Goal: Task Accomplishment & Management: Manage account settings

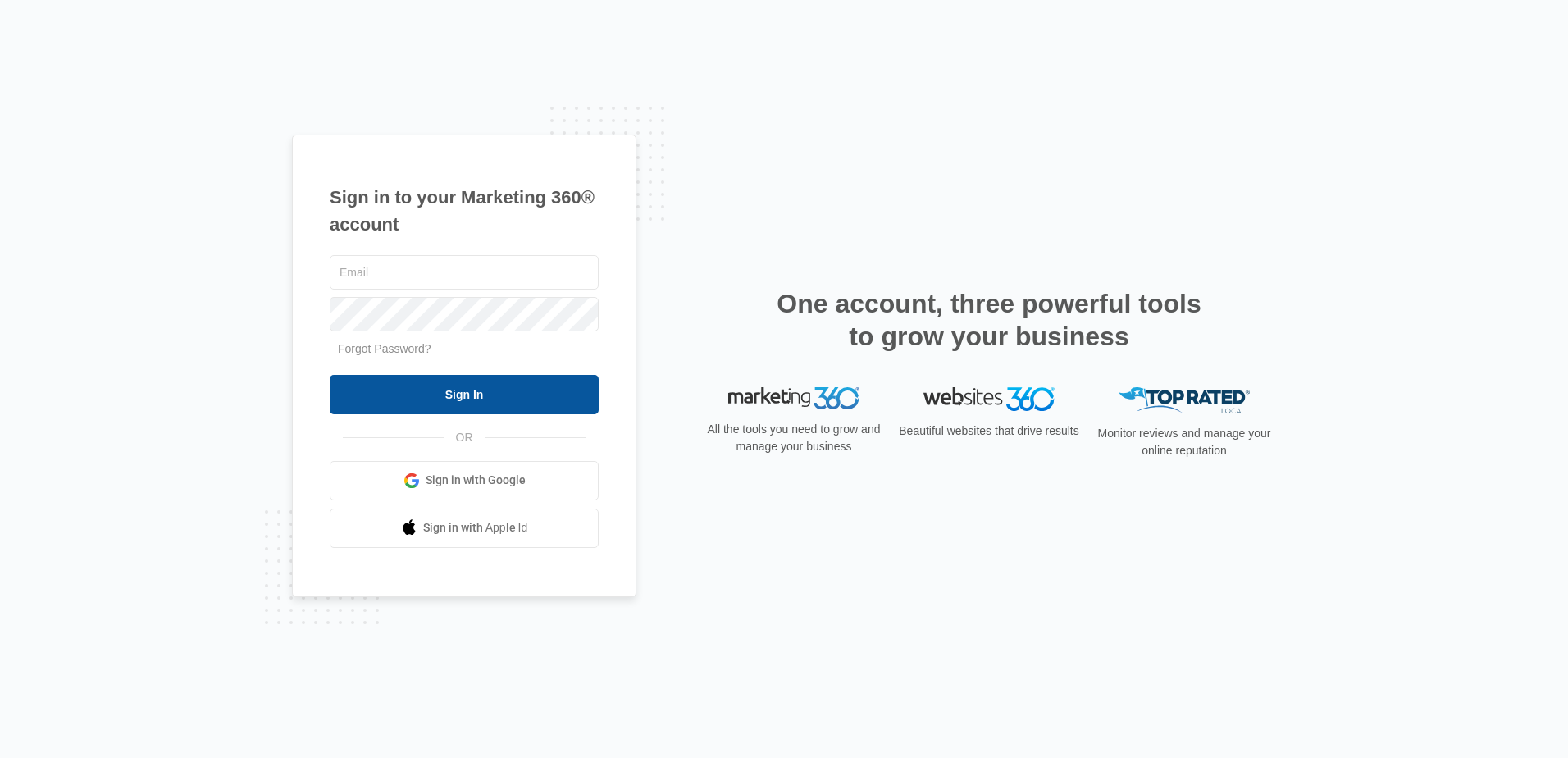
type input "[PERSON_NAME][EMAIL_ADDRESS][DOMAIN_NAME]"
click at [433, 400] on input "Sign In" at bounding box center [464, 394] width 269 height 39
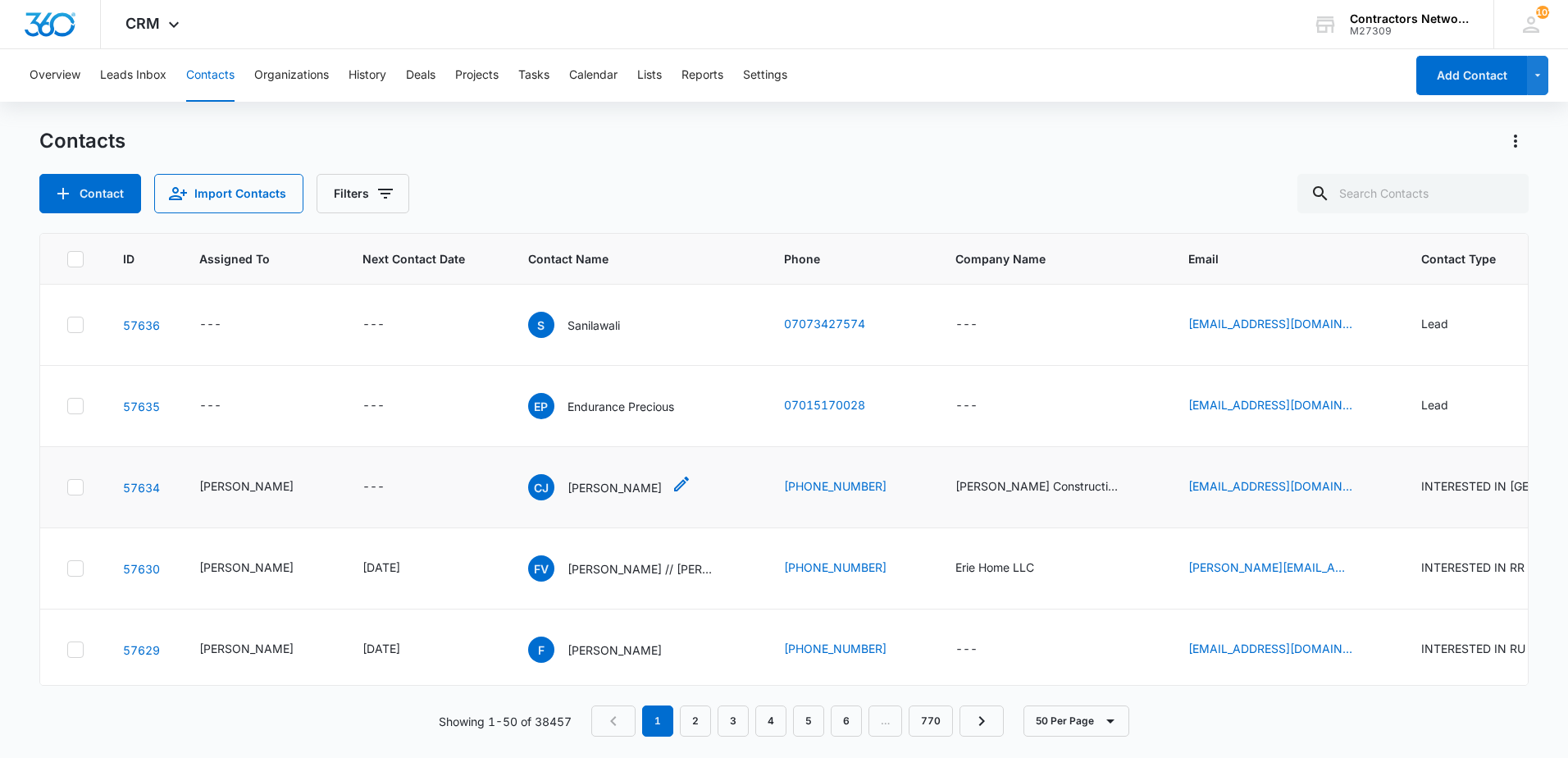
click at [624, 496] on p "Christopher Jimenez" at bounding box center [615, 487] width 94 height 17
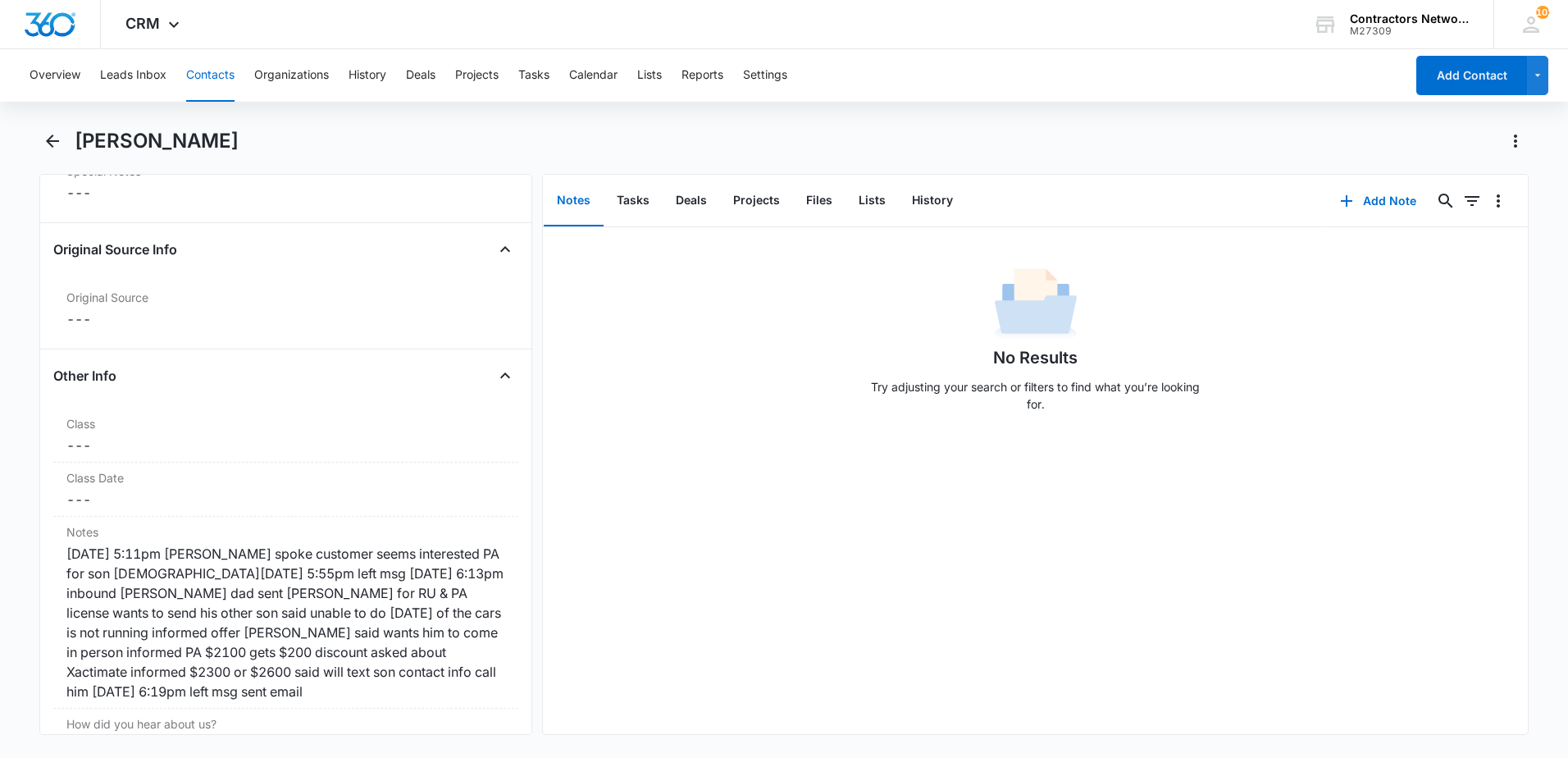
scroll to position [1723, 0]
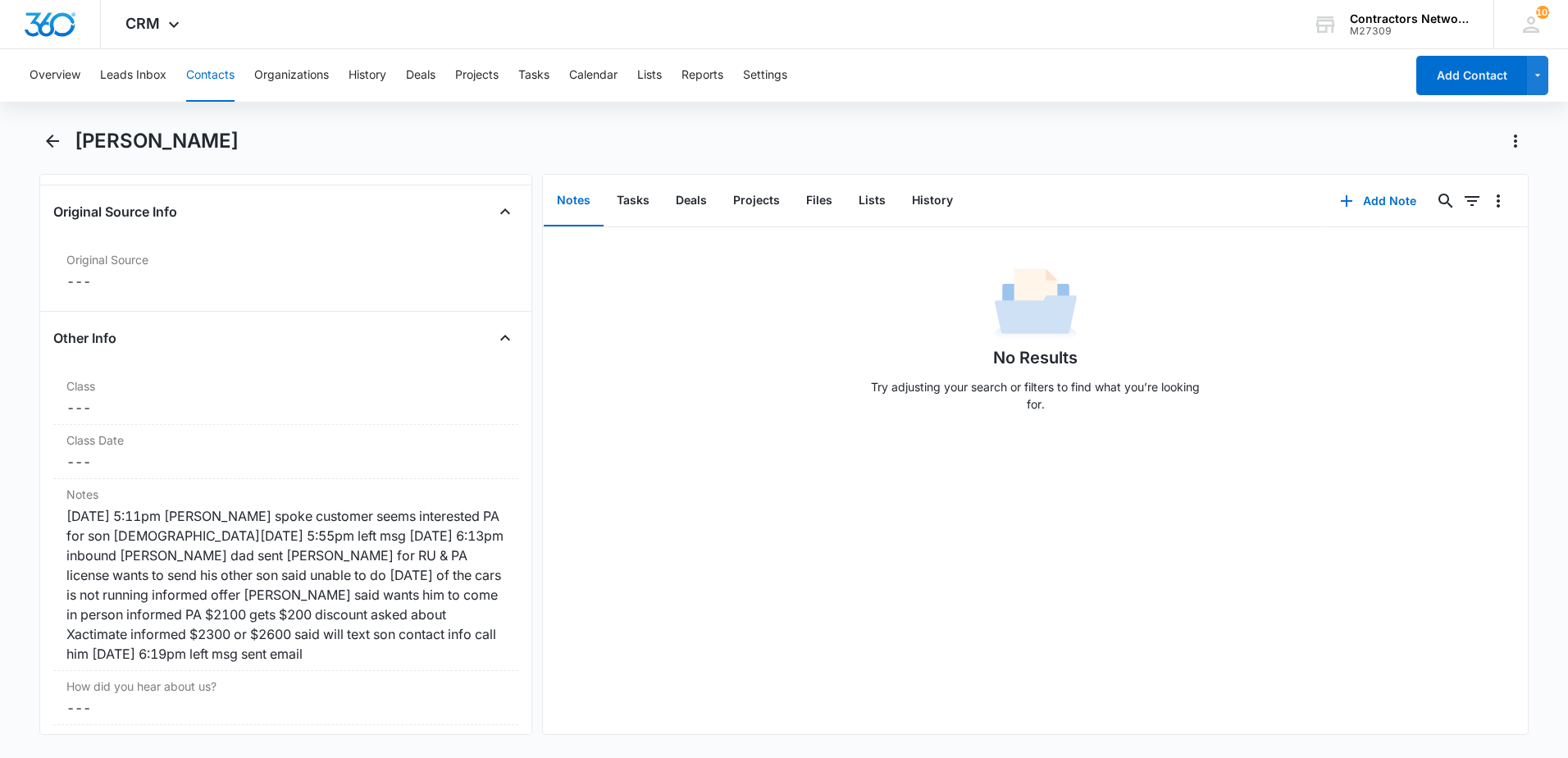
click at [205, 74] on button "Contacts" at bounding box center [210, 75] width 48 height 53
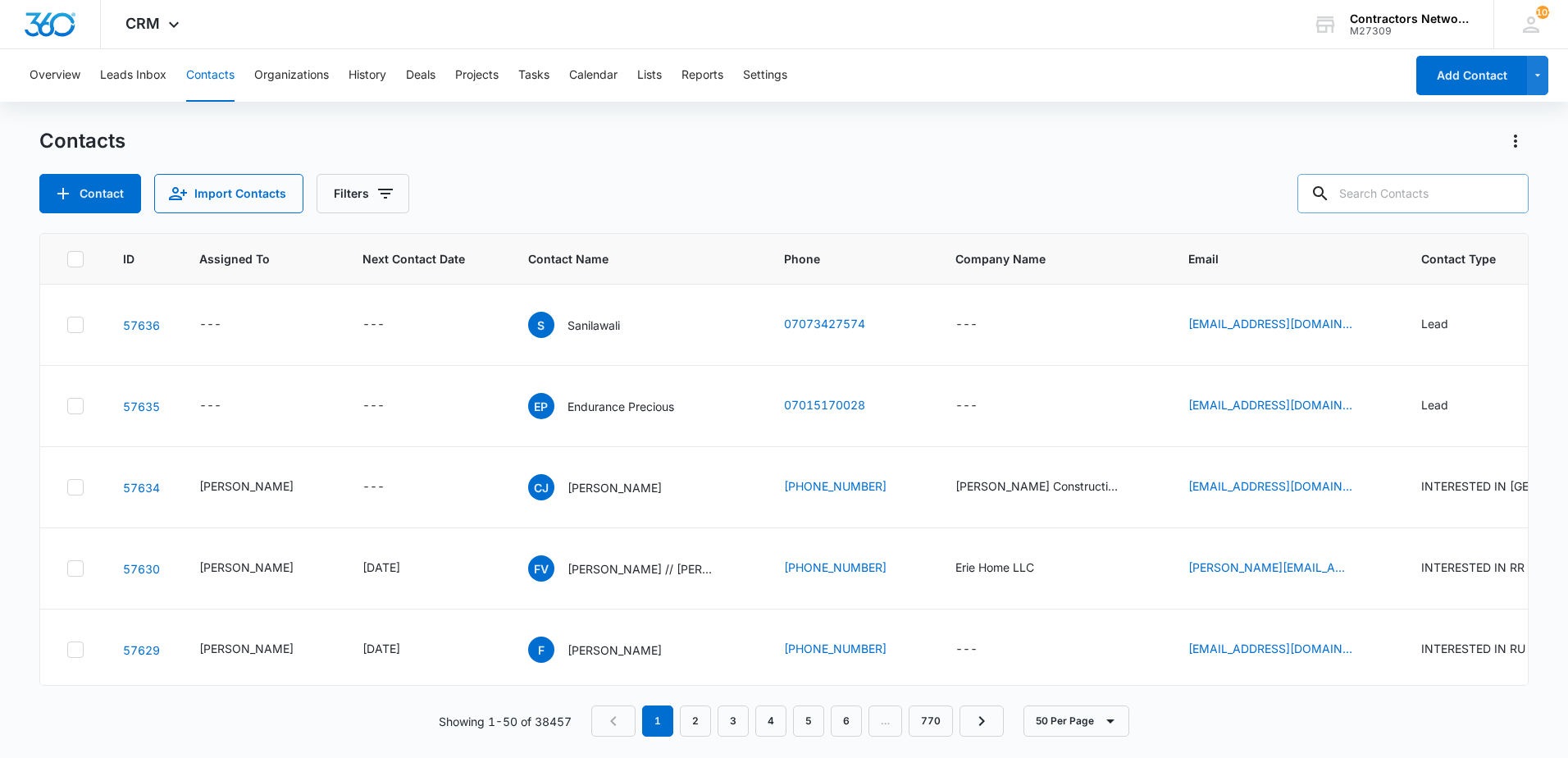
drag, startPoint x: 1384, startPoint y: 201, endPoint x: 1373, endPoint y: 194, distance: 13.0
click at [1382, 199] on input "text" at bounding box center [1413, 193] width 231 height 39
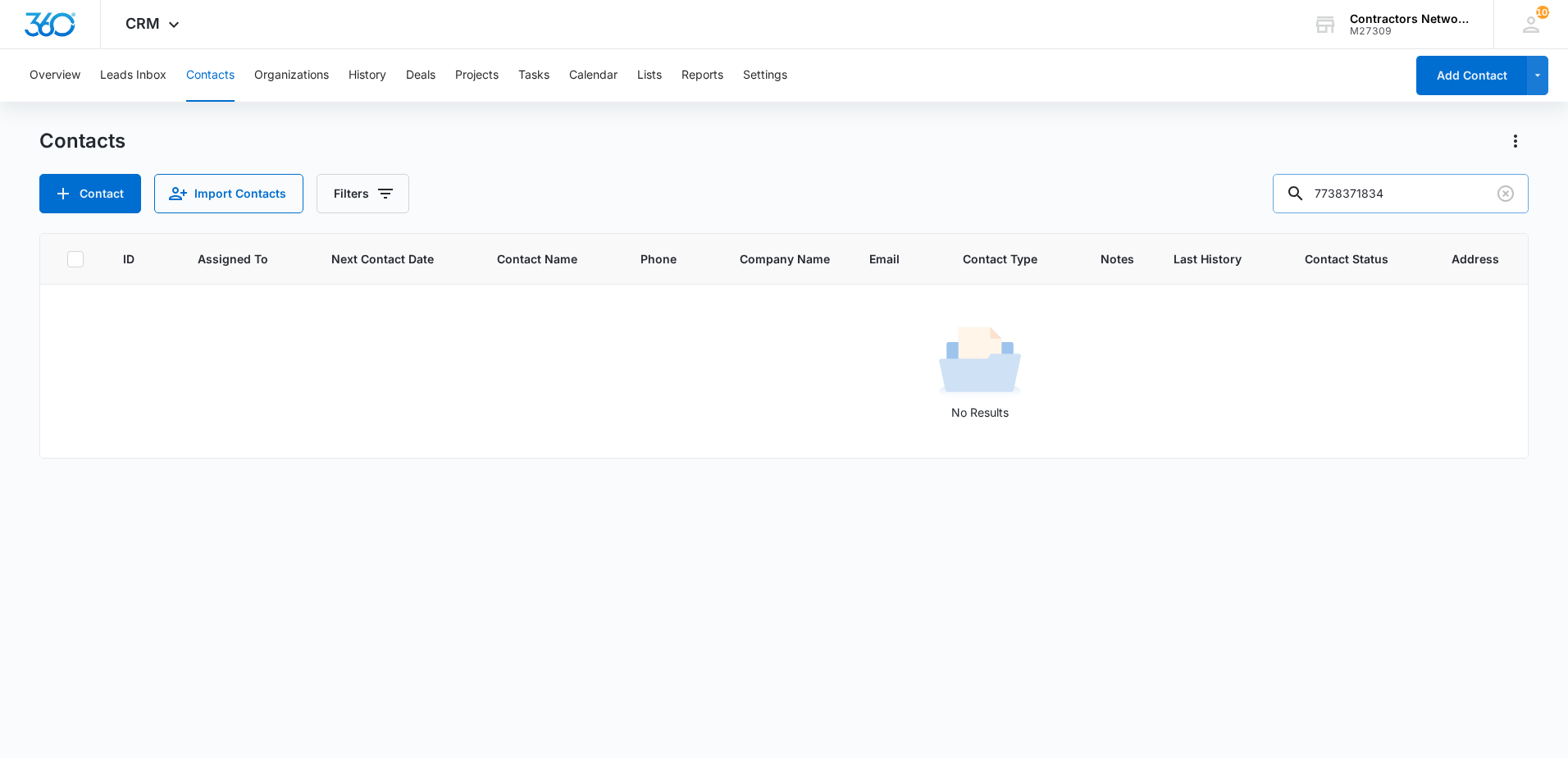
click at [1370, 197] on input "7738371834" at bounding box center [1400, 193] width 256 height 39
click at [1351, 199] on input "773837-1834" at bounding box center [1400, 193] width 256 height 39
drag, startPoint x: 1381, startPoint y: 200, endPoint x: 1174, endPoint y: 191, distance: 207.2
click at [1174, 191] on div "Contact Import Contacts Filters 773-837-1834" at bounding box center [784, 193] width 1489 height 39
type input "1834"
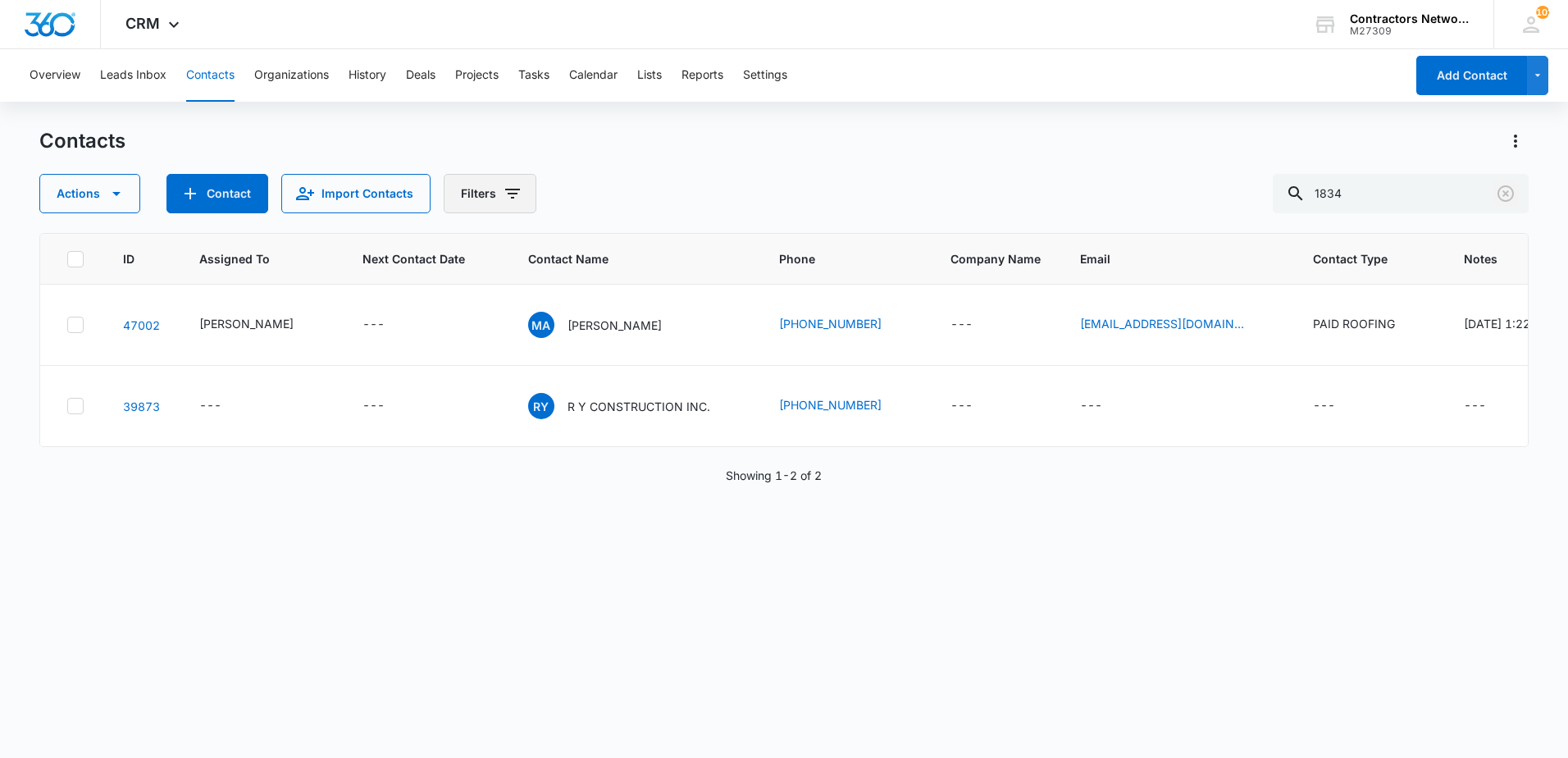
drag, startPoint x: 1509, startPoint y: 193, endPoint x: 351, endPoint y: 174, distance: 1158.2
click at [1501, 195] on icon "Clear" at bounding box center [1506, 194] width 20 height 20
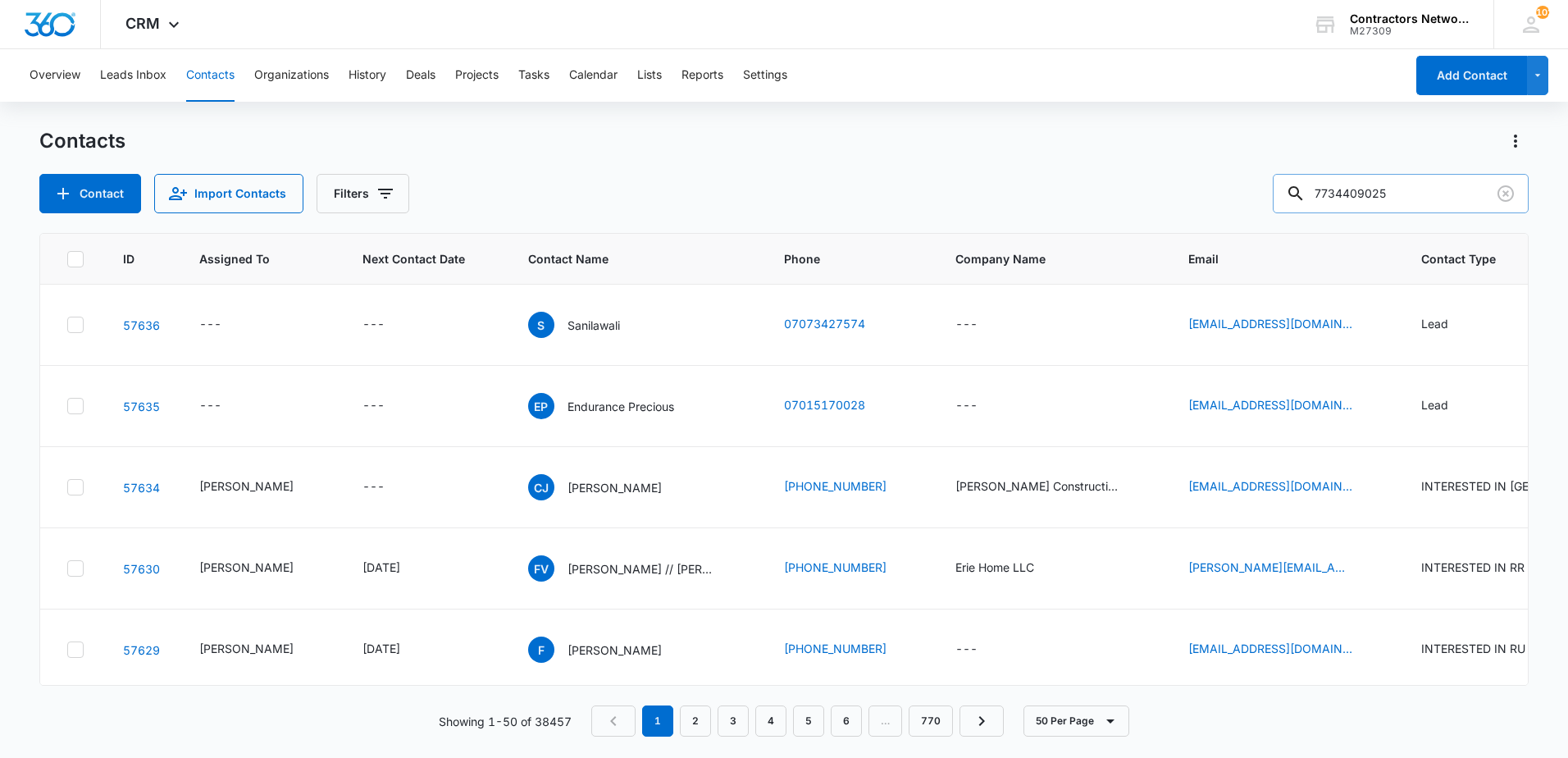
type input "7734409025"
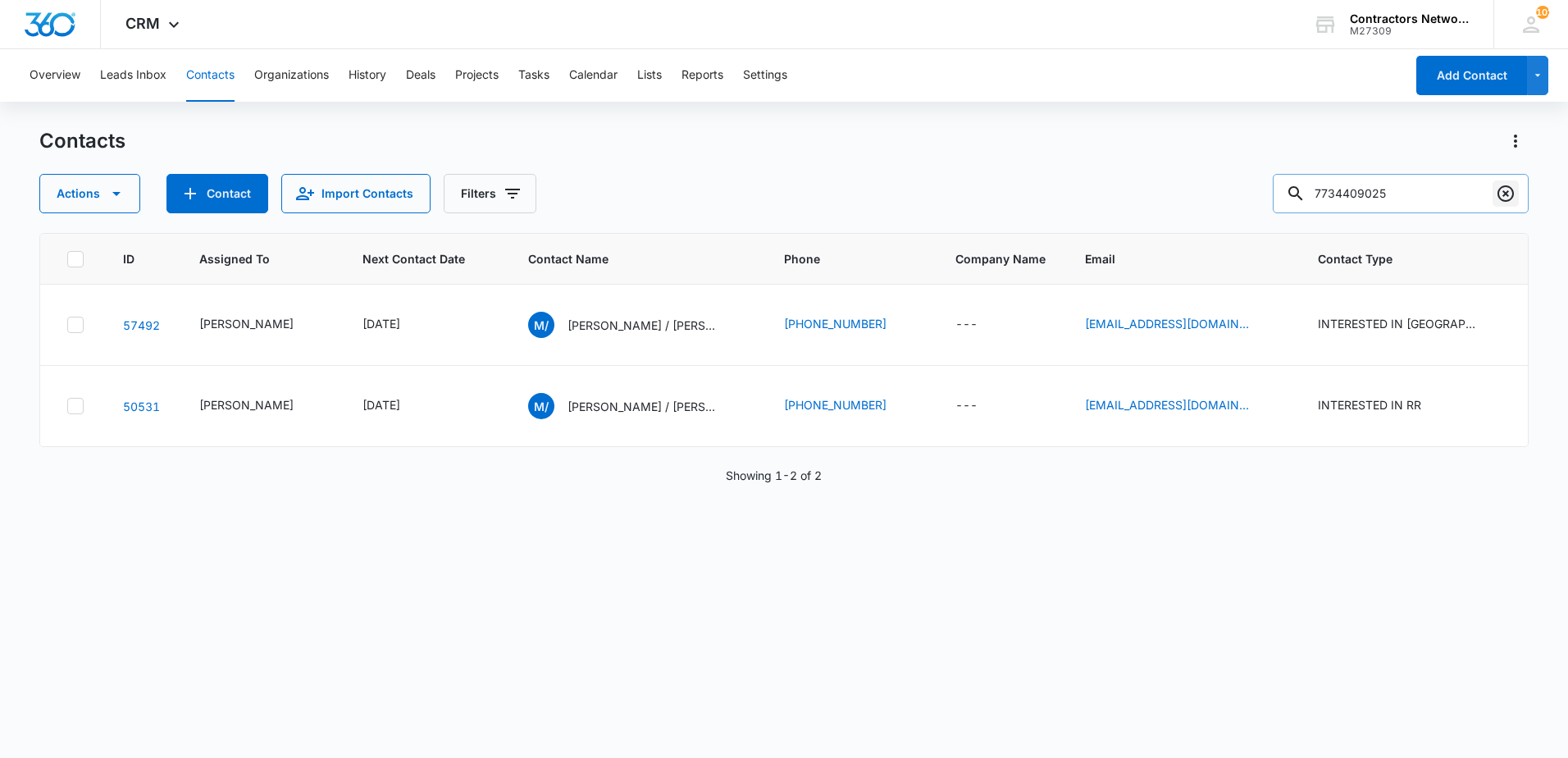
click at [1511, 199] on icon "Clear" at bounding box center [1505, 193] width 16 height 16
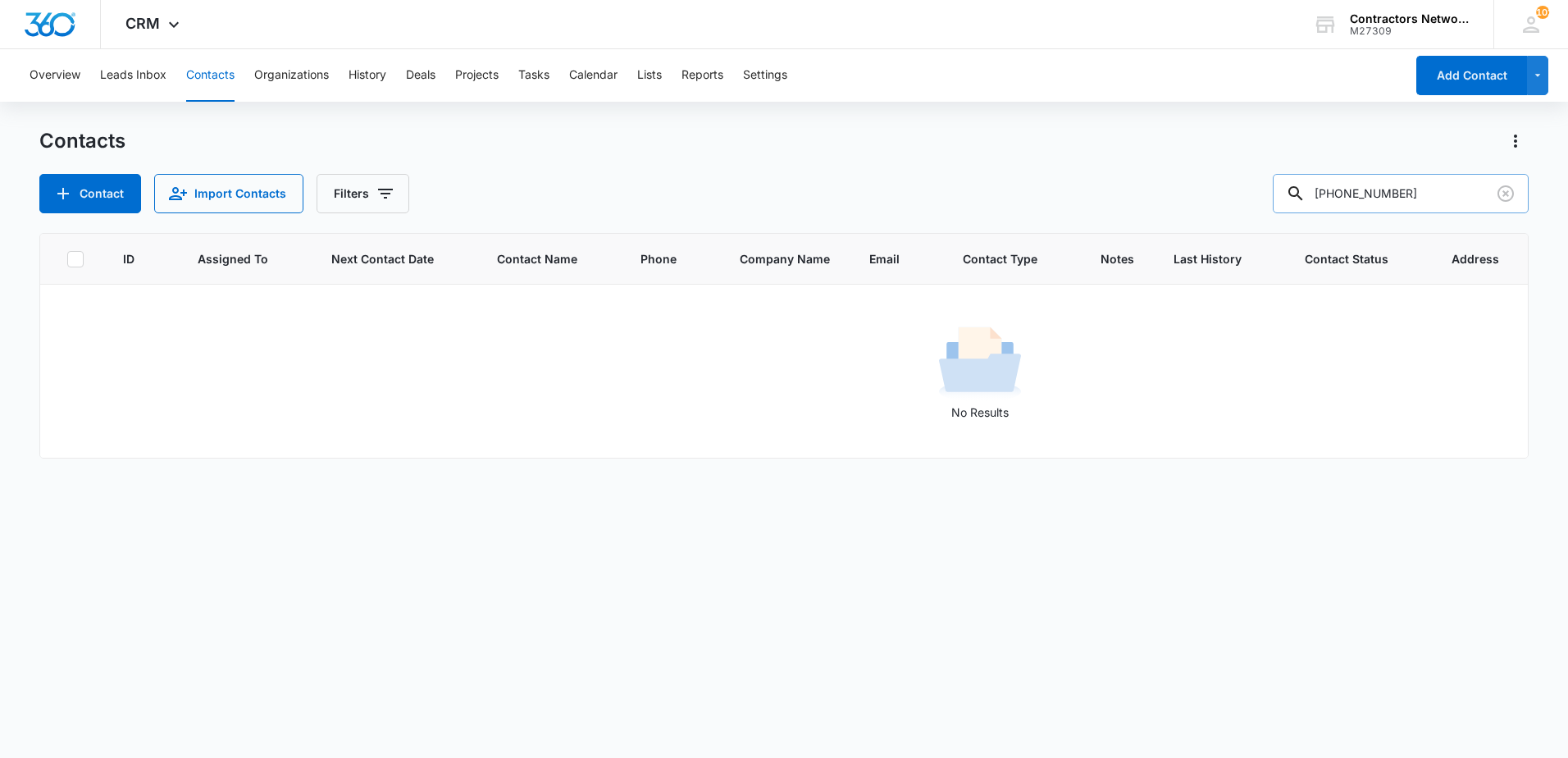
click at [1388, 201] on input "847-944-8261" at bounding box center [1400, 193] width 256 height 39
click at [1386, 201] on input "847-944-8261" at bounding box center [1400, 193] width 256 height 39
click at [1360, 201] on input "847-9448261" at bounding box center [1400, 193] width 256 height 39
drag, startPoint x: 1370, startPoint y: 194, endPoint x: 1241, endPoint y: 202, distance: 129.2
click at [1241, 202] on div "Contact Import Contacts Filters 8479448261" at bounding box center [784, 193] width 1489 height 39
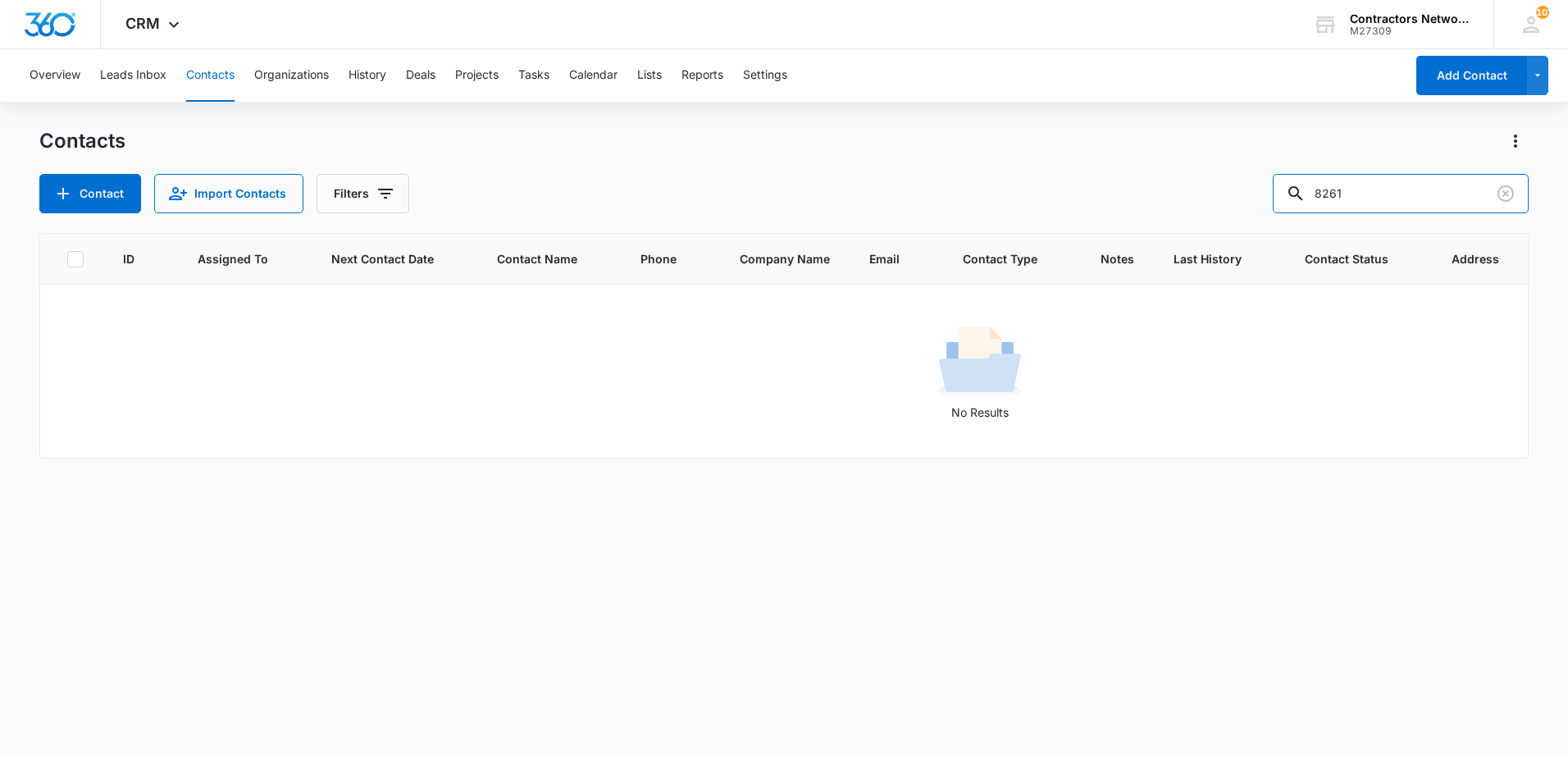
type input "8261"
click at [1502, 195] on icon "Clear" at bounding box center [1506, 194] width 20 height 20
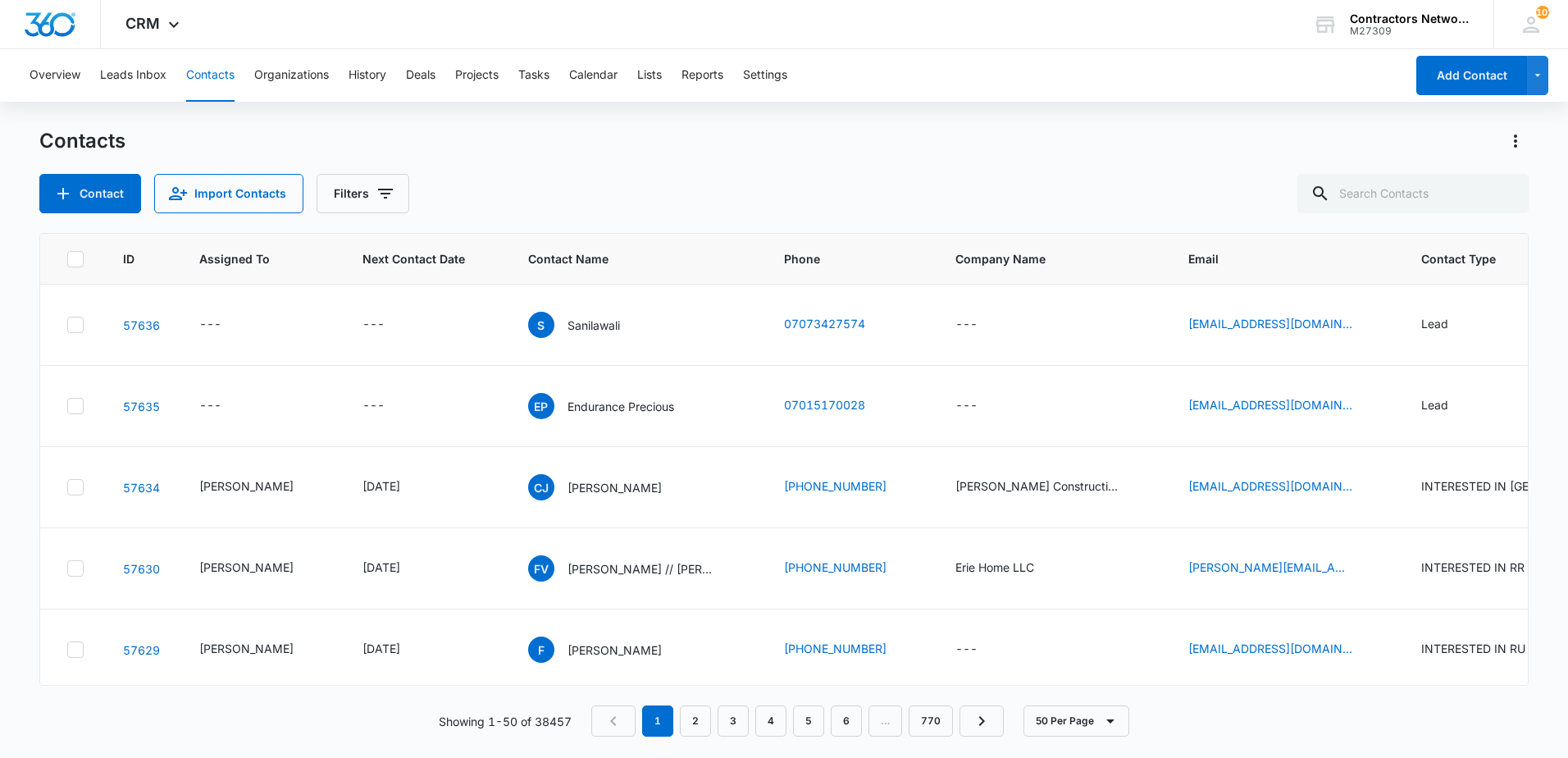
click at [750, 141] on div "Contacts" at bounding box center [784, 140] width 1489 height 26
click at [387, 190] on icon "Filters" at bounding box center [385, 194] width 14 height 10
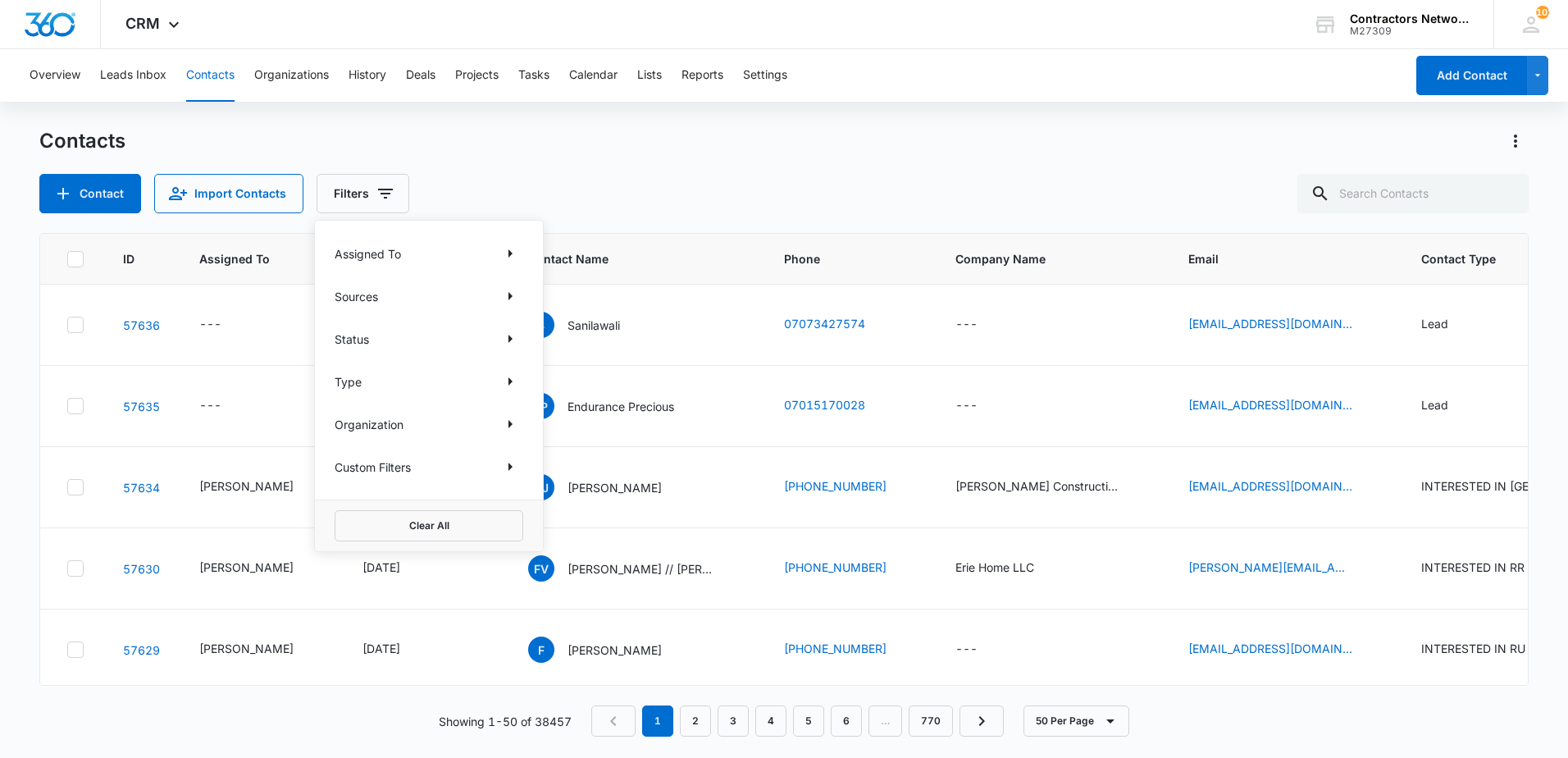
click at [494, 377] on div "Type" at bounding box center [429, 381] width 189 height 26
click at [509, 384] on icon "Show Type filters" at bounding box center [510, 381] width 4 height 9
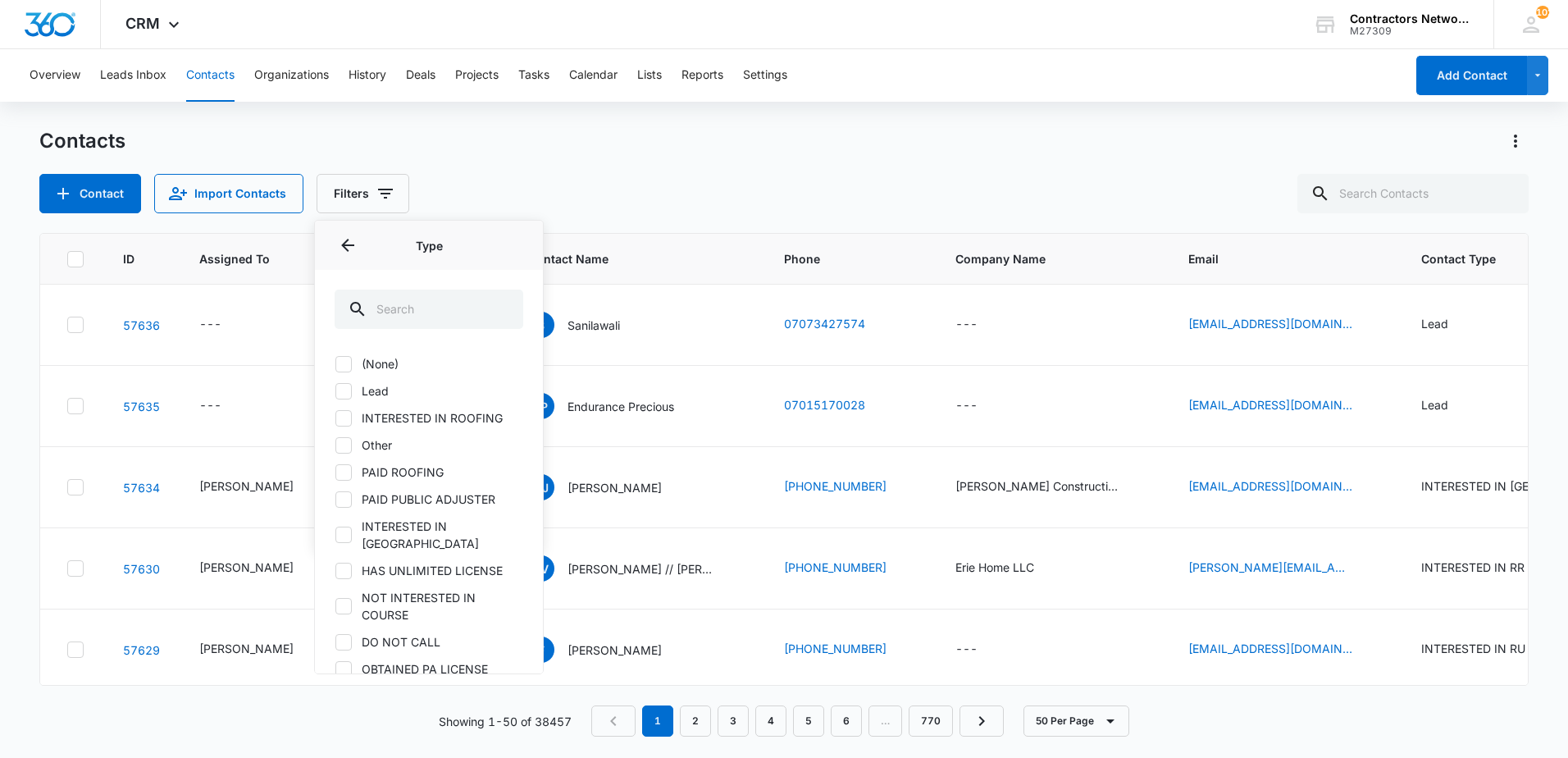
click at [347, 392] on icon at bounding box center [343, 391] width 14 height 14
click at [336, 391] on input "Lead" at bounding box center [335, 391] width 1 height 1
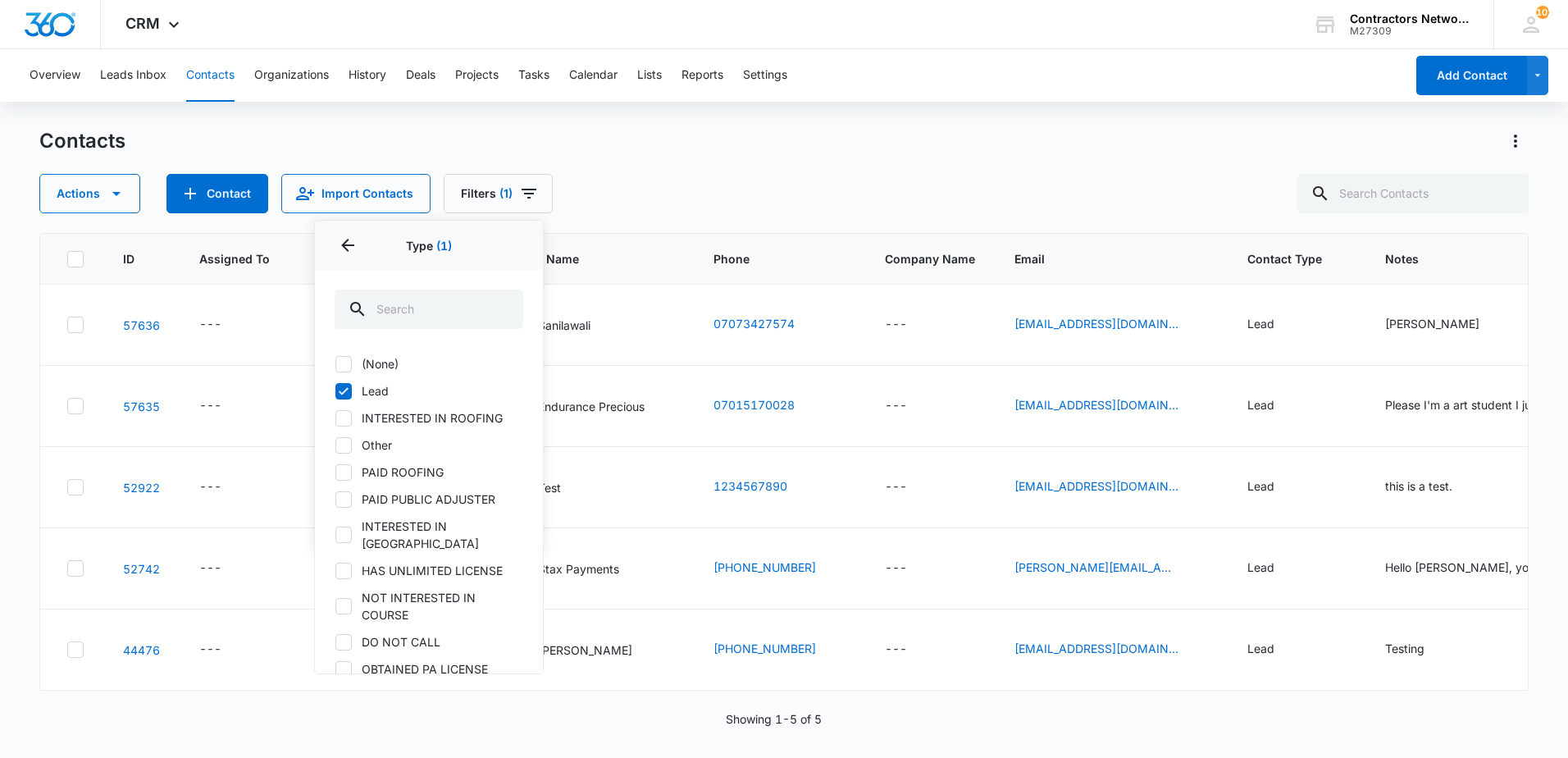
click at [347, 393] on icon at bounding box center [343, 391] width 14 height 14
click at [336, 391] on input "Lead" at bounding box center [335, 391] width 1 height 1
checkbox input "false"
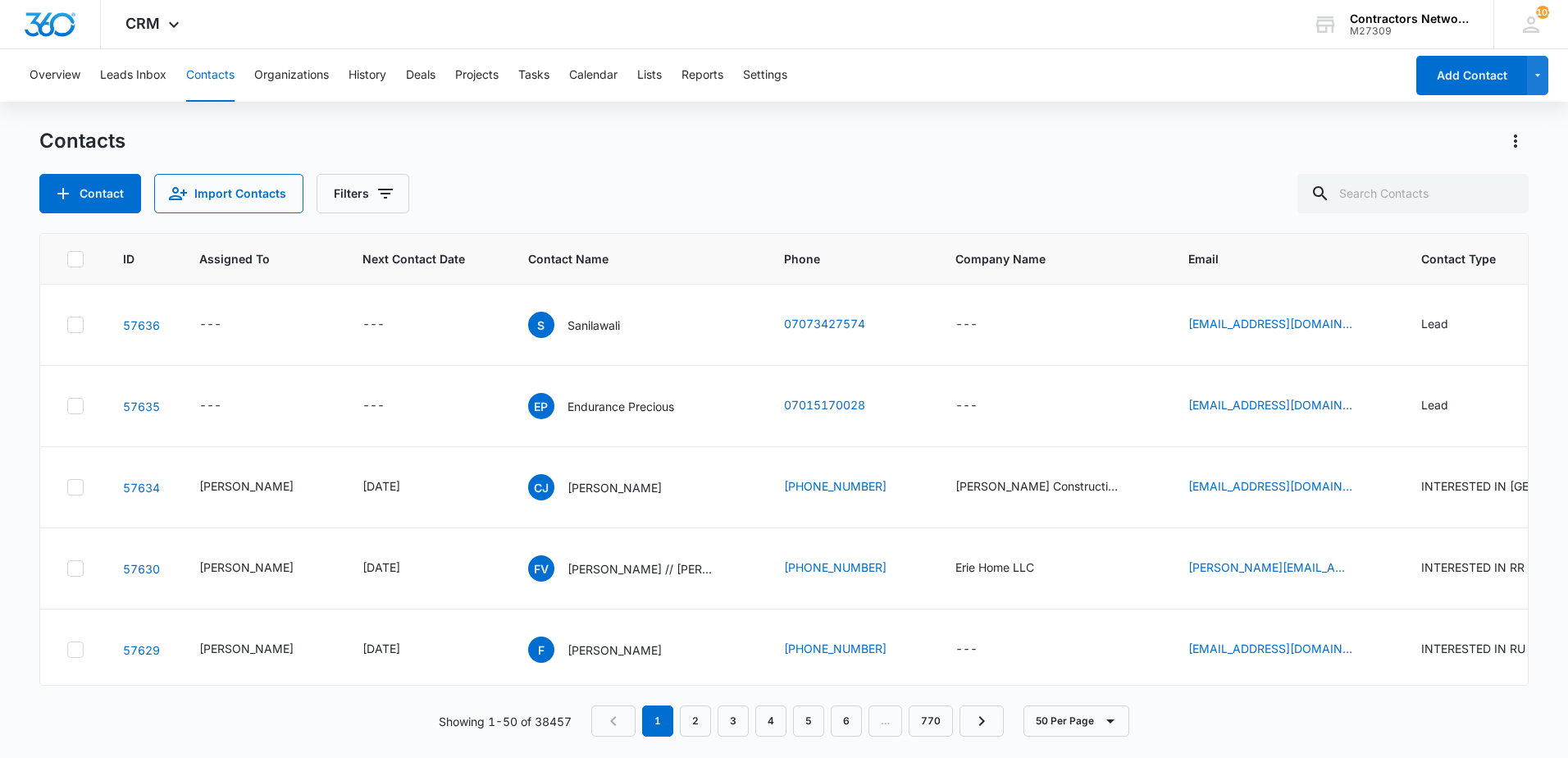
click at [728, 155] on div "Contacts Contact Import Contacts Filters" at bounding box center [784, 170] width 1489 height 85
click at [1458, 324] on icon "Contact Type - Lead - Select to Edit Field" at bounding box center [1467, 324] width 20 height 20
click at [1419, 218] on icon "Remove Lead" at bounding box center [1416, 219] width 12 height 12
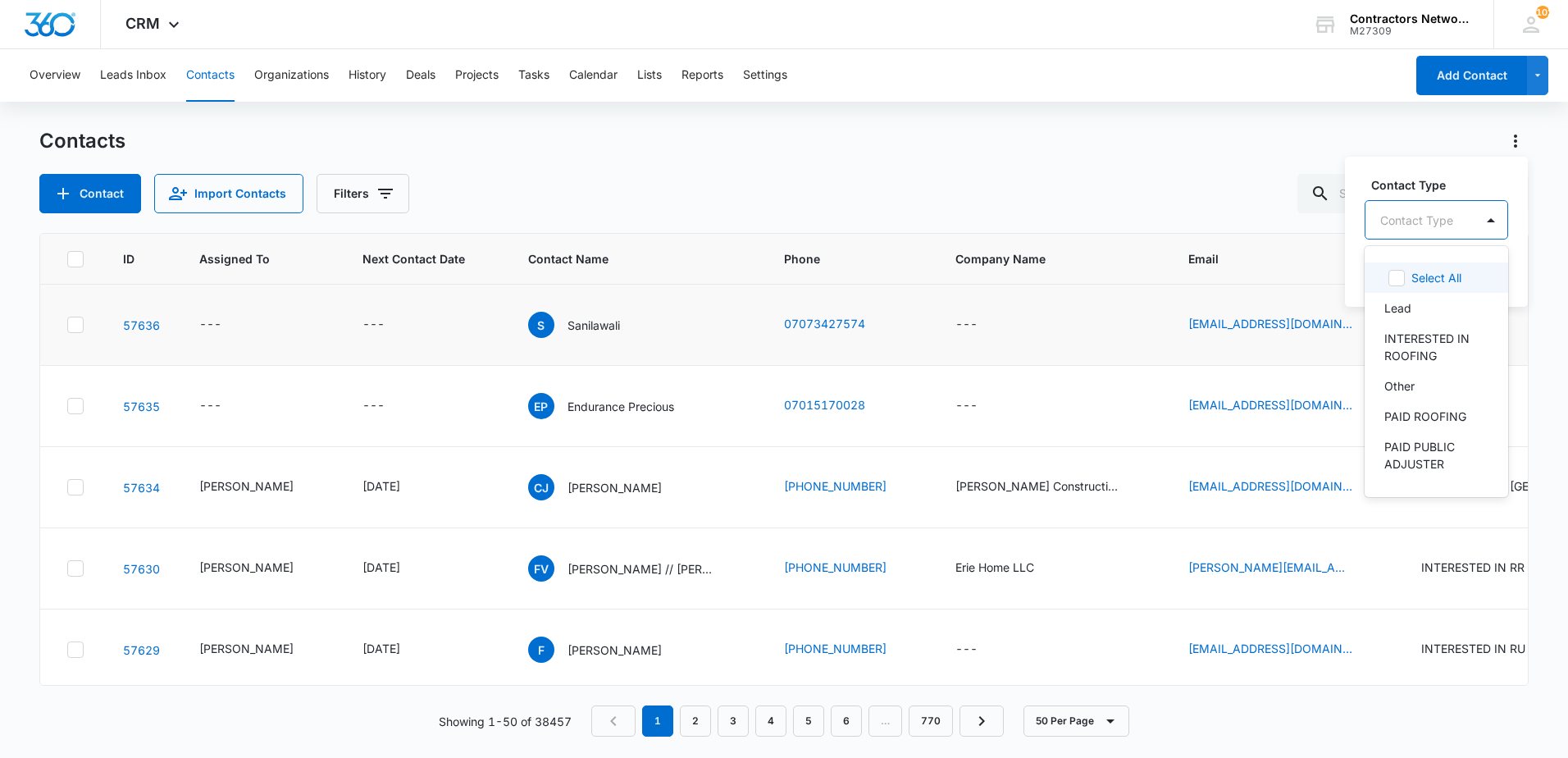
click at [1415, 231] on div "Contact Type" at bounding box center [1420, 220] width 109 height 36
click at [1415, 389] on div "Other" at bounding box center [1434, 386] width 101 height 17
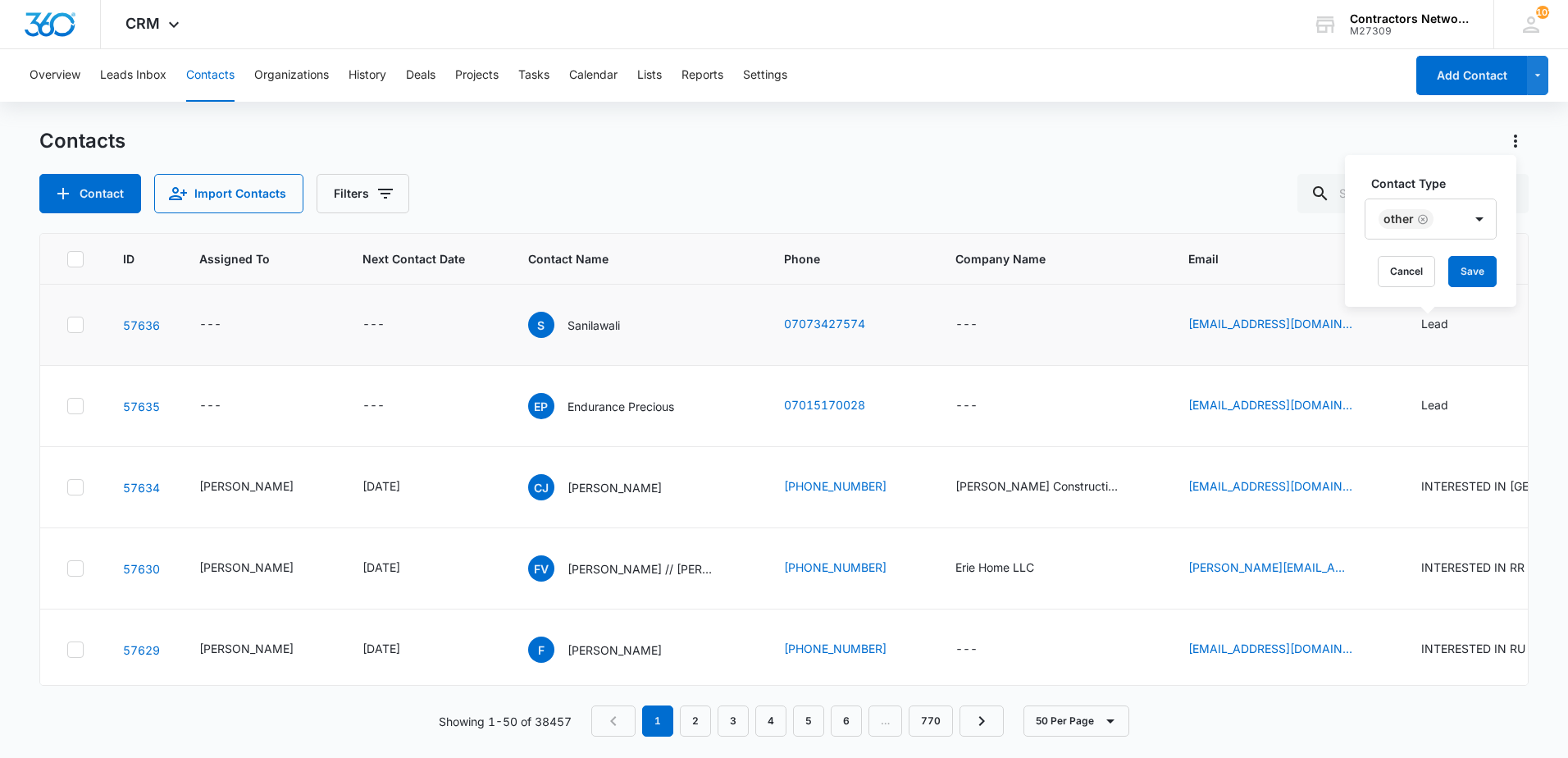
click at [1355, 296] on div "Contact Type Other Cancel Save" at bounding box center [1430, 231] width 172 height 152
click at [1473, 272] on button "Save" at bounding box center [1472, 272] width 48 height 31
click at [1458, 406] on icon "Contact Type - Lead - Select to Edit Field" at bounding box center [1467, 406] width 20 height 20
click at [1418, 302] on icon "Remove Lead" at bounding box center [1416, 300] width 12 height 12
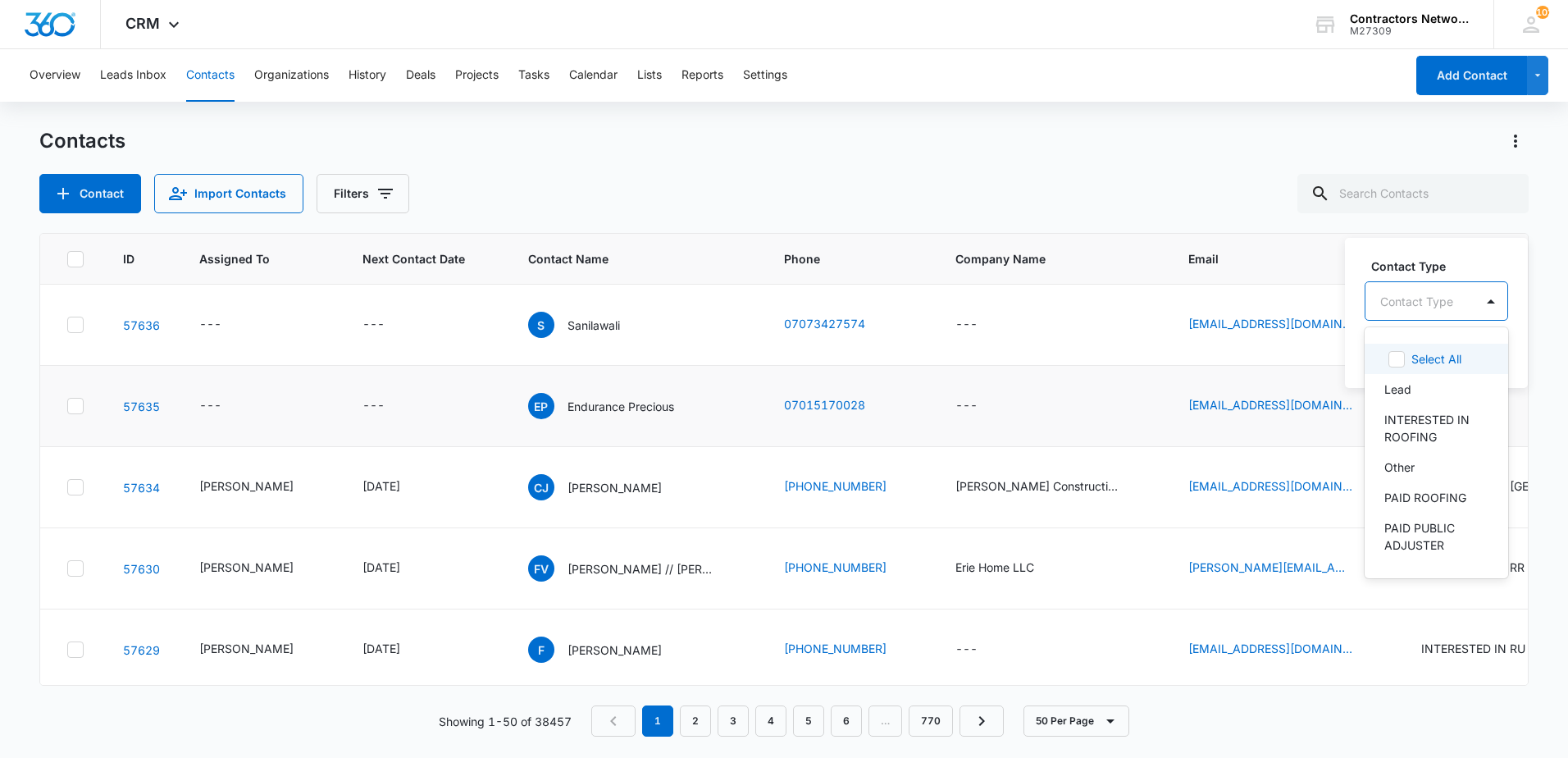
click at [1409, 308] on div at bounding box center [1416, 301] width 73 height 20
click at [1440, 464] on div "Other" at bounding box center [1434, 467] width 101 height 17
click at [1358, 370] on div "Contact Type option Other, selected. 39 results available. Use Up and Down to c…" at bounding box center [1430, 312] width 172 height 152
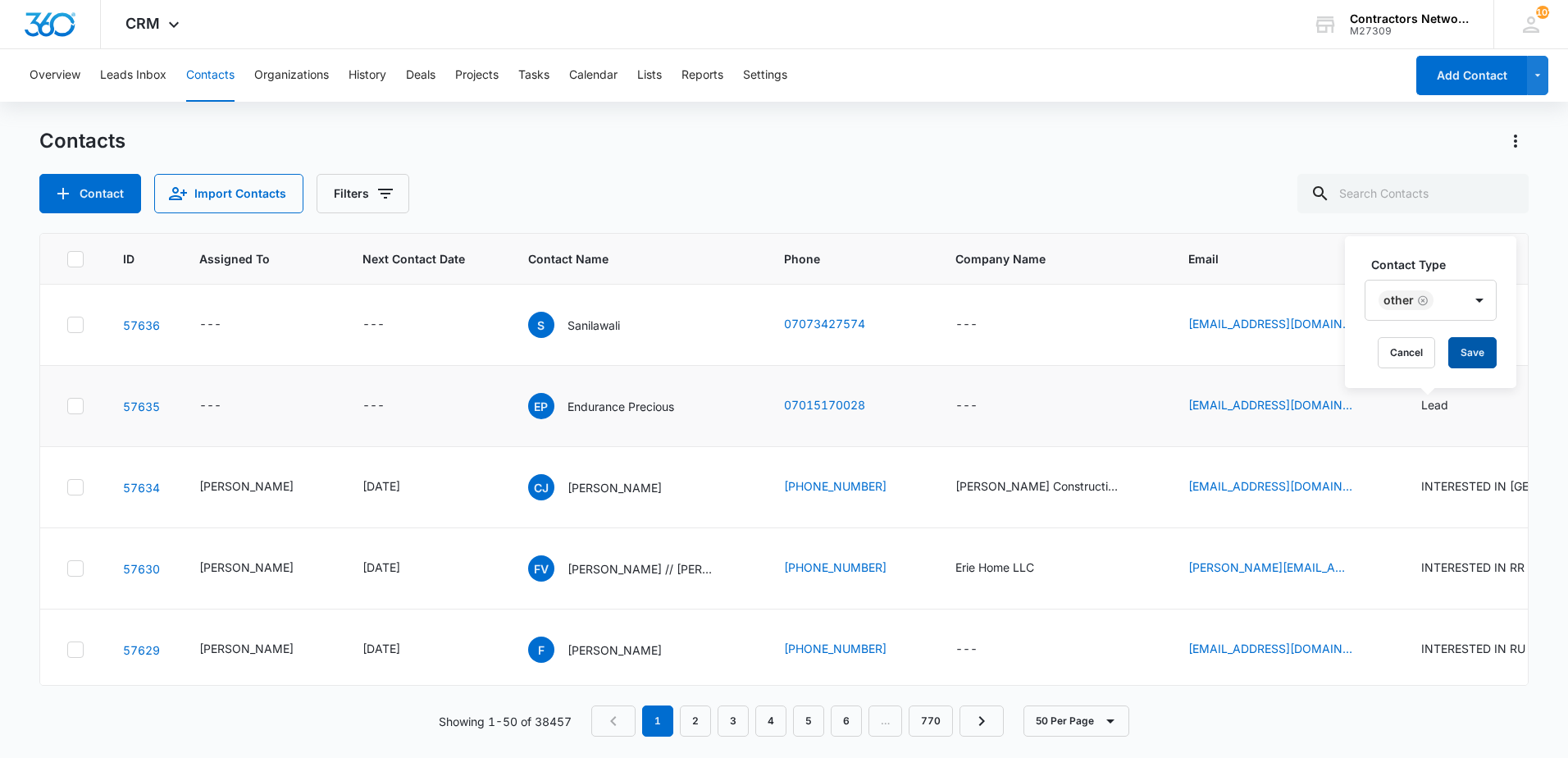
click at [1470, 359] on button "Save" at bounding box center [1472, 352] width 48 height 31
click at [1377, 199] on input "text" at bounding box center [1413, 193] width 231 height 39
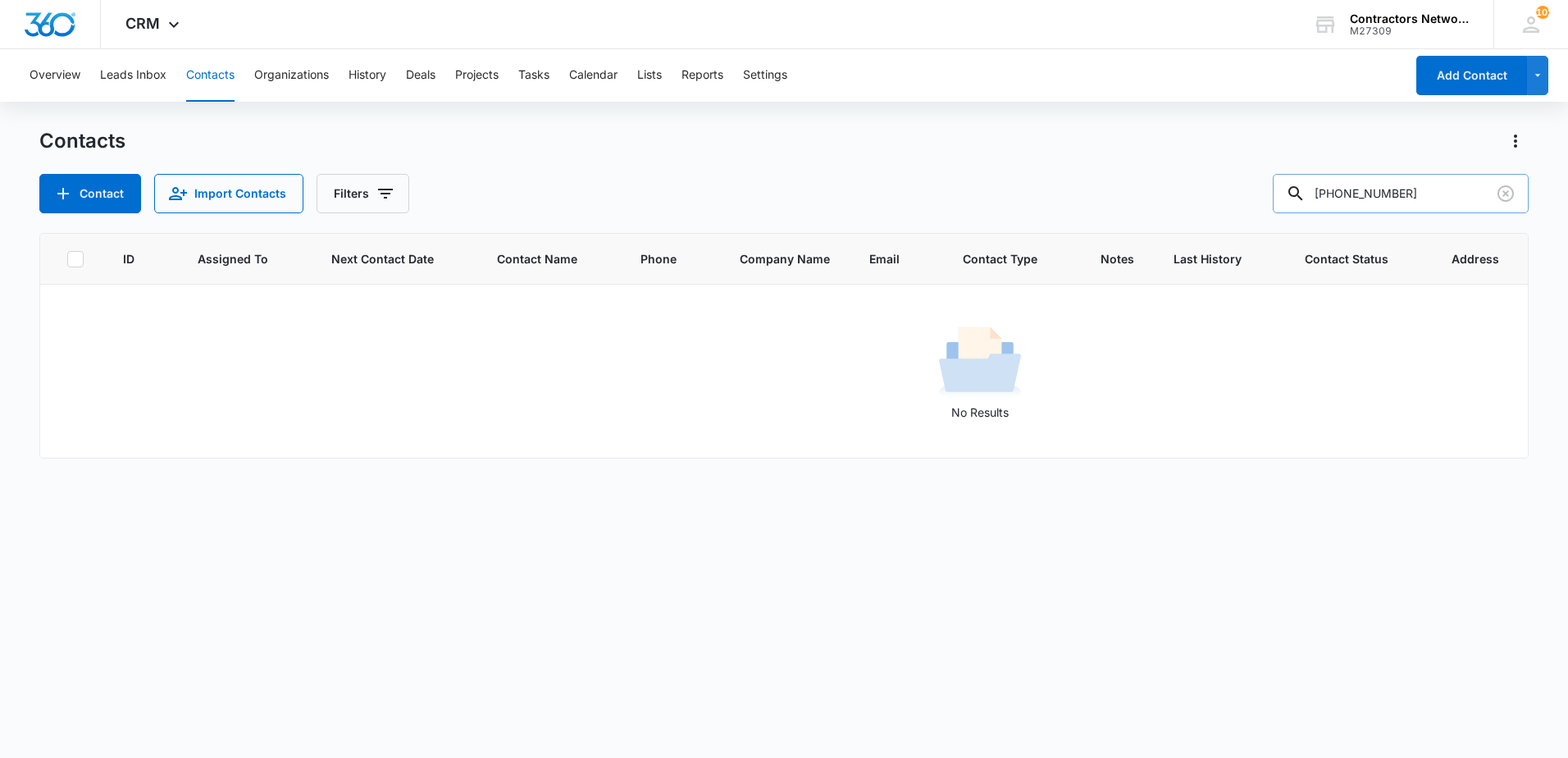
click at [1352, 197] on input "773-703-1155" at bounding box center [1400, 193] width 256 height 39
click at [1359, 198] on input "773-703-1155" at bounding box center [1400, 193] width 256 height 39
click at [1351, 201] on input "773-703-1155" at bounding box center [1400, 193] width 256 height 39
click at [1357, 201] on input "773-703-1155" at bounding box center [1400, 193] width 256 height 39
click at [1376, 198] on input "773703-1155" at bounding box center [1400, 193] width 256 height 39
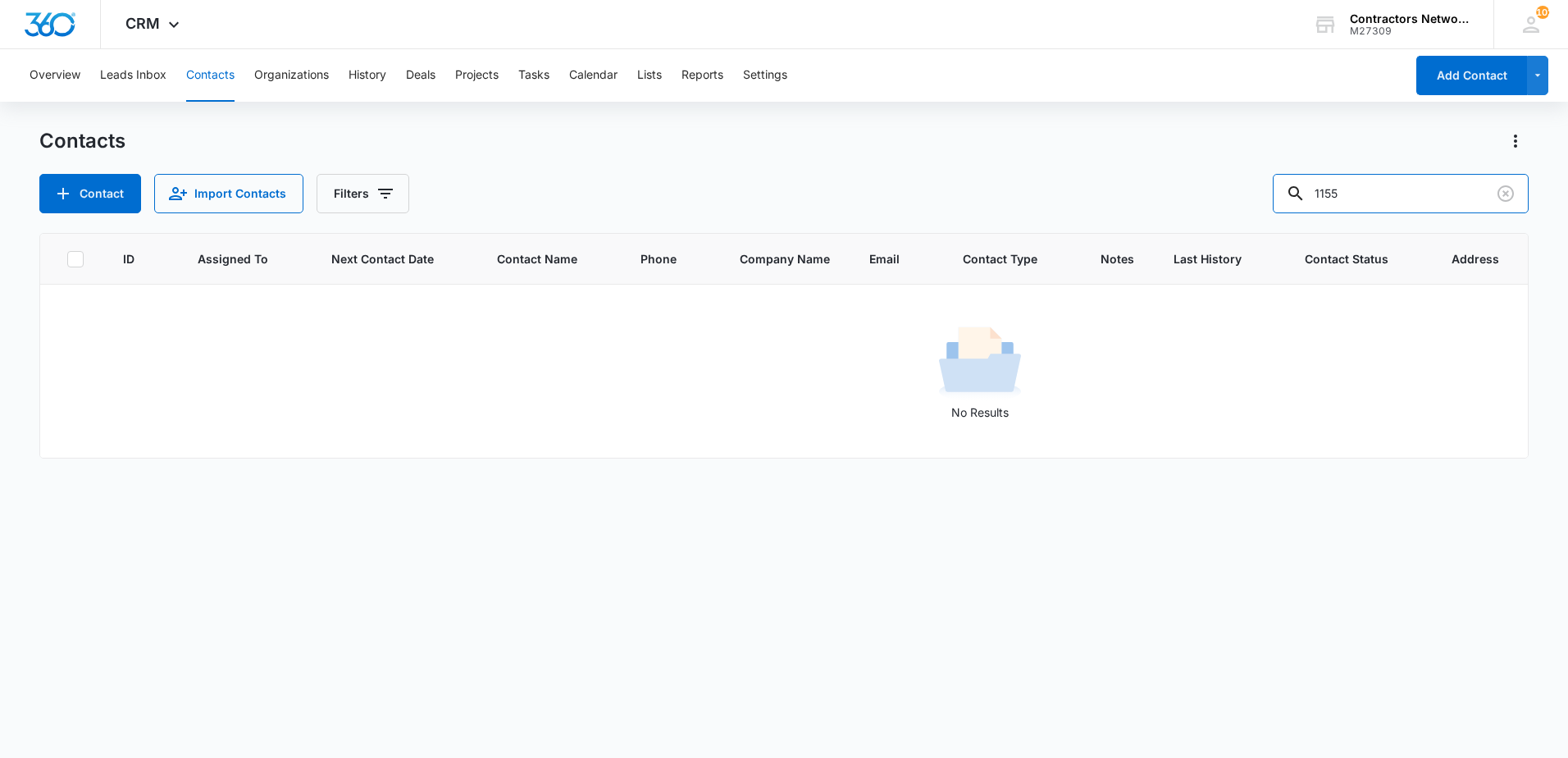
type input "1155"
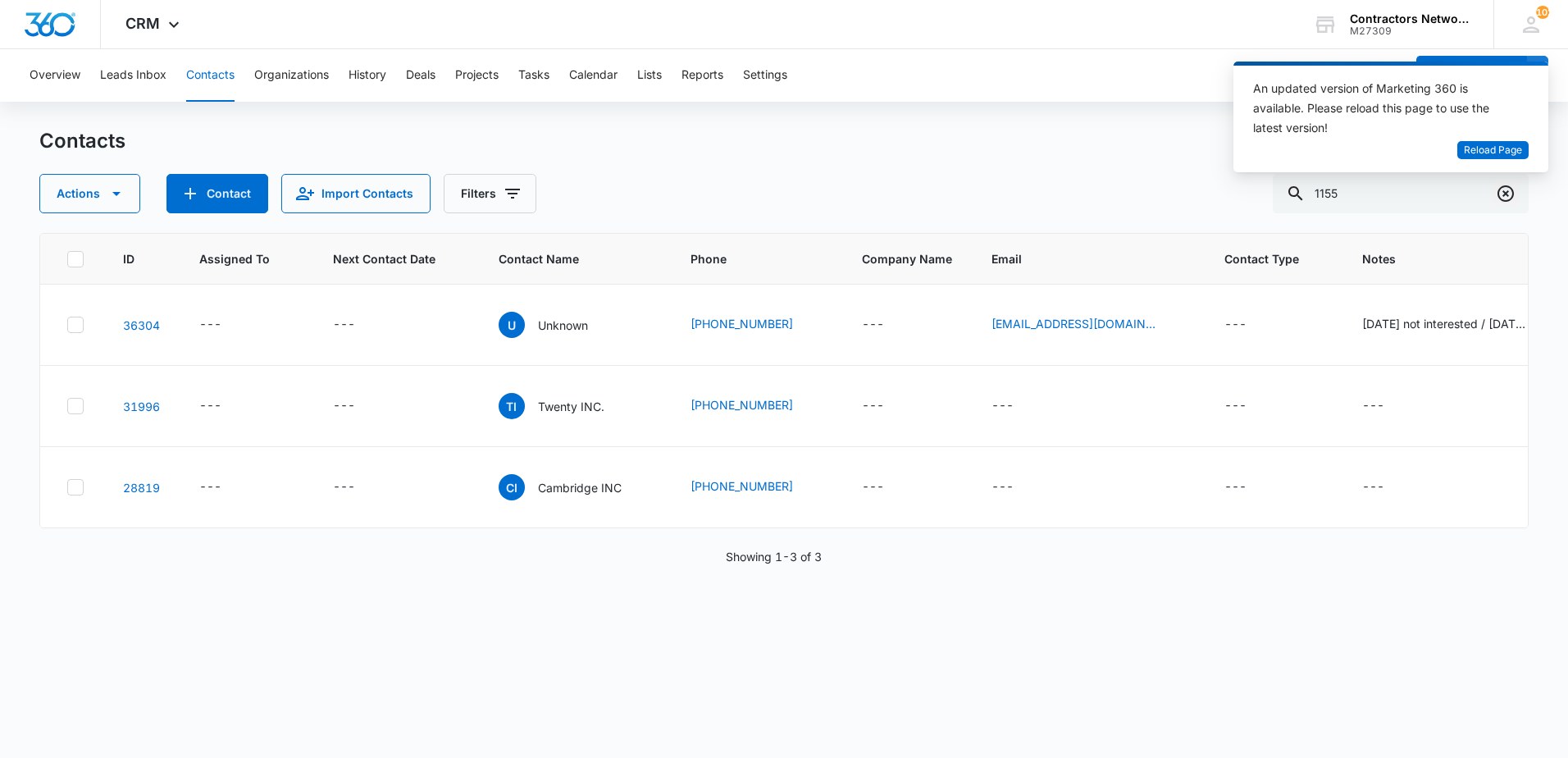
click at [1502, 192] on icon "Clear" at bounding box center [1506, 194] width 20 height 20
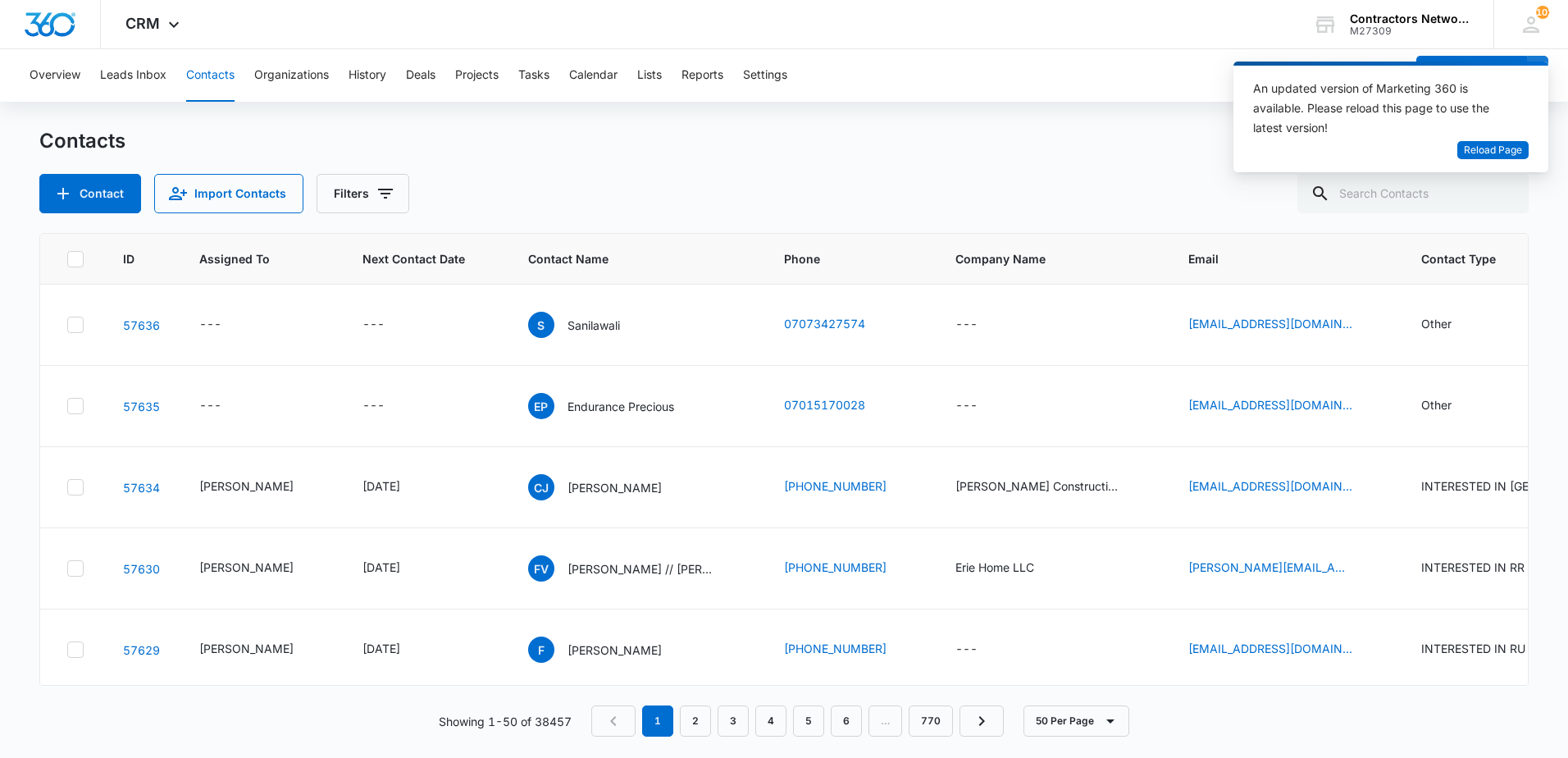
drag, startPoint x: 921, startPoint y: 157, endPoint x: 1312, endPoint y: 195, distance: 392.8
click at [938, 156] on div "Contacts Contact Import Contacts Filters" at bounding box center [784, 170] width 1489 height 85
click at [1363, 195] on input "text" at bounding box center [1413, 193] width 231 height 39
type input "815-252-7608"
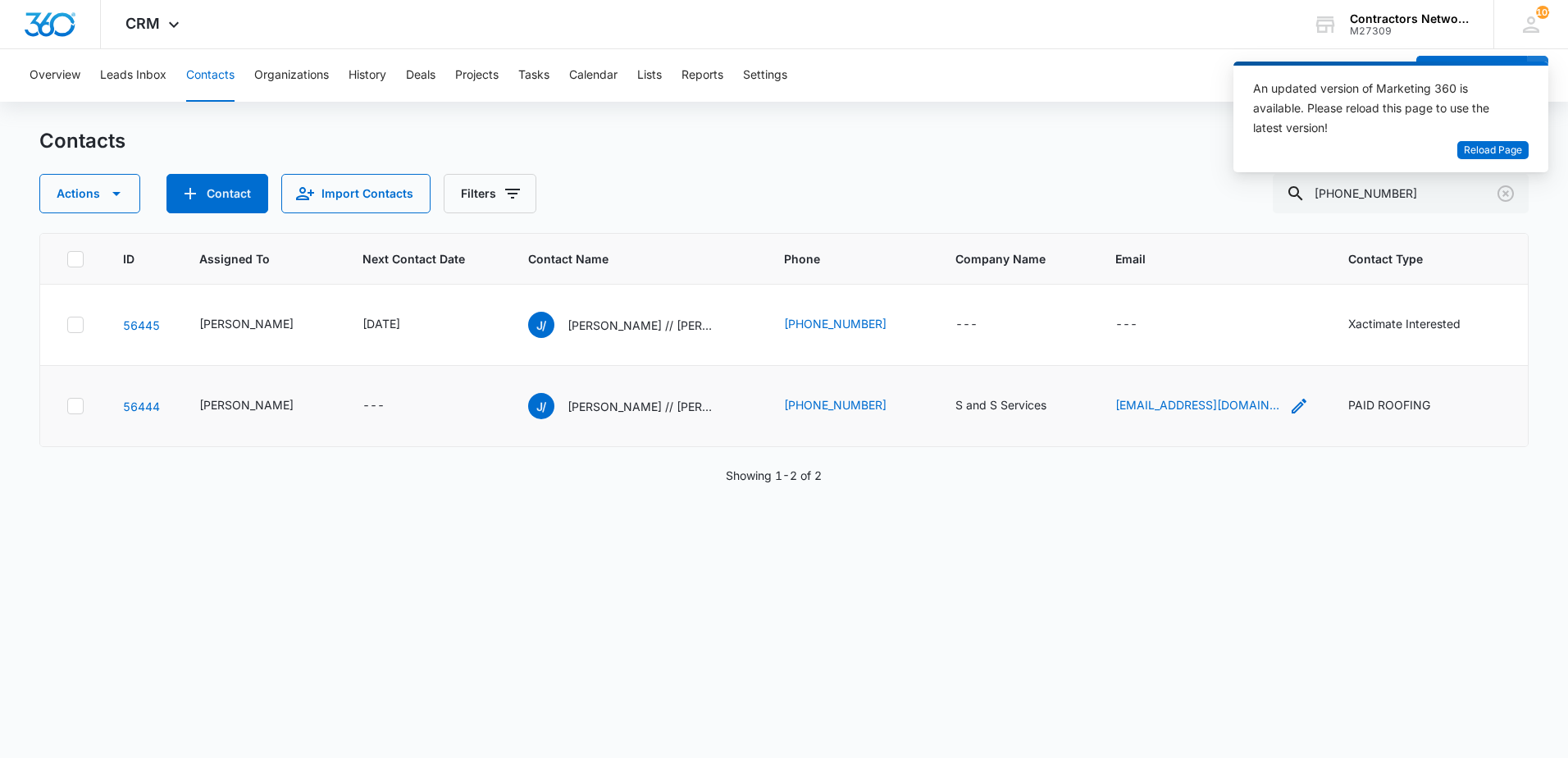
click at [1292, 414] on icon "Email - sandsservices01@yahoo.com - Select to Edit Field" at bounding box center [1299, 406] width 14 height 14
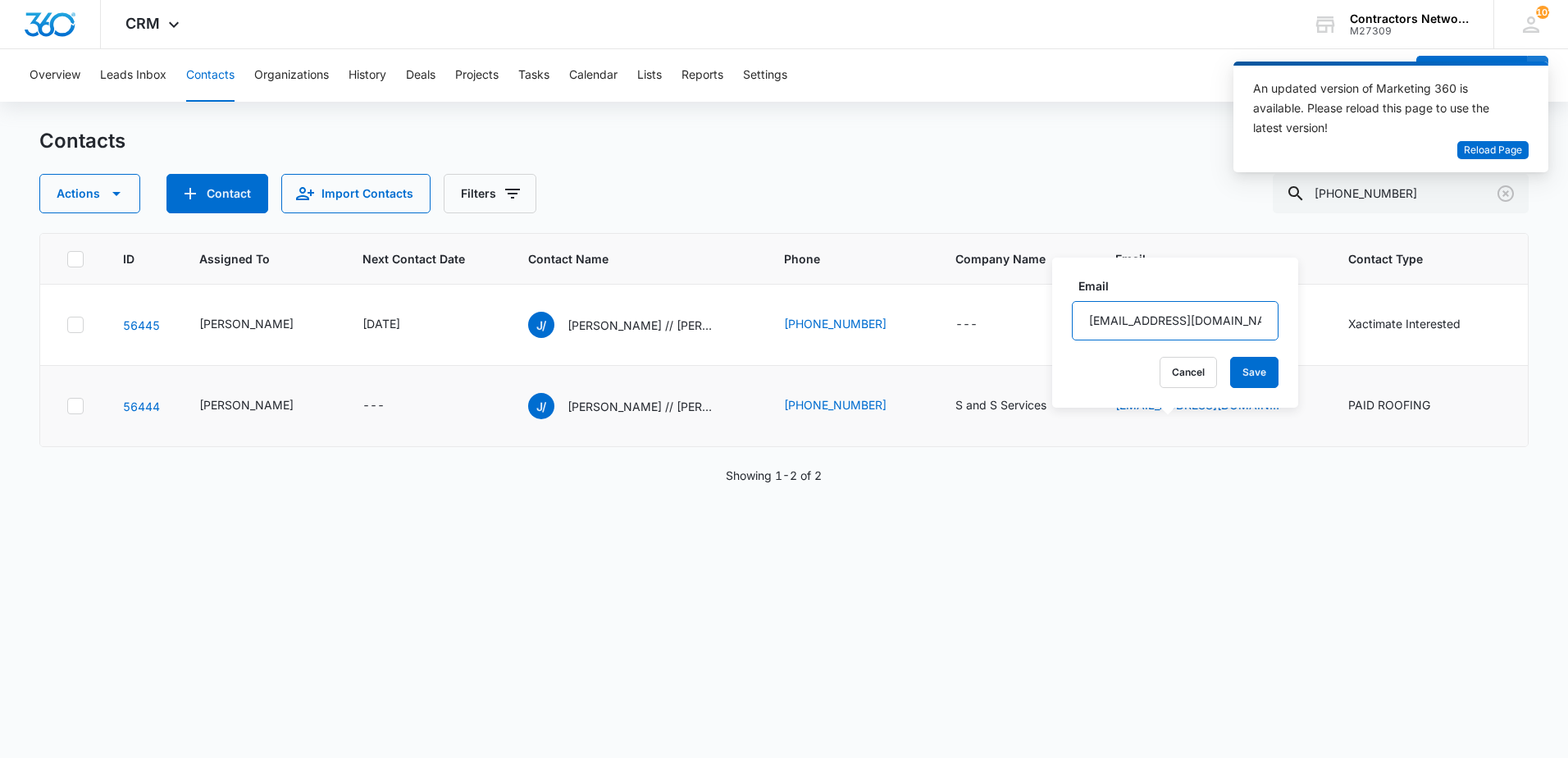
click at [1200, 320] on input "sandsservices01@yahoo.com" at bounding box center [1174, 320] width 206 height 39
click at [855, 183] on div "Actions Contact Import Contacts Filters 815-252-7608" at bounding box center [784, 193] width 1489 height 39
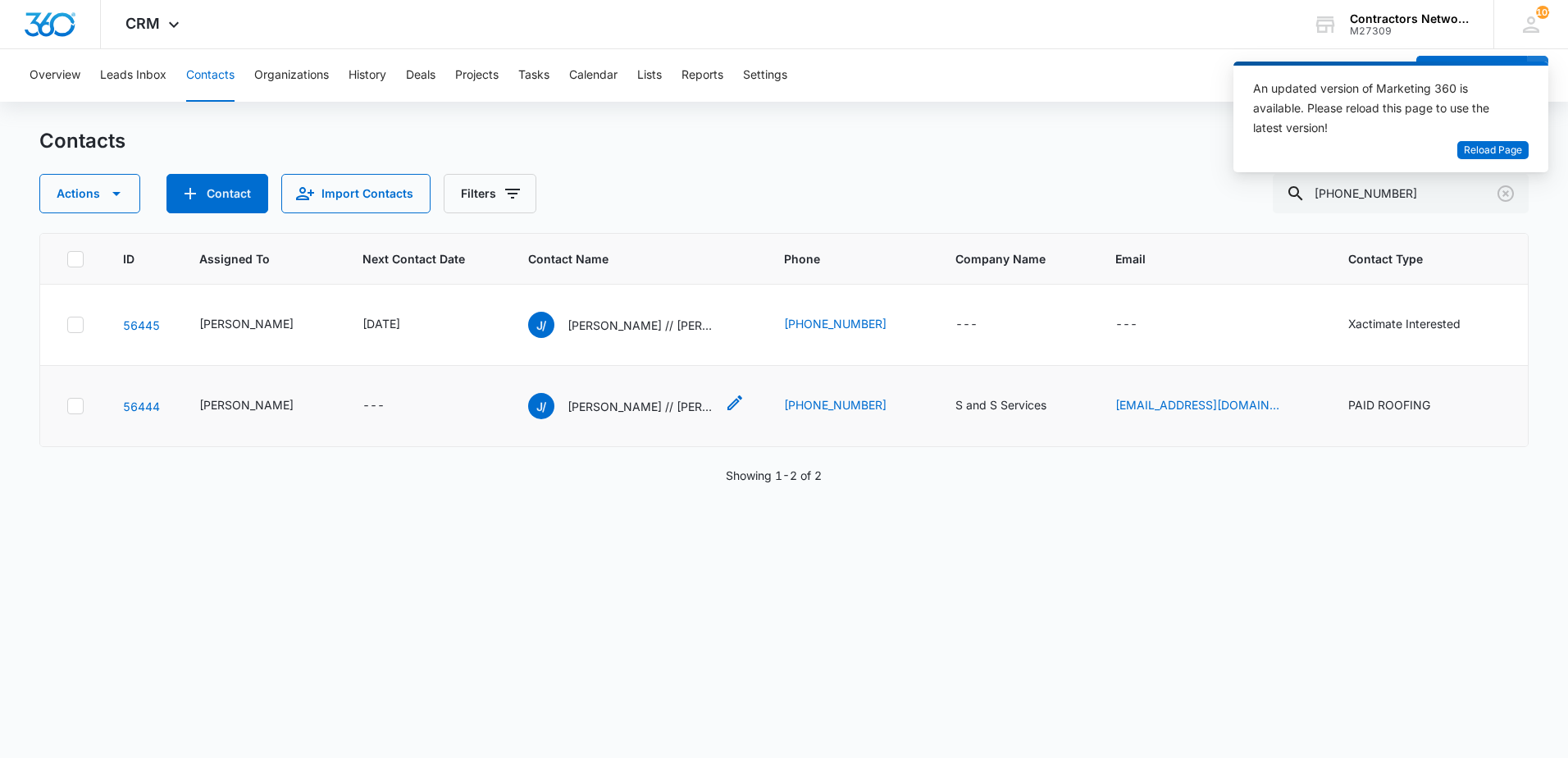
click at [595, 415] on p "Julio // Edgar Sandoval" at bounding box center [642, 407] width 148 height 17
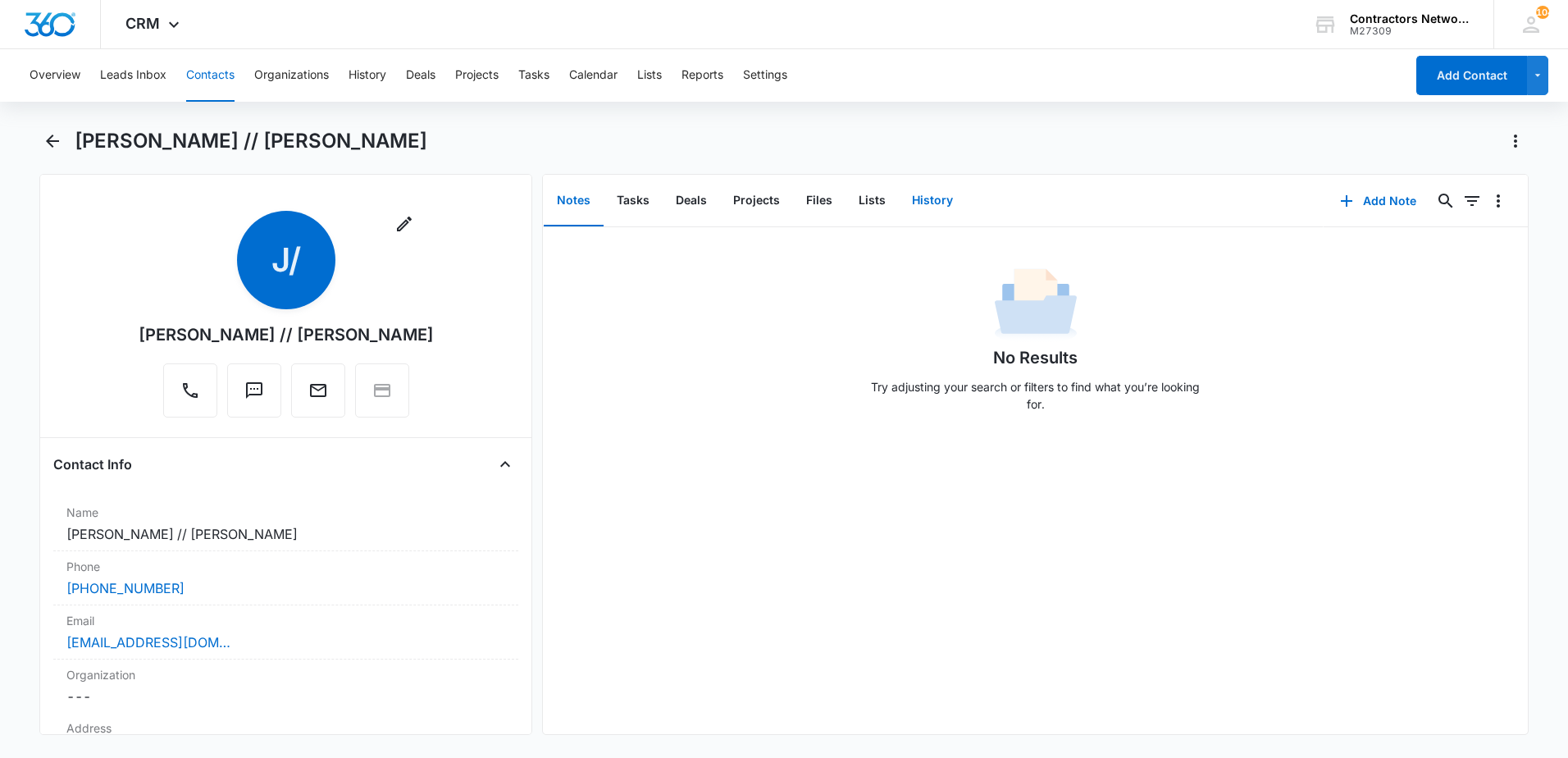
click at [924, 202] on button "History" at bounding box center [932, 201] width 67 height 51
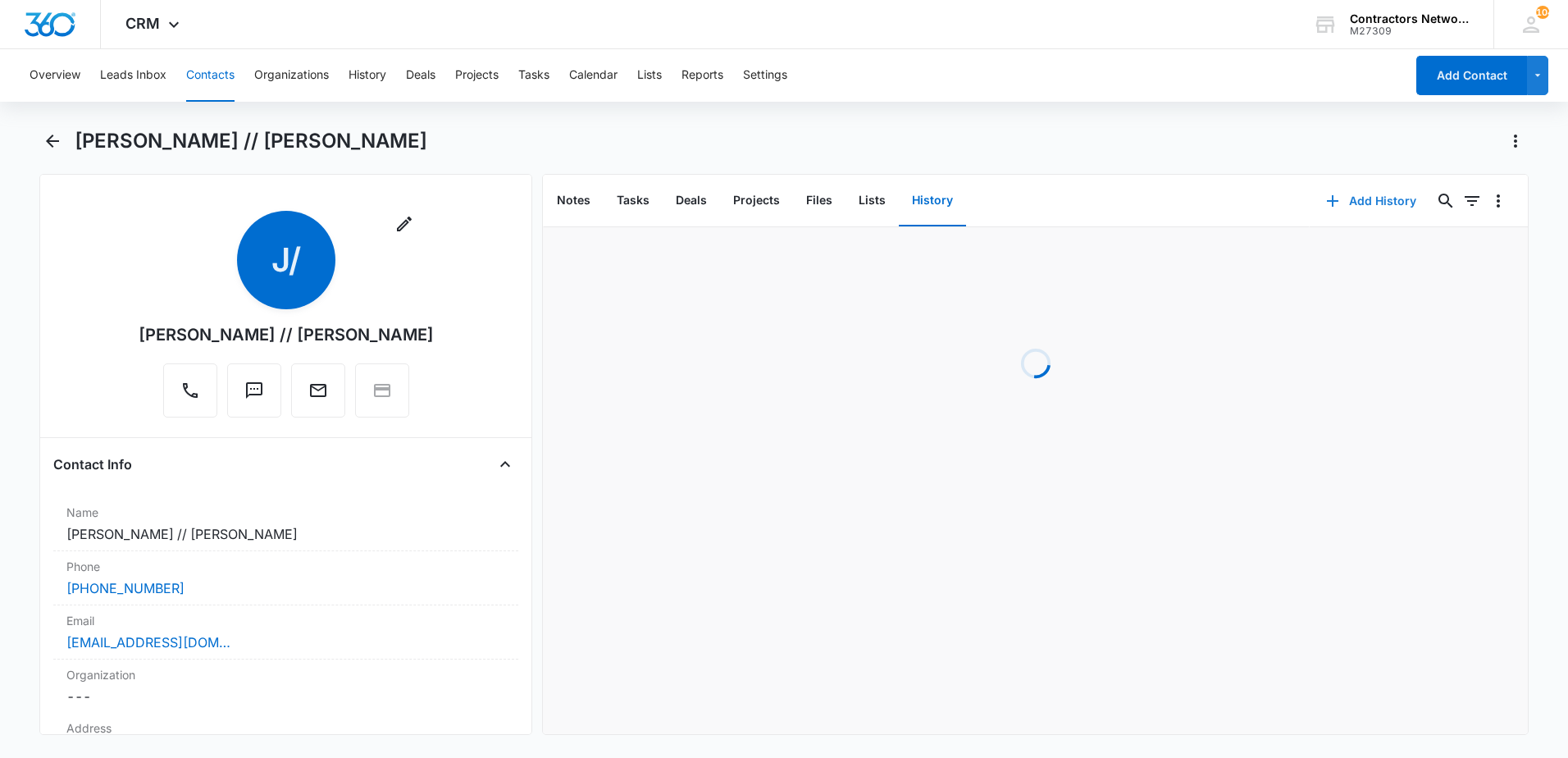
click at [1322, 200] on icon "button" at bounding box center [1332, 201] width 20 height 20
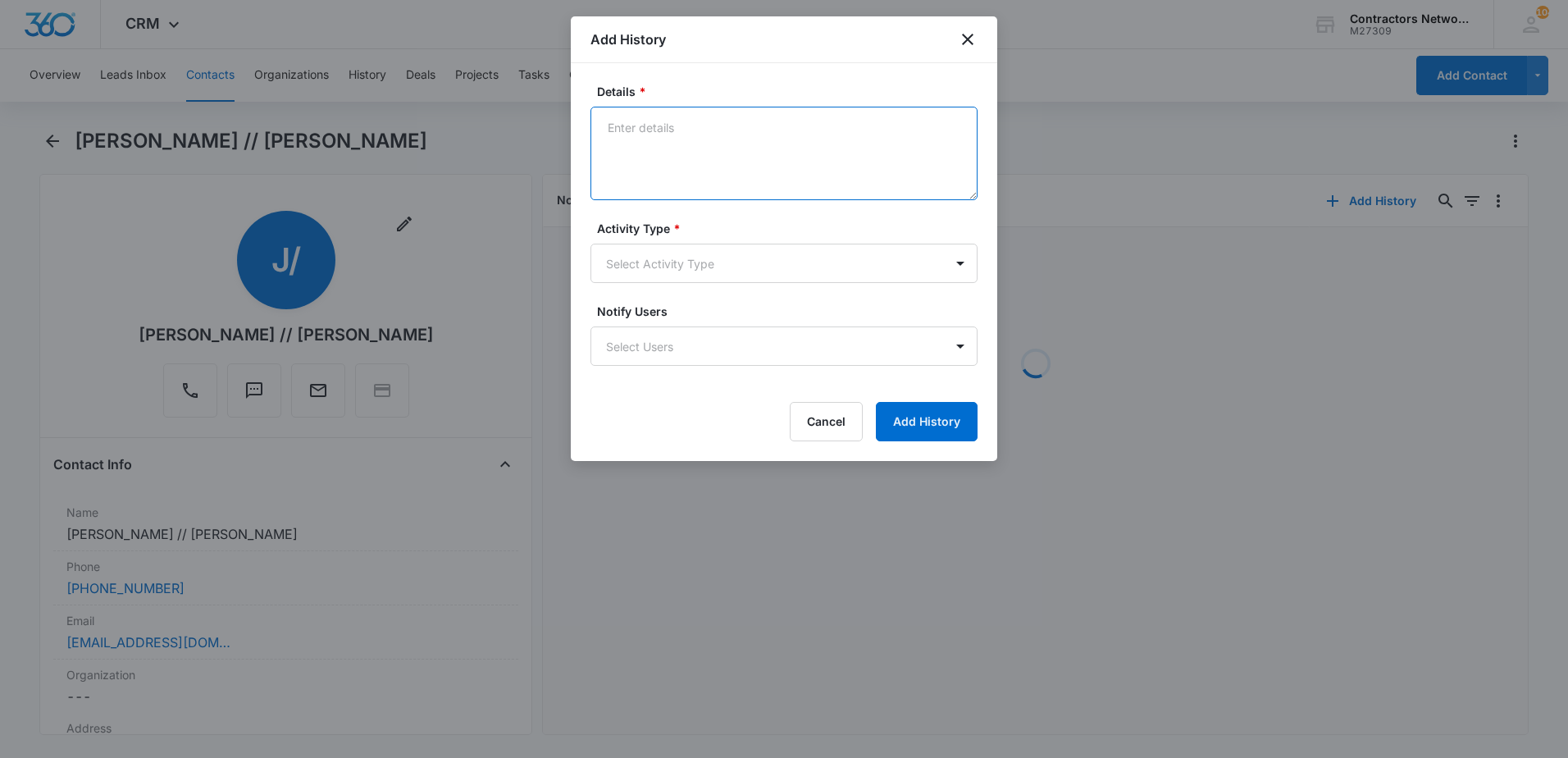
click at [666, 161] on textarea "Details *" at bounding box center [784, 153] width 387 height 93
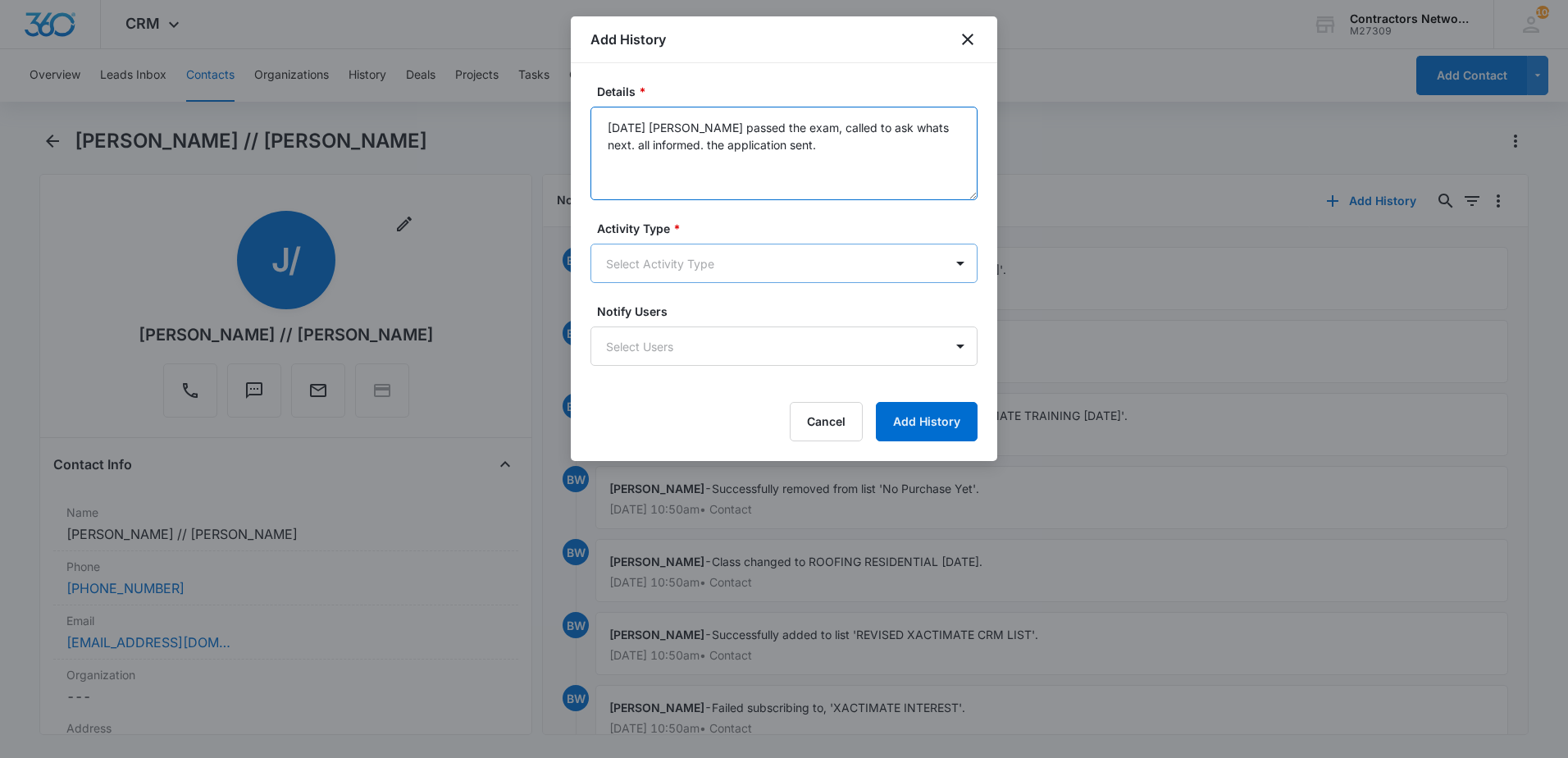
type textarea "8/15/2025 Julio passed the exam, called to ask whats next. all informed. the ap…"
click at [671, 258] on body "CRM Apps Reputation Websites Forms CRM Email Social Shop Payments POS Content A…" at bounding box center [784, 379] width 1568 height 758
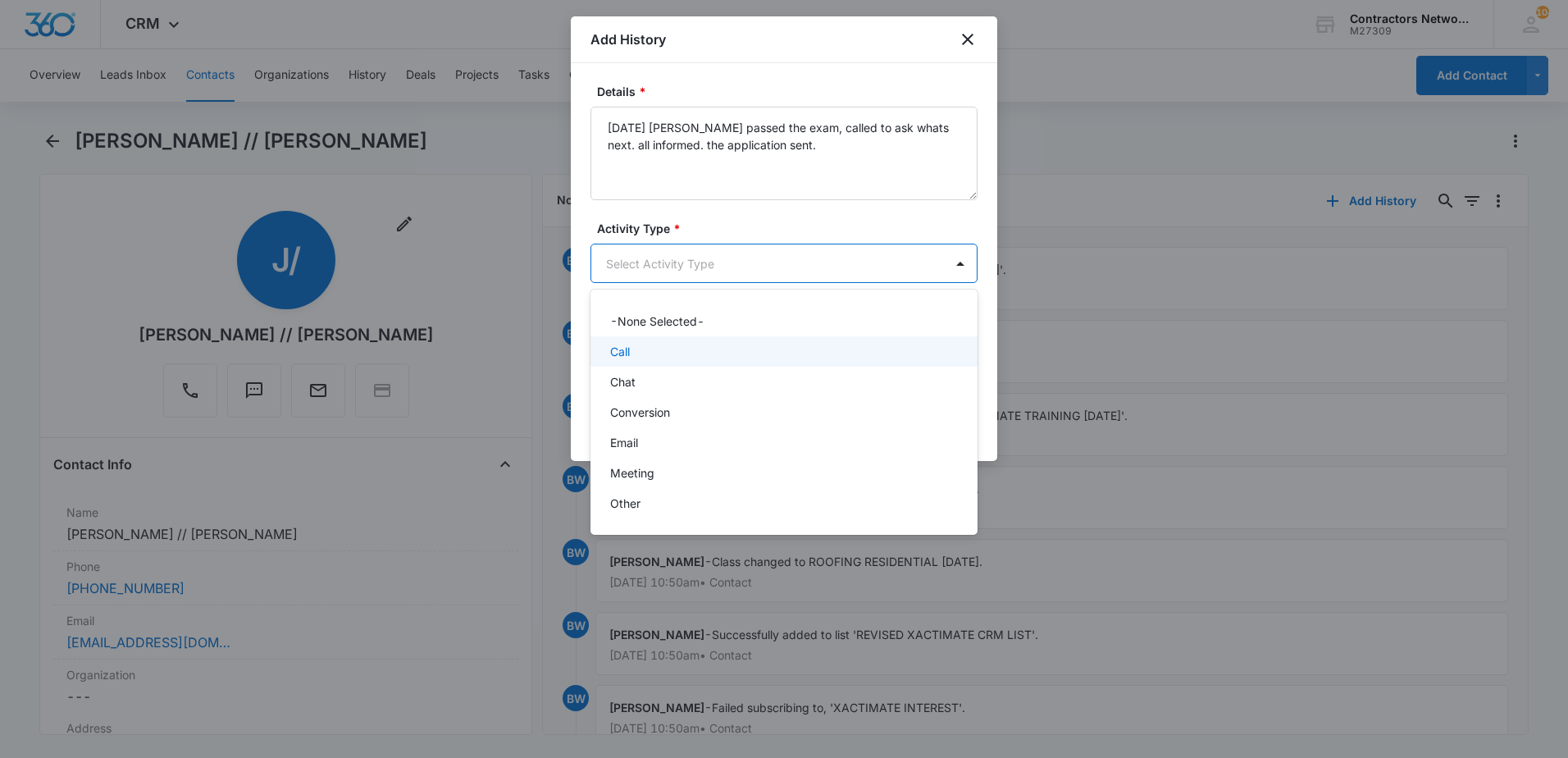
click at [656, 360] on div "Call" at bounding box center [784, 352] width 387 height 31
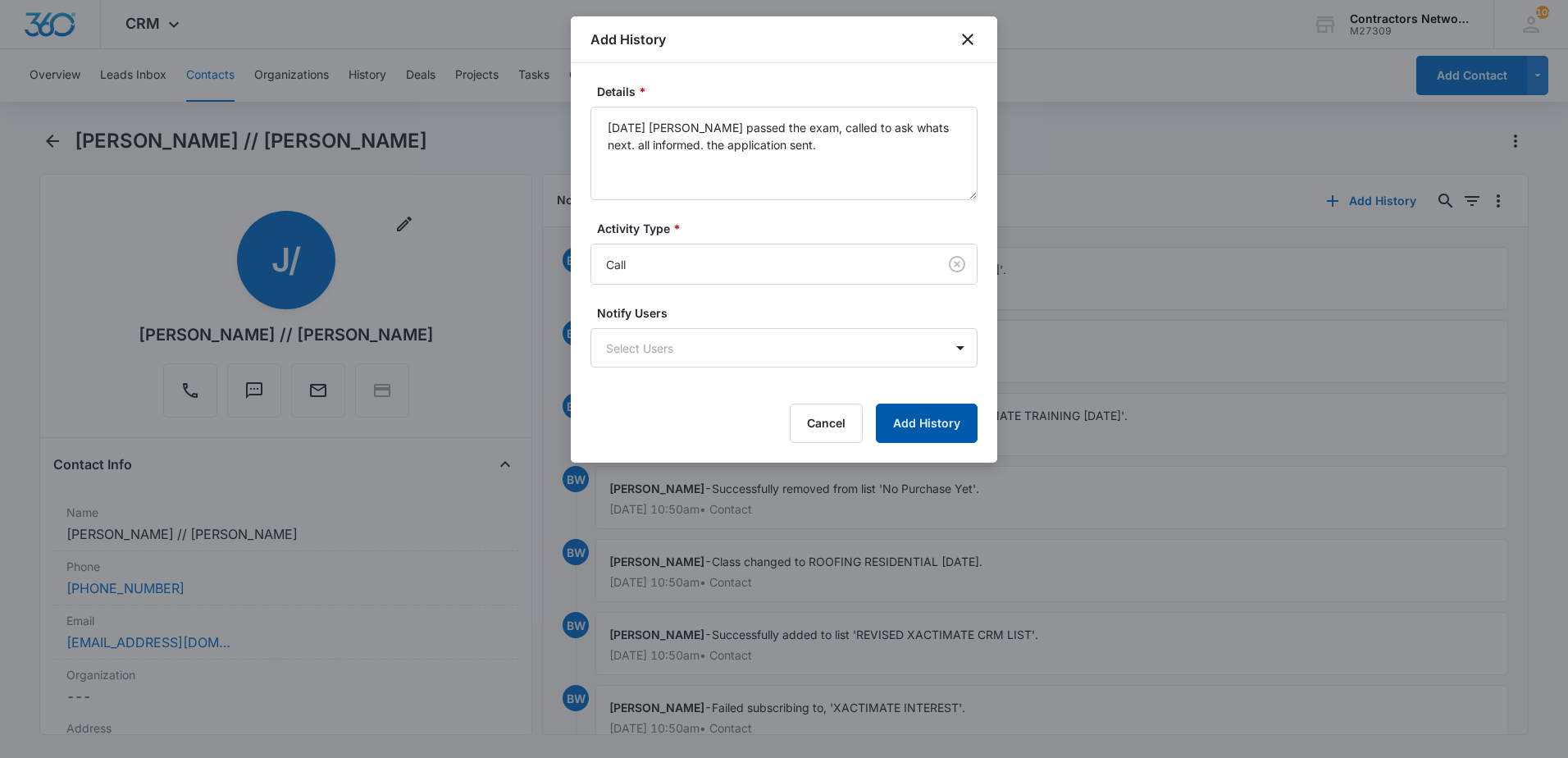
click at [938, 426] on button "Add History" at bounding box center [926, 423] width 102 height 39
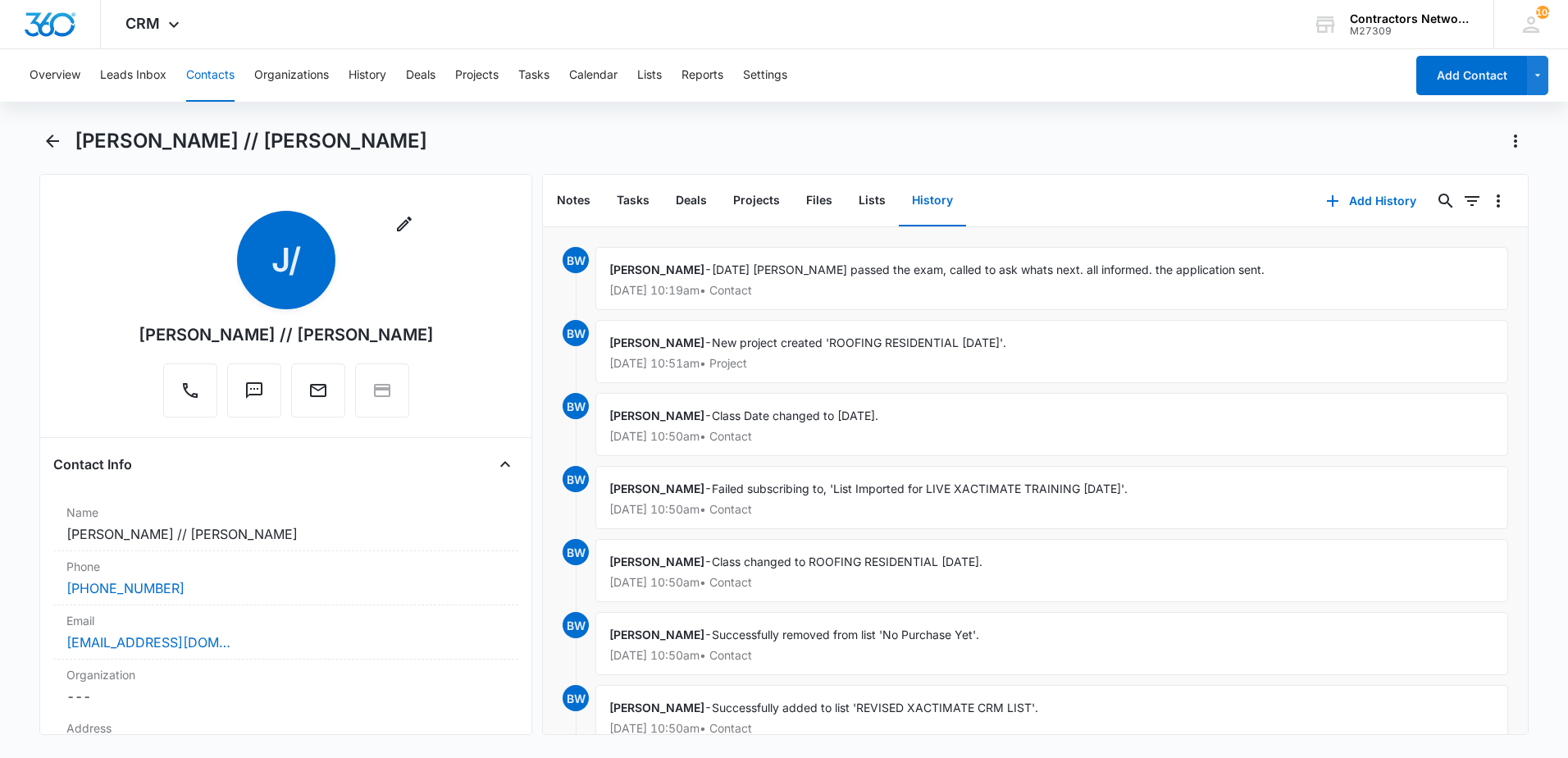
click at [209, 72] on button "Contacts" at bounding box center [210, 75] width 48 height 53
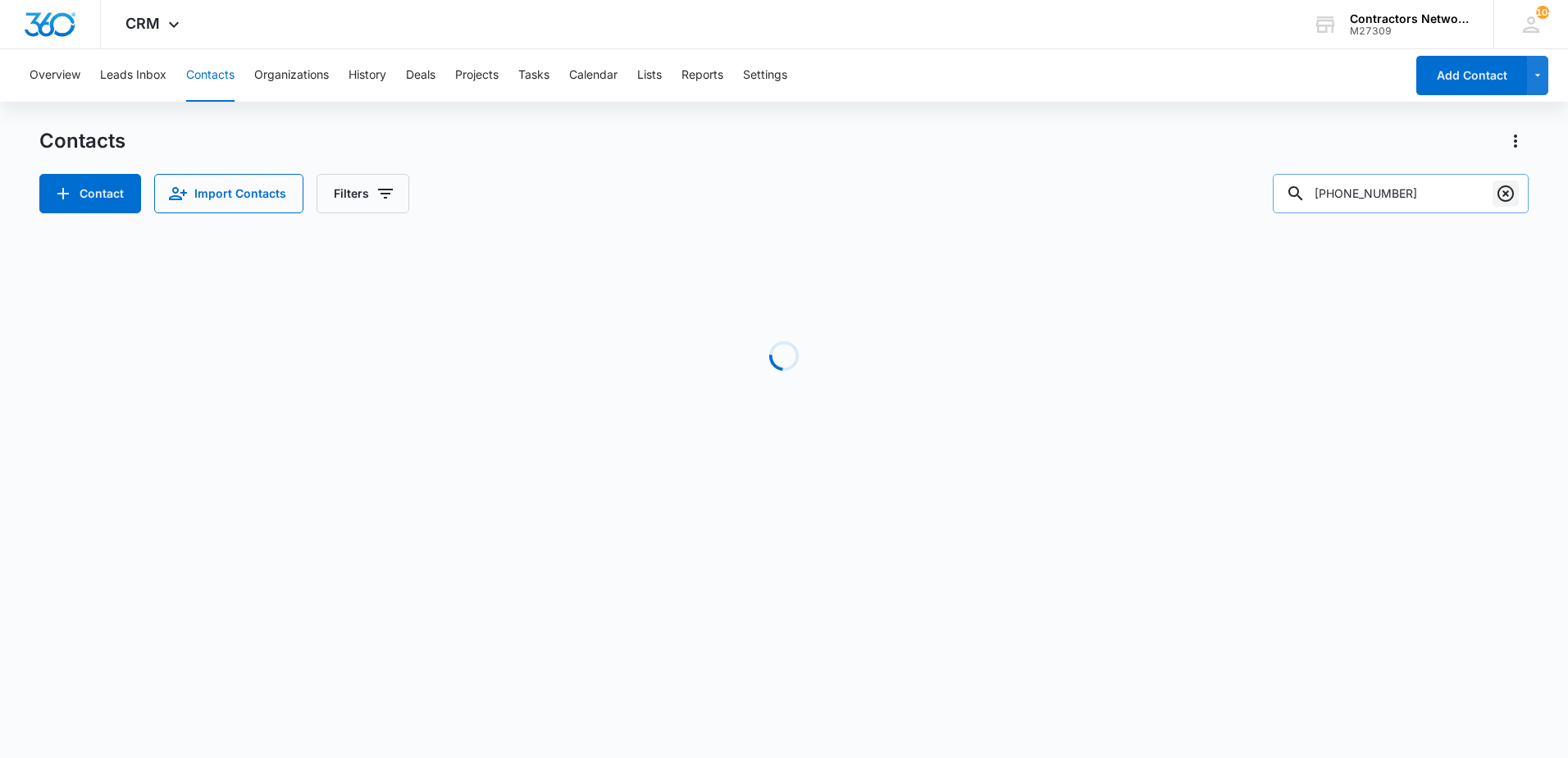
click at [1503, 195] on icon "Clear" at bounding box center [1506, 194] width 20 height 20
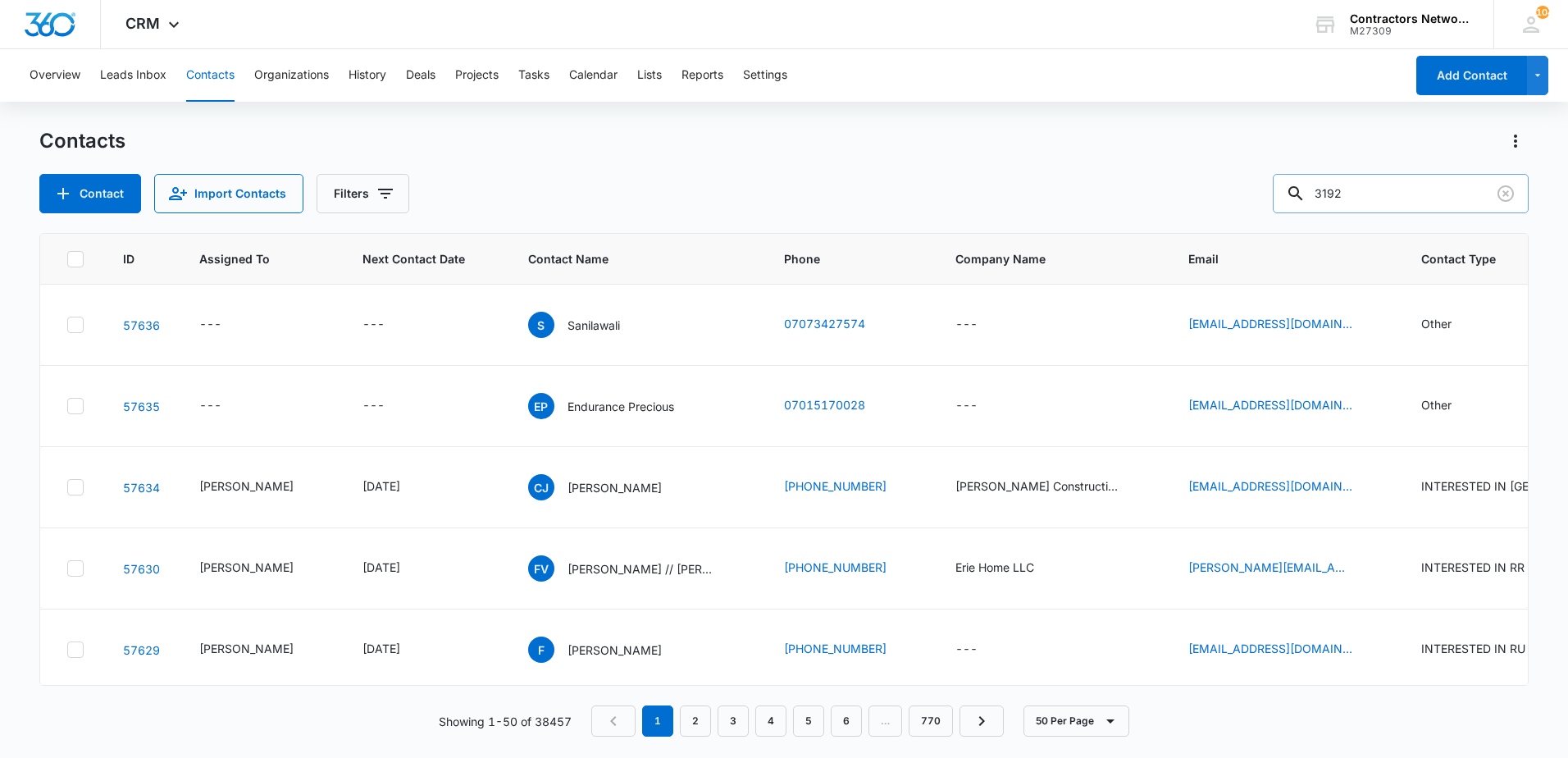
type input "3192"
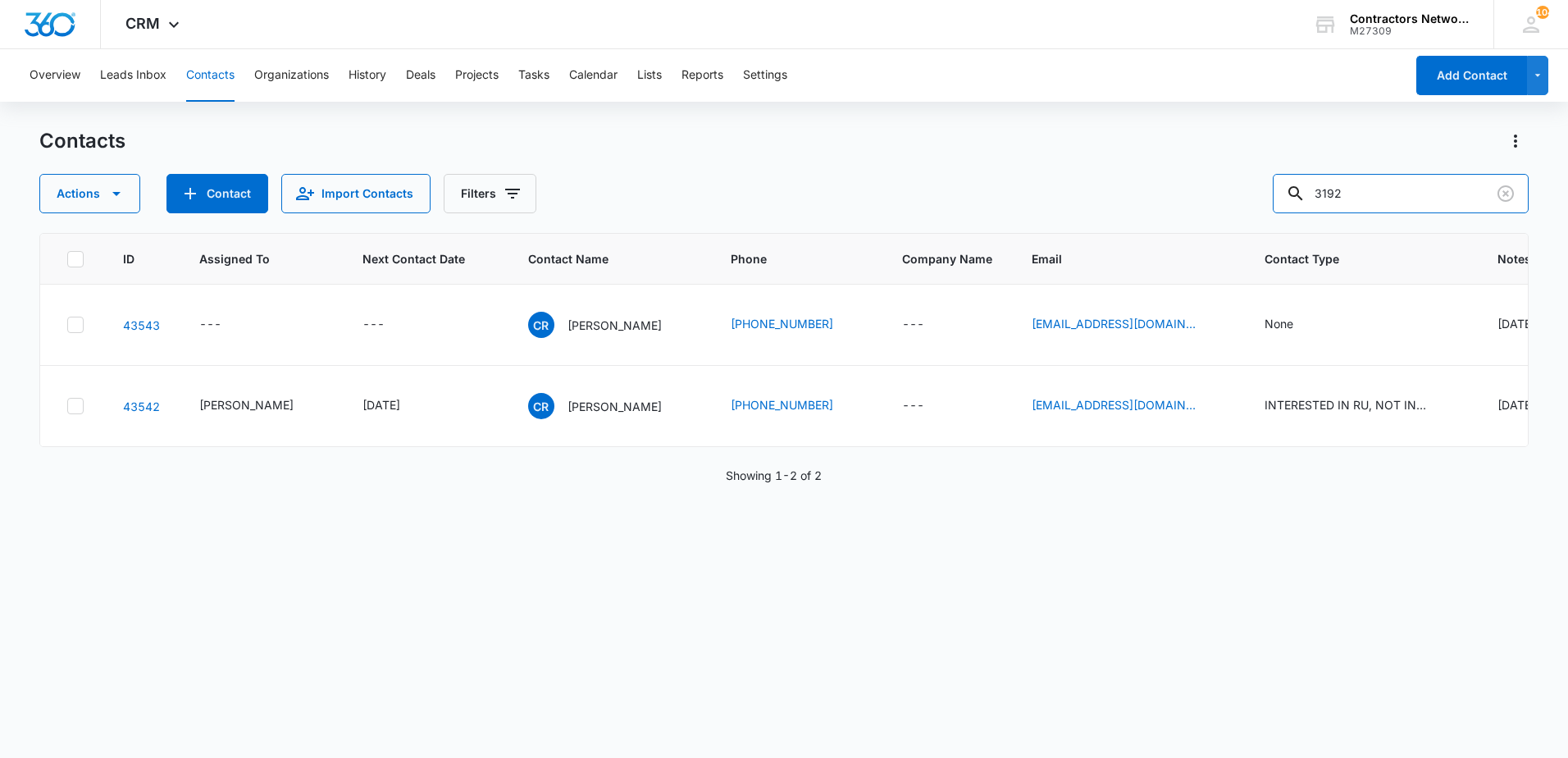
drag, startPoint x: 1353, startPoint y: 199, endPoint x: 1239, endPoint y: 195, distance: 114.1
click at [1240, 195] on div "Actions Contact Import Contacts Filters 3192" at bounding box center [784, 193] width 1489 height 39
click at [204, 75] on button "Contacts" at bounding box center [210, 75] width 48 height 53
click at [222, 75] on button "Contacts" at bounding box center [210, 75] width 48 height 53
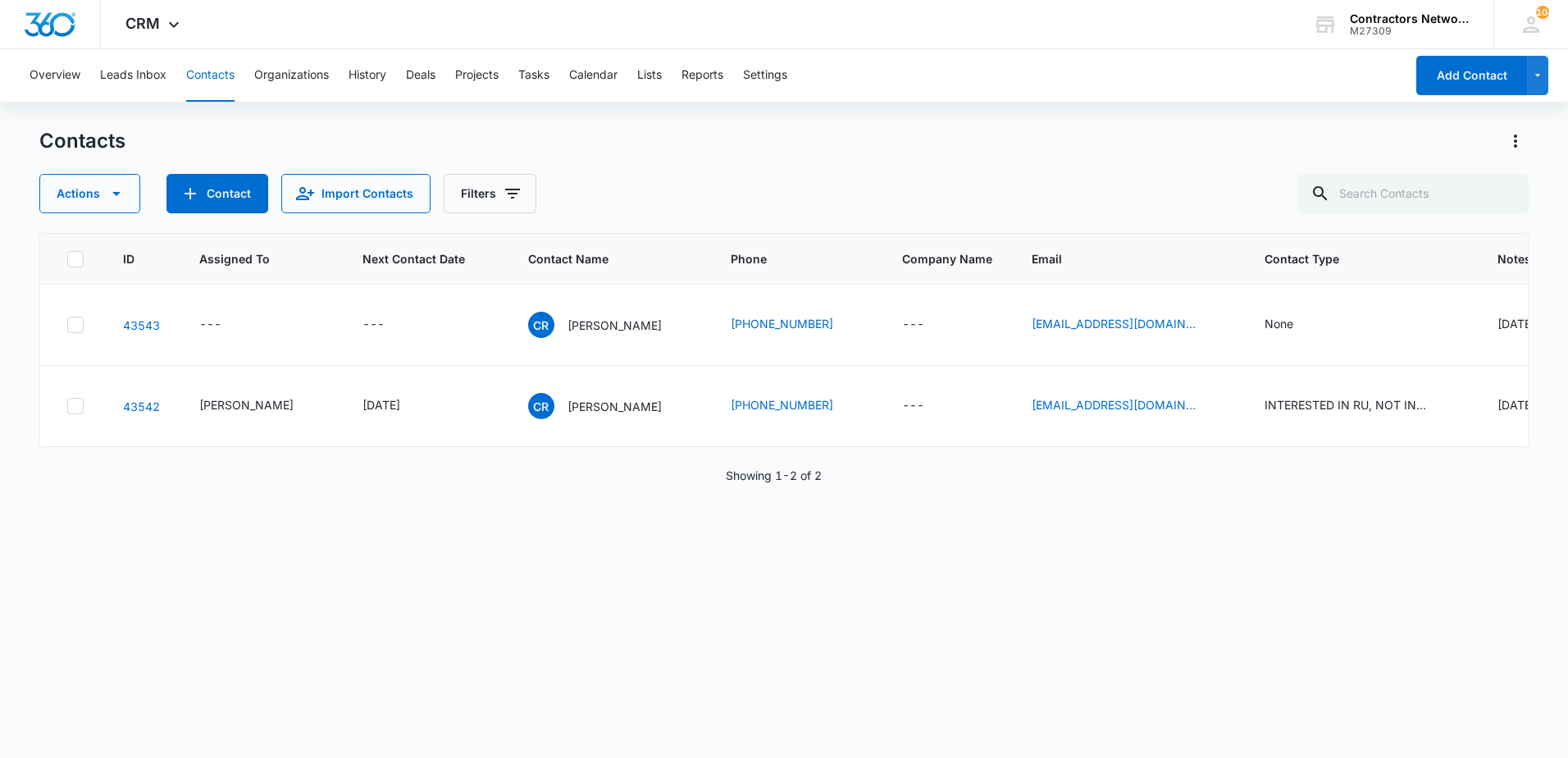
click at [224, 79] on button "Contacts" at bounding box center [210, 75] width 48 height 53
click at [217, 71] on button "Contacts" at bounding box center [210, 75] width 48 height 53
click at [1503, 195] on icon "Clear" at bounding box center [1506, 194] width 20 height 20
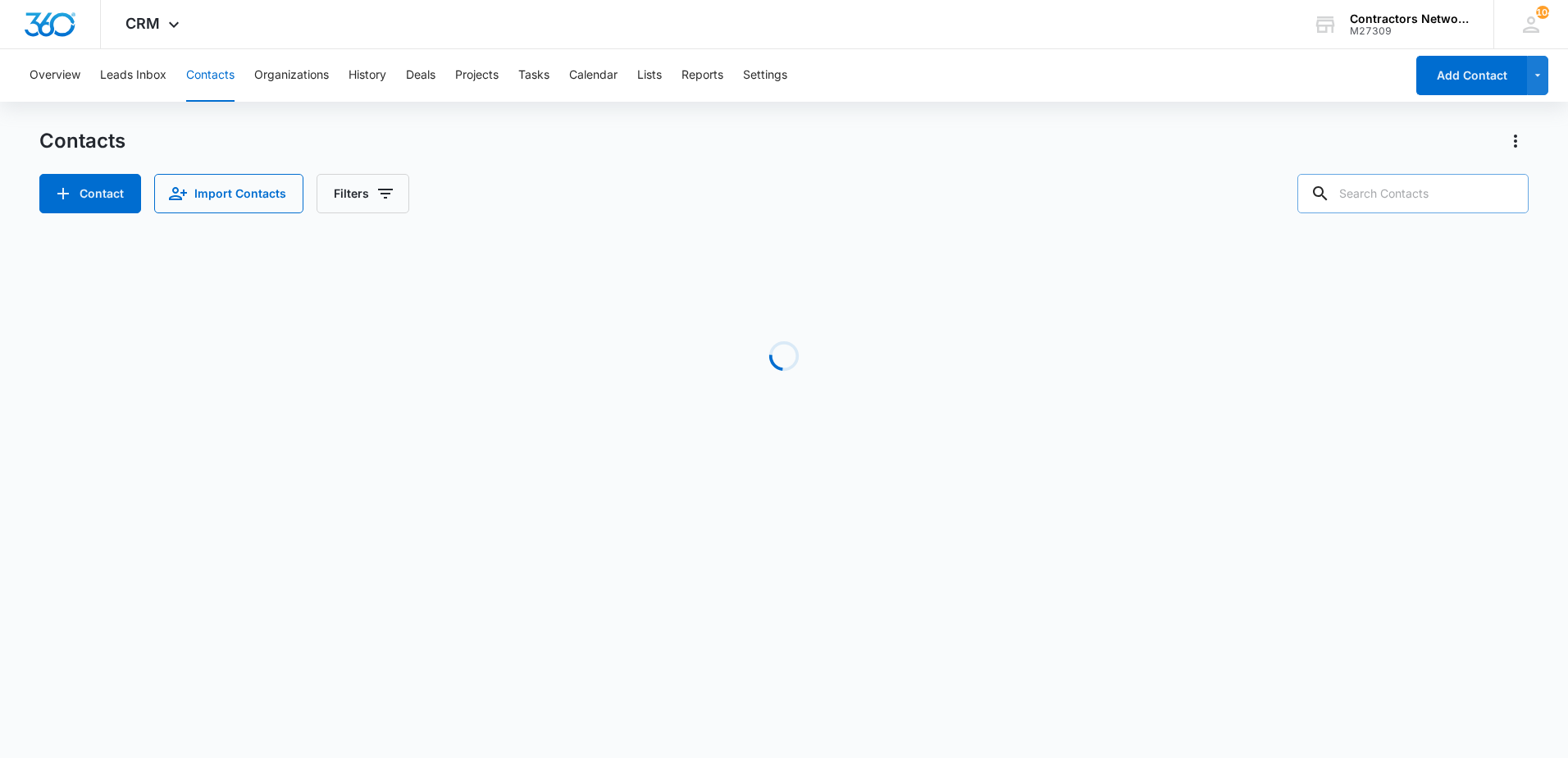
click at [199, 73] on button "Contacts" at bounding box center [210, 75] width 48 height 53
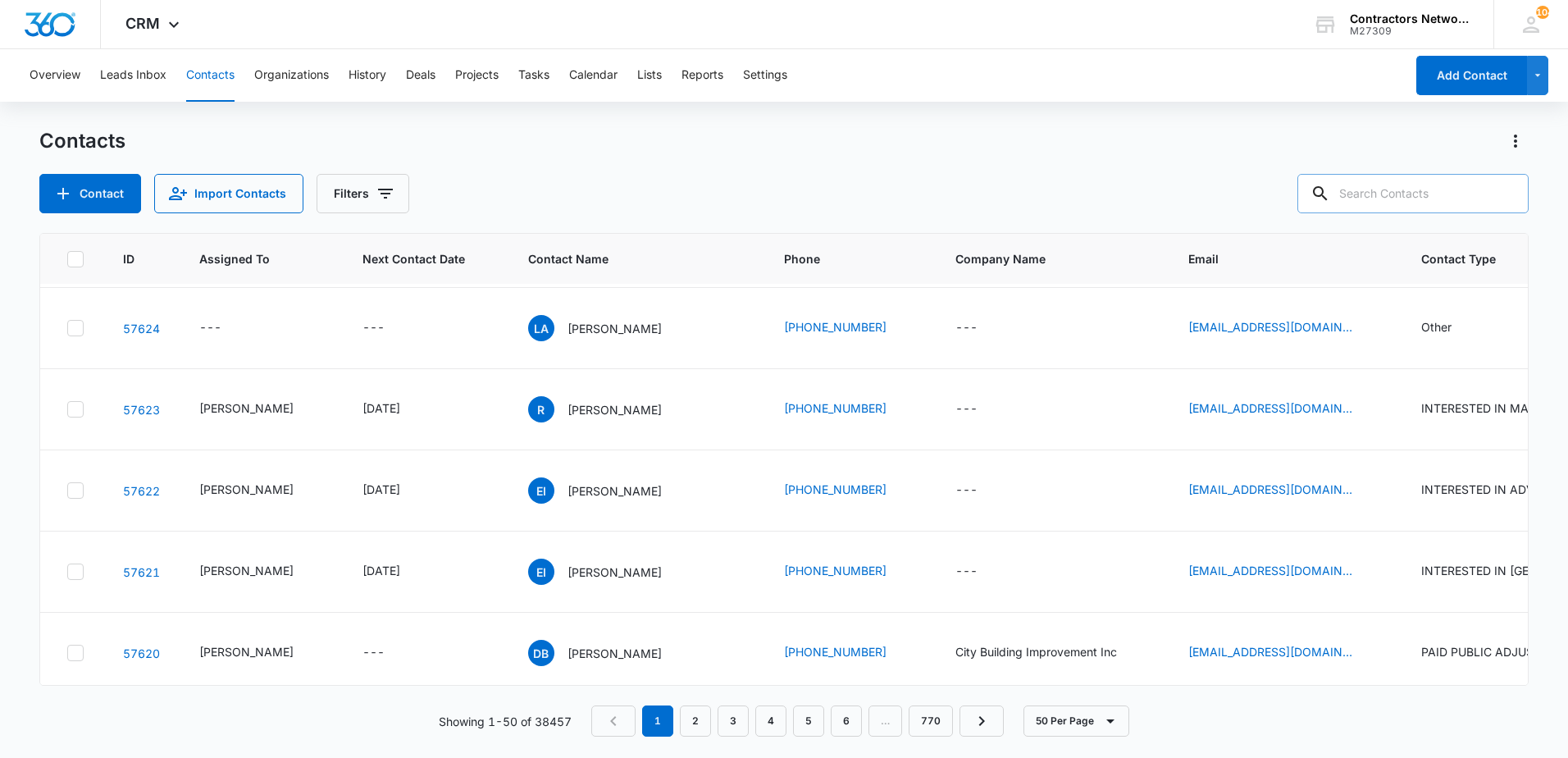
scroll to position [411, 0]
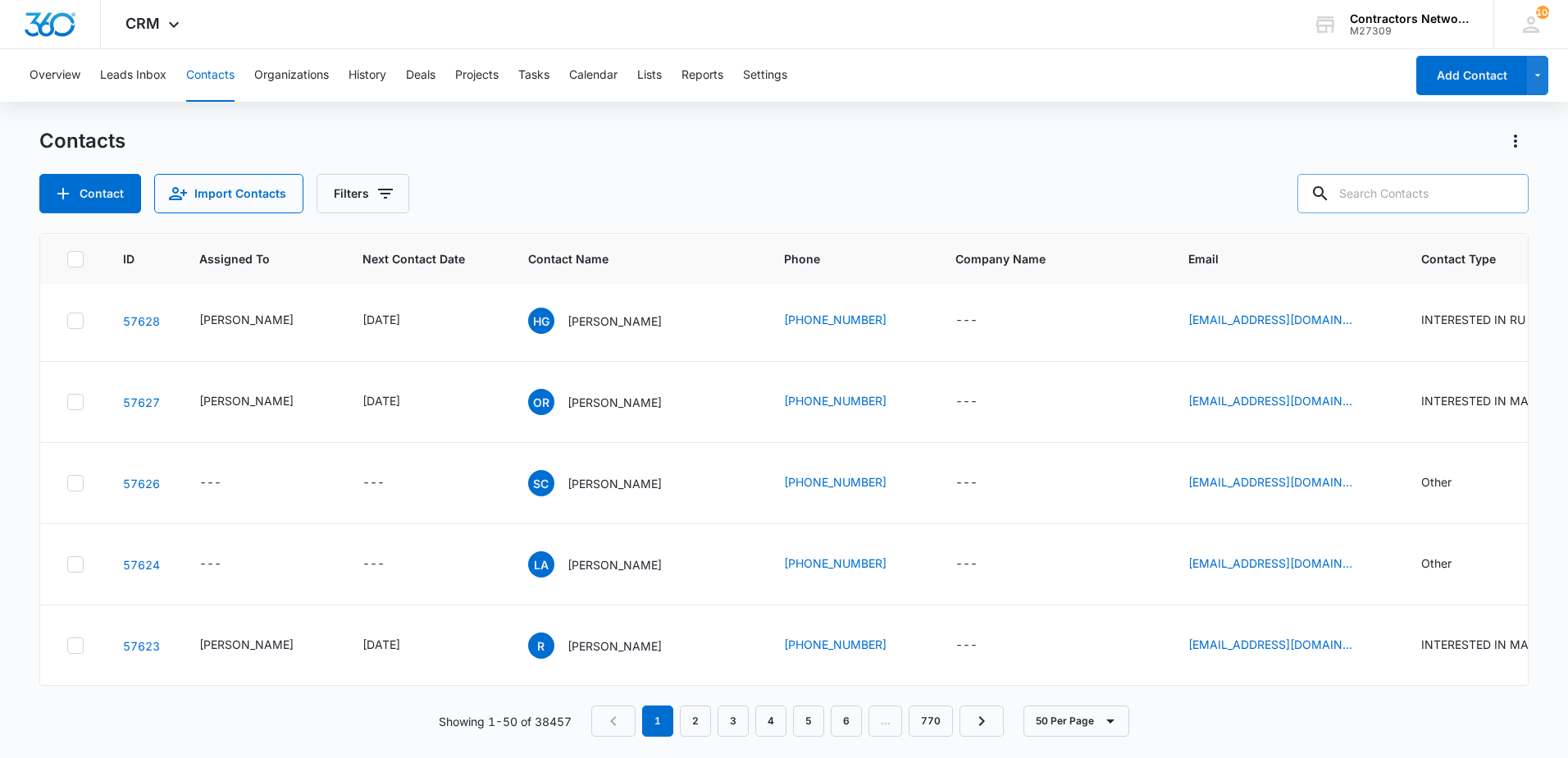
click at [1434, 195] on input "text" at bounding box center [1413, 193] width 231 height 39
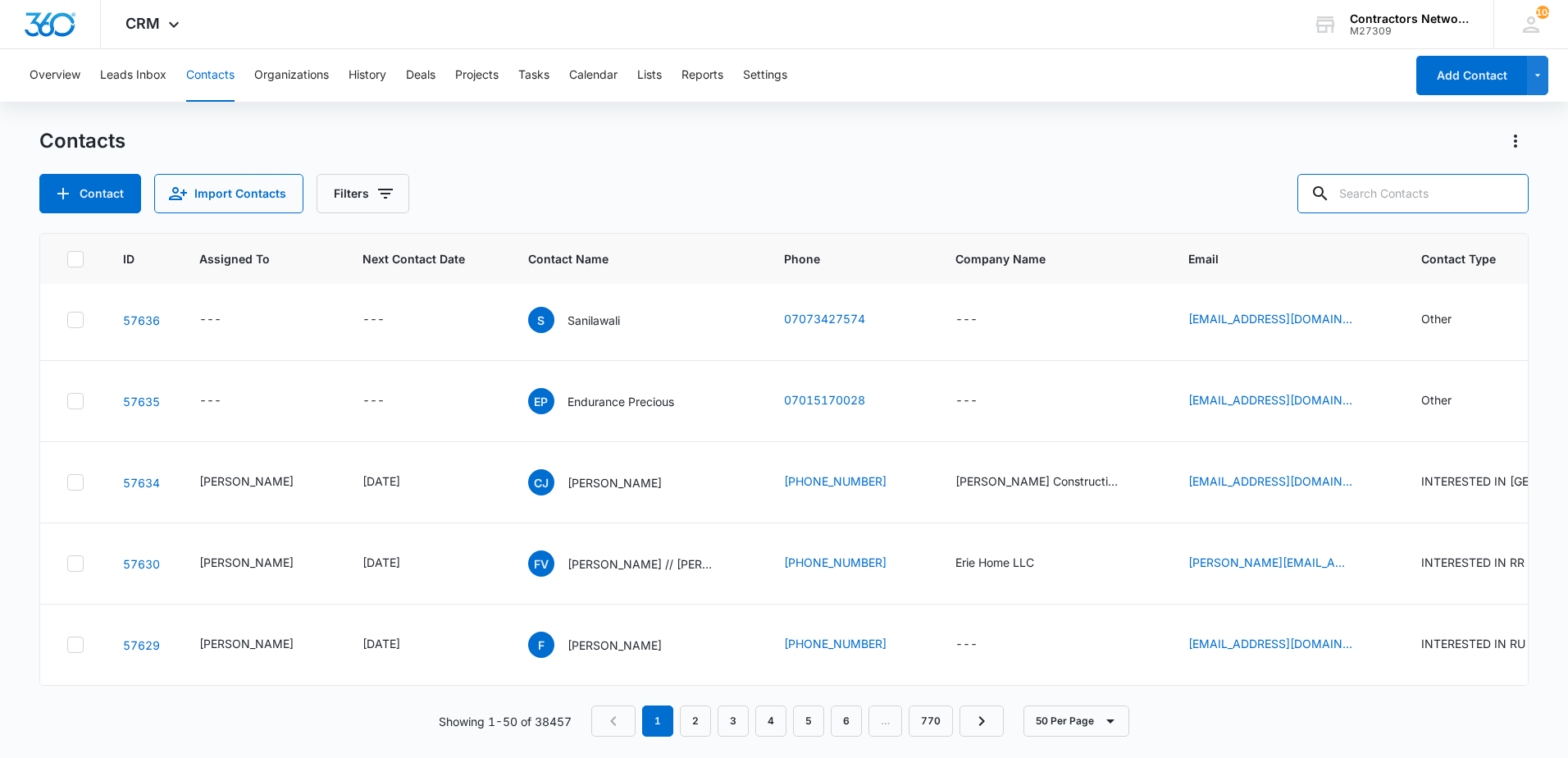
scroll to position [0, 0]
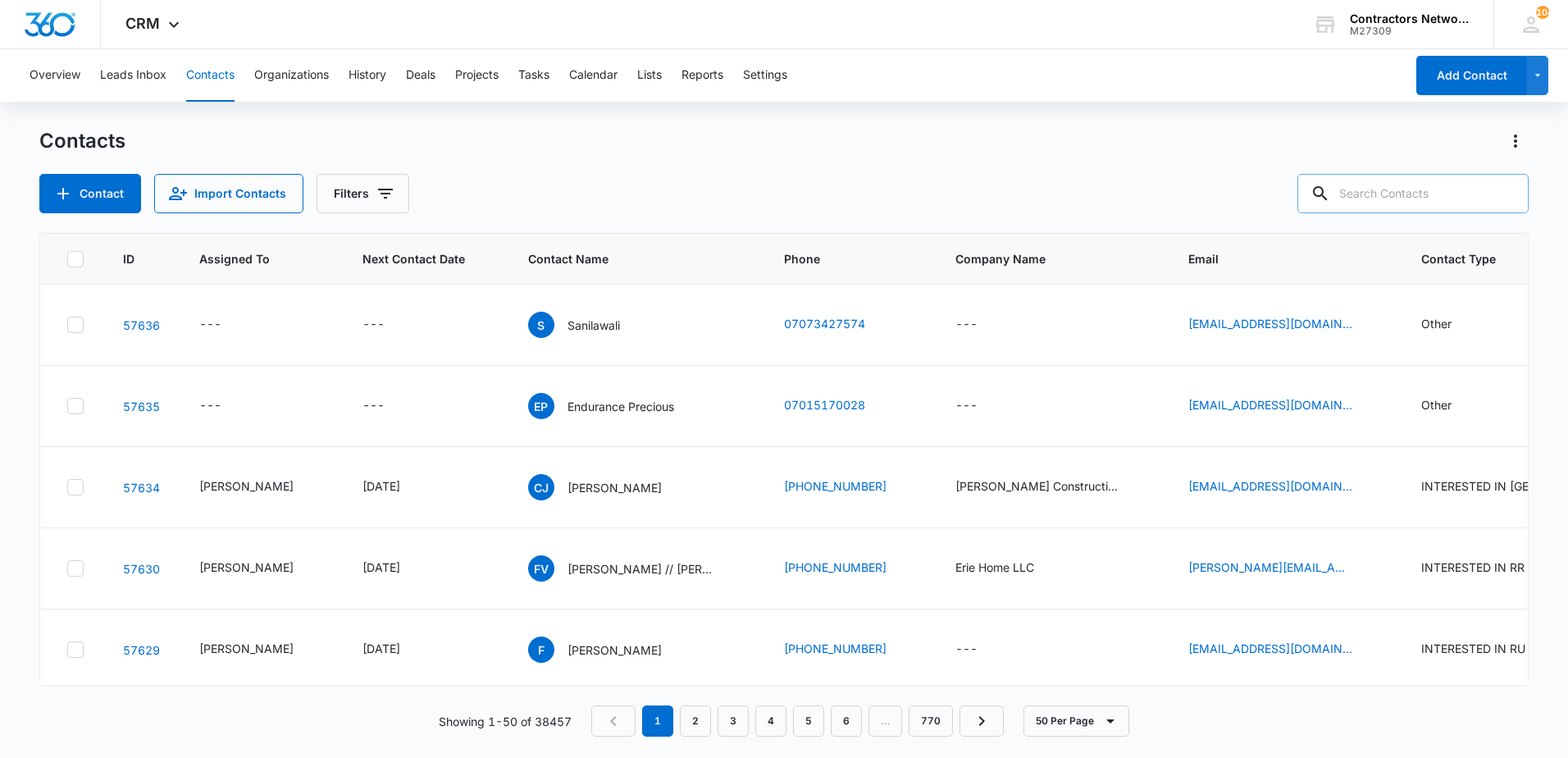
click at [1397, 193] on input "text" at bounding box center [1413, 193] width 231 height 39
type input "stanislav"
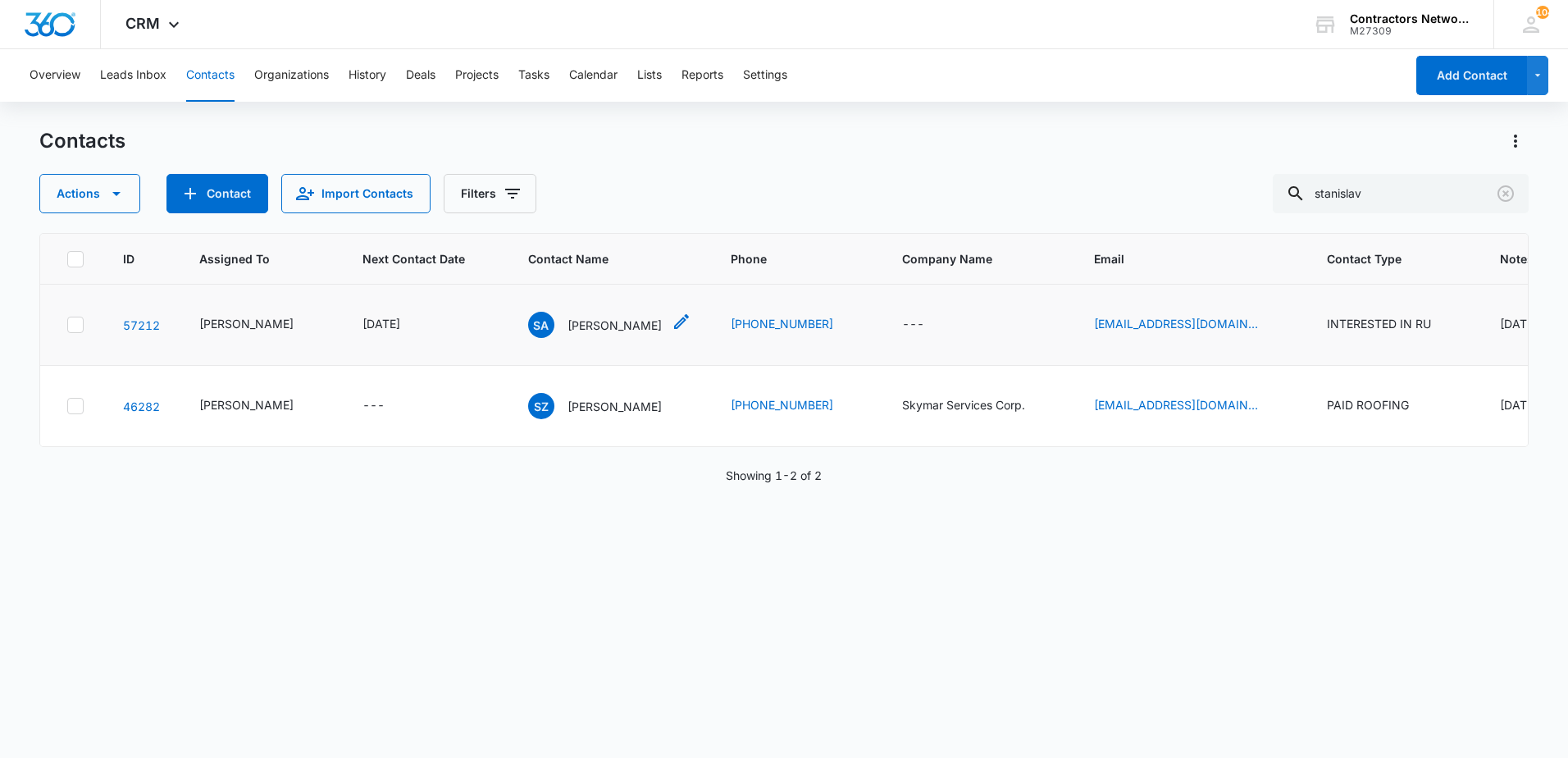
click at [614, 331] on p "Stanislav Andreyko" at bounding box center [615, 325] width 94 height 17
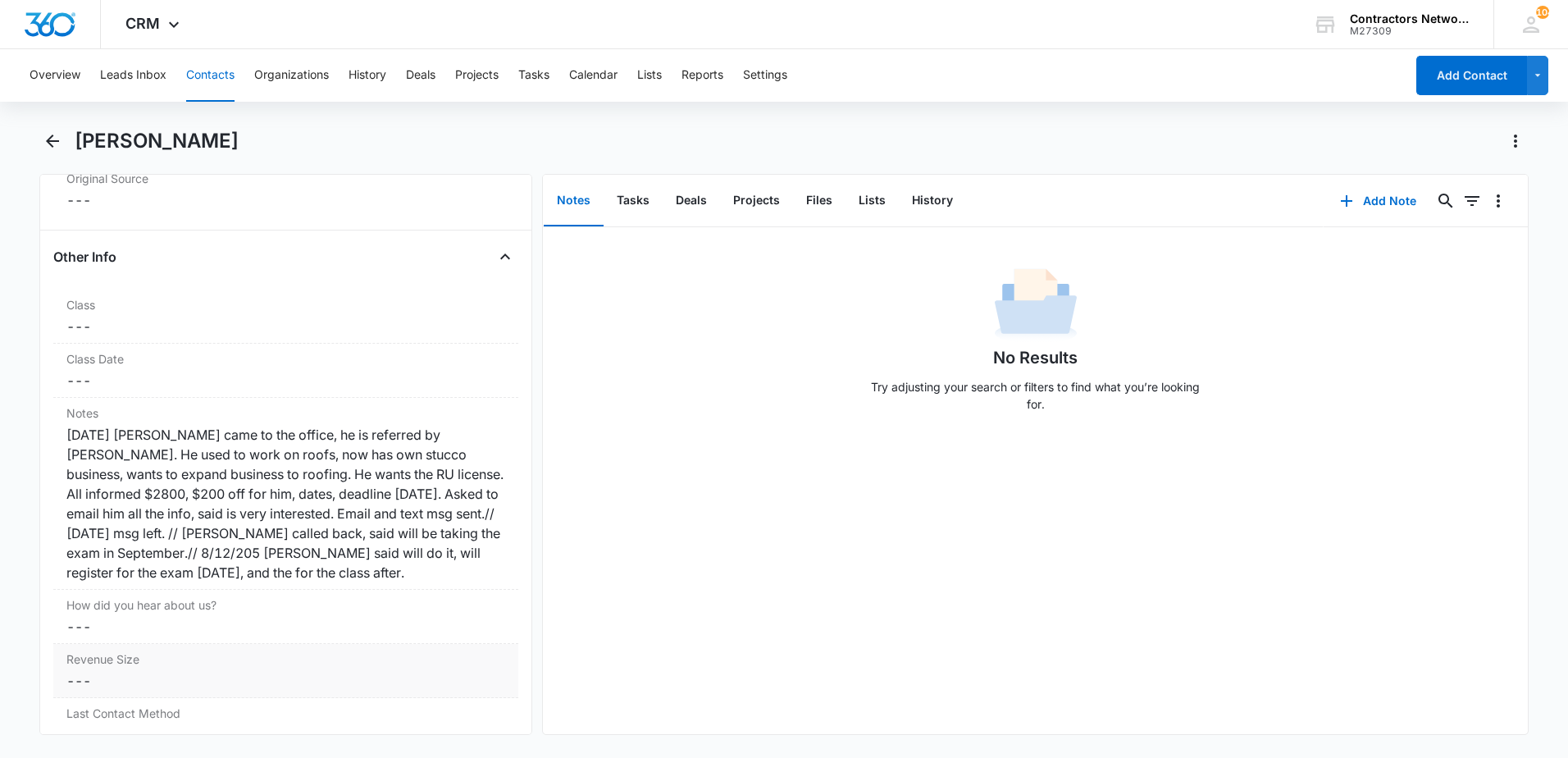
scroll to position [1805, 0]
click at [428, 575] on div "6/18/2025 Stanislav came to the office, he is referred by Derek. He used to wor…" at bounding box center [285, 503] width 438 height 157
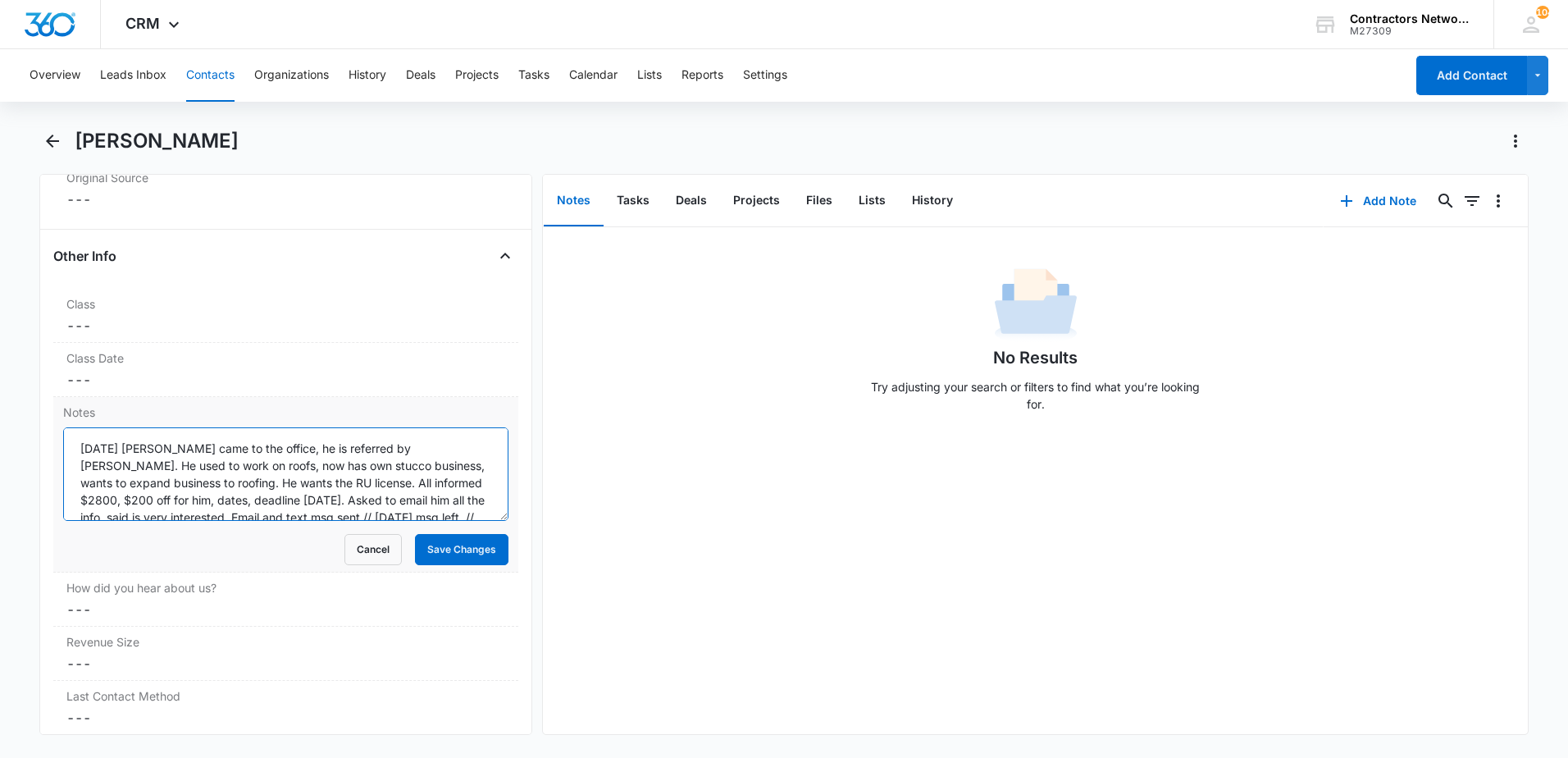
scroll to position [69, 0]
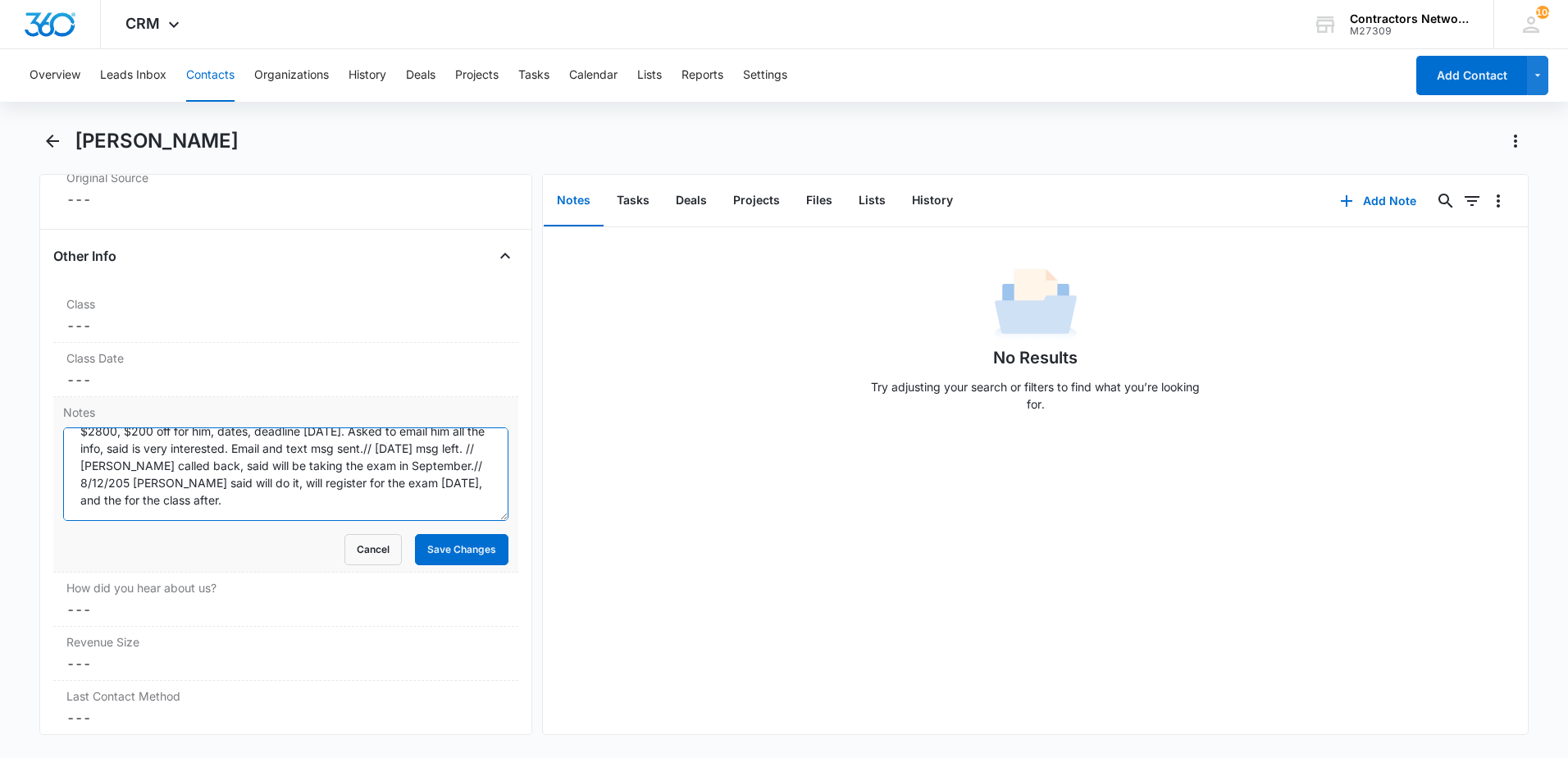
click at [454, 507] on textarea "6/18/2025 Stanislav came to the office, he is referred by Derek. He used to wor…" at bounding box center [286, 473] width 445 height 93
type textarea "6/18/2025 Stanislav came to the office, he is referred by Derek. He used to wor…"
click at [454, 552] on button "Save Changes" at bounding box center [461, 550] width 93 height 31
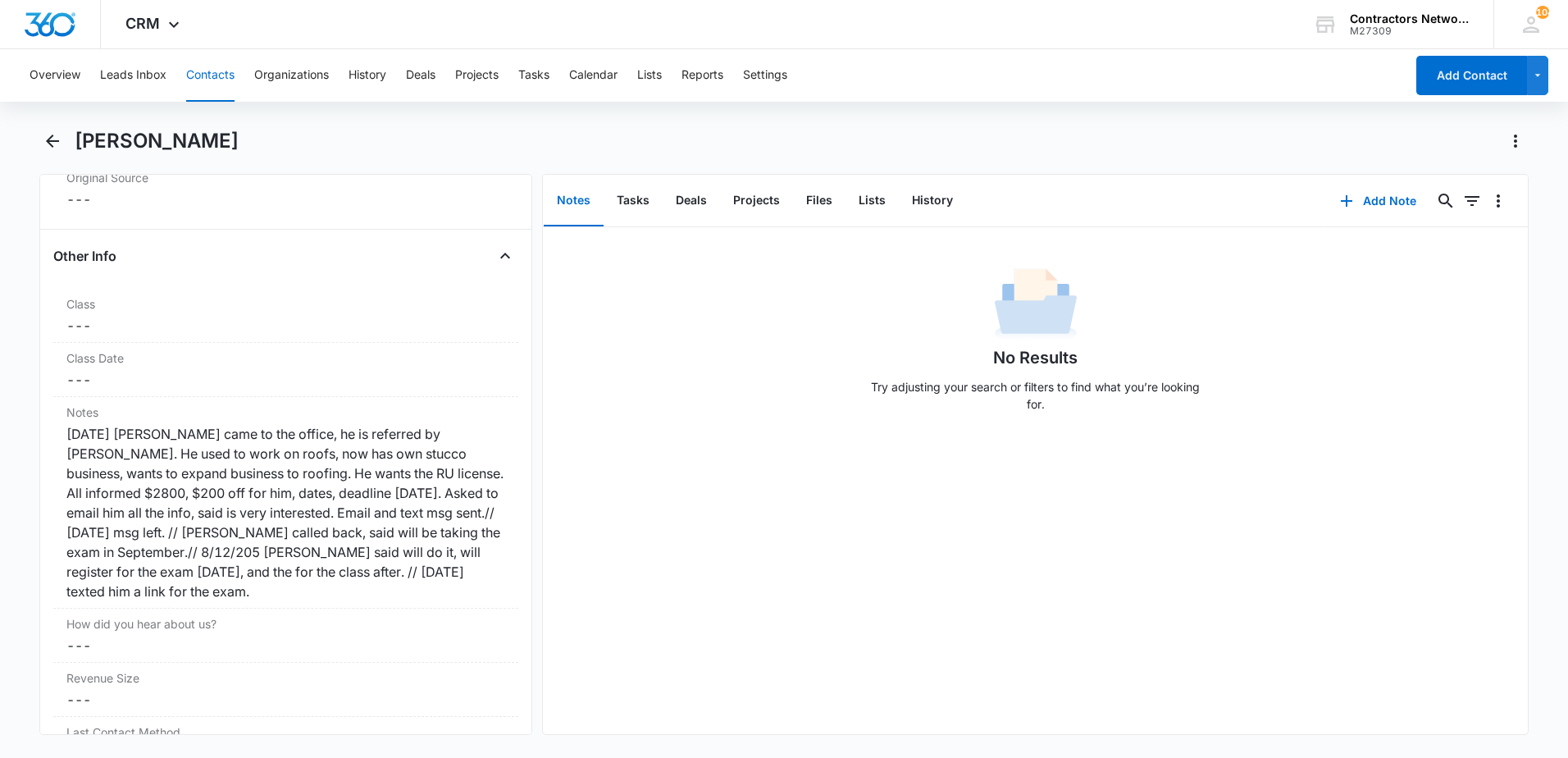
click at [221, 79] on button "Contacts" at bounding box center [210, 75] width 48 height 53
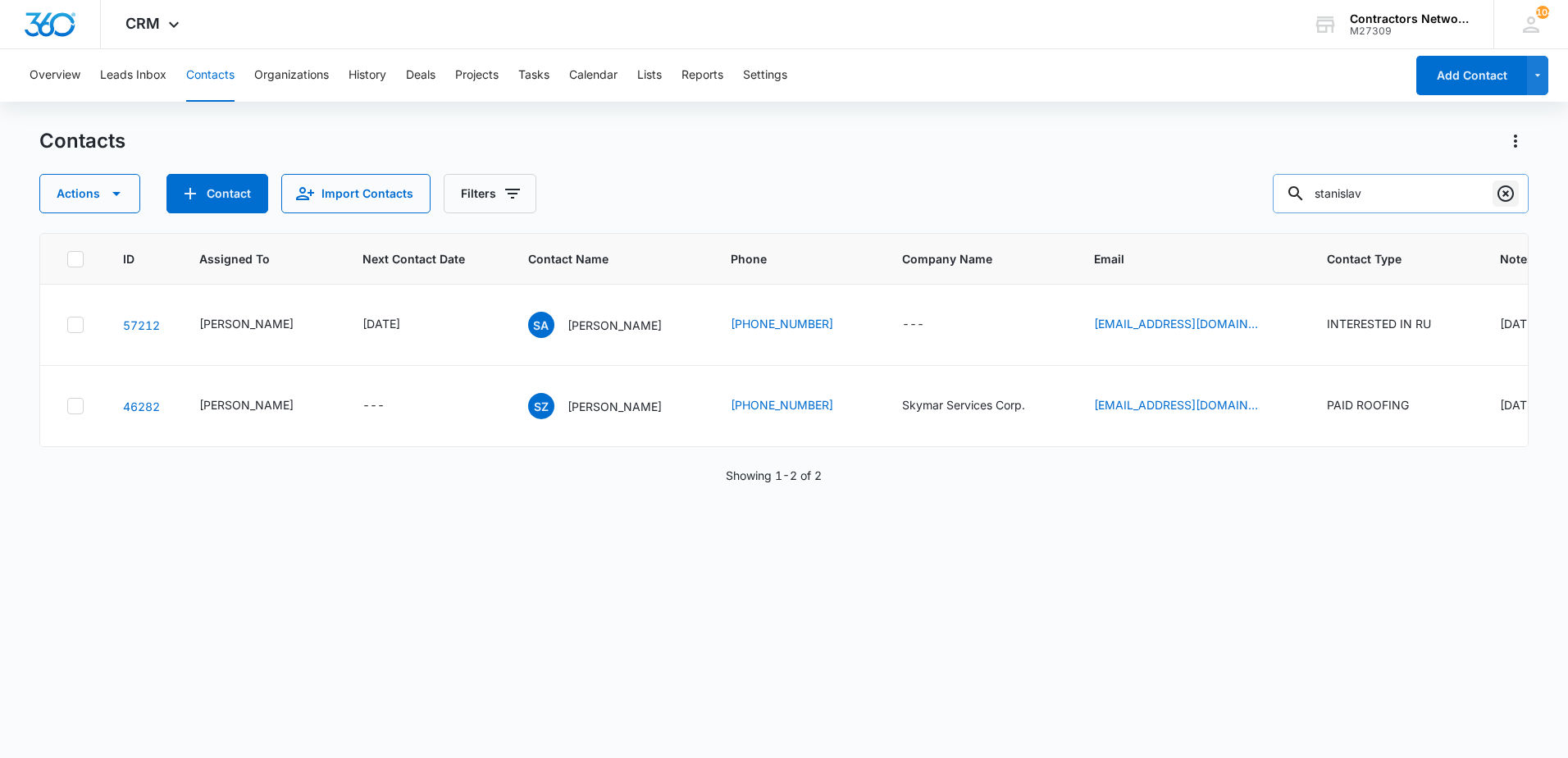
click at [1510, 196] on icon "Clear" at bounding box center [1506, 194] width 20 height 20
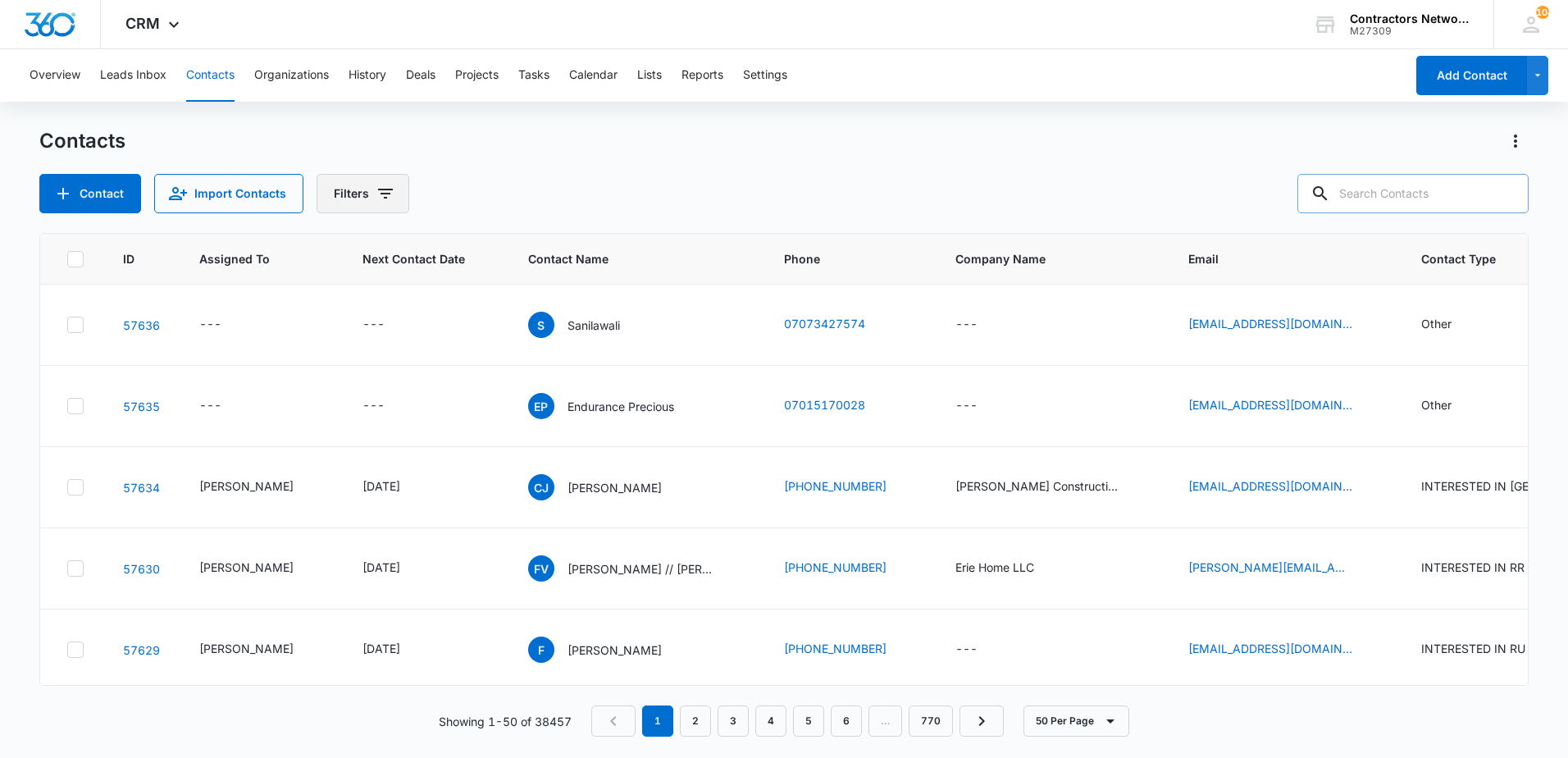
click at [383, 193] on icon "Filters" at bounding box center [385, 194] width 14 height 10
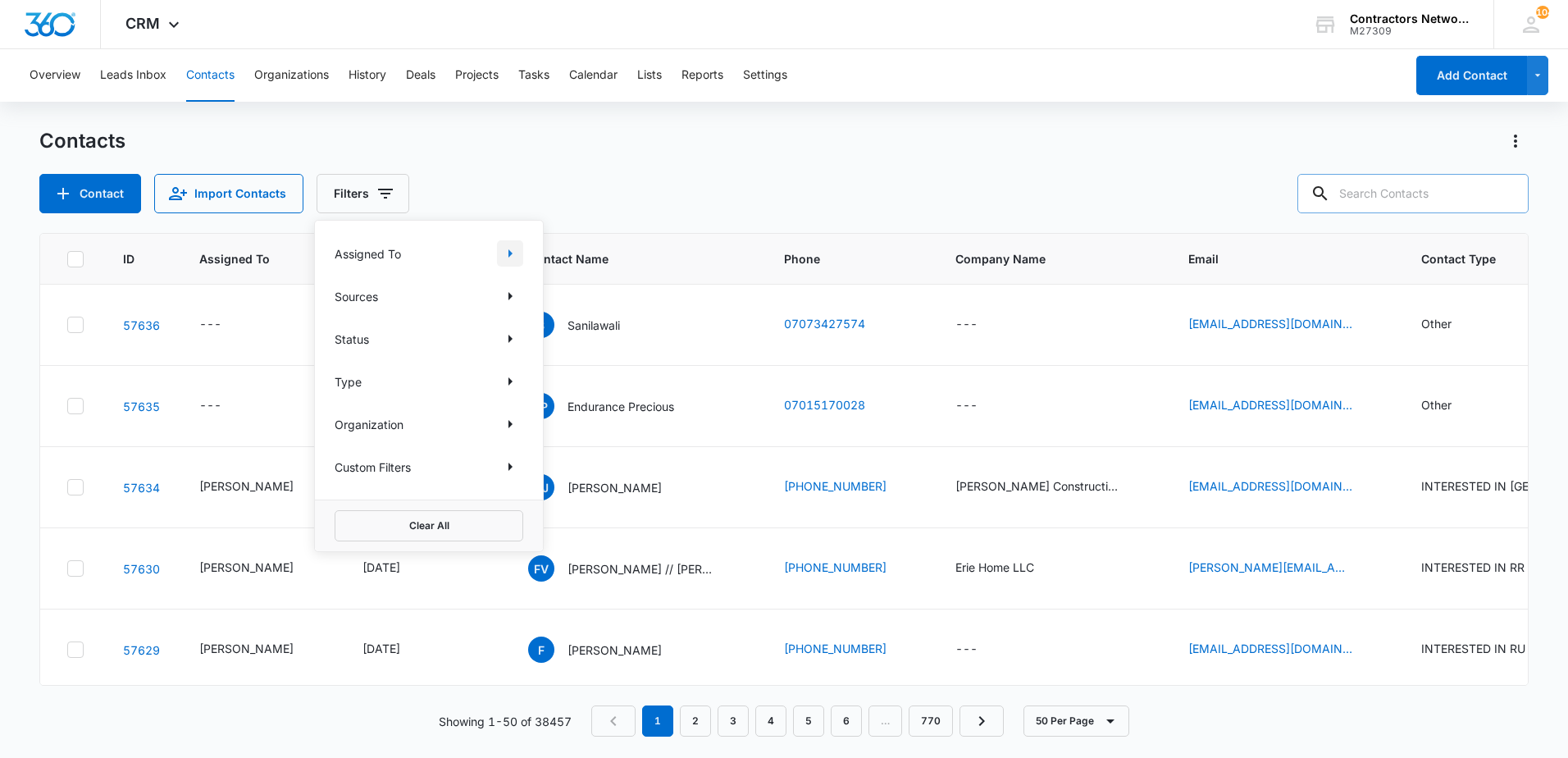
click at [510, 253] on icon "Show Assigned To filters" at bounding box center [510, 253] width 4 height 9
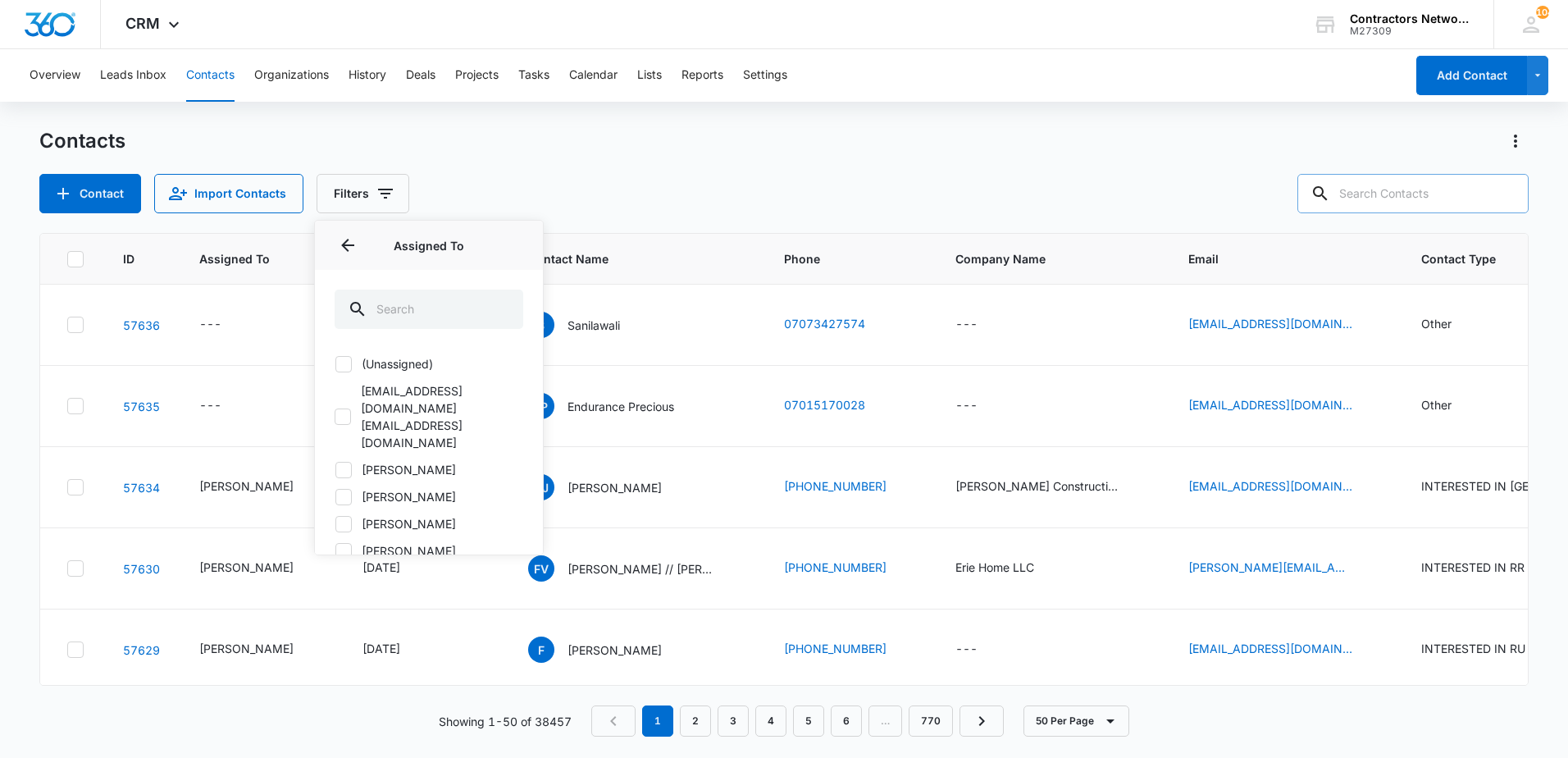
drag, startPoint x: 338, startPoint y: 431, endPoint x: 437, endPoint y: 348, distance: 129.2
click at [339, 424] on div "(Unassigned) activate@websites360.com activate@websites360.com Bozena Wojnar El…" at bounding box center [429, 457] width 189 height 204
click at [340, 462] on icon at bounding box center [343, 469] width 14 height 14
click at [336, 469] on input "[PERSON_NAME]" at bounding box center [335, 469] width 1 height 1
checkbox input "true"
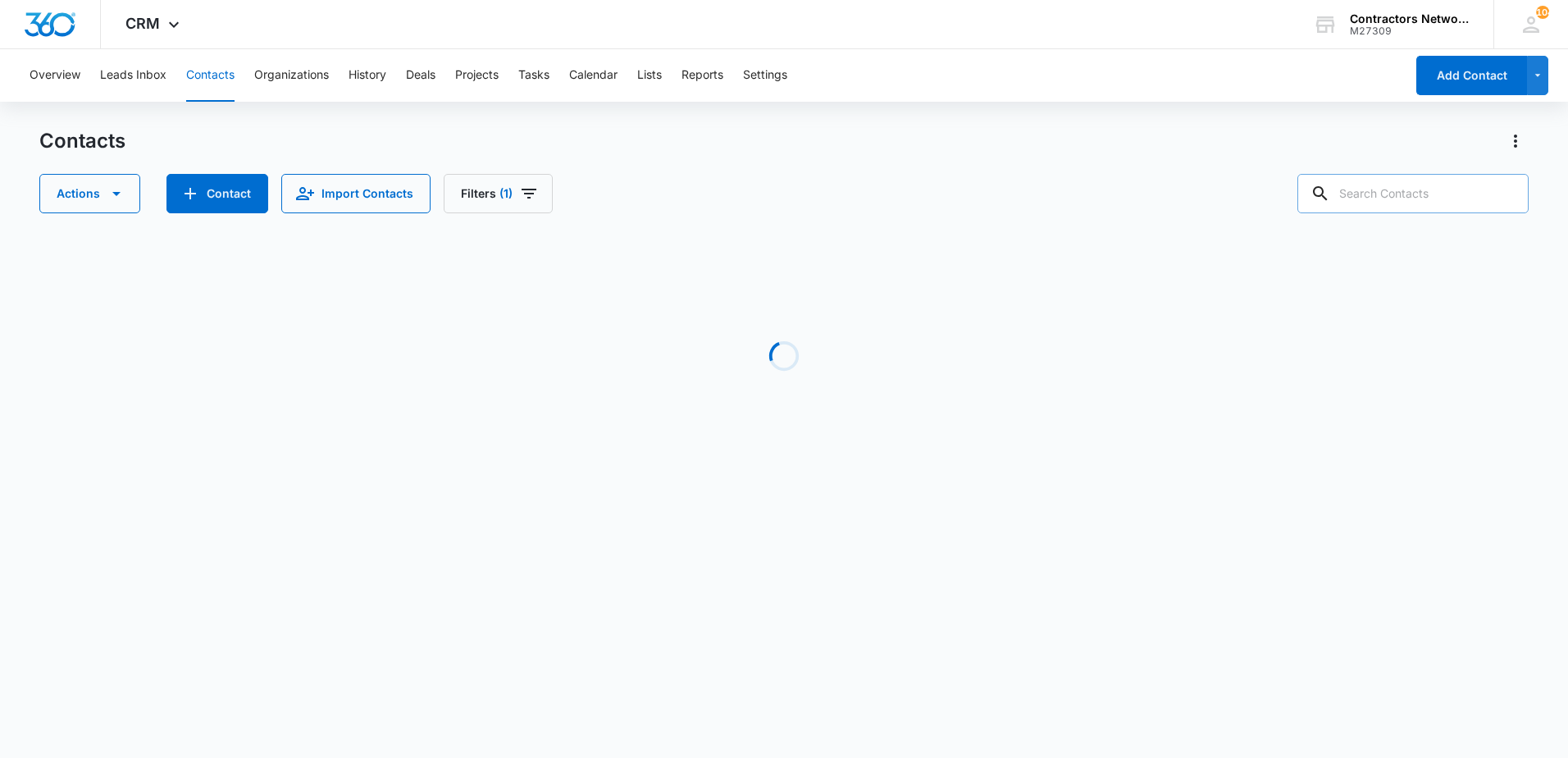
click at [670, 171] on div "Contacts Actions Contact Import Contacts Filters (1)" at bounding box center [784, 170] width 1489 height 85
click at [524, 199] on icon "Filters" at bounding box center [528, 194] width 20 height 20
click at [626, 381] on icon "Show Type filters" at bounding box center [635, 381] width 20 height 20
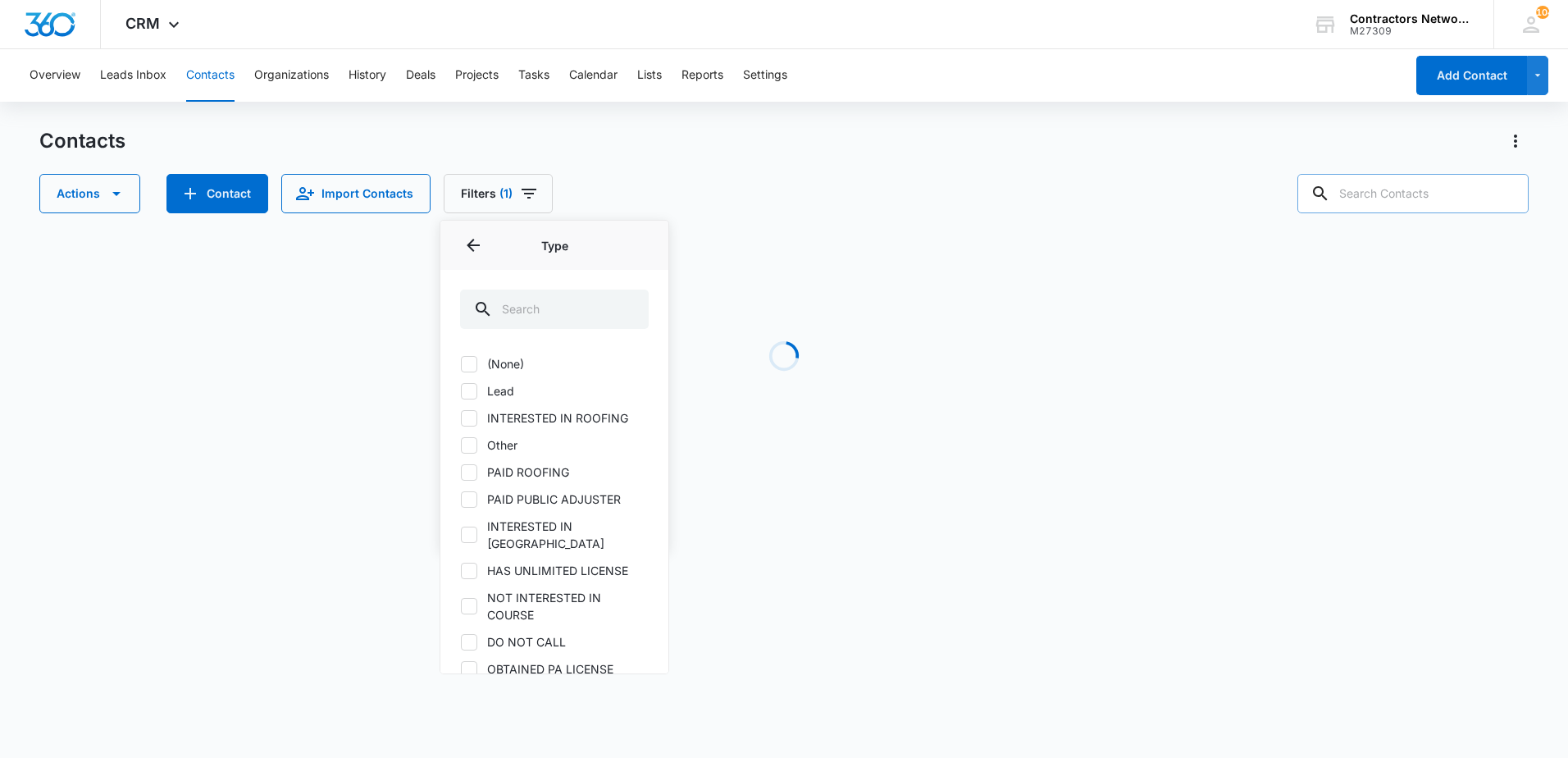
click at [474, 528] on icon at bounding box center [468, 534] width 14 height 14
click at [461, 534] on input "INTERESTED IN [GEOGRAPHIC_DATA]" at bounding box center [460, 534] width 1 height 1
checkbox input "true"
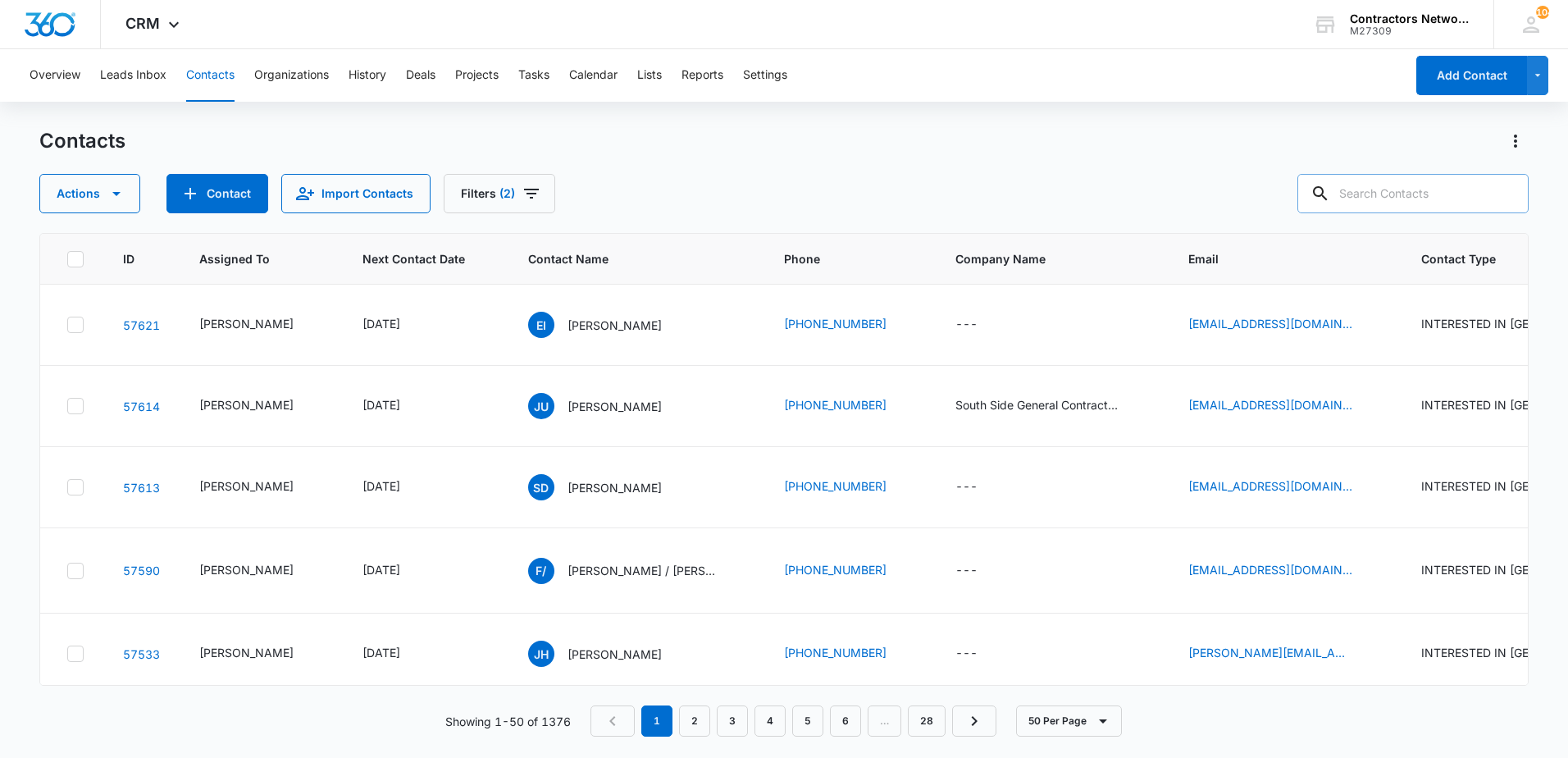
click at [889, 188] on div "Actions Contact Import Contacts Filters (2)" at bounding box center [784, 193] width 1489 height 39
click at [234, 198] on button "Contact" at bounding box center [218, 193] width 102 height 39
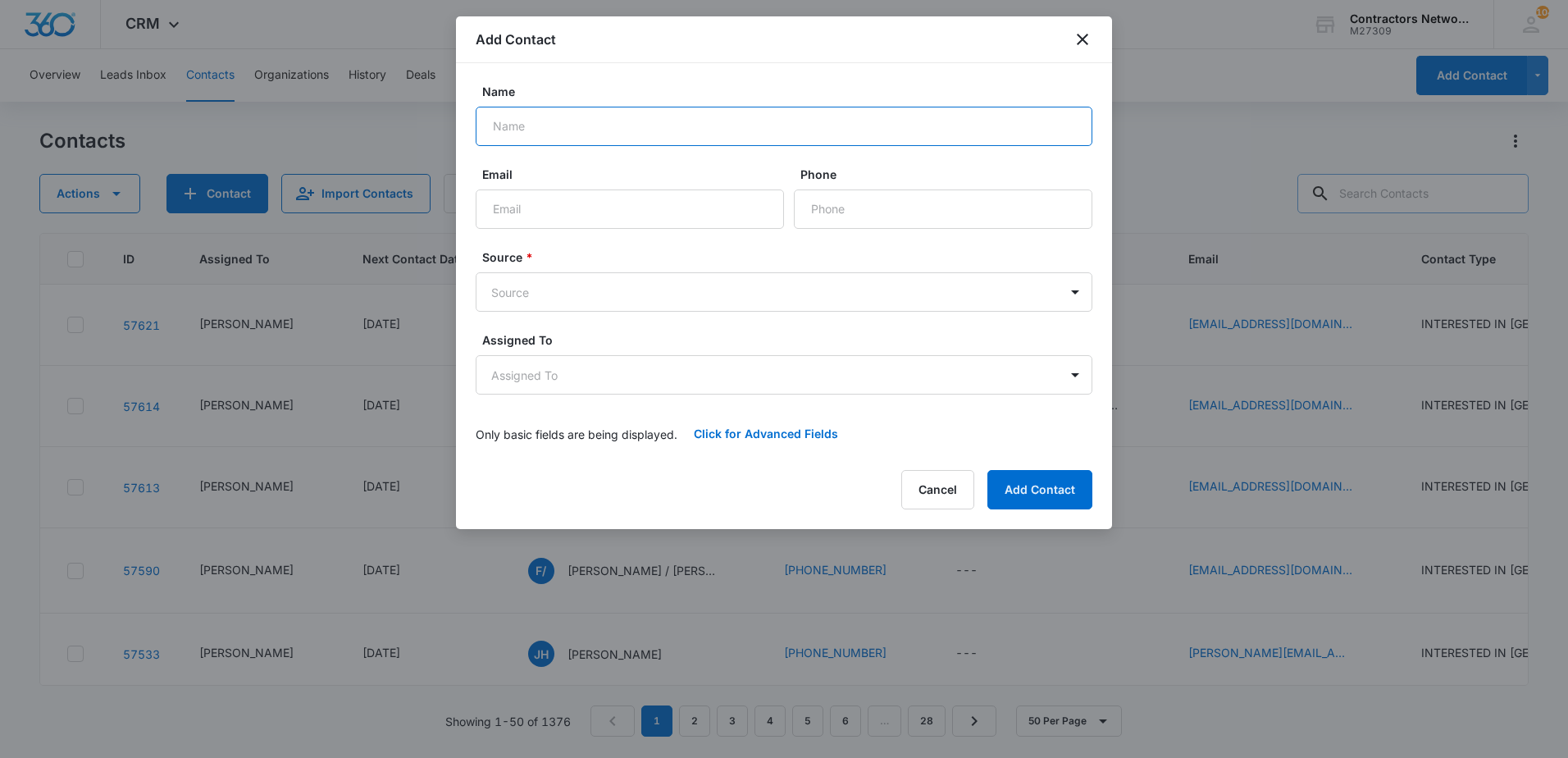
click at [563, 125] on input "Name" at bounding box center [784, 126] width 617 height 39
type input "b"
type input "Byambatulkhuur"
click at [550, 196] on input "Email" at bounding box center [629, 209] width 308 height 39
type input "Ulziihutga"
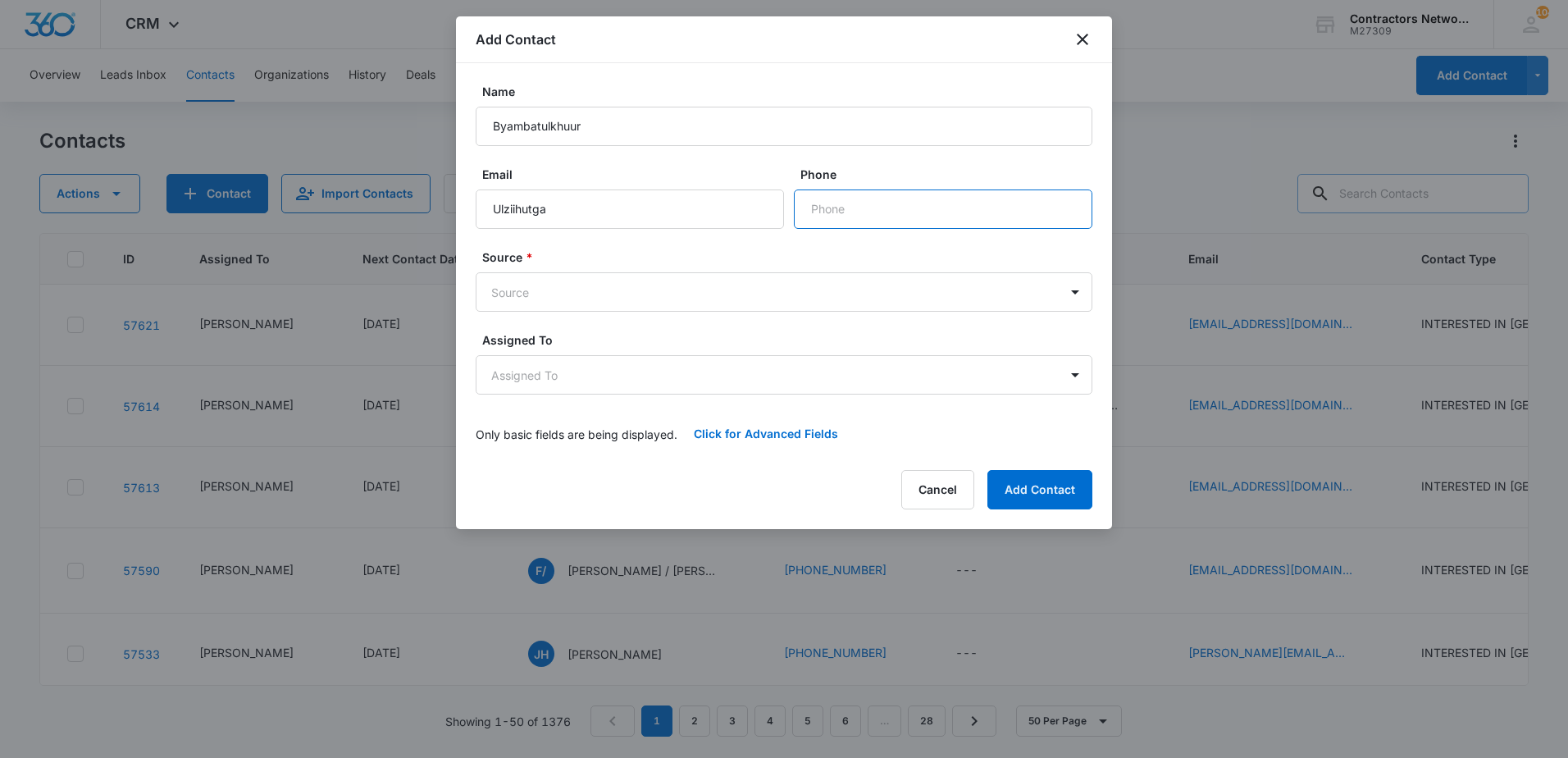
click at [845, 212] on input "Phone" at bounding box center [943, 209] width 298 height 39
type input "[PHONE_NUMBER]"
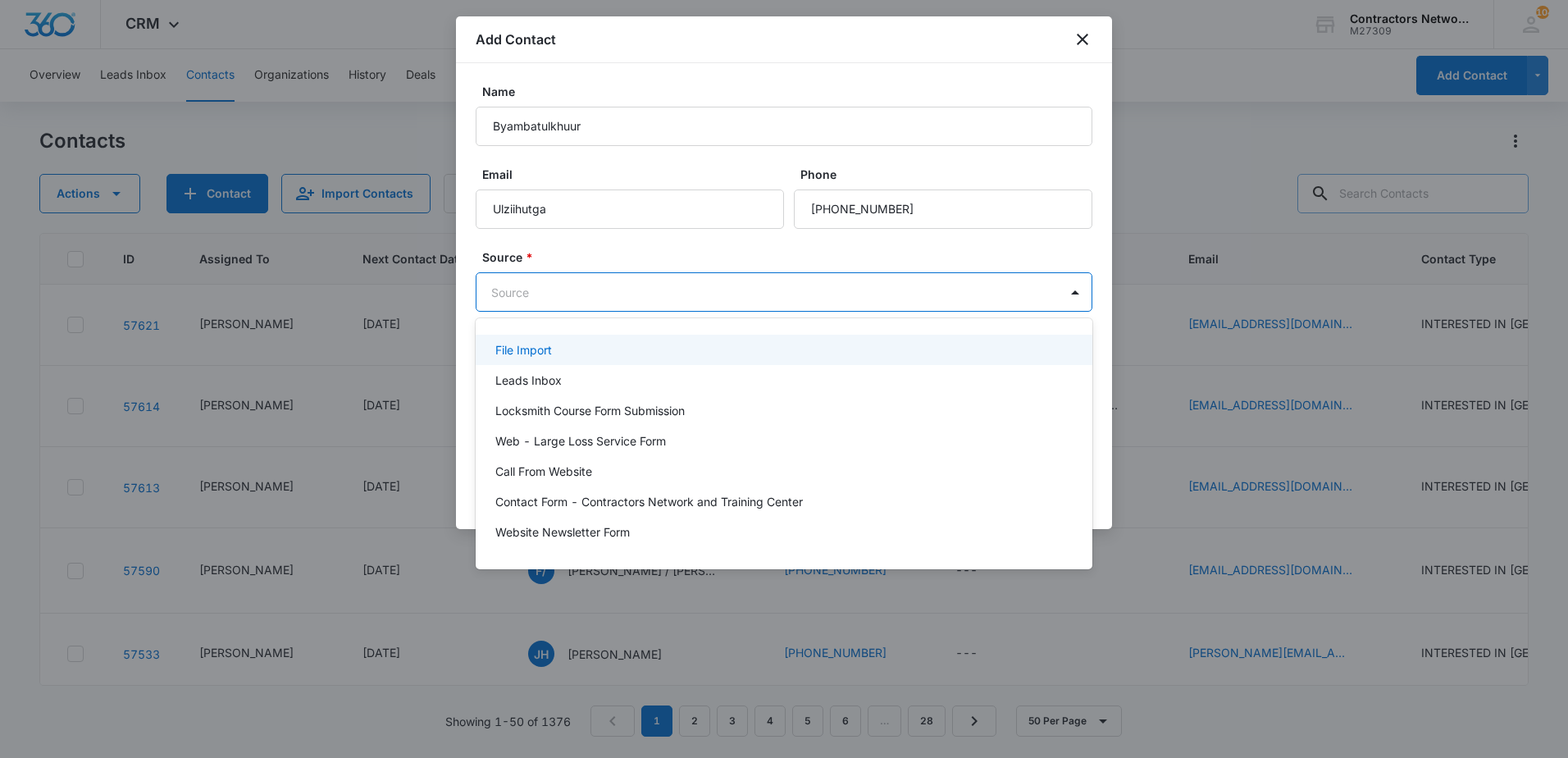
click at [779, 283] on body "CRM Apps Reputation Websites Forms CRM Email Social Shop Payments POS Content A…" at bounding box center [784, 379] width 1568 height 758
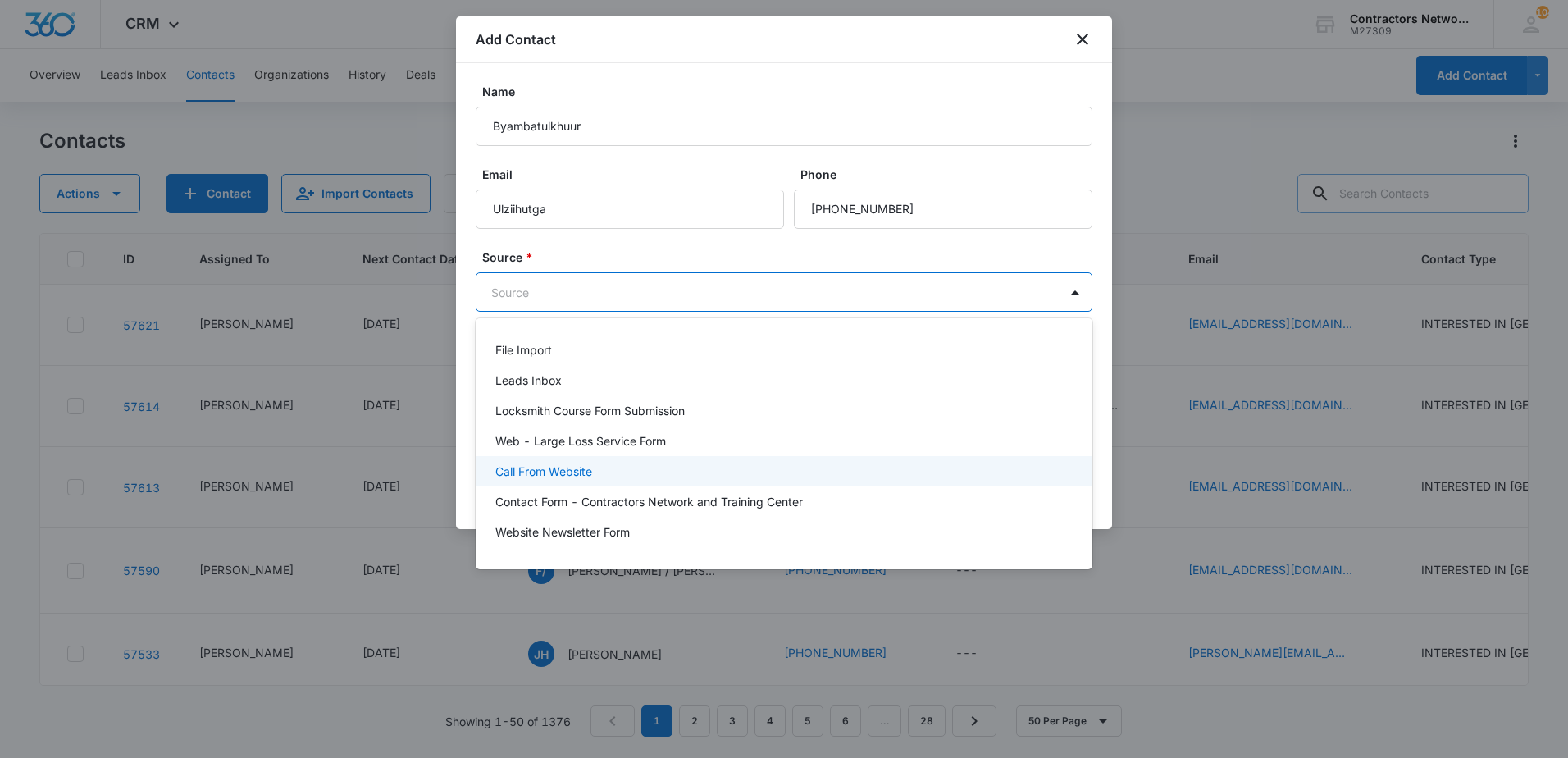
type input "g"
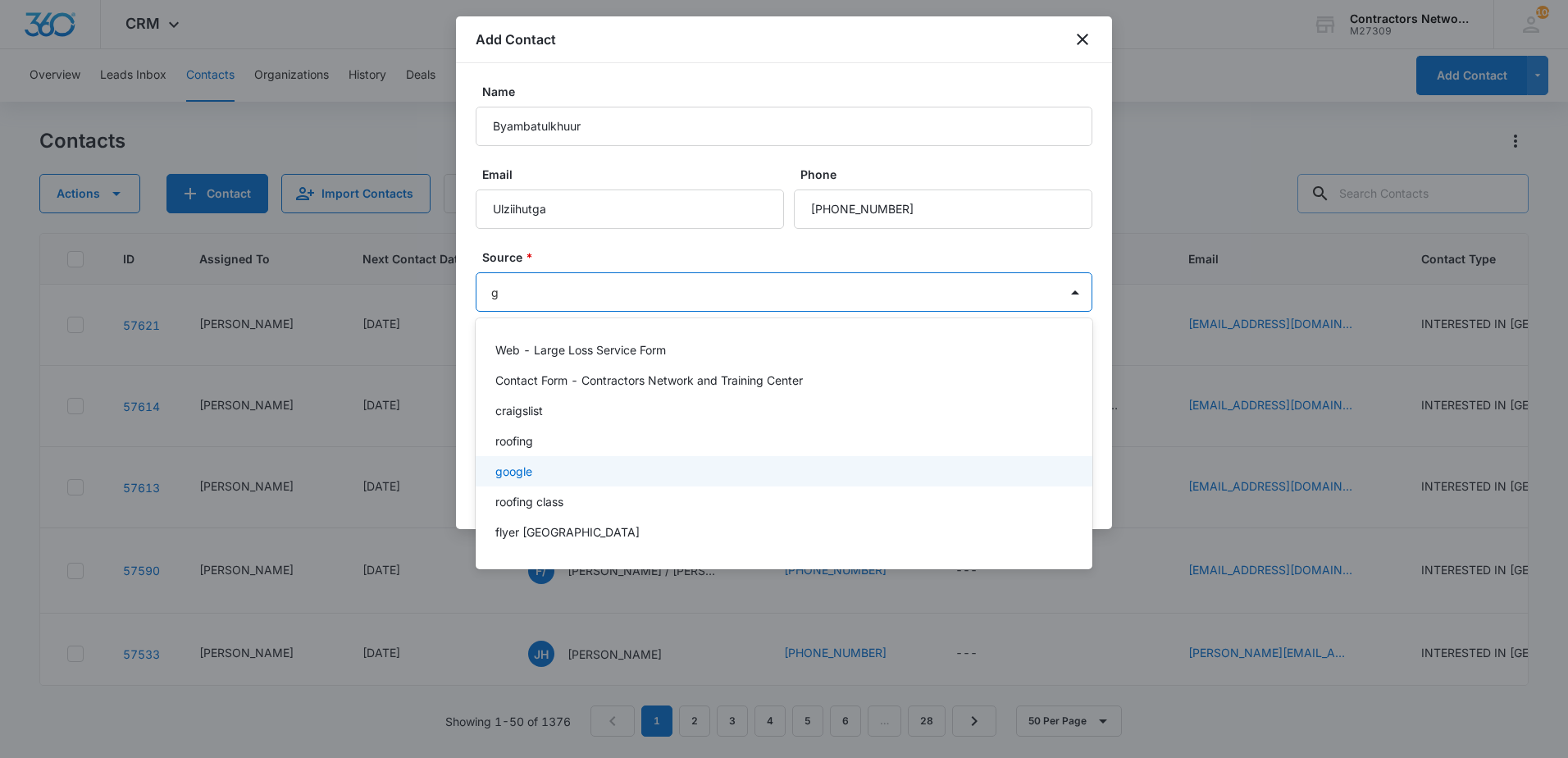
click at [617, 469] on div "google" at bounding box center [782, 471] width 574 height 17
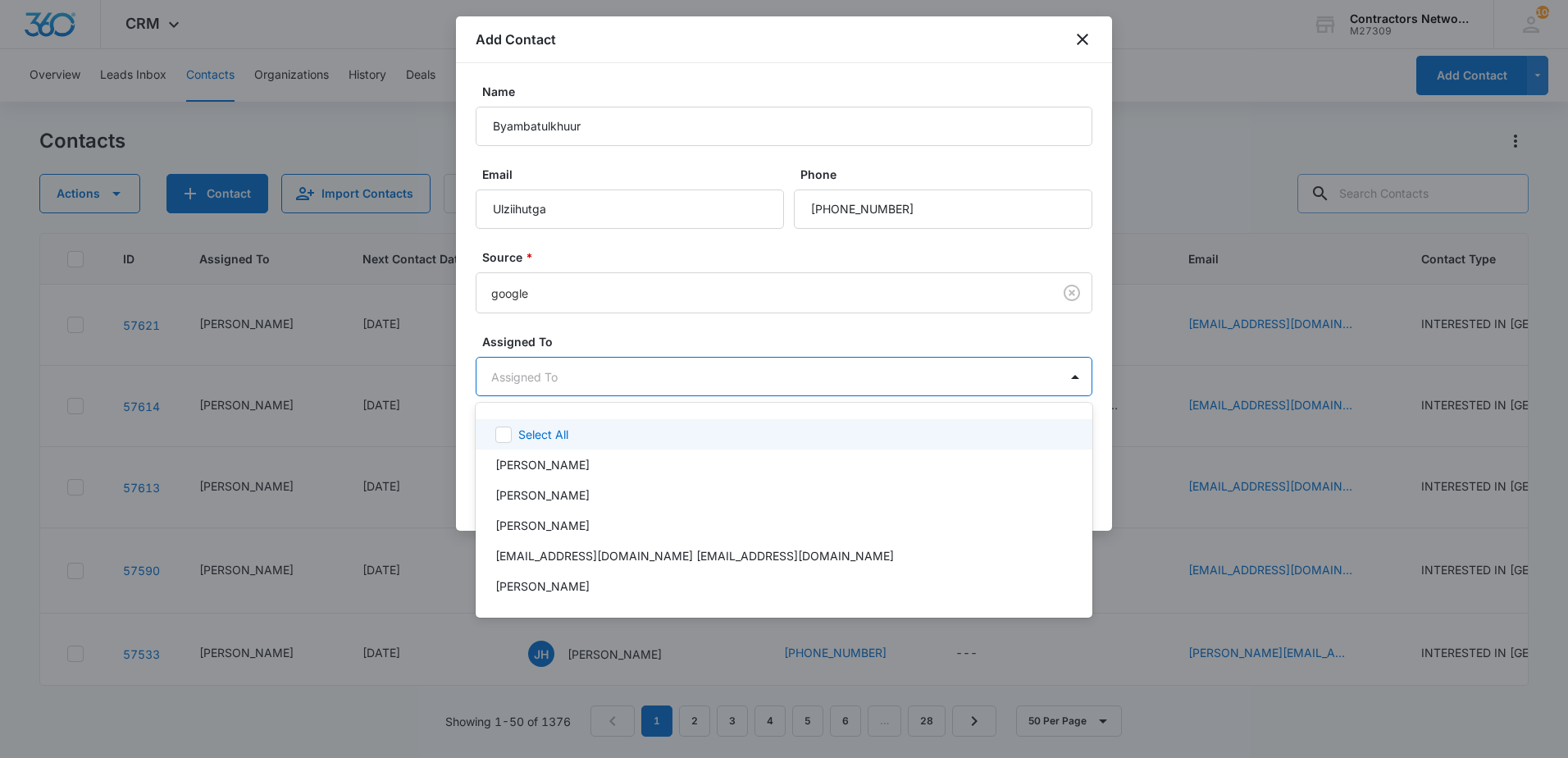
click at [615, 385] on body "CRM Apps Reputation Websites Forms CRM Email Social Shop Payments POS Content A…" at bounding box center [784, 379] width 1568 height 758
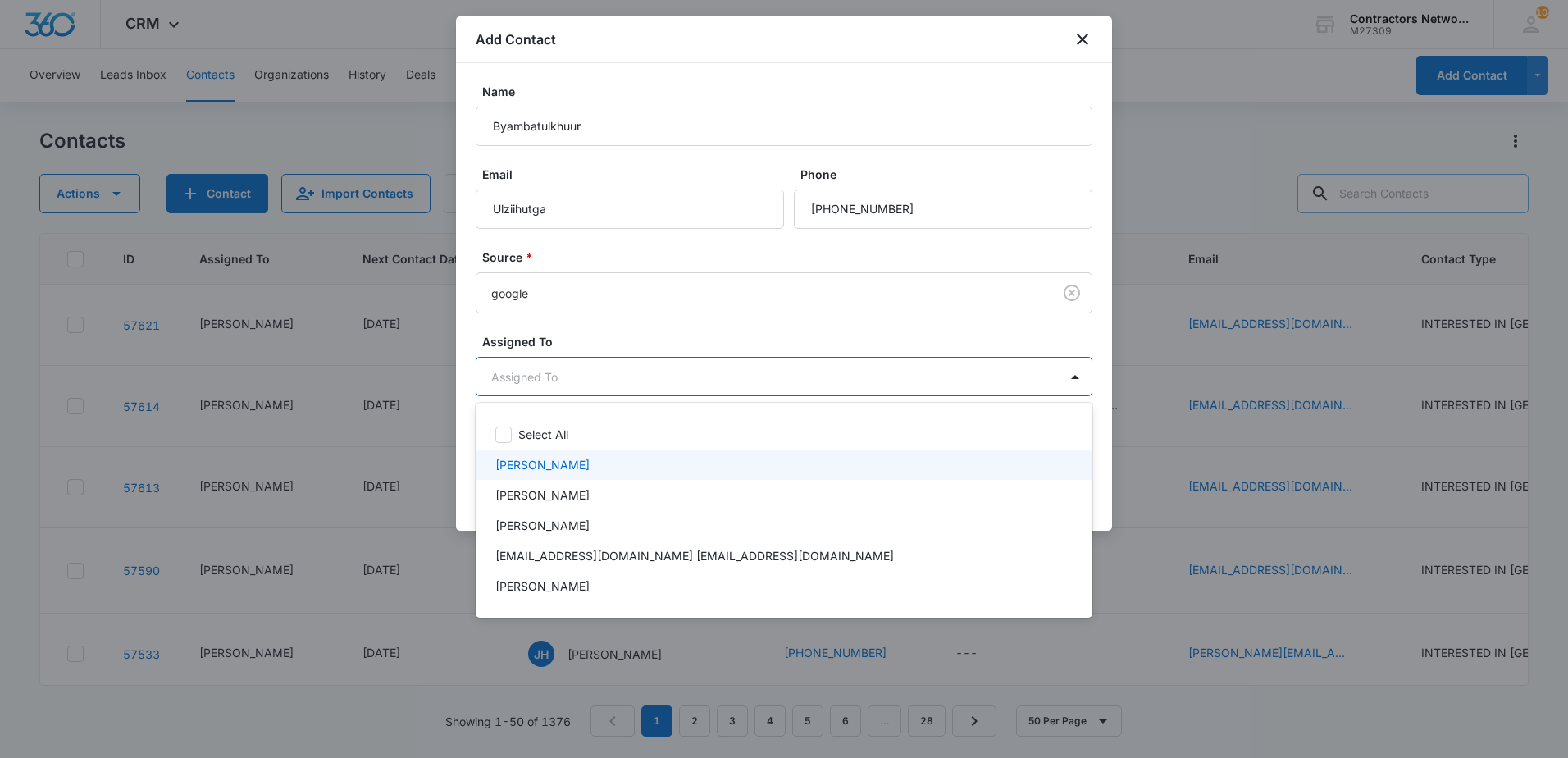
click at [561, 464] on p "[PERSON_NAME]" at bounding box center [542, 464] width 94 height 17
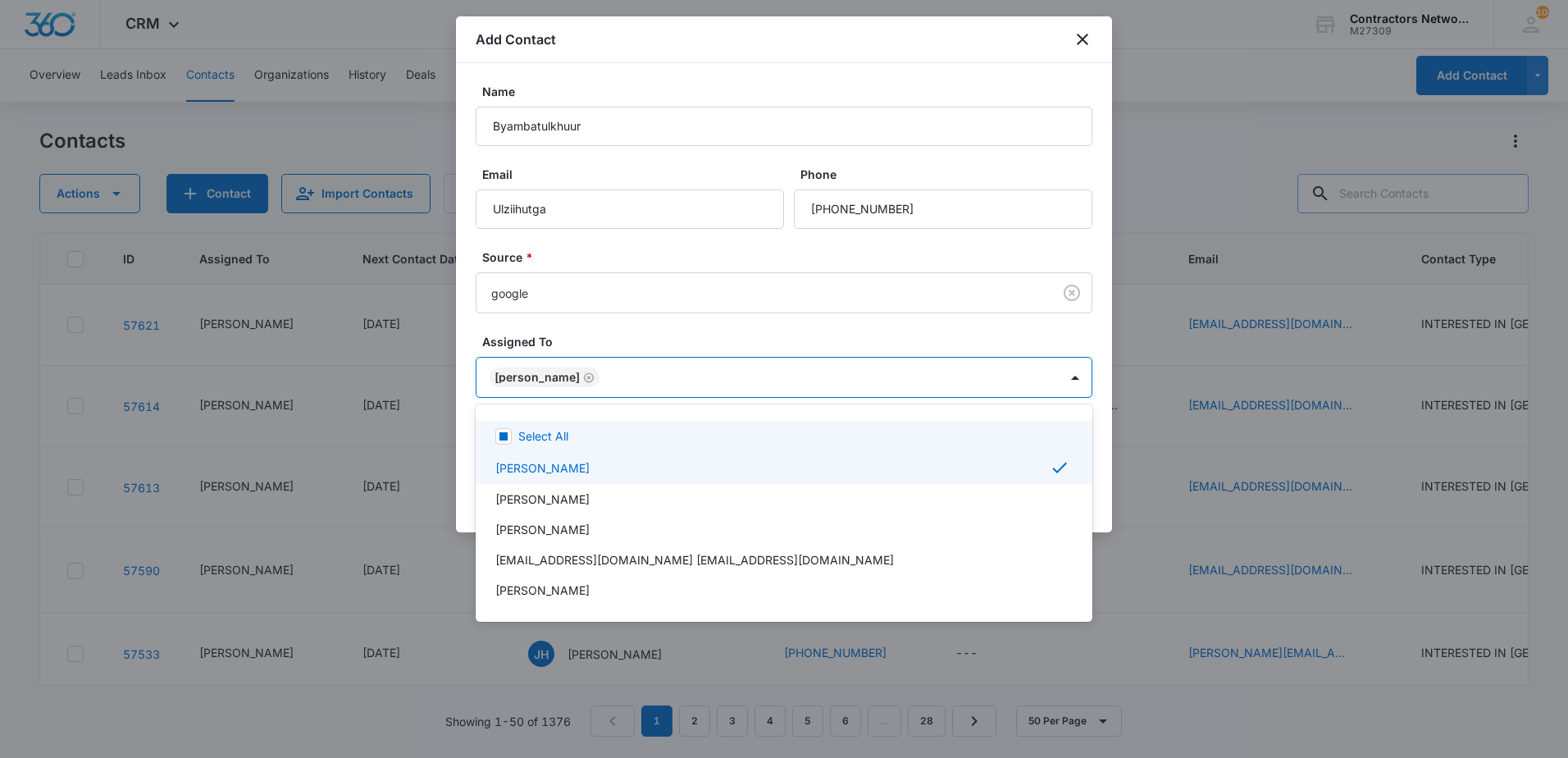
click at [614, 337] on div at bounding box center [784, 379] width 1568 height 758
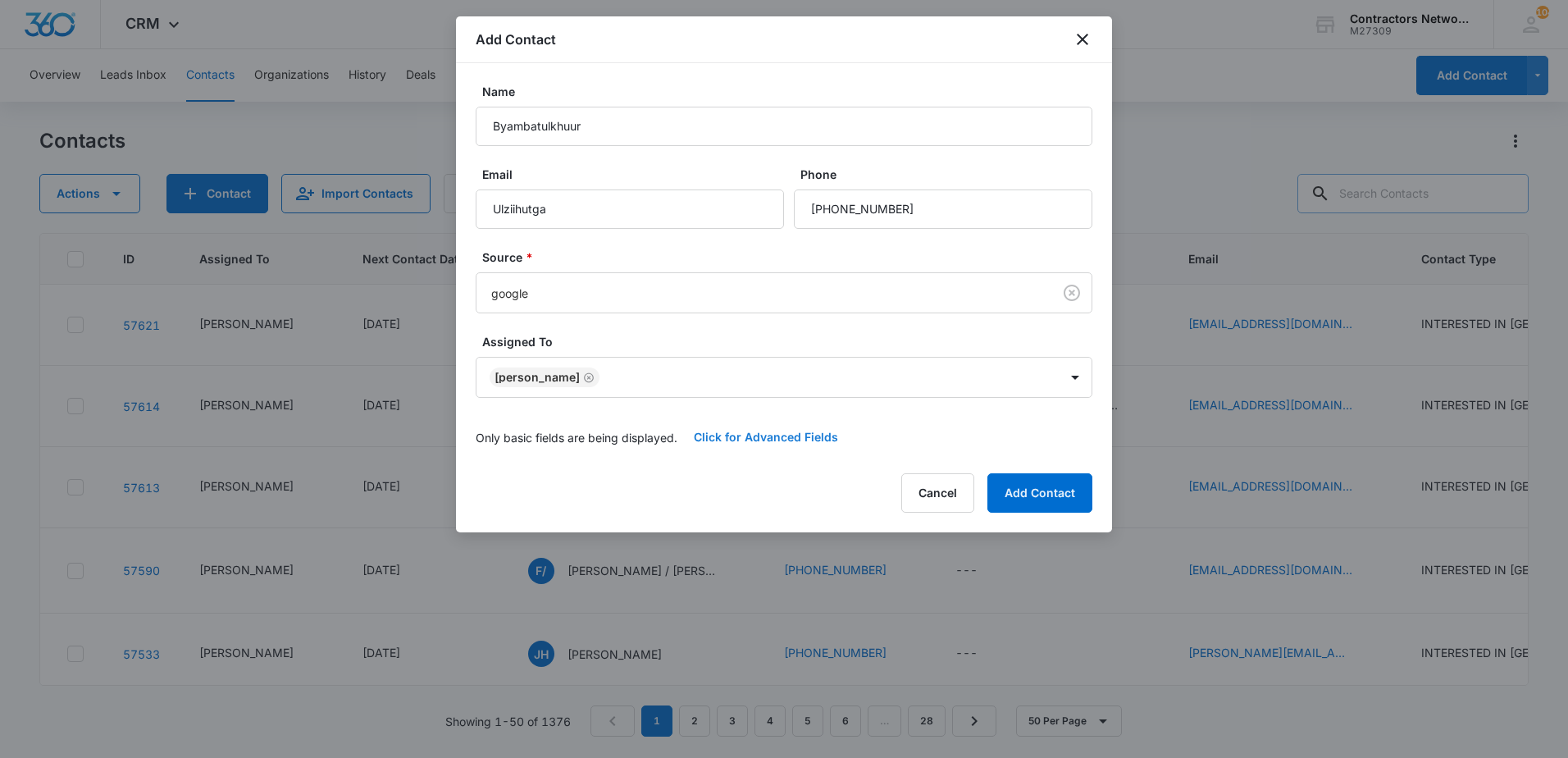
click at [773, 435] on button "Click for Advanced Fields" at bounding box center [765, 437] width 177 height 39
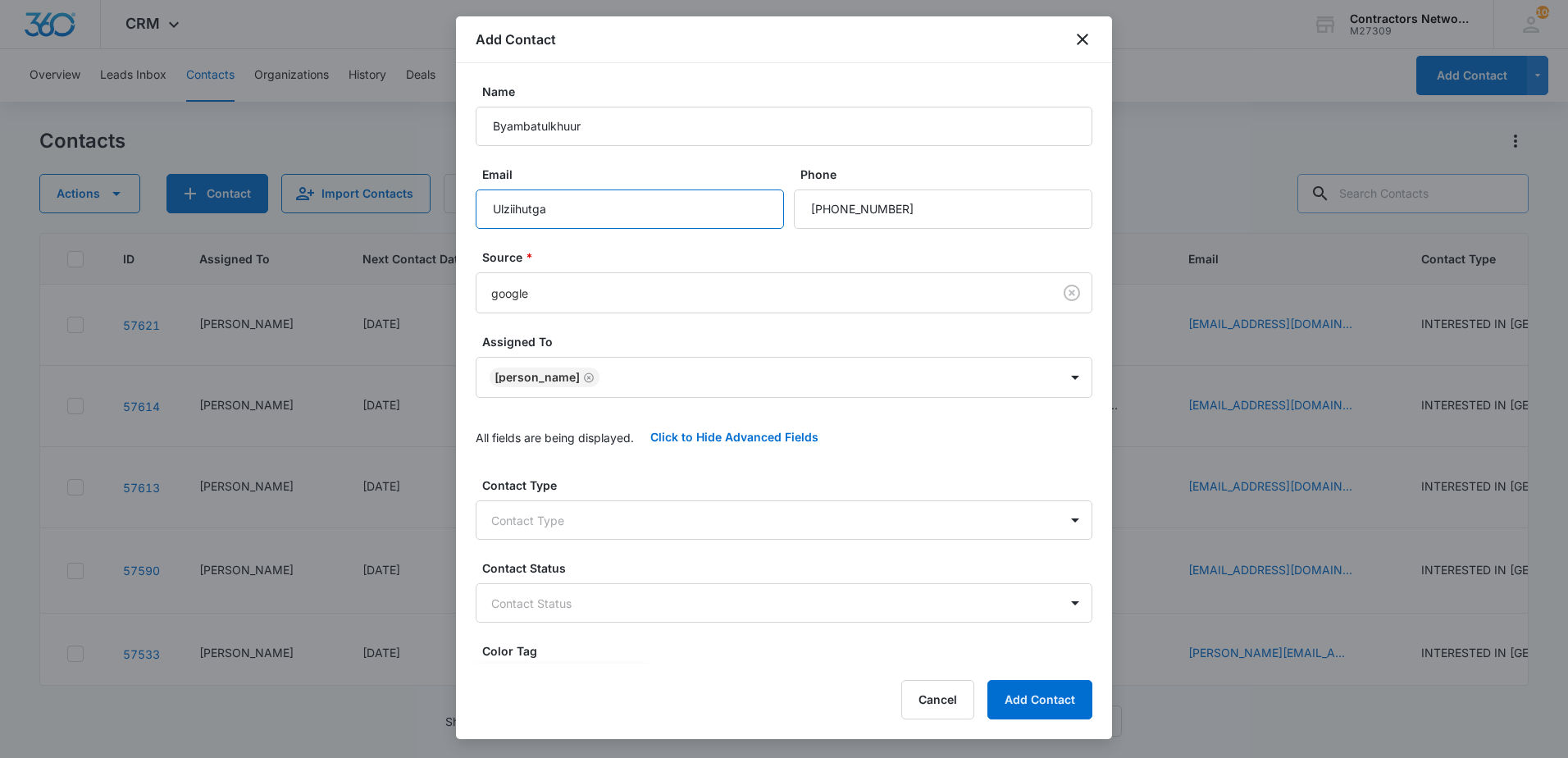
click at [659, 203] on input "Ulziihutga" at bounding box center [629, 209] width 308 height 39
click at [658, 201] on input "Ulziihutga" at bounding box center [629, 209] width 308 height 39
click at [635, 130] on input "Byambatulkhuur" at bounding box center [784, 126] width 617 height 39
paste input "Ulziihutga"
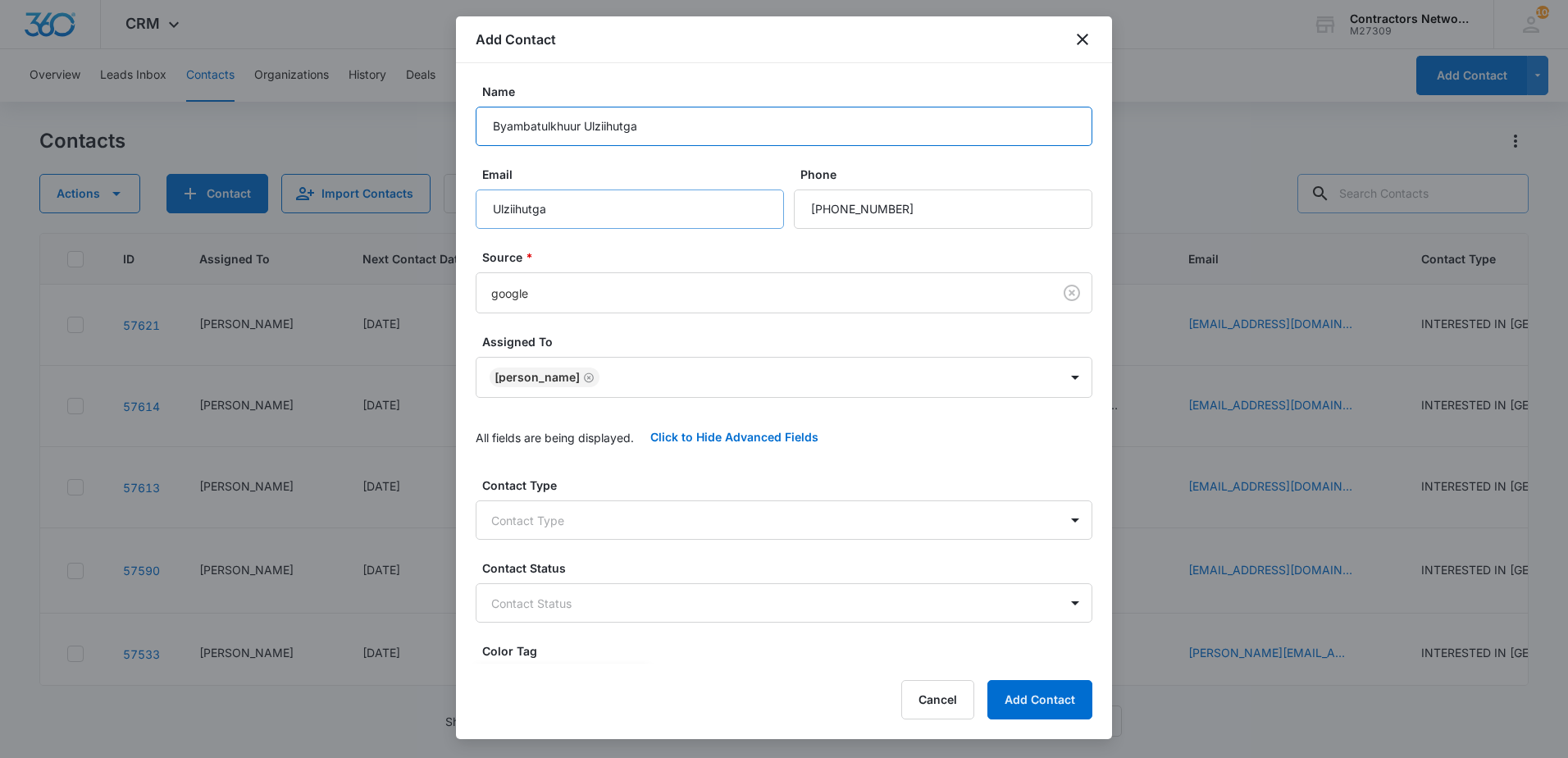
type input "Byambatulkhuur Ulziihutga"
drag, startPoint x: 536, startPoint y: 210, endPoint x: 453, endPoint y: 210, distance: 83.0
click at [453, 210] on body "CRM Apps Reputation Websites Forms CRM Email Social Shop Payments POS Content A…" at bounding box center [784, 379] width 1568 height 758
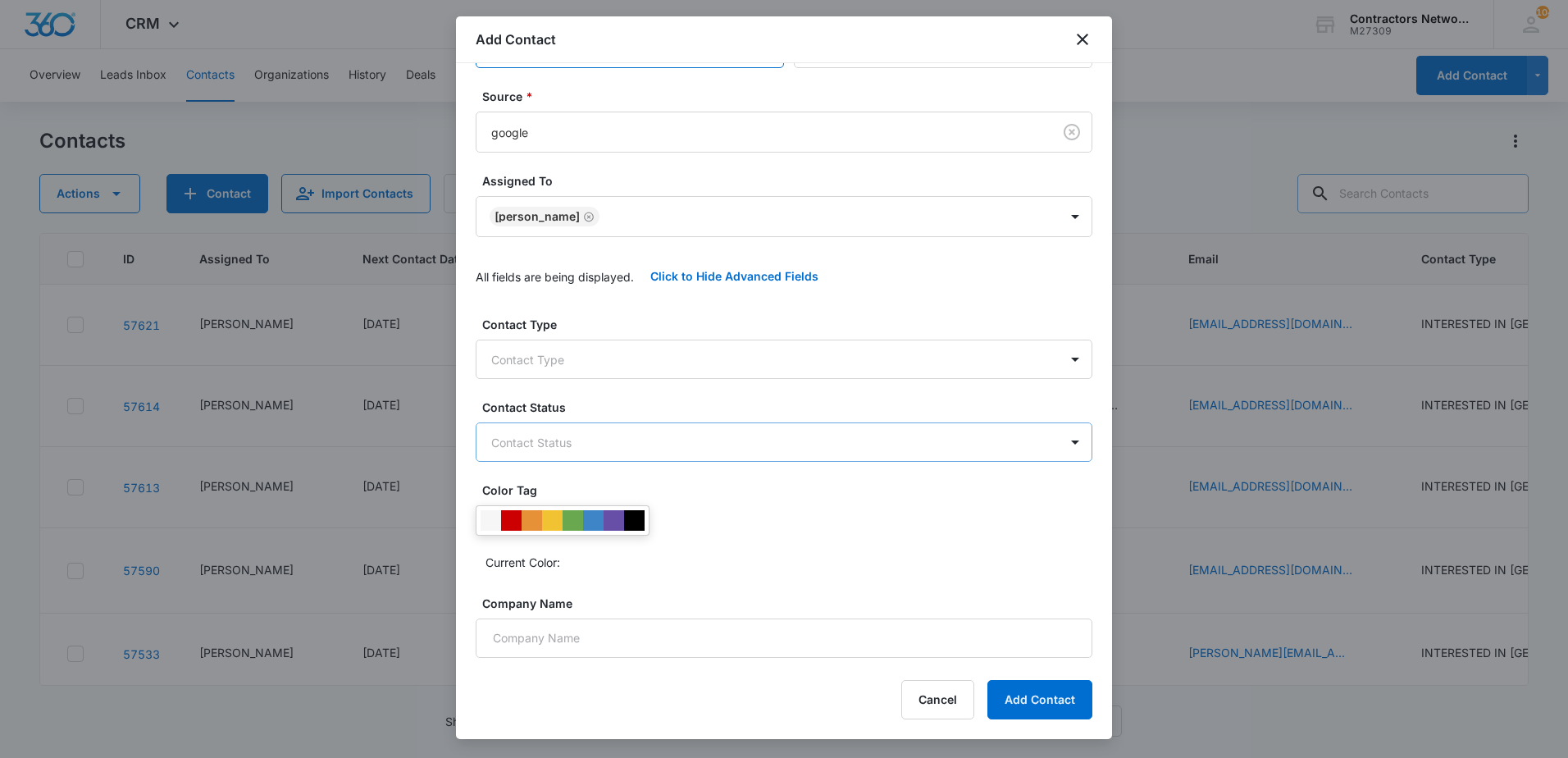
scroll to position [164, 0]
type input "[EMAIL_ADDRESS][DOMAIN_NAME]"
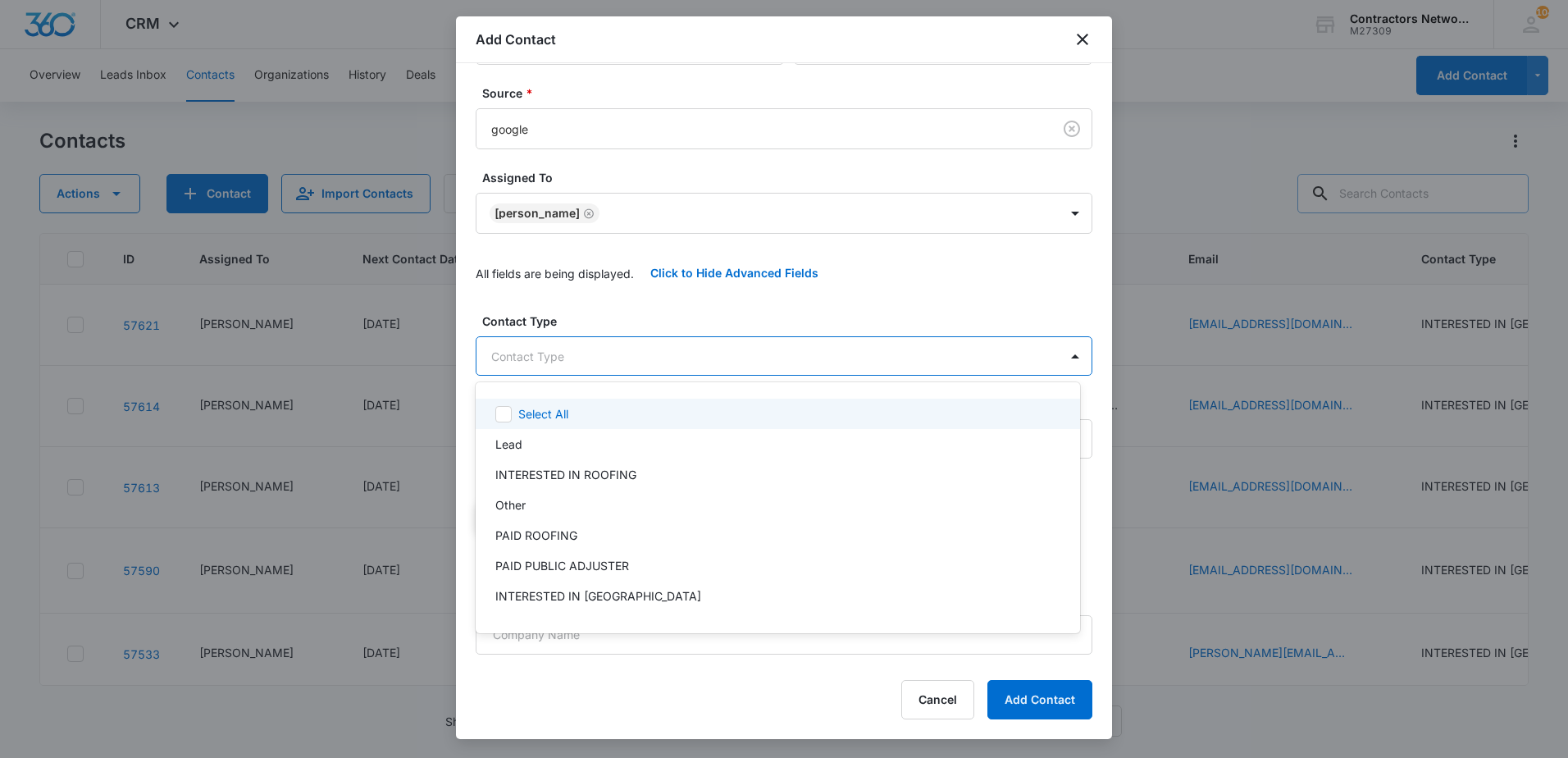
click at [654, 367] on body "CRM Apps Reputation Websites Forms CRM Email Social Shop Payments POS Content A…" at bounding box center [784, 379] width 1568 height 758
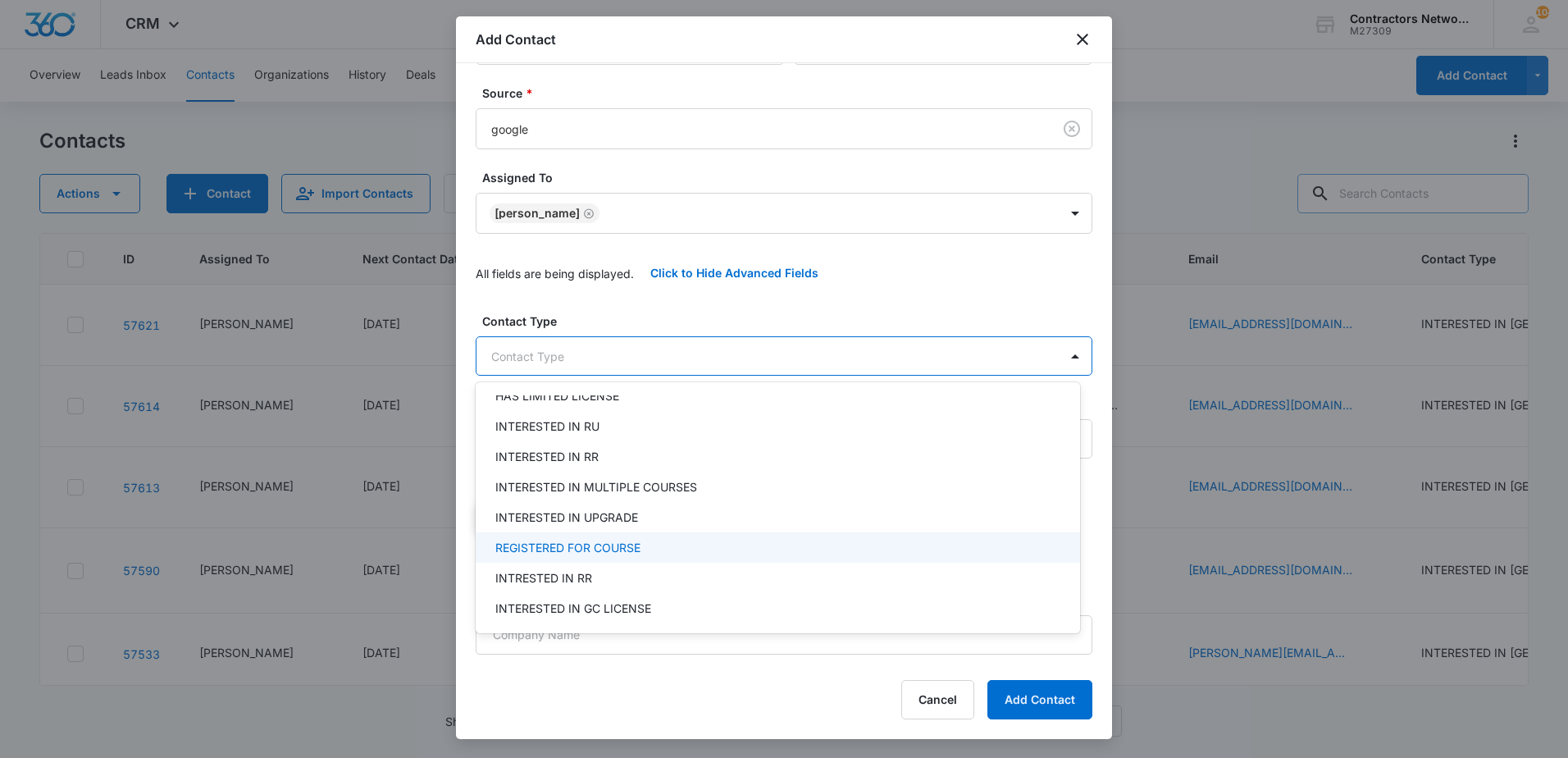
scroll to position [328, 0]
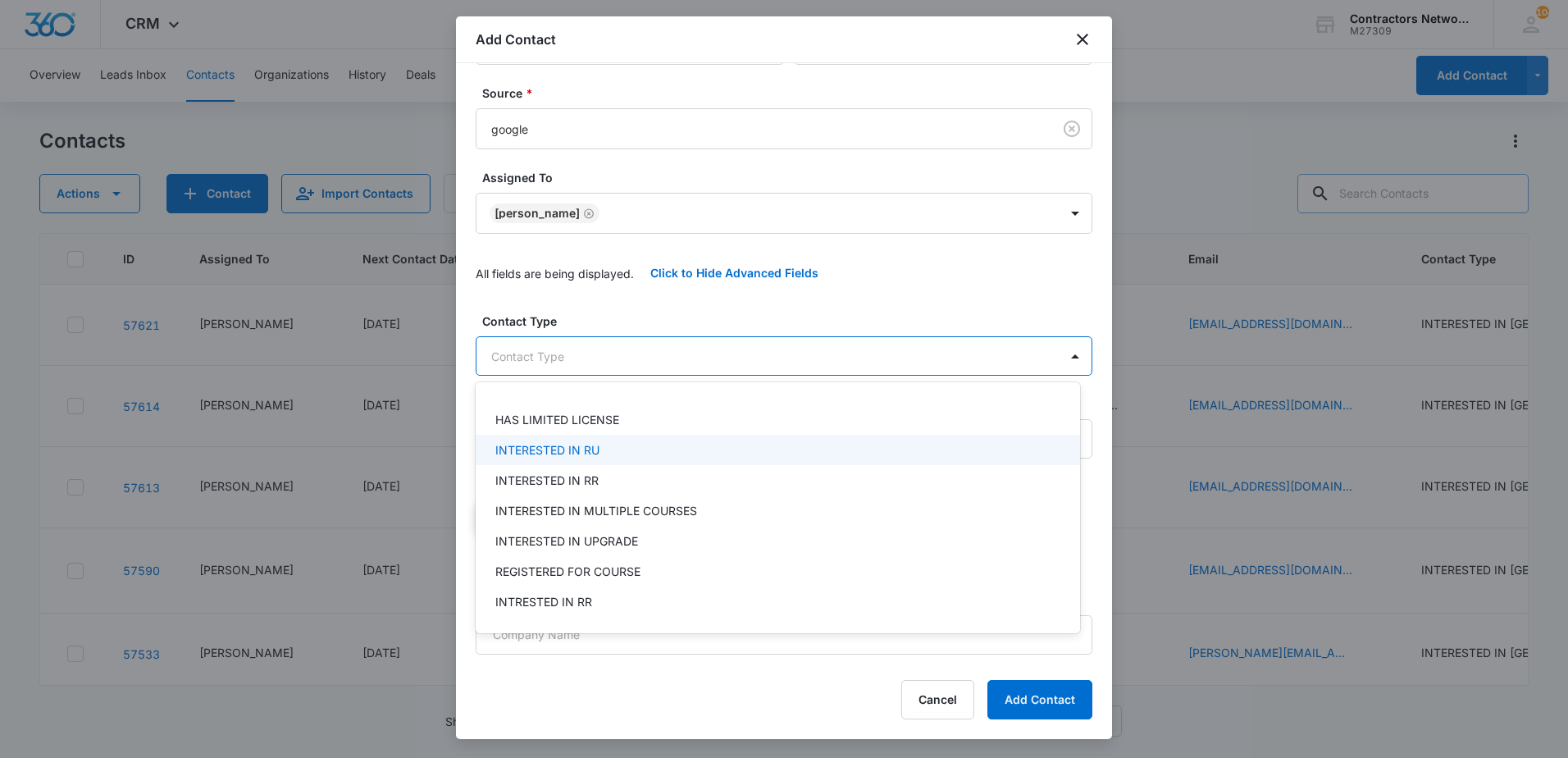
click at [660, 456] on div "INTERESTED IN RU" at bounding box center [776, 450] width 562 height 17
click at [790, 316] on div at bounding box center [784, 379] width 1568 height 758
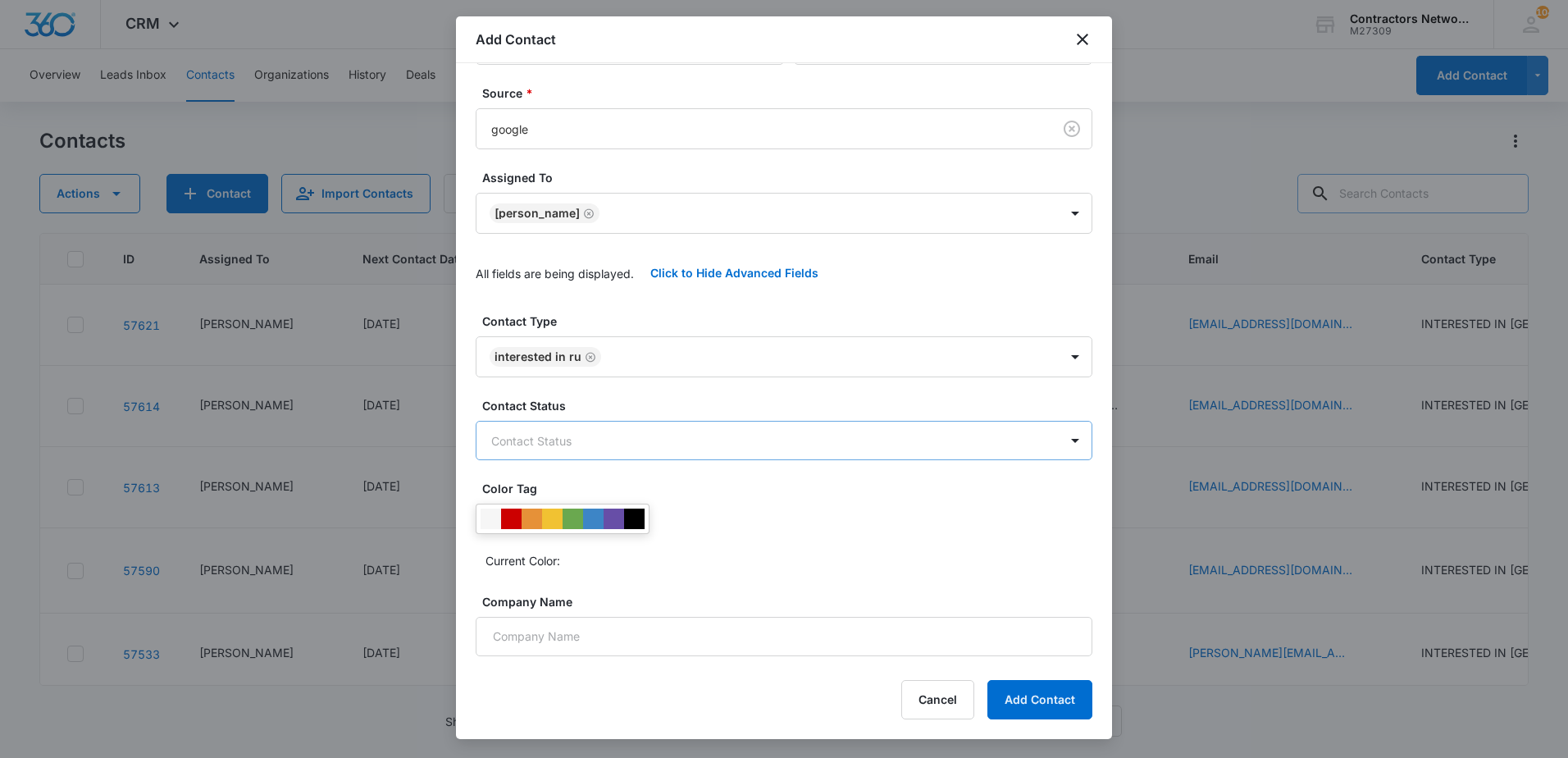
click at [681, 438] on body "CRM Apps Reputation Websites Forms CRM Email Social Shop Payments POS Content A…" at bounding box center [784, 379] width 1568 height 758
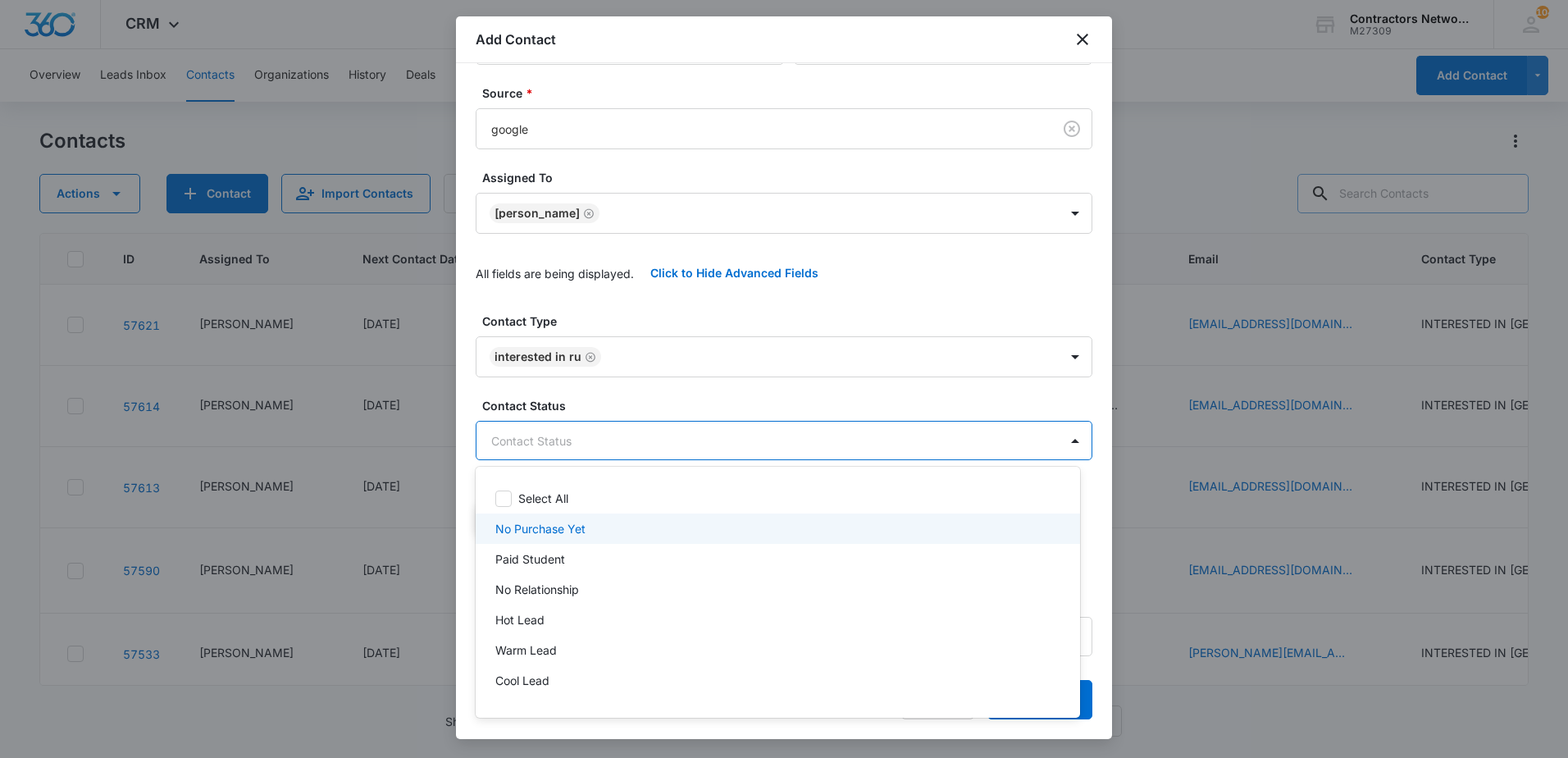
drag, startPoint x: 562, startPoint y: 526, endPoint x: 578, endPoint y: 482, distance: 46.8
click at [562, 525] on p "No Purchase Yet" at bounding box center [540, 529] width 90 height 17
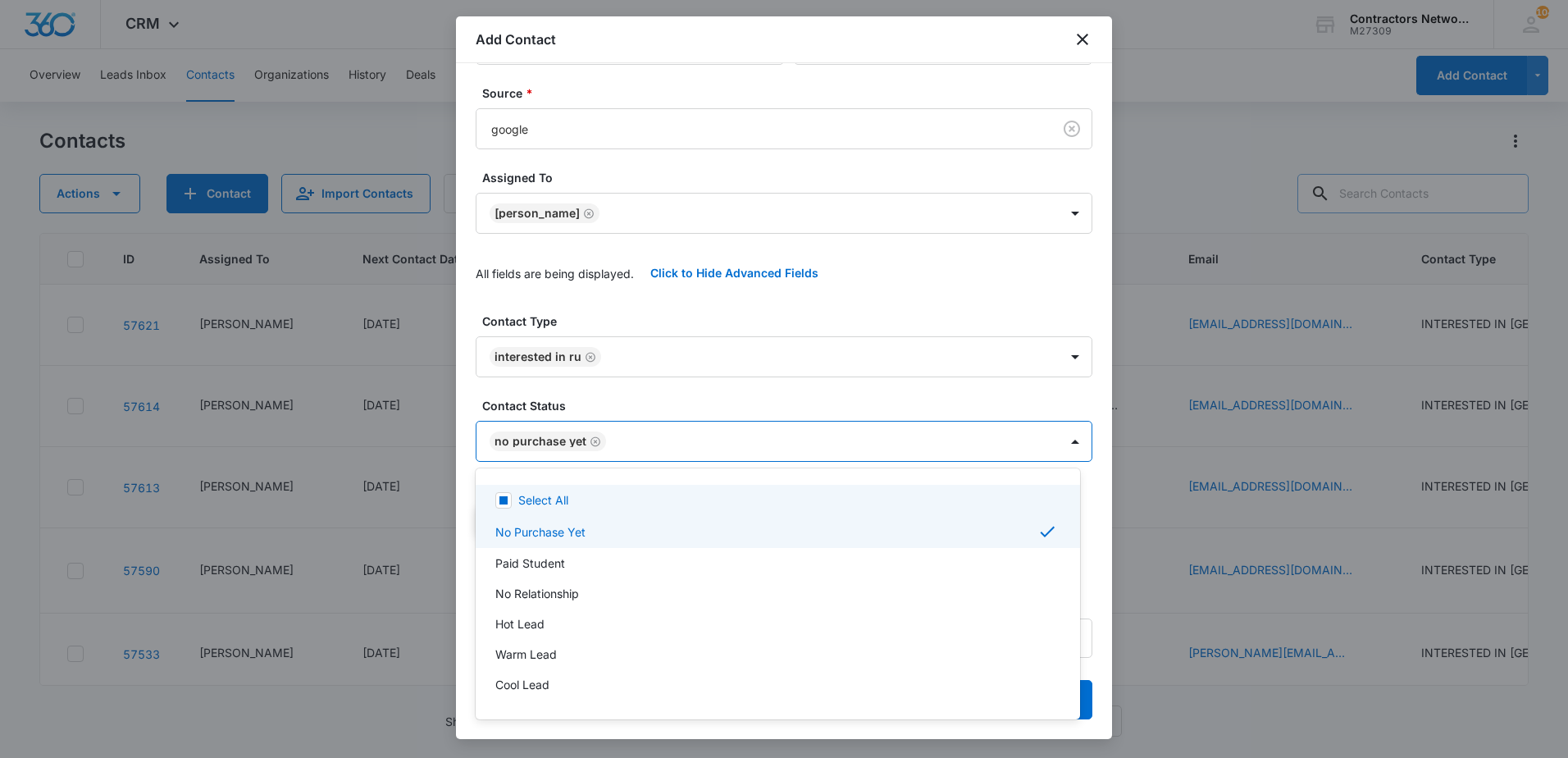
drag, startPoint x: 644, startPoint y: 388, endPoint x: 636, endPoint y: 436, distance: 48.7
click at [644, 392] on div at bounding box center [784, 379] width 1568 height 758
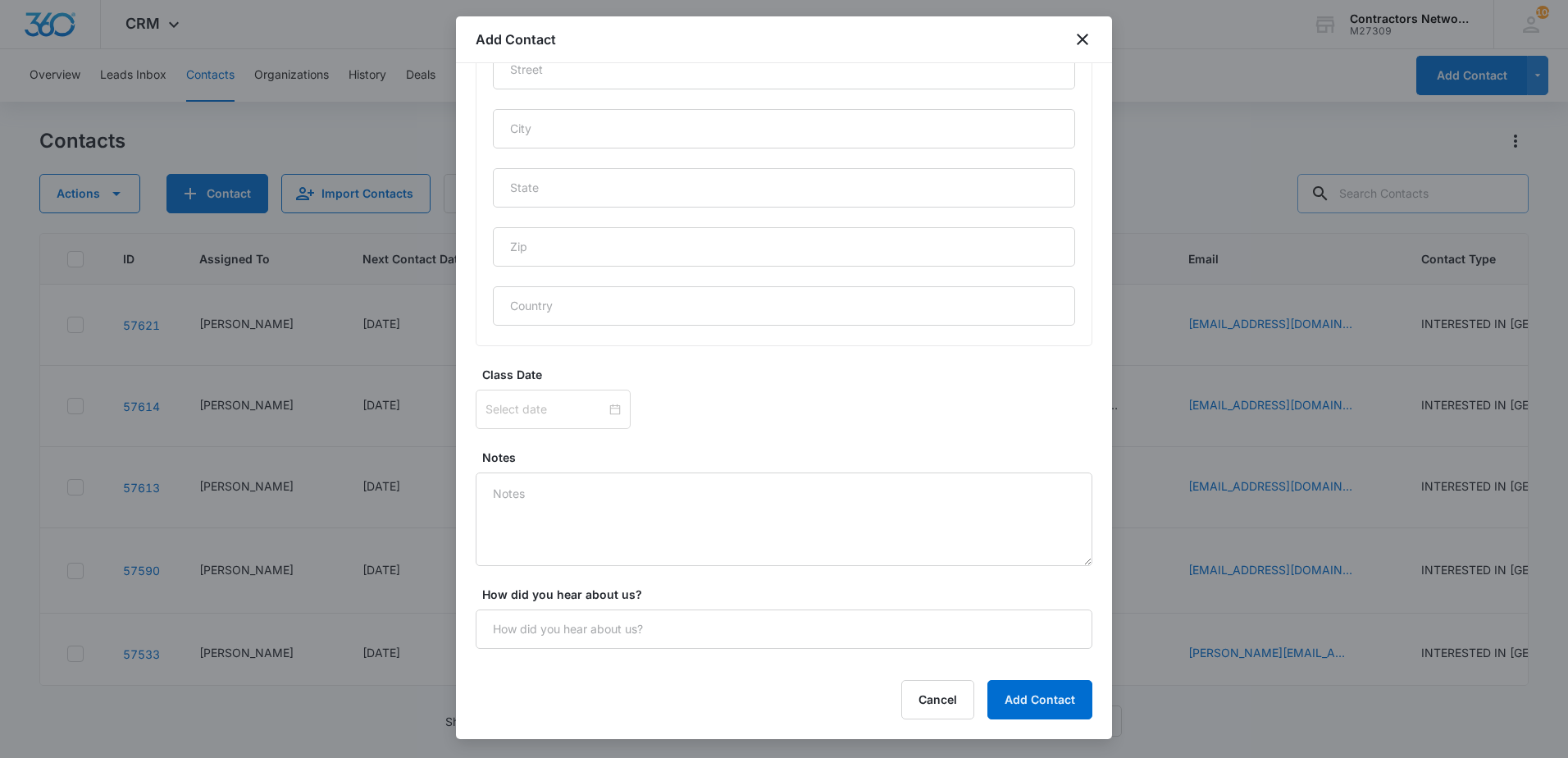
scroll to position [924, 0]
click at [649, 515] on textarea "Notes" at bounding box center [784, 513] width 617 height 93
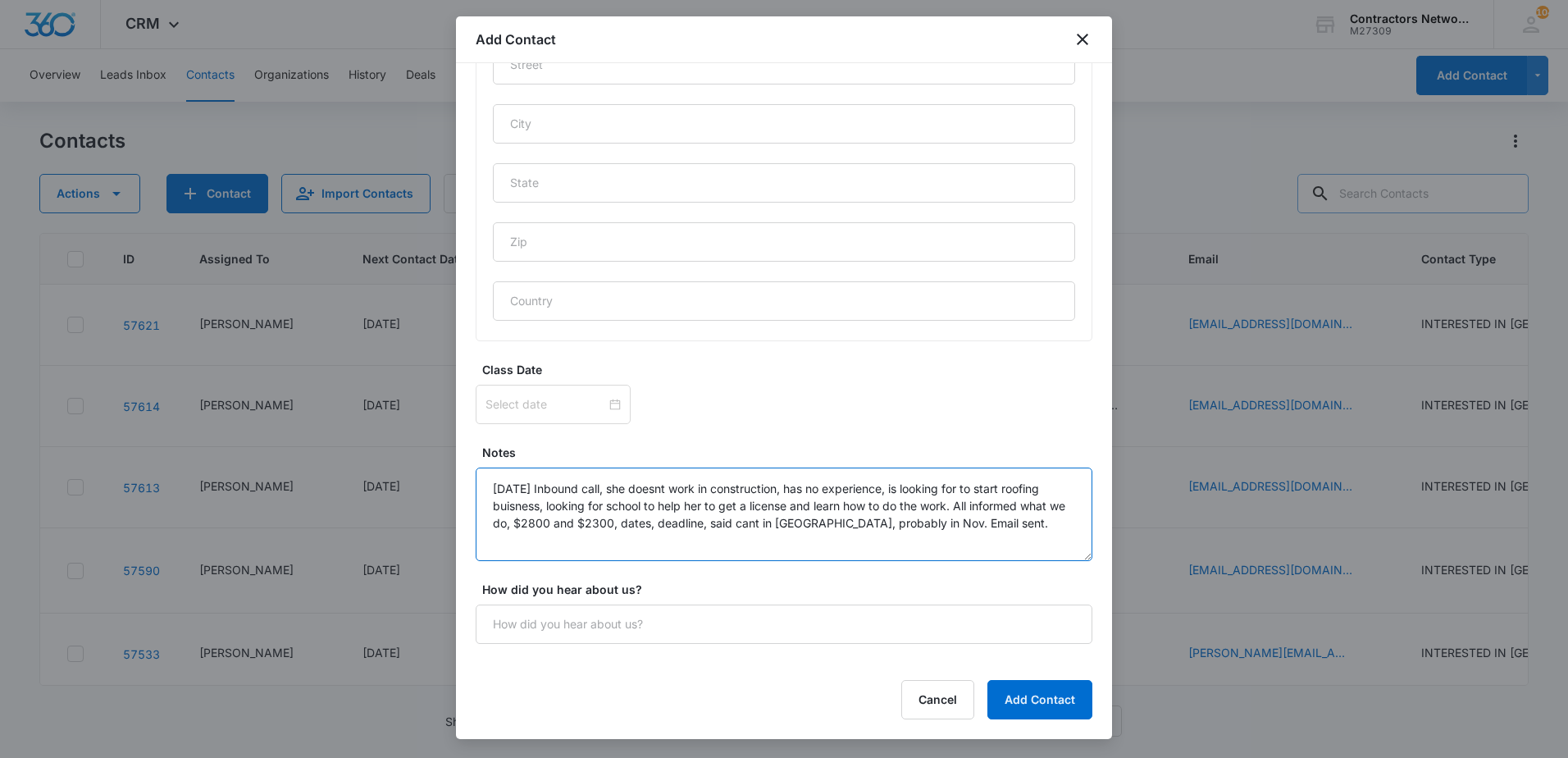
click at [558, 509] on textarea "8/15/2025 Inbound call, she doesnt work in construction, has no experience, is …" at bounding box center [784, 513] width 617 height 93
type textarea "[DATE] Inbound call, she doesnt work in construction, has no experience, is loo…"
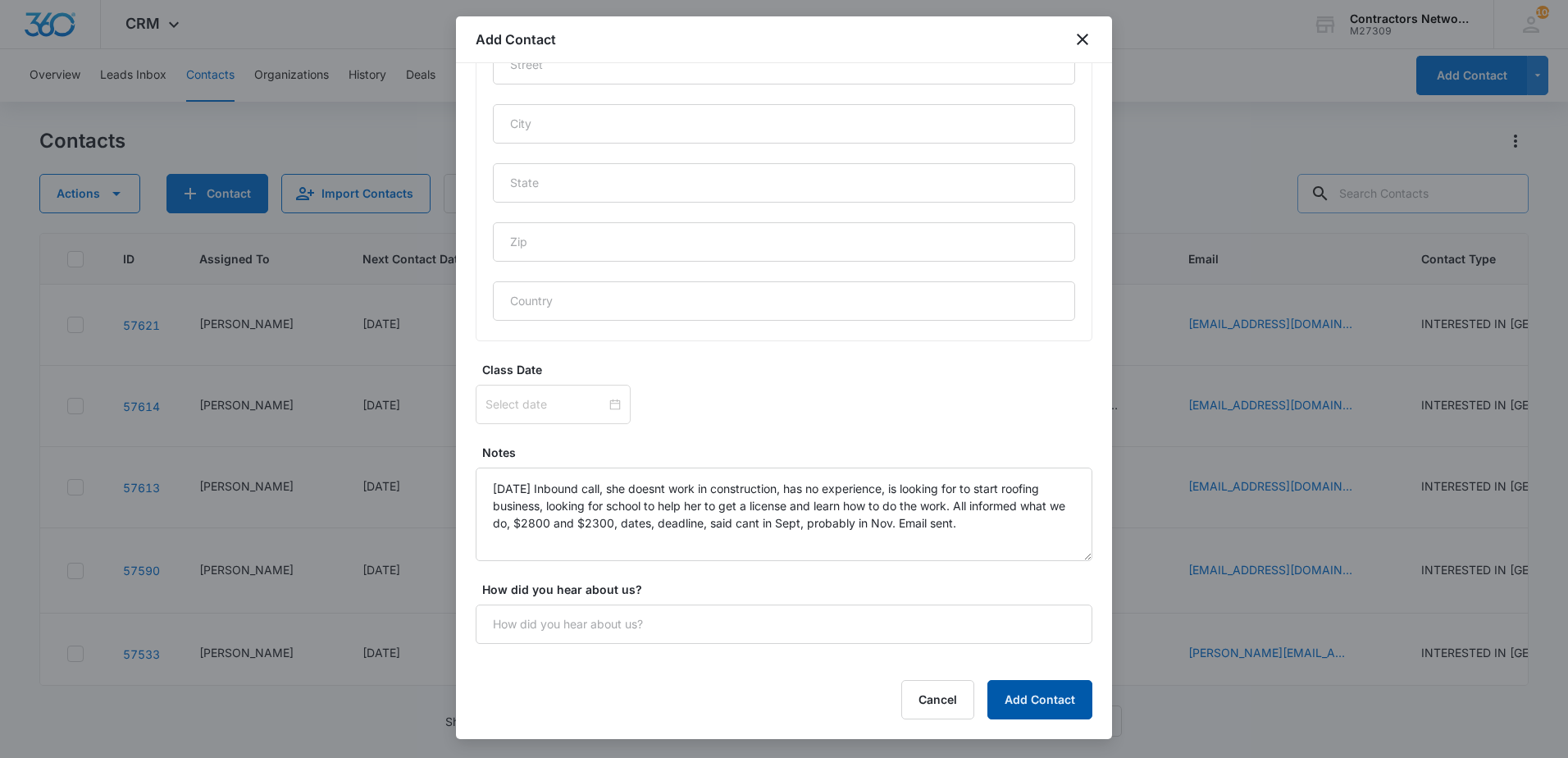
click at [1067, 702] on button "Add Contact" at bounding box center [1039, 699] width 105 height 39
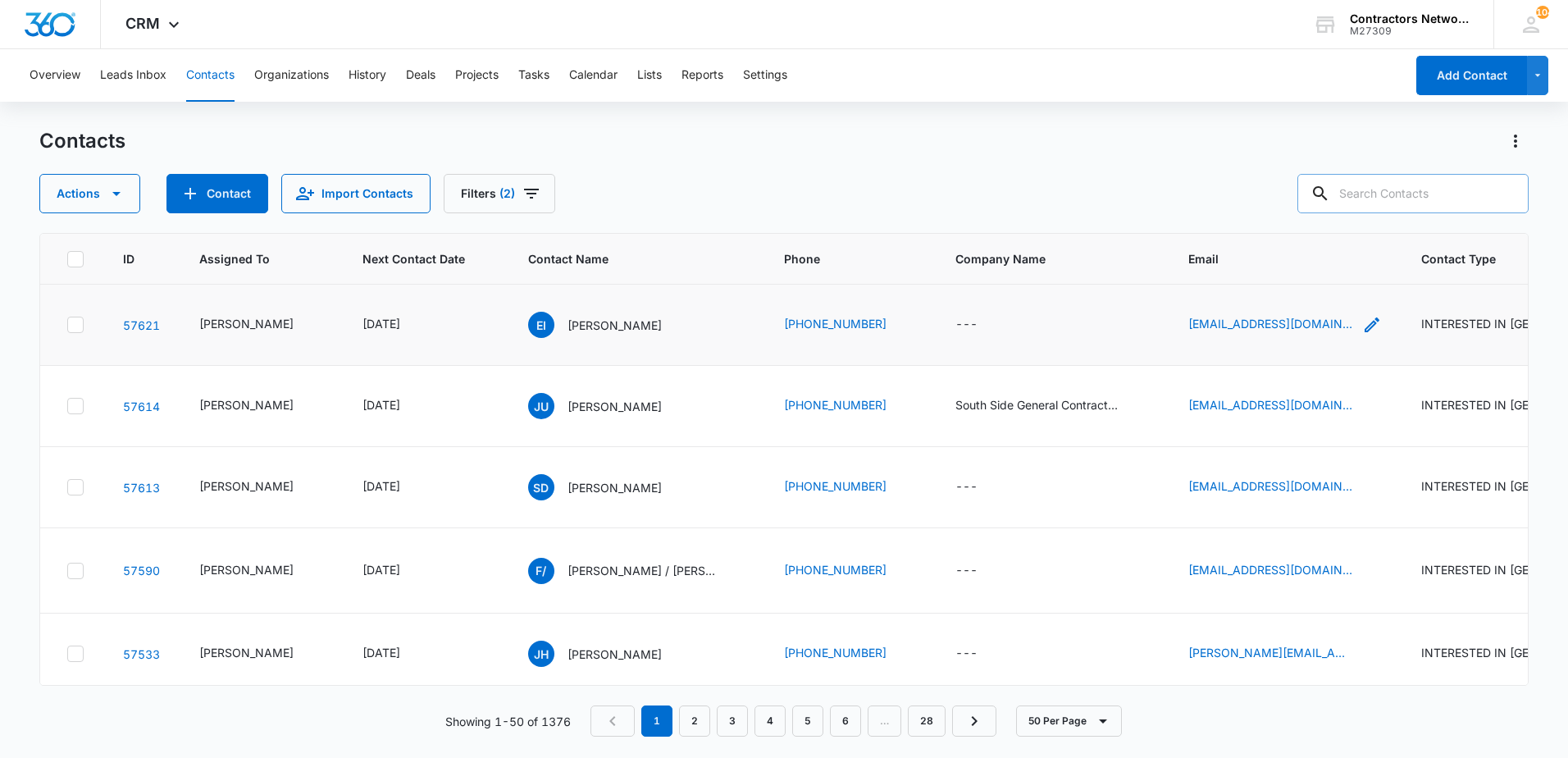
click at [1362, 326] on icon "Email - isoul2113@msn.com - Select to Edit Field" at bounding box center [1371, 324] width 20 height 20
click at [1254, 212] on input "[EMAIL_ADDRESS][DOMAIN_NAME]" at bounding box center [1246, 220] width 206 height 39
click at [1362, 415] on icon "Email - irving1989@hotmail.com - Select to Edit Field" at bounding box center [1371, 406] width 20 height 20
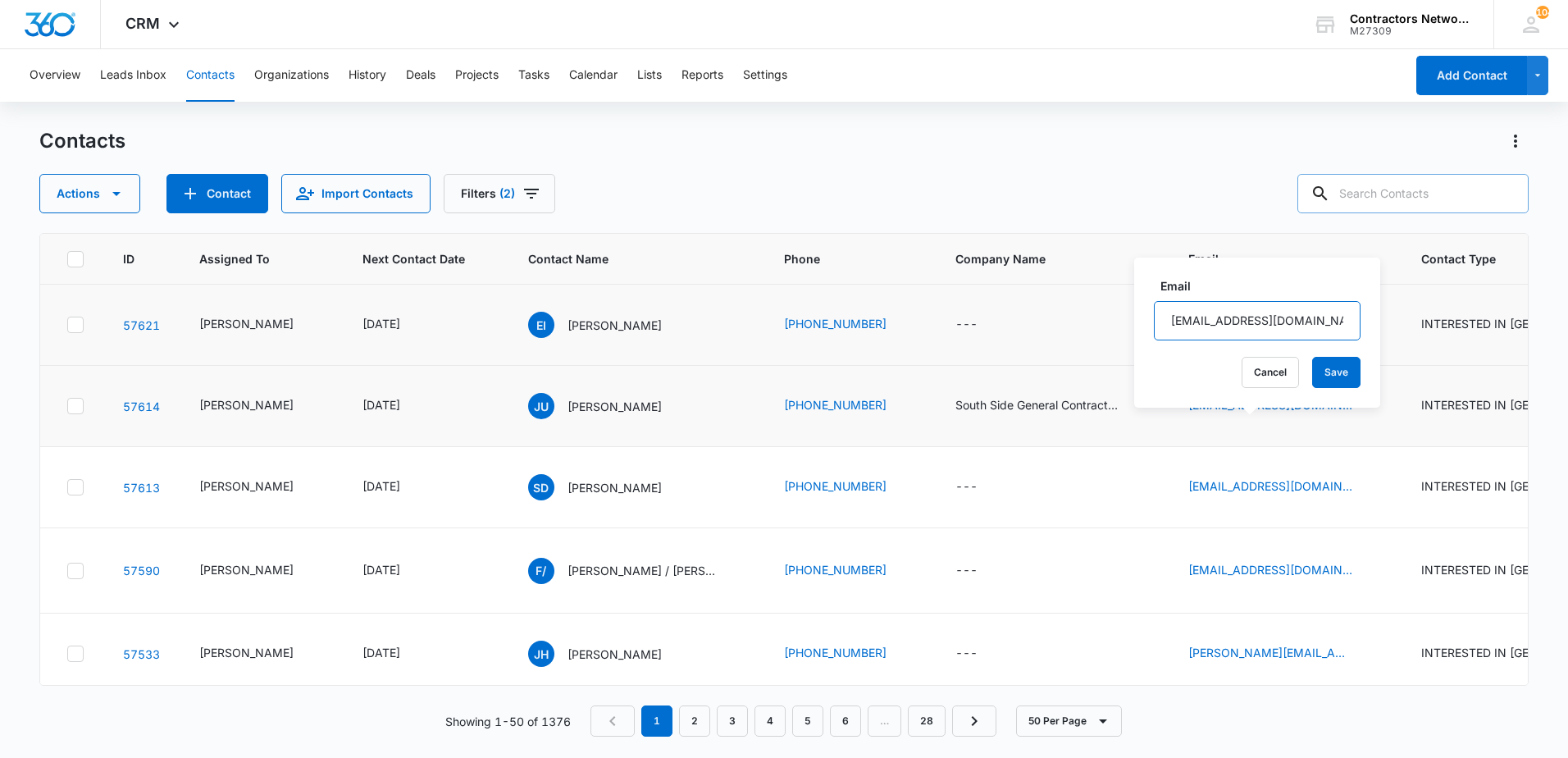
click at [1281, 319] on input "[EMAIL_ADDRESS][DOMAIN_NAME]" at bounding box center [1256, 320] width 206 height 39
click at [1362, 497] on icon "Email - sayates0425@gmail.com - Select to Edit Field" at bounding box center [1371, 487] width 20 height 20
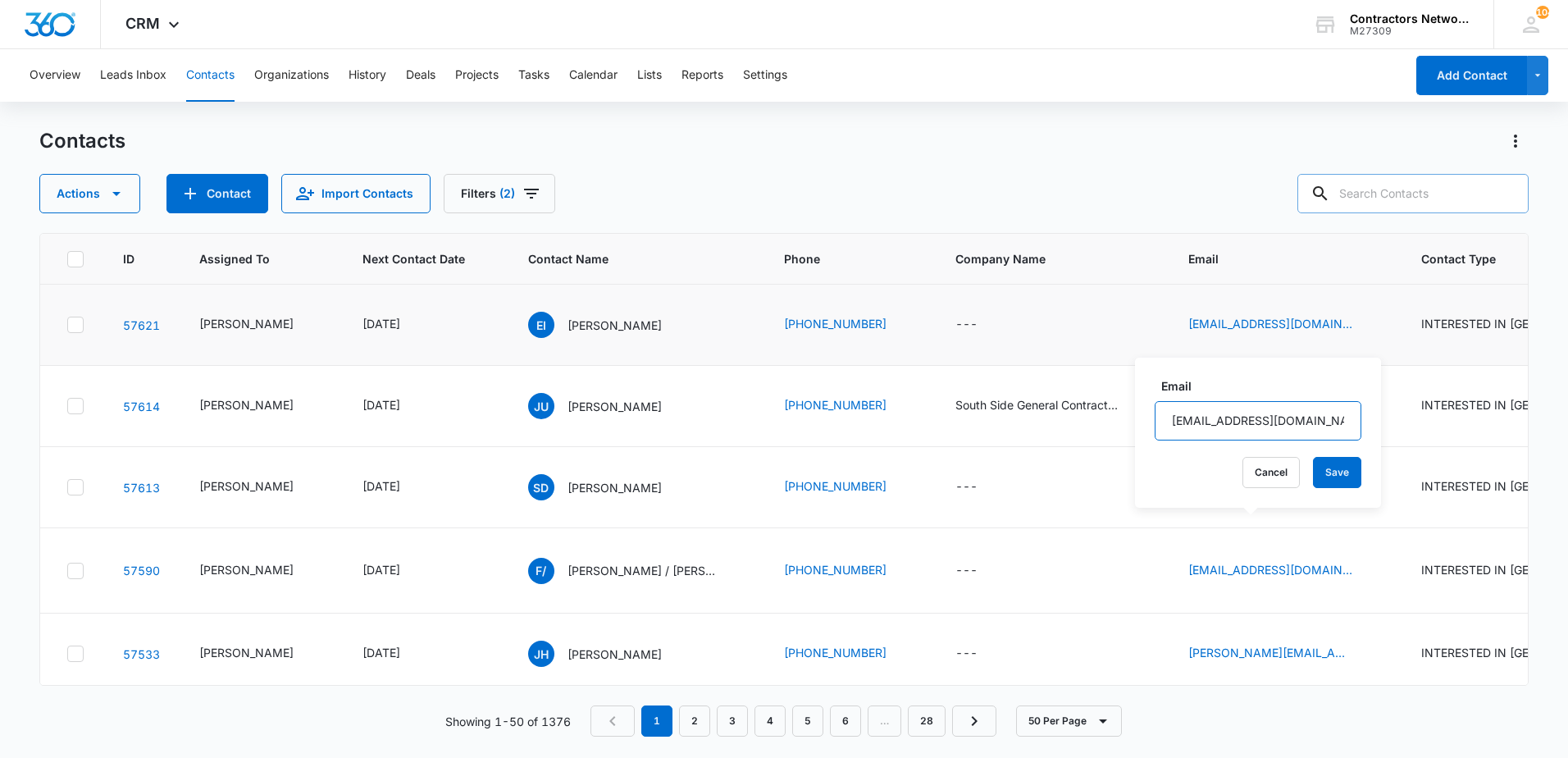
click at [1315, 416] on input "[EMAIL_ADDRESS][DOMAIN_NAME]" at bounding box center [1257, 420] width 206 height 39
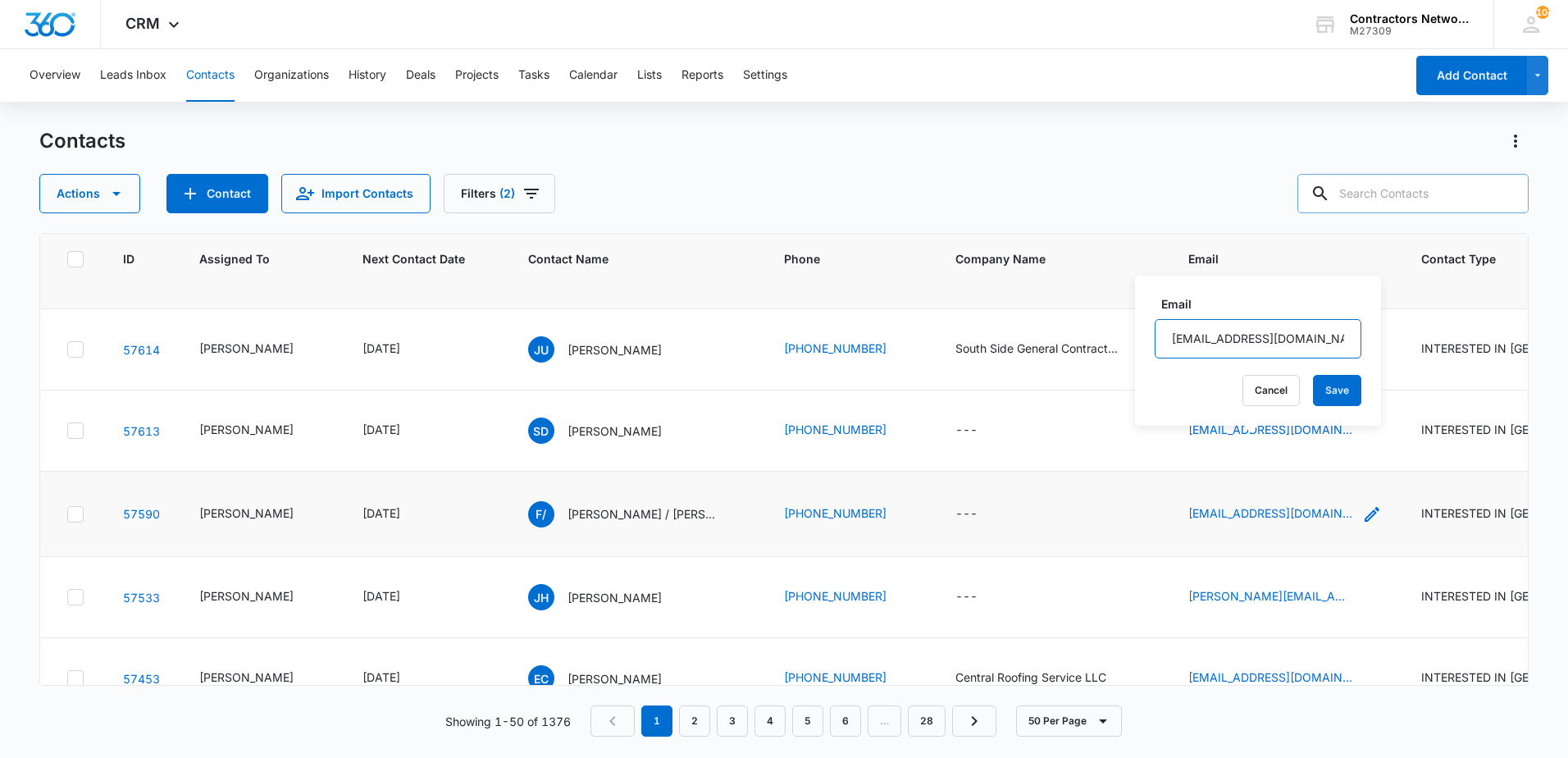
scroll to position [83, 0]
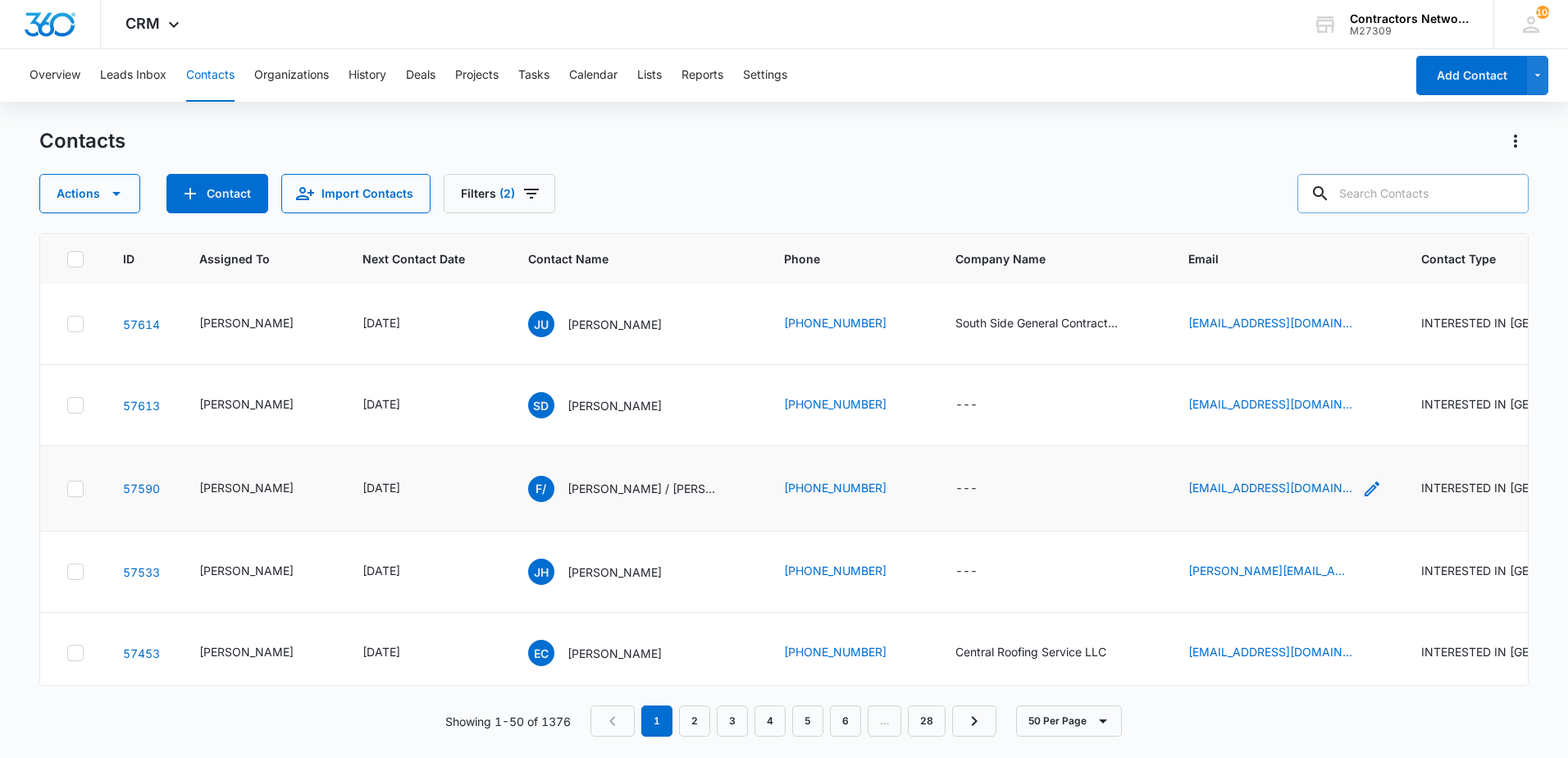
click at [1365, 496] on icon "Email - keithbork1@yahoo.com - Select to Edit Field" at bounding box center [1371, 488] width 14 height 14
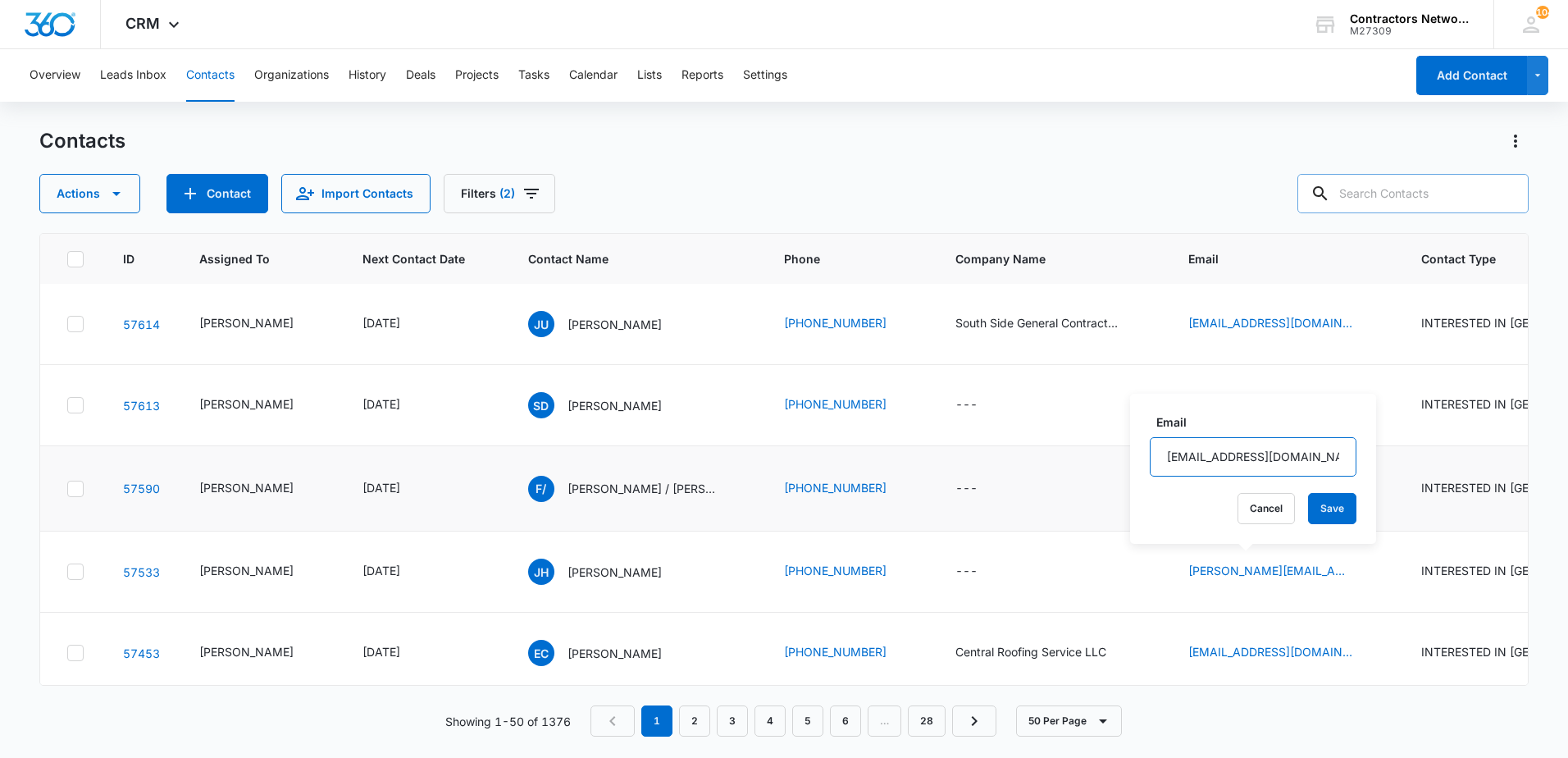
click at [1312, 455] on input "[EMAIL_ADDRESS][DOMAIN_NAME]" at bounding box center [1252, 457] width 206 height 39
click at [1312, 456] on input "[EMAIL_ADDRESS][DOMAIN_NAME]" at bounding box center [1252, 457] width 206 height 39
click at [1311, 450] on input "[EMAIL_ADDRESS][DOMAIN_NAME]" at bounding box center [1252, 457] width 206 height 39
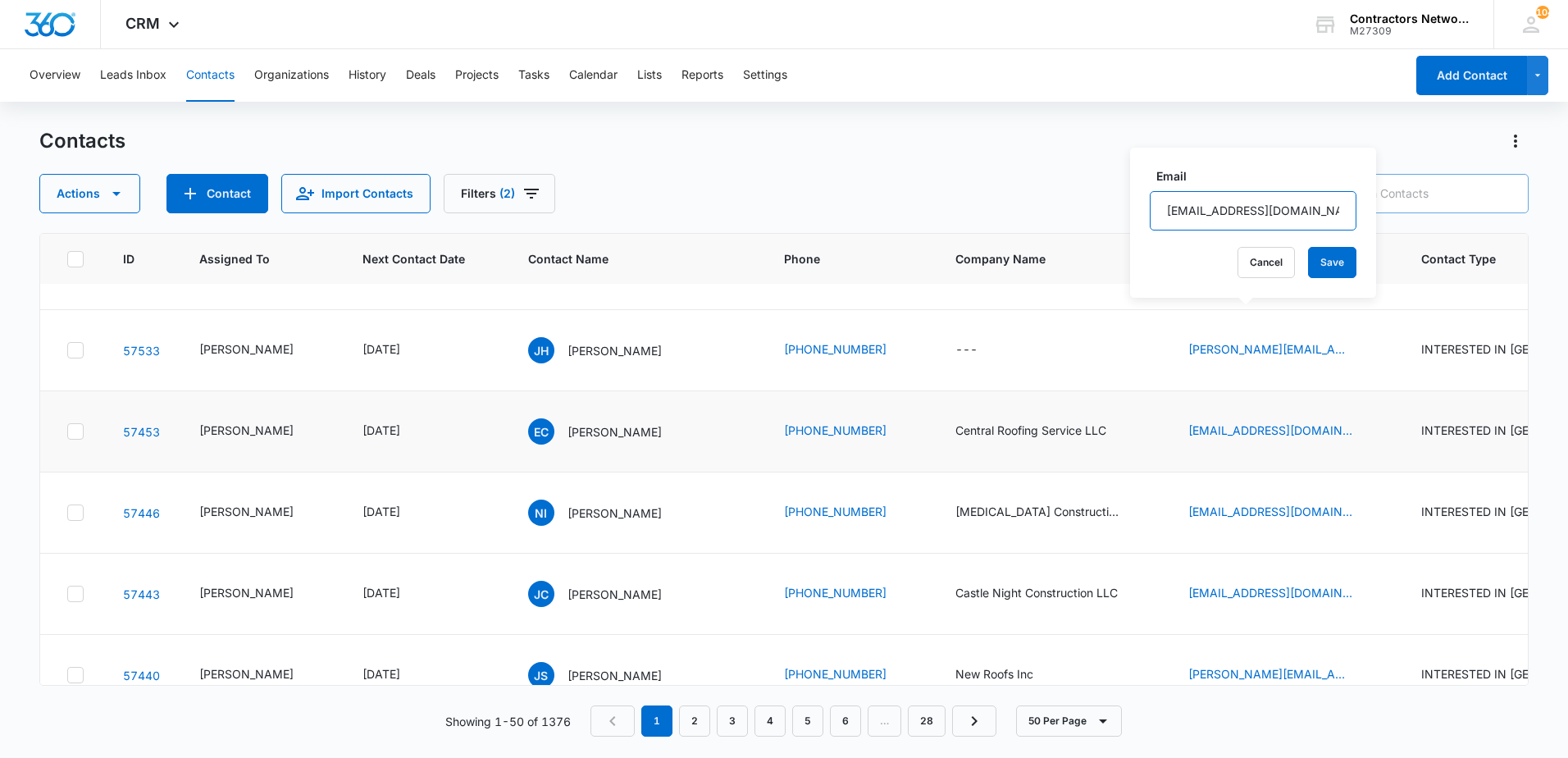
scroll to position [328, 0]
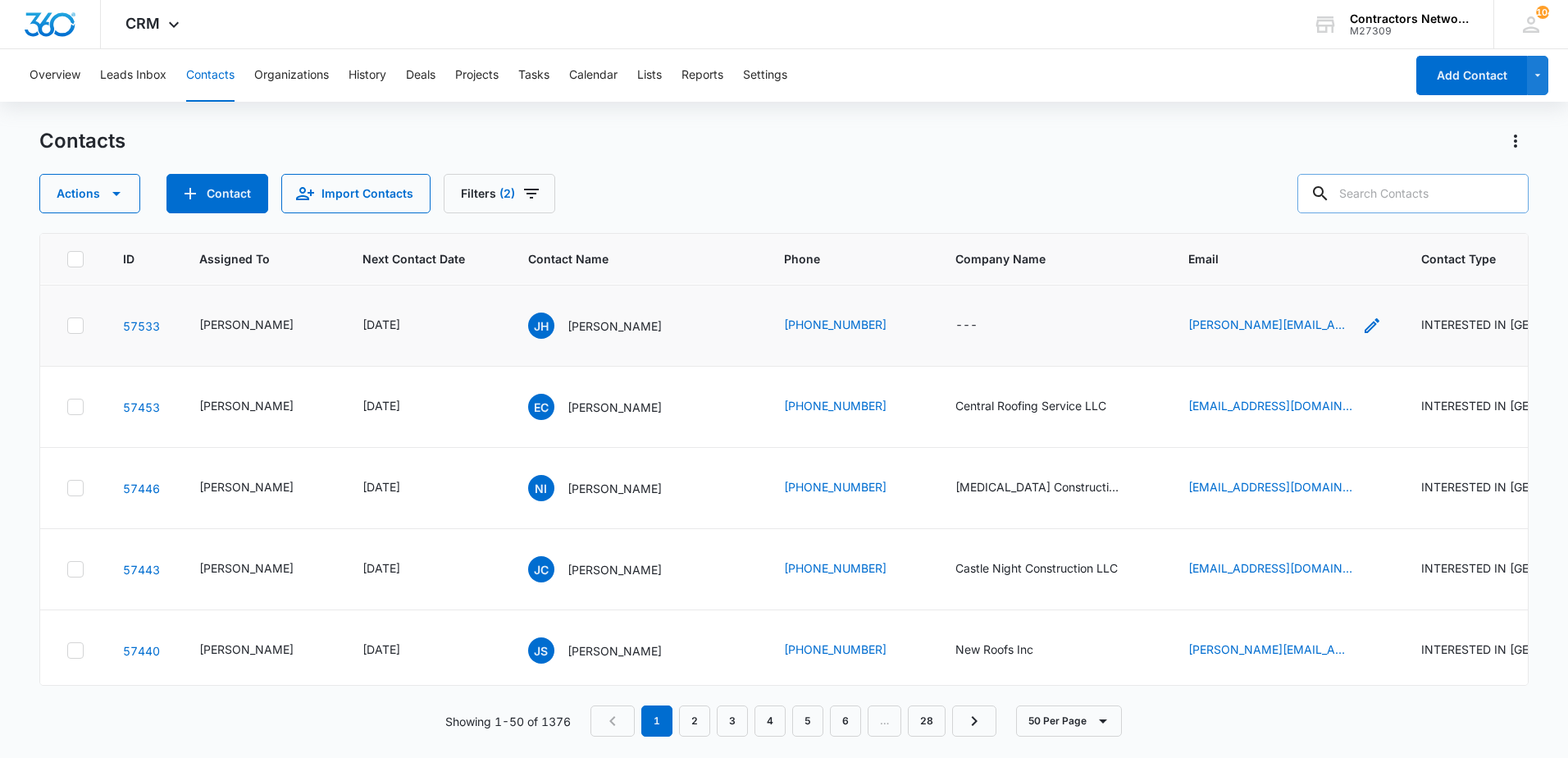
drag, startPoint x: 1350, startPoint y: 436, endPoint x: 1341, endPoint y: 432, distance: 9.8
click at [1362, 336] on icon "Email - justin@conceptconstructionchi.com - Select to Edit Field" at bounding box center [1371, 325] width 20 height 20
click at [1315, 326] on input "justin@conceptconstructionchi.com" at bounding box center [1271, 327] width 206 height 39
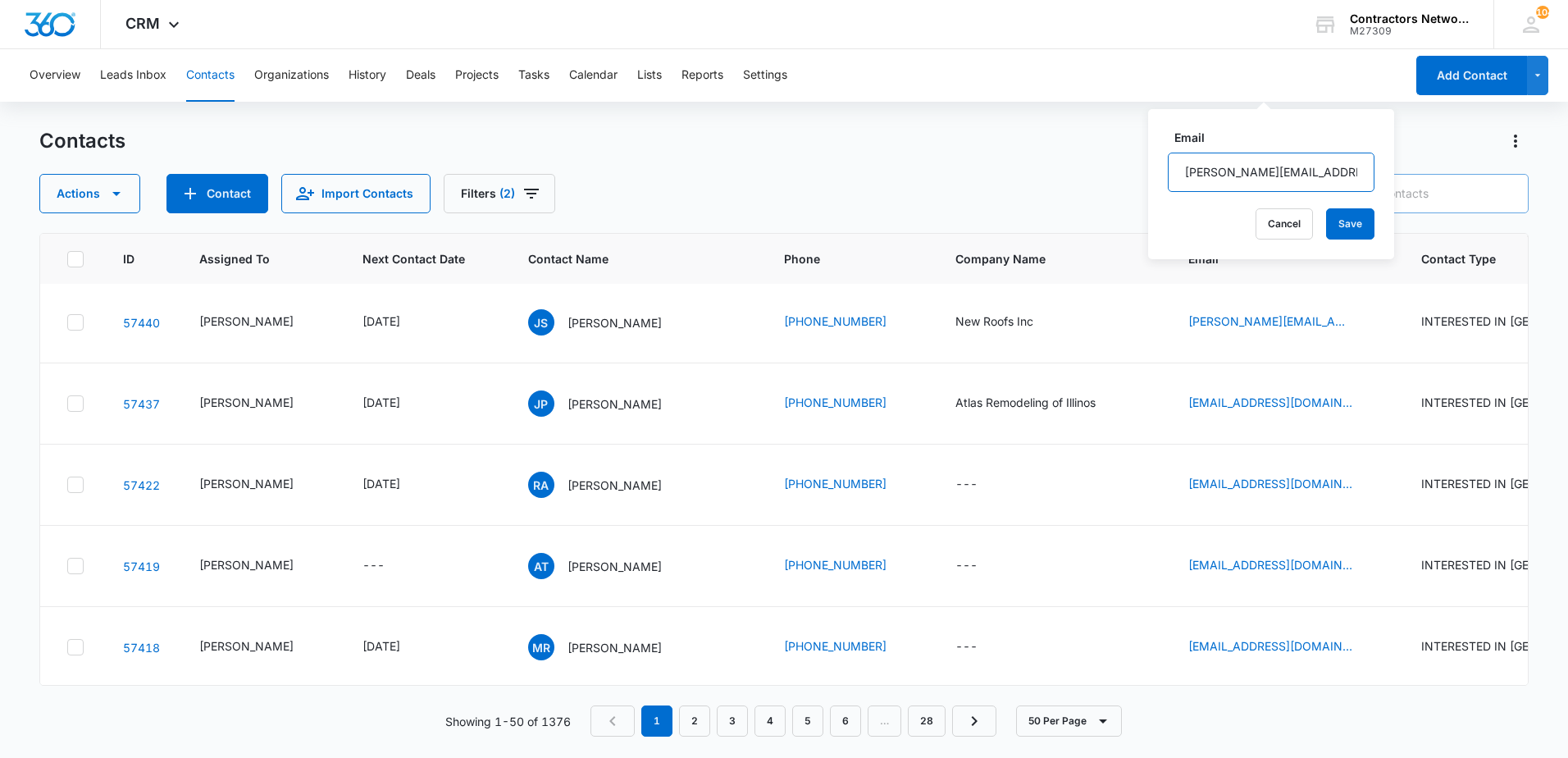
scroll to position [739, 0]
click at [1362, 250] on icon "Email - josh@newroofsinc.com - Select to Edit Field" at bounding box center [1371, 240] width 20 height 20
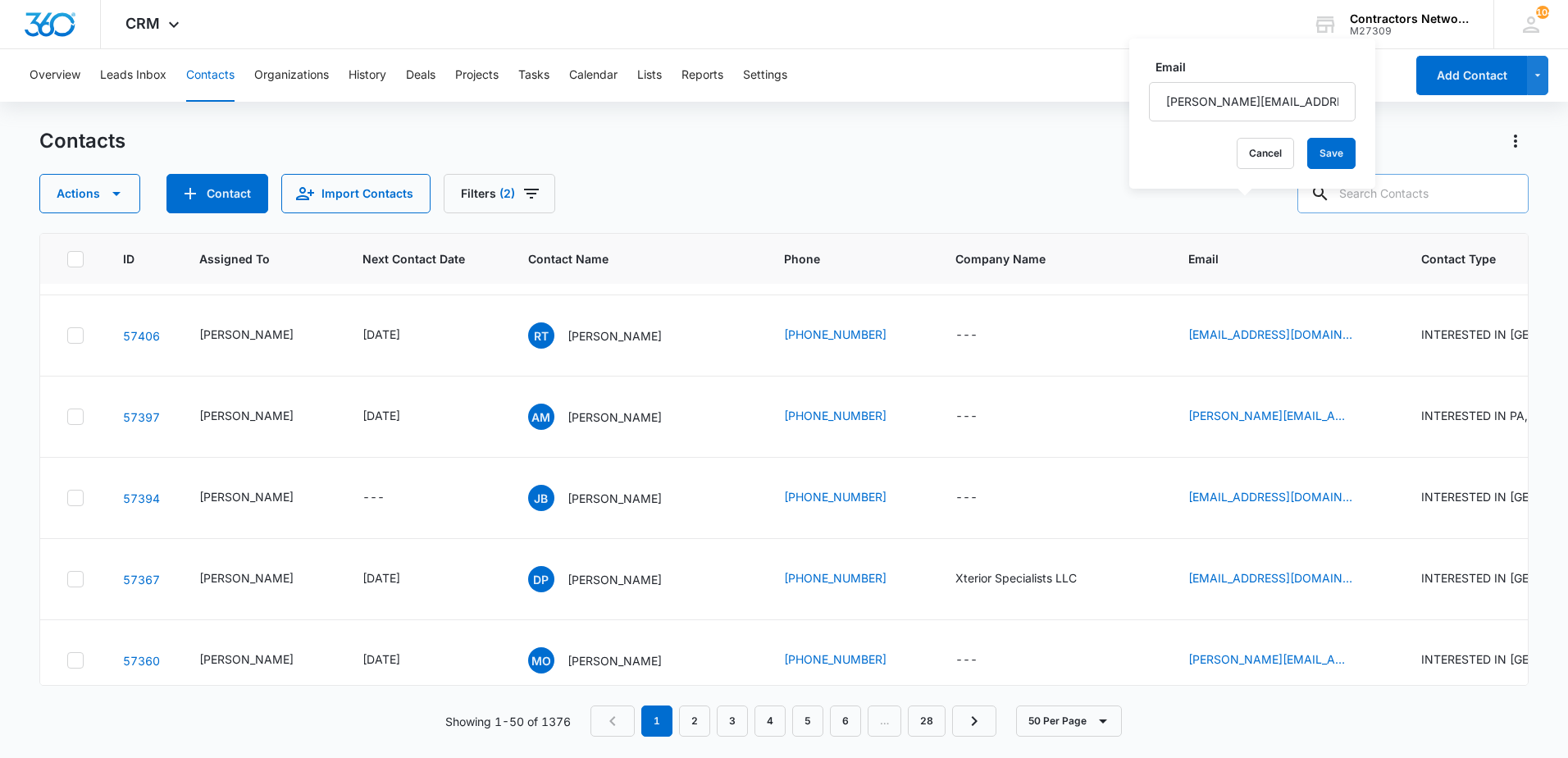
scroll to position [1067, 0]
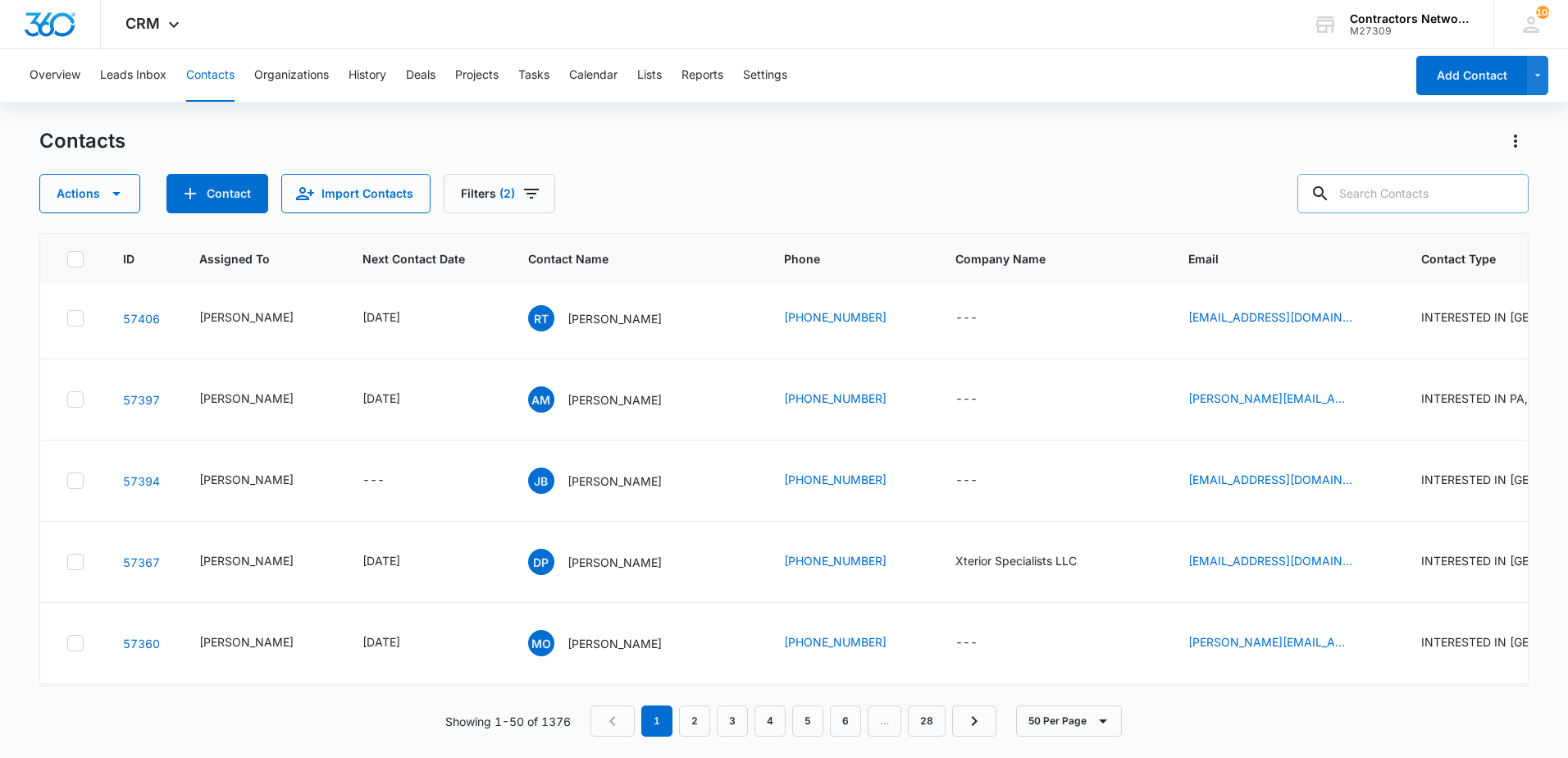
click at [1362, 84] on icon "Email - rudyrodolfo312@gmail.com - Select to Edit Field" at bounding box center [1371, 75] width 20 height 20
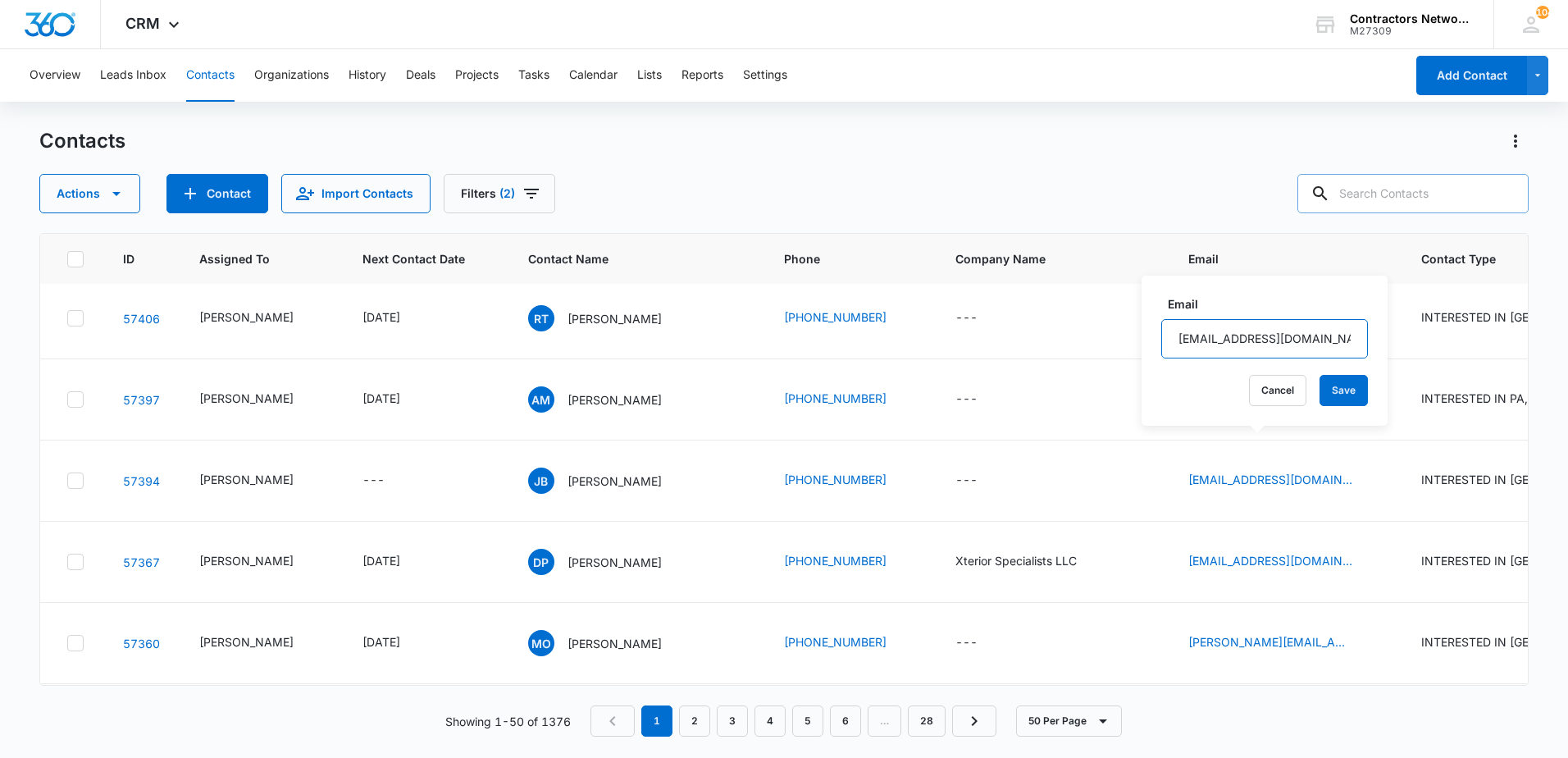
click at [1314, 340] on input "rudyrodolfo312@gmail.com" at bounding box center [1264, 339] width 206 height 39
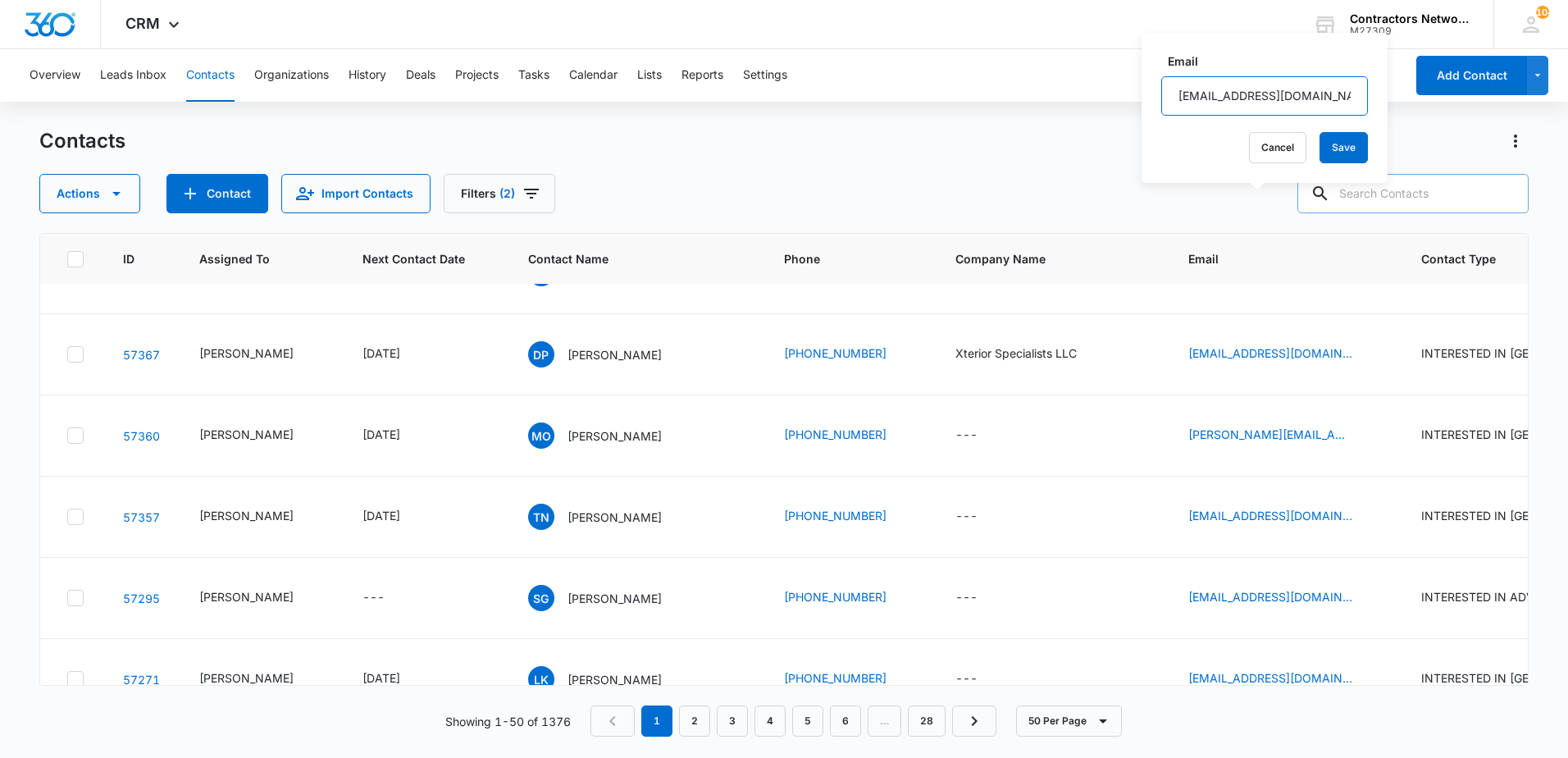
scroll to position [1313, 0]
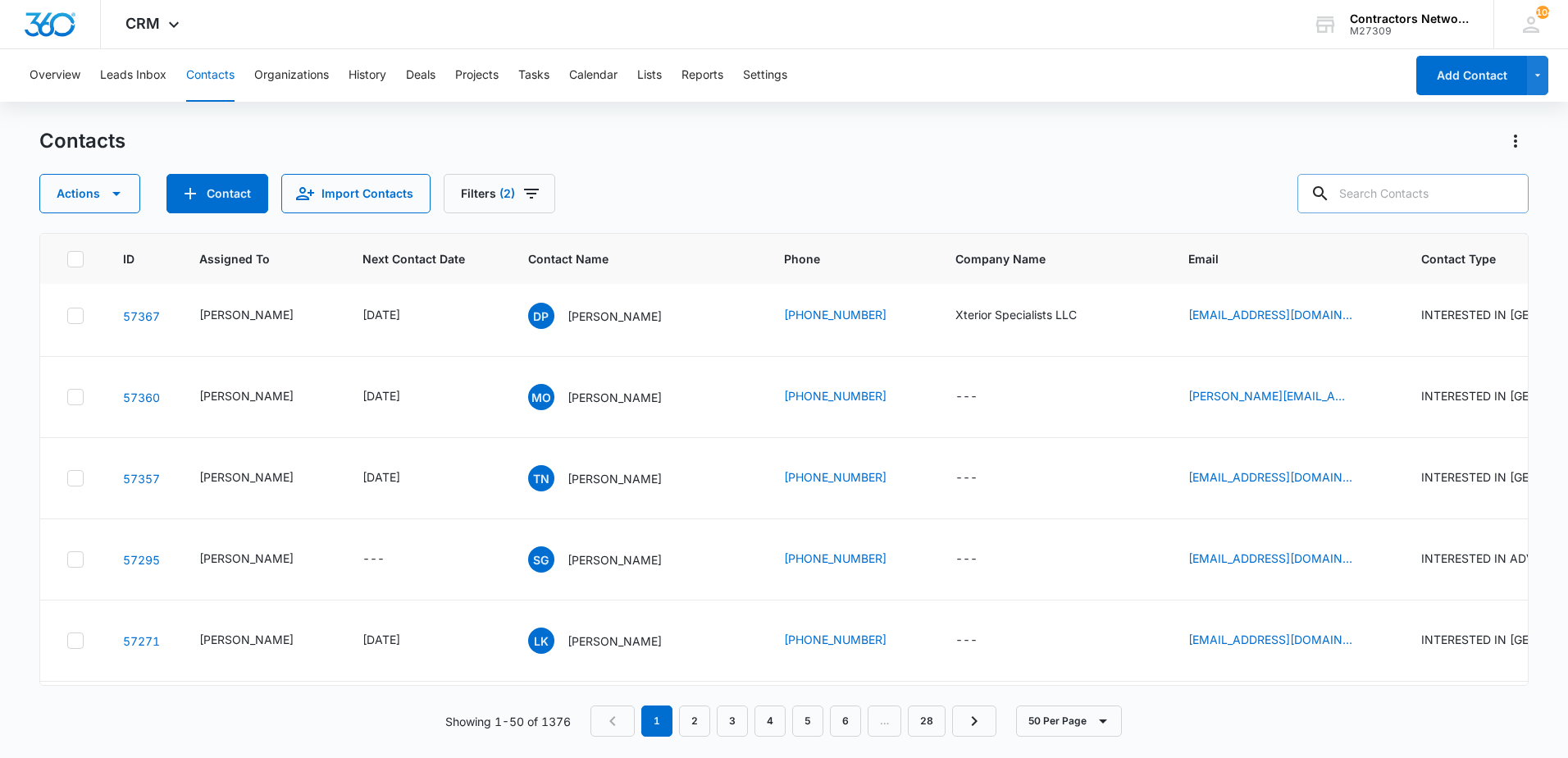
click at [1362, 83] on icon "Email - thomesonreid@gmail.com - Select to Edit Field" at bounding box center [1371, 72] width 20 height 20
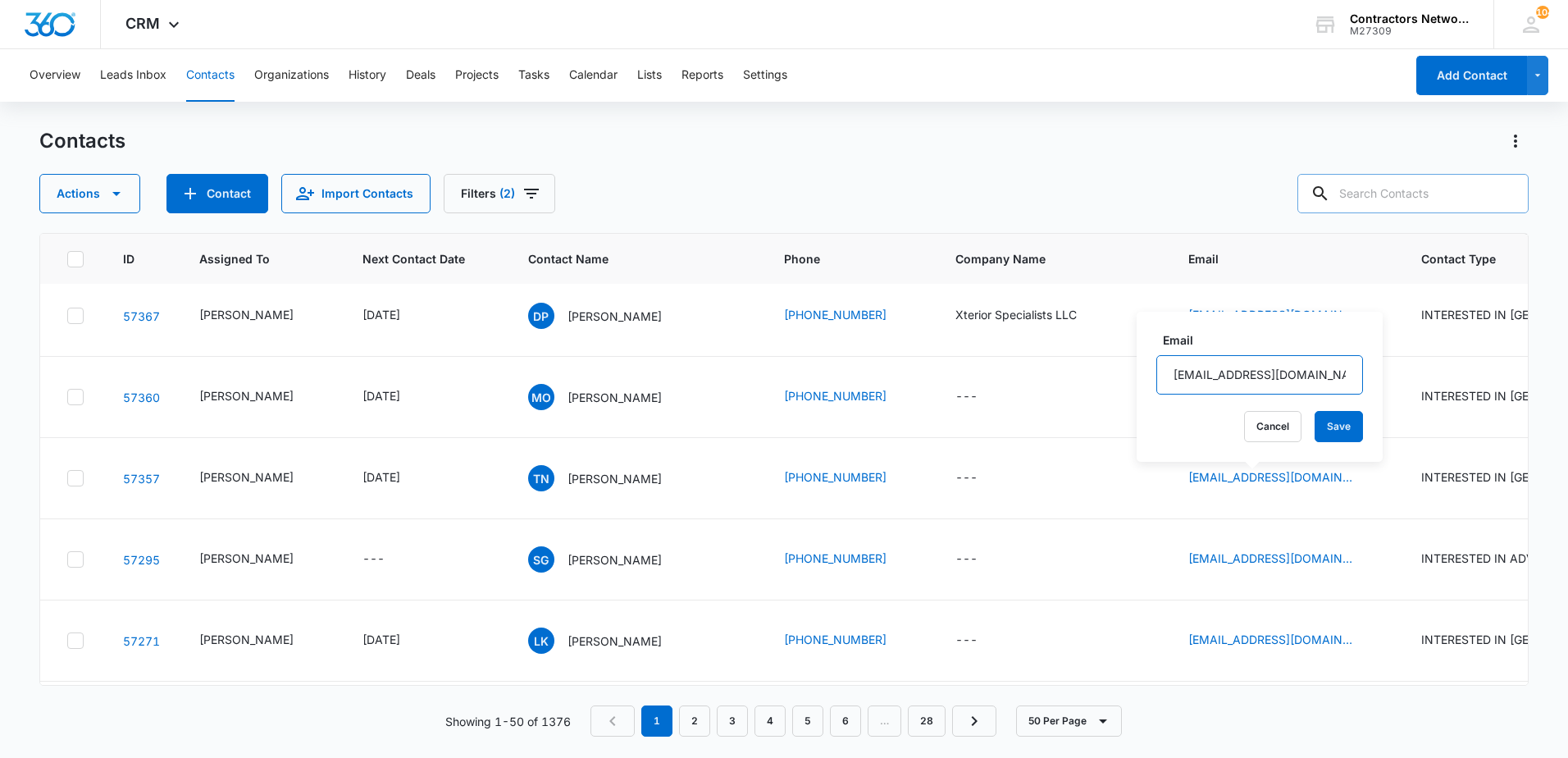
click at [1303, 361] on input "thomesonreid@gmail.com" at bounding box center [1259, 374] width 206 height 39
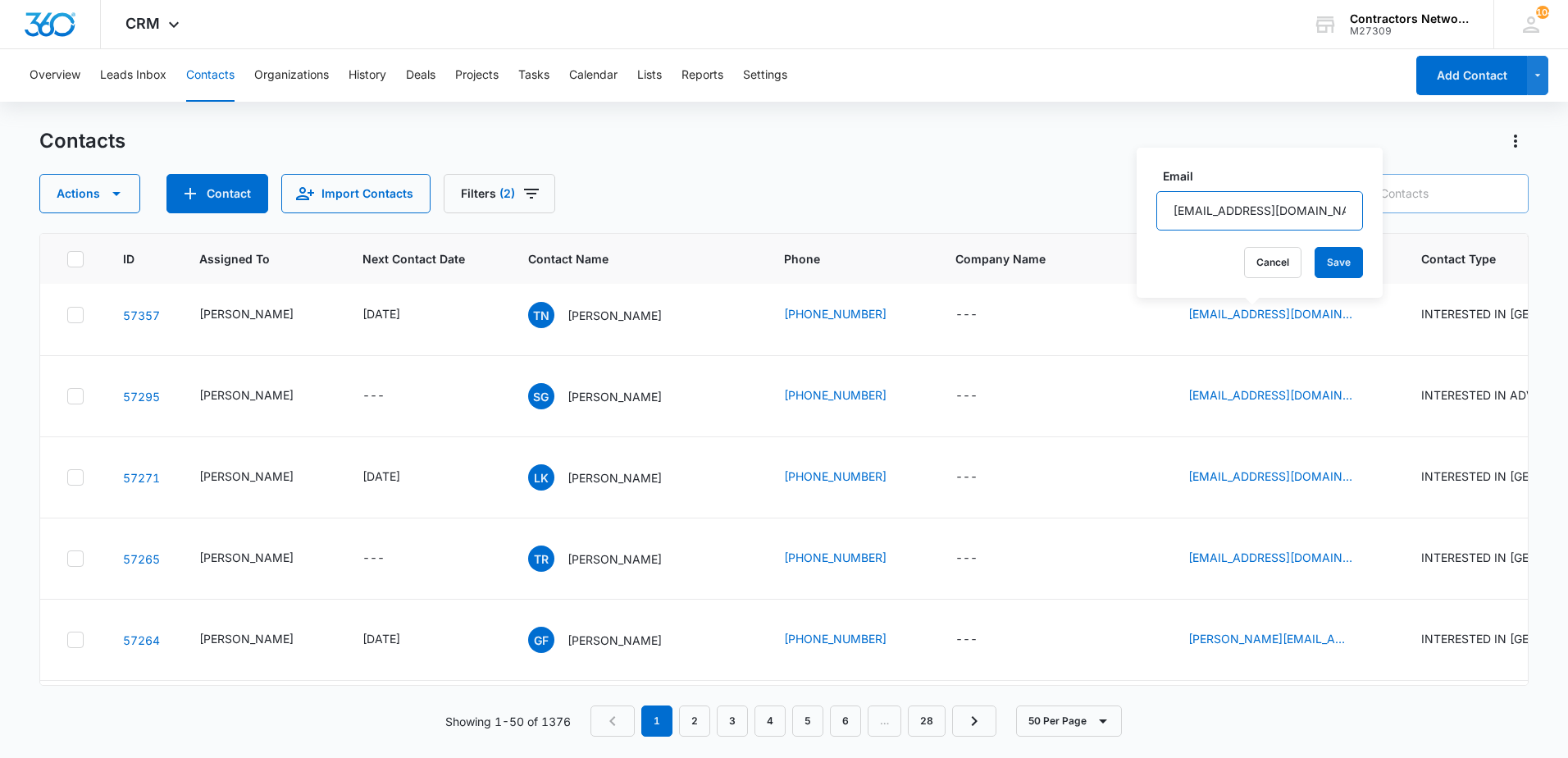
scroll to position [1477, 0]
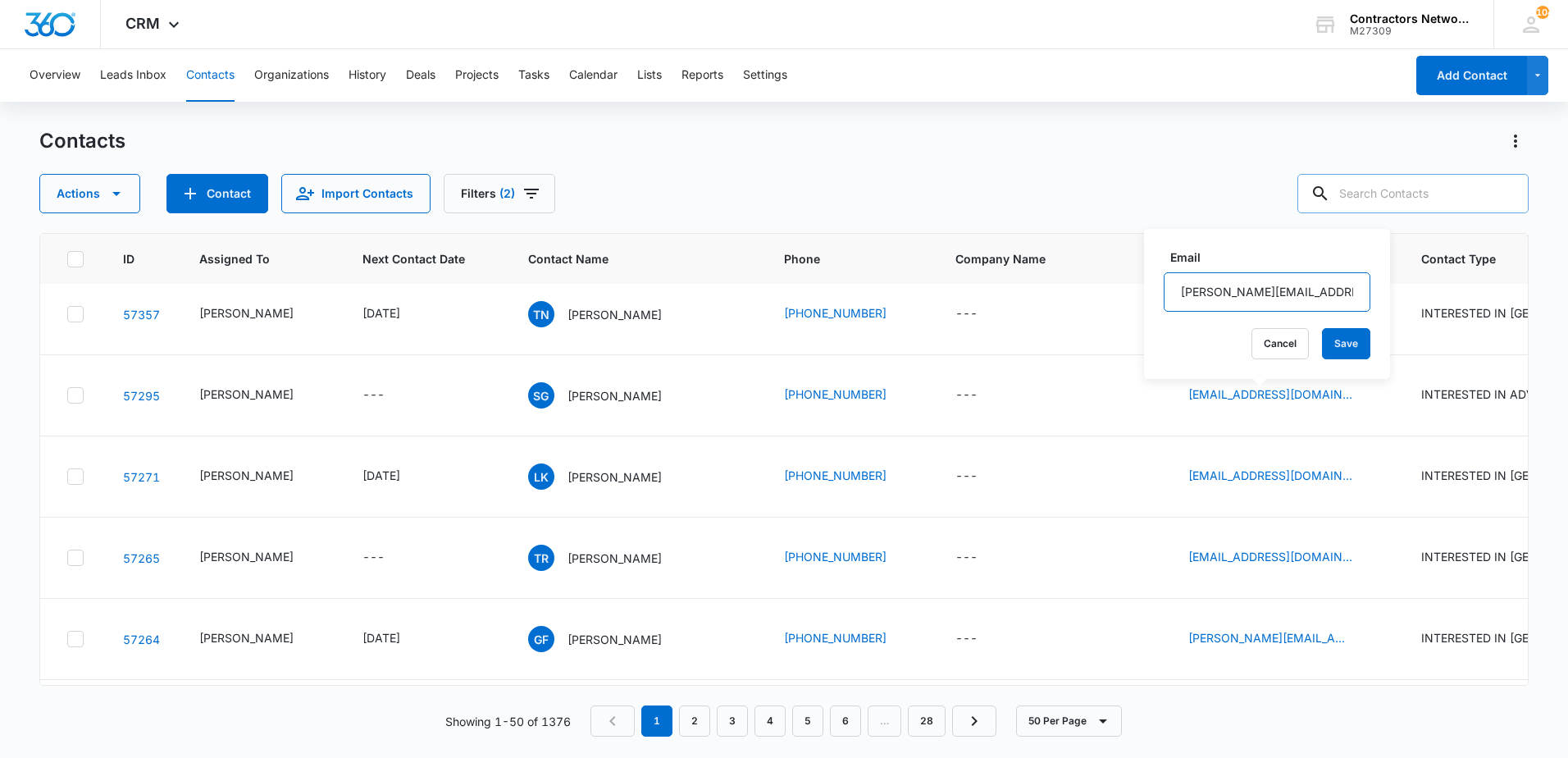
click at [1332, 296] on input "alex.redbeardinc@gmail.com" at bounding box center [1266, 292] width 206 height 39
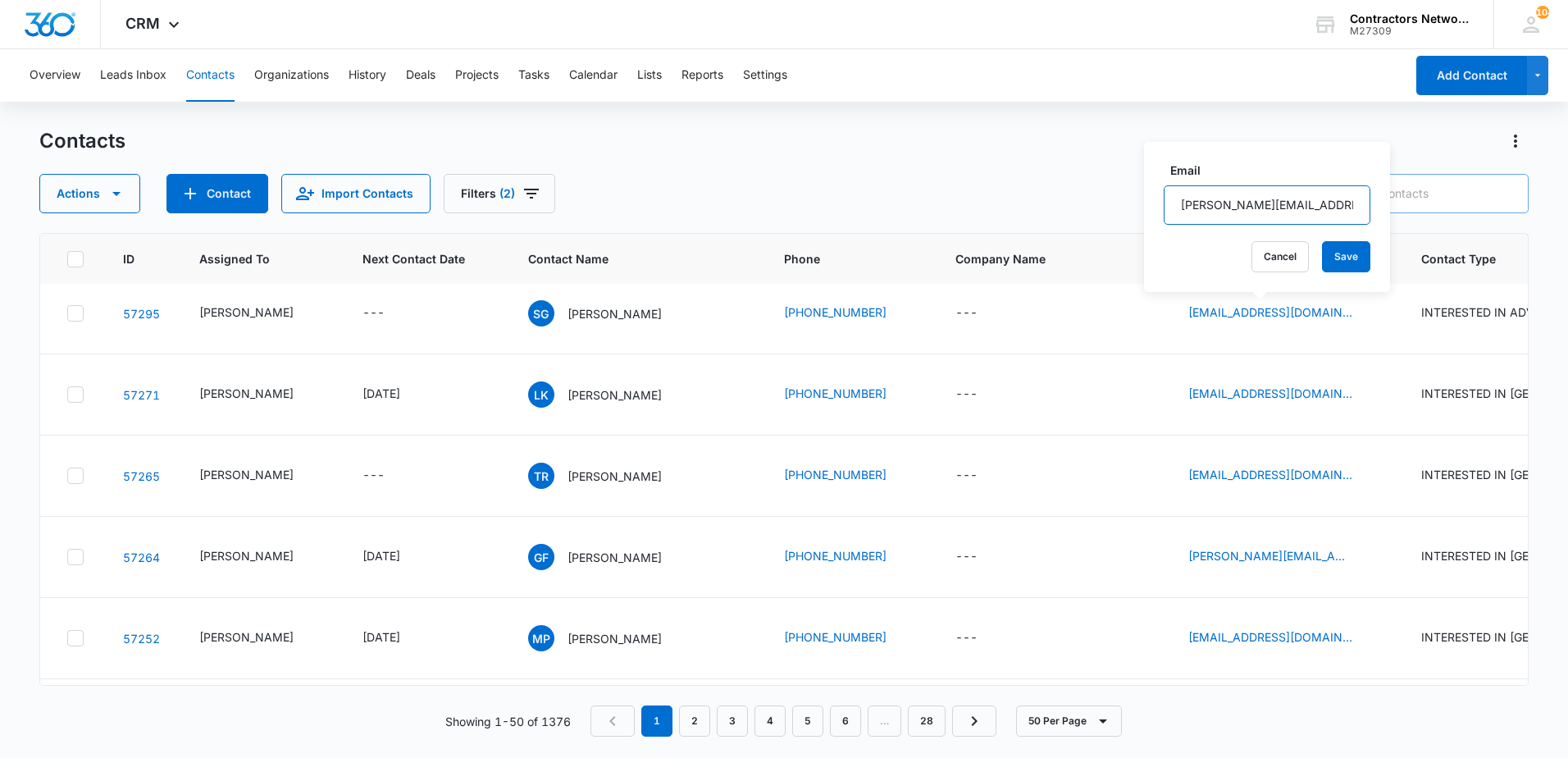
scroll to position [1641, 0]
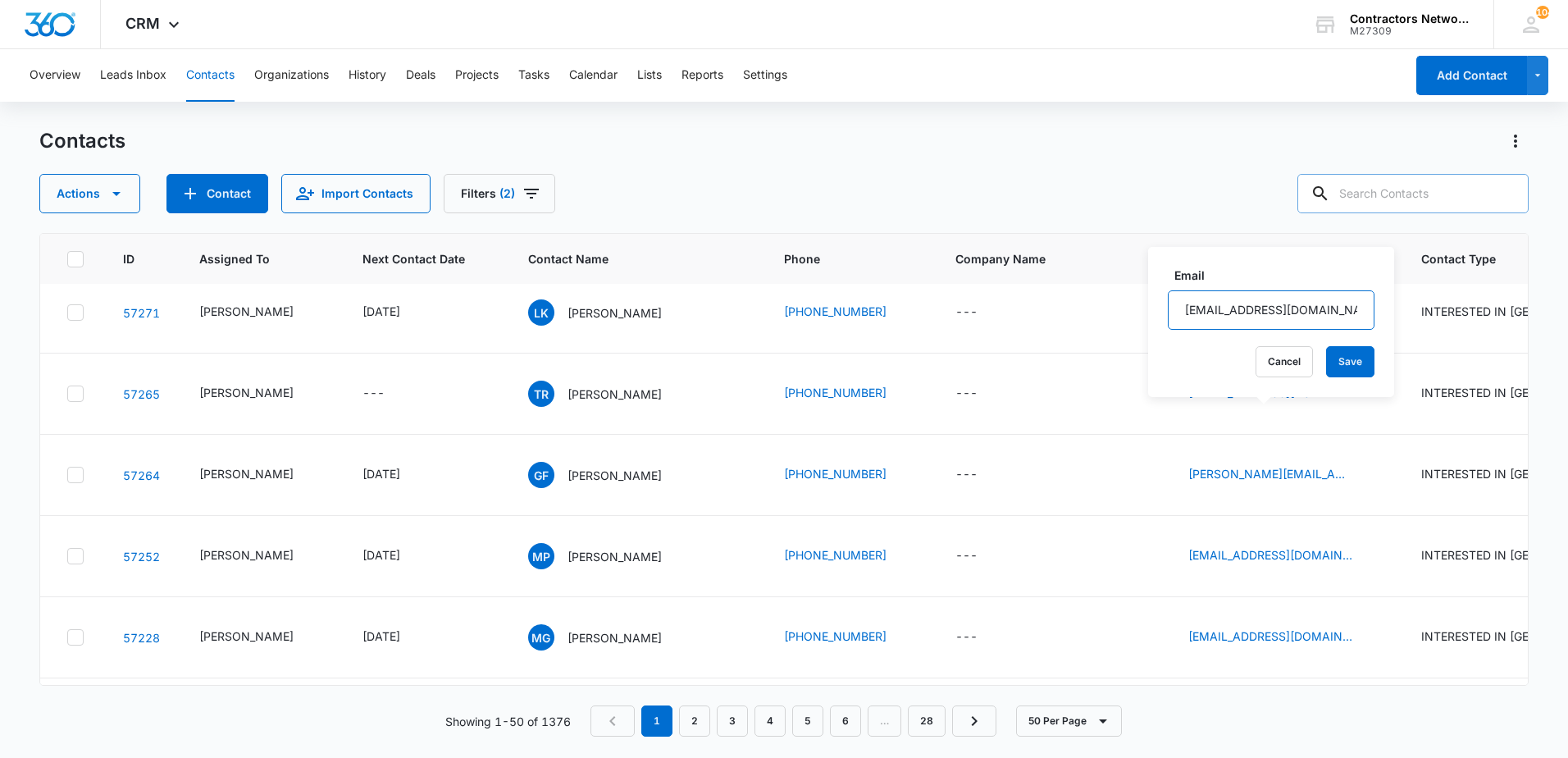
click at [1332, 309] on input "xteriorspecialistsllc@gmail.com" at bounding box center [1271, 310] width 206 height 39
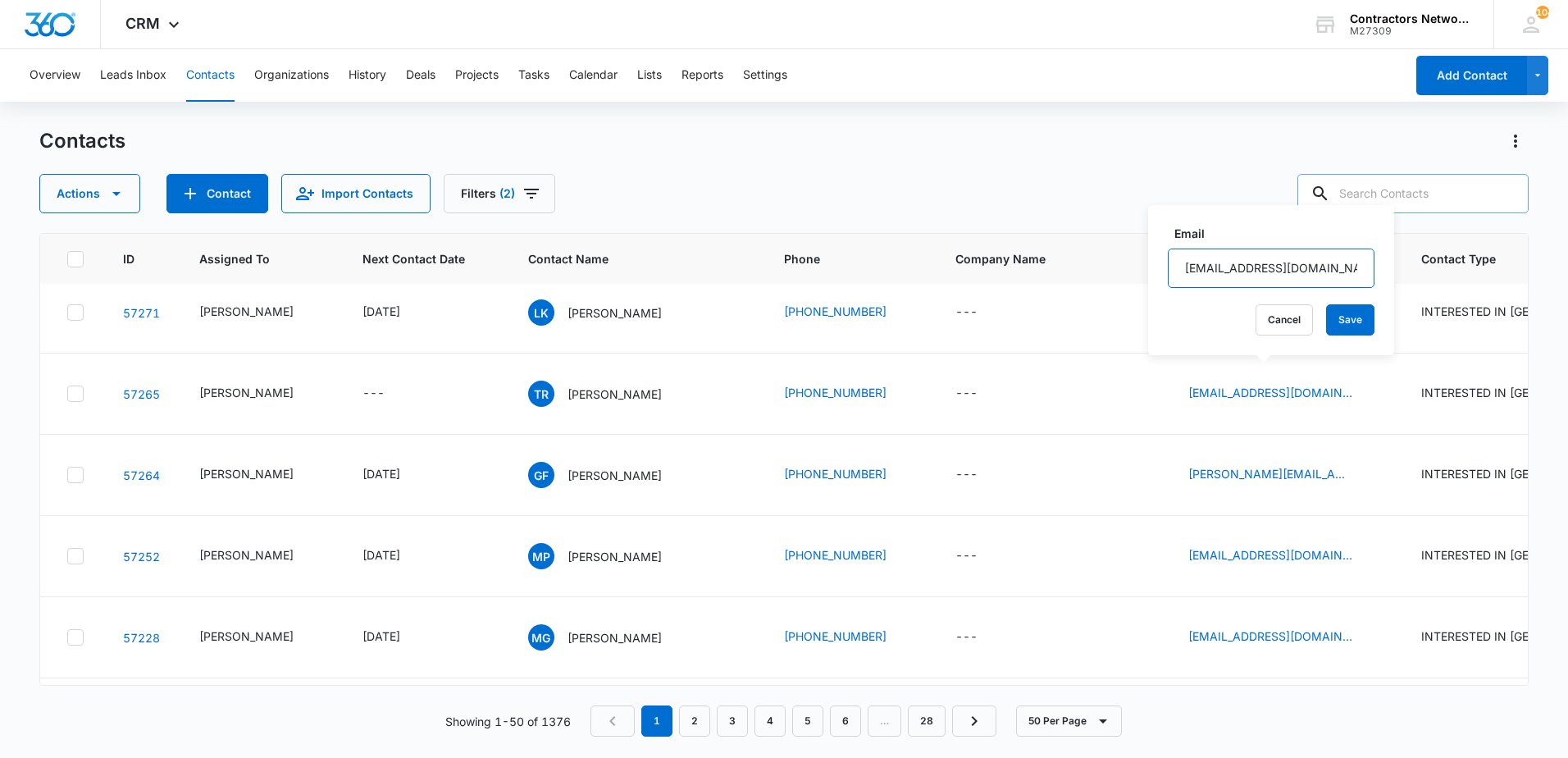
scroll to position [1723, 0]
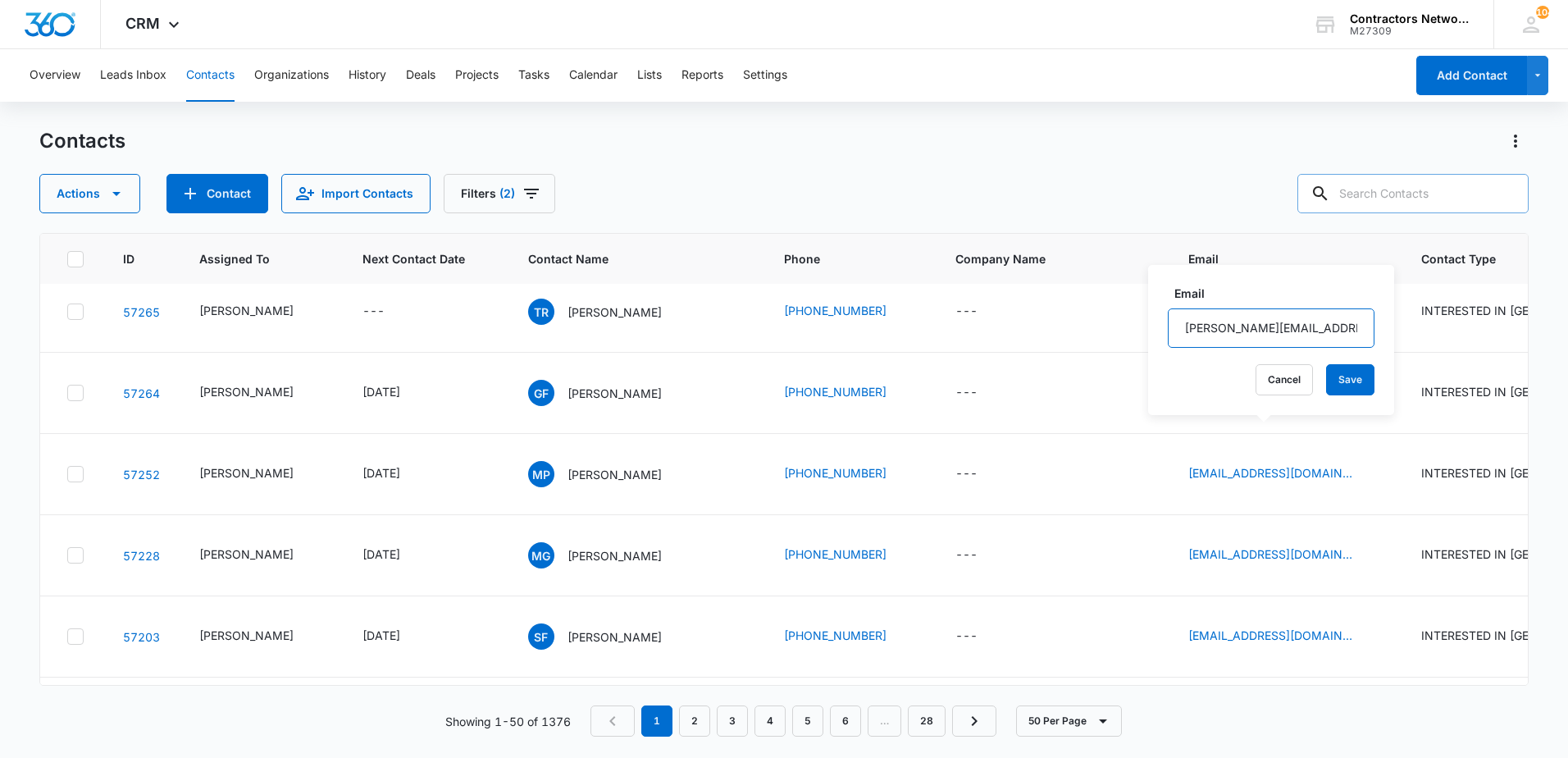
click at [1302, 320] on input "morlando@restoreconstruction.com" at bounding box center [1271, 327] width 206 height 39
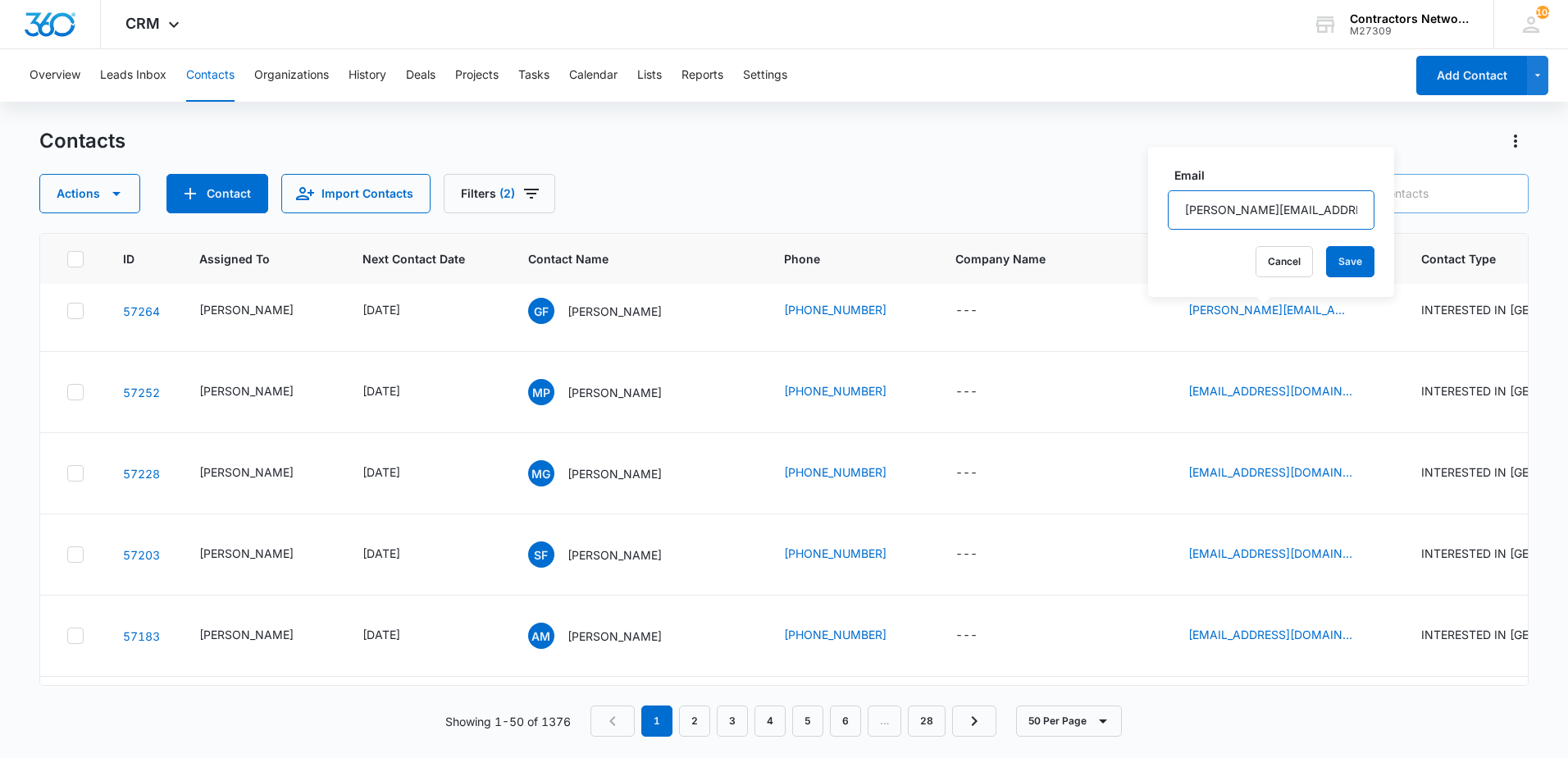
scroll to position [1887, 0]
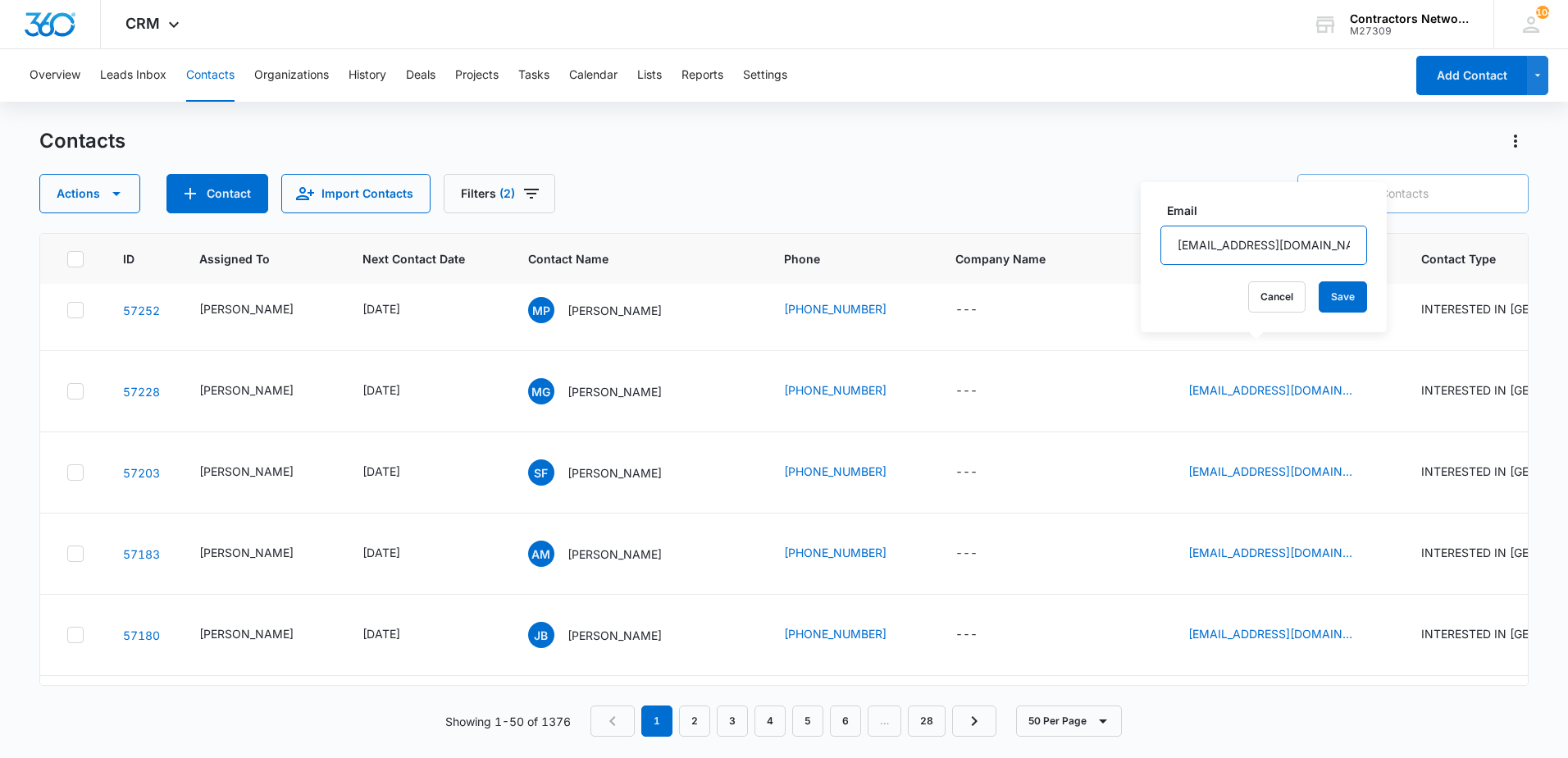
click at [1324, 241] on input "timikanelson60@gmail.com" at bounding box center [1263, 245] width 206 height 39
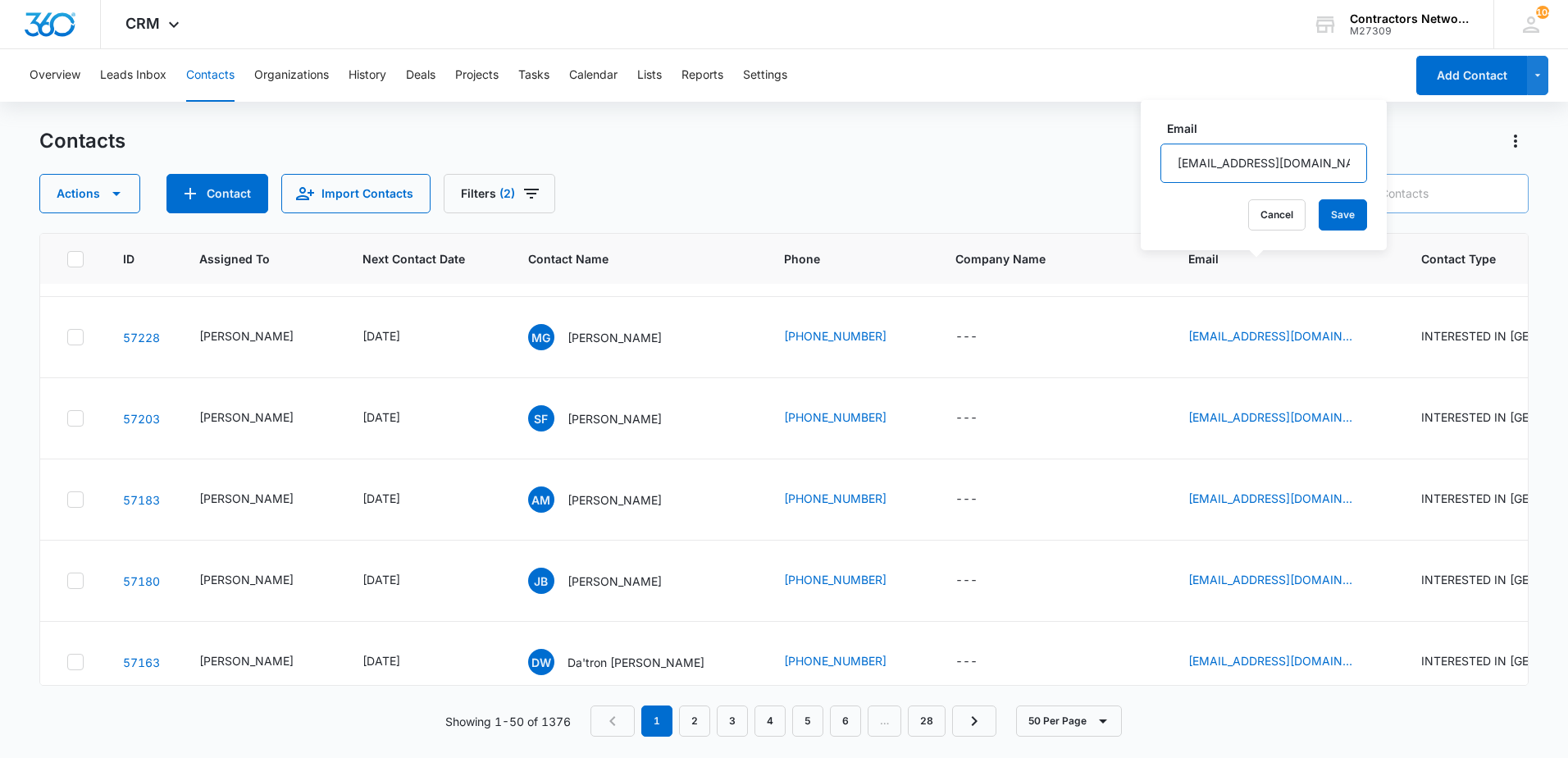
scroll to position [1969, 0]
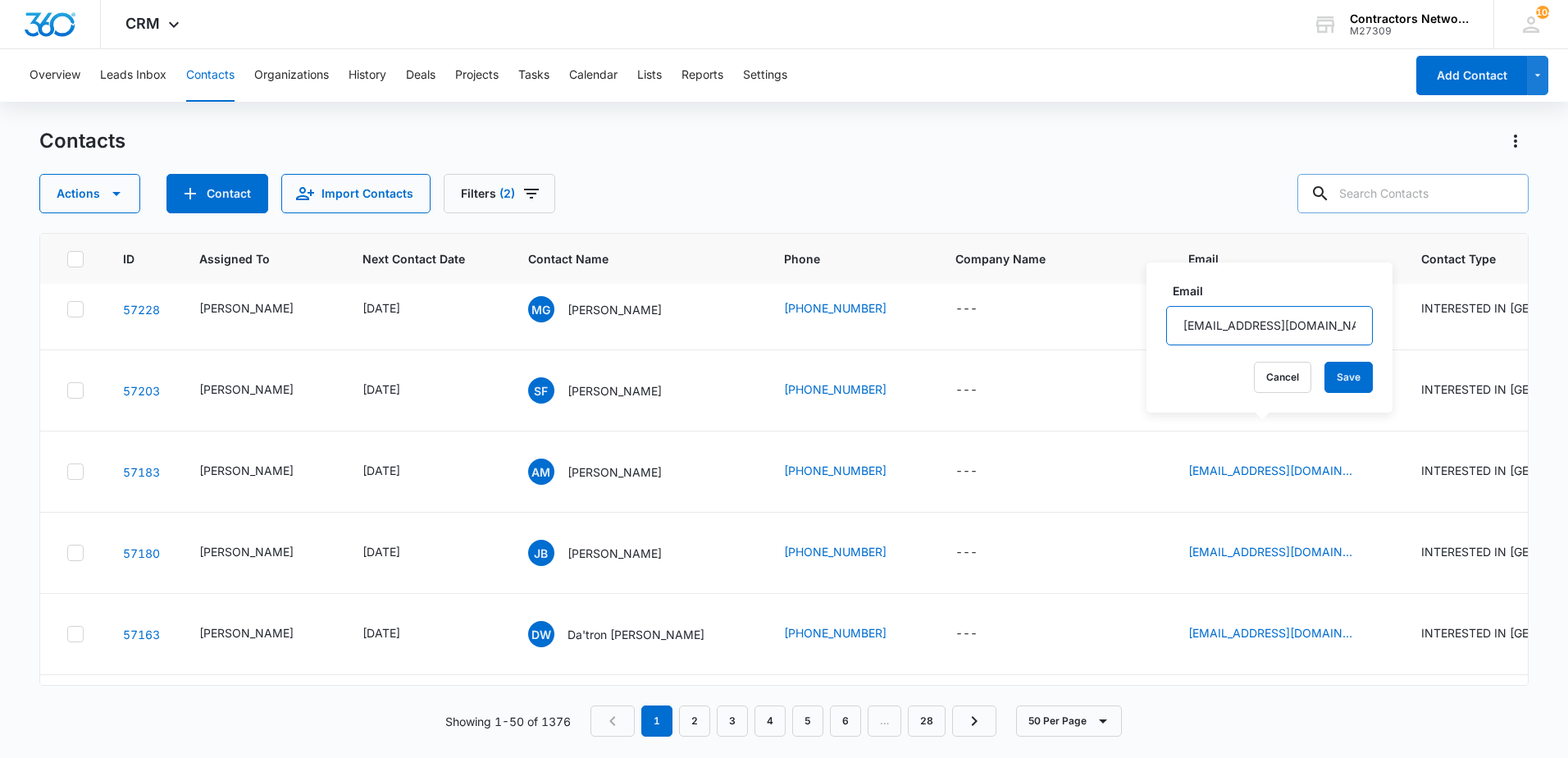
click at [1326, 326] on input "duecedontmiss3@icloud.com" at bounding box center [1269, 325] width 206 height 39
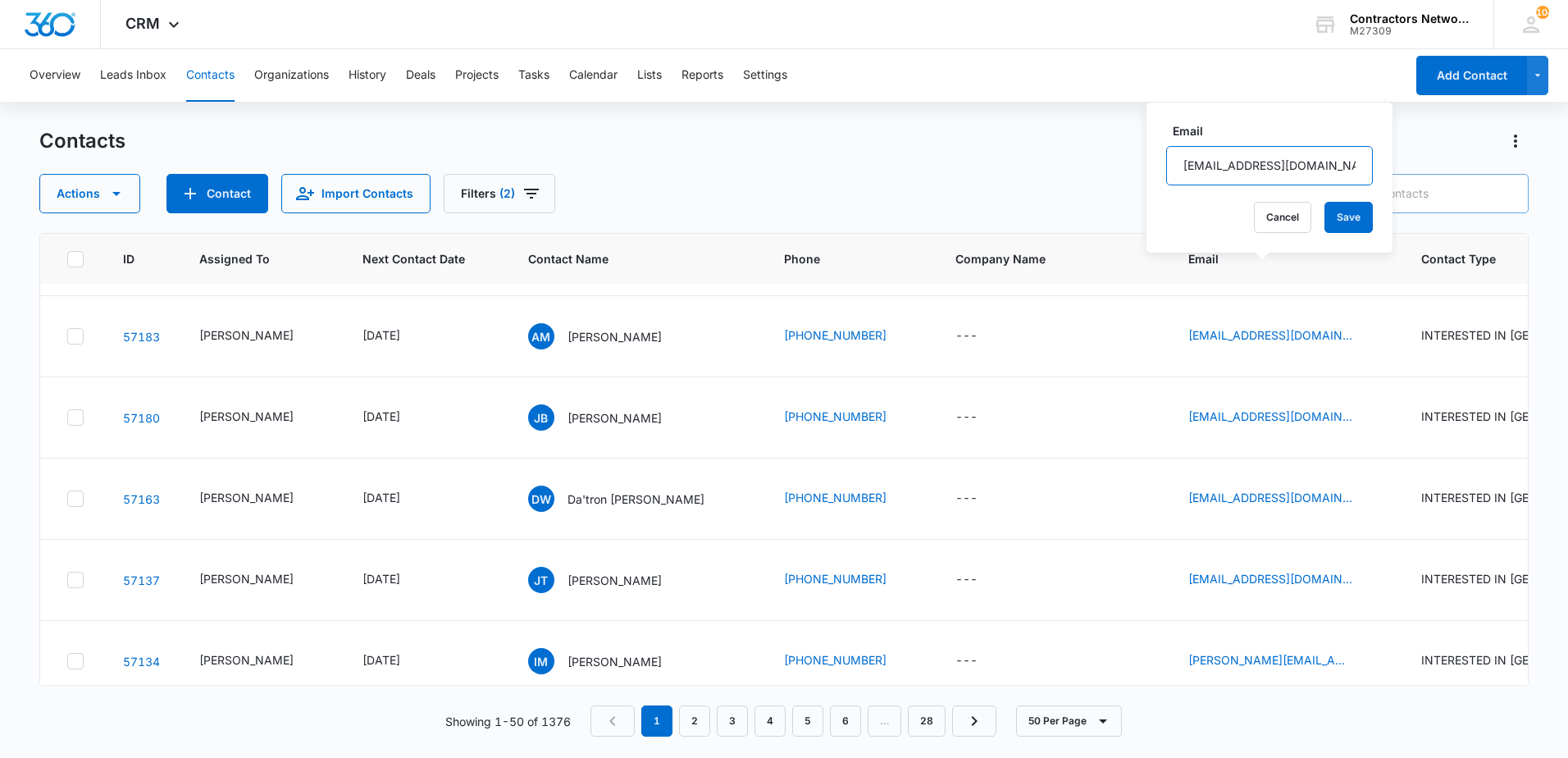
scroll to position [2133, 0]
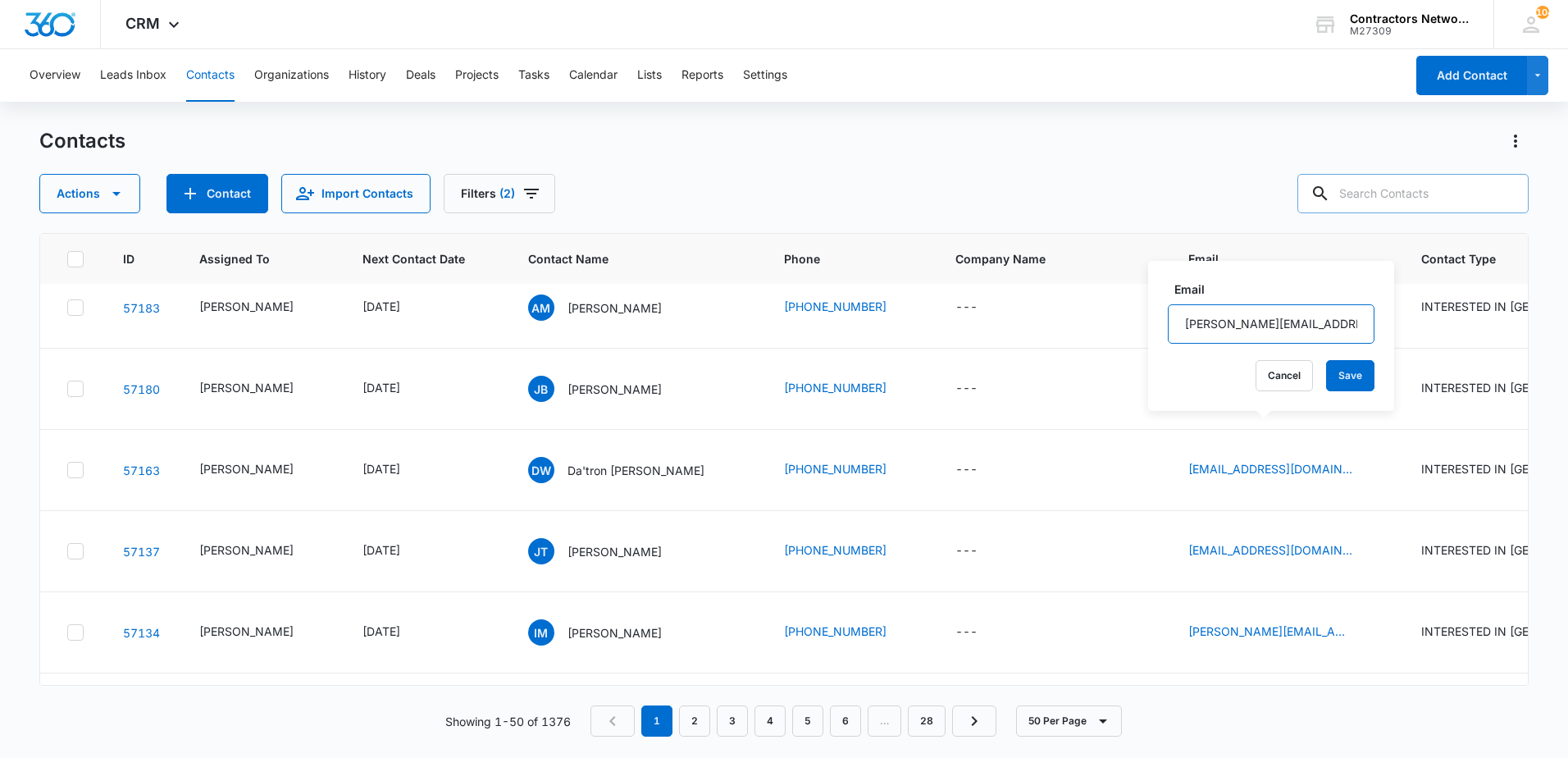
click at [1343, 329] on input "guadalupe.fernandez21@gmail.com" at bounding box center [1271, 323] width 206 height 39
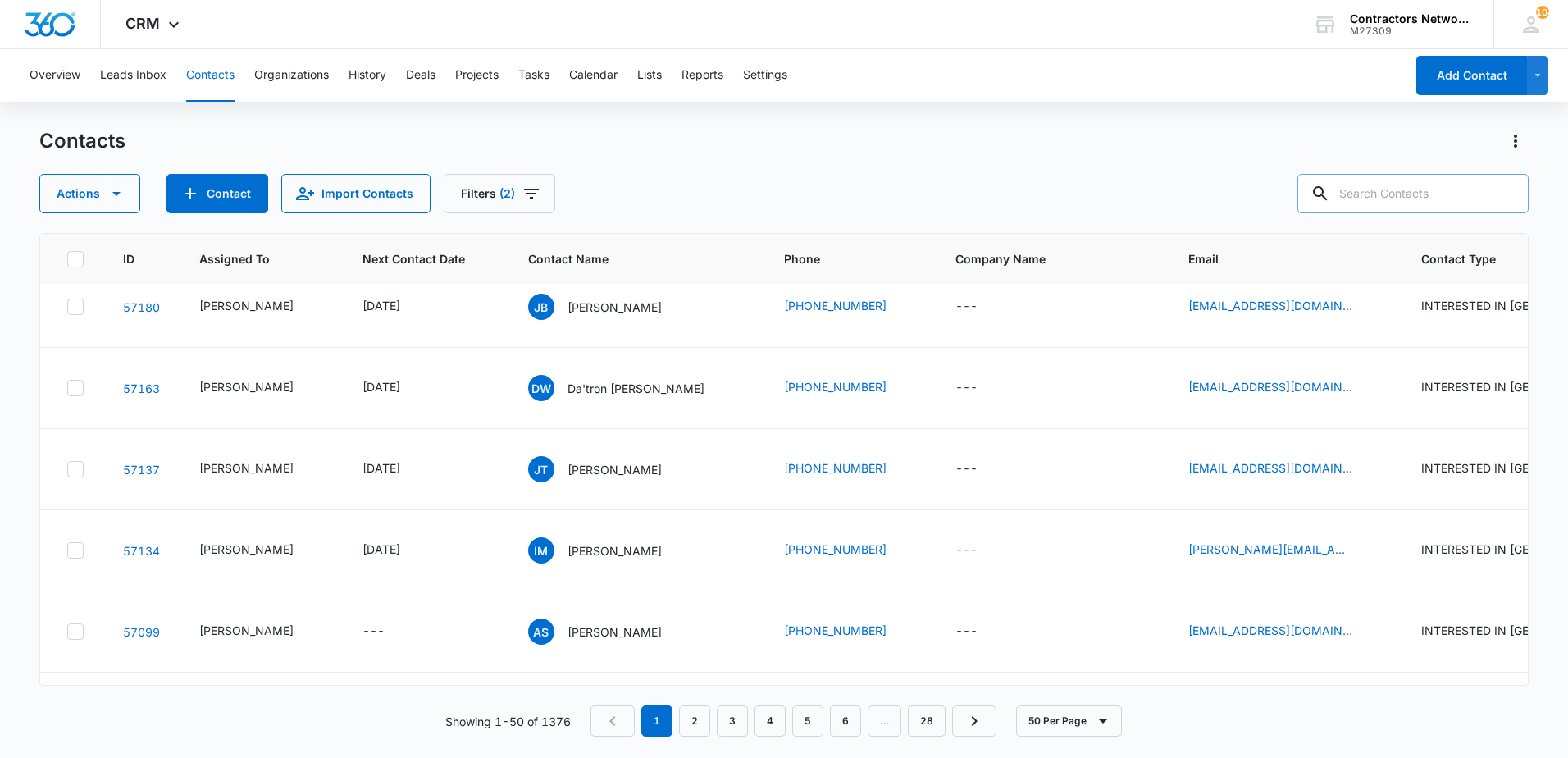
click at [1282, 320] on input "bpomikep@gmail.com" at bounding box center [1248, 322] width 206 height 39
click at [1399, 197] on input "text" at bounding box center [1413, 193] width 231 height 39
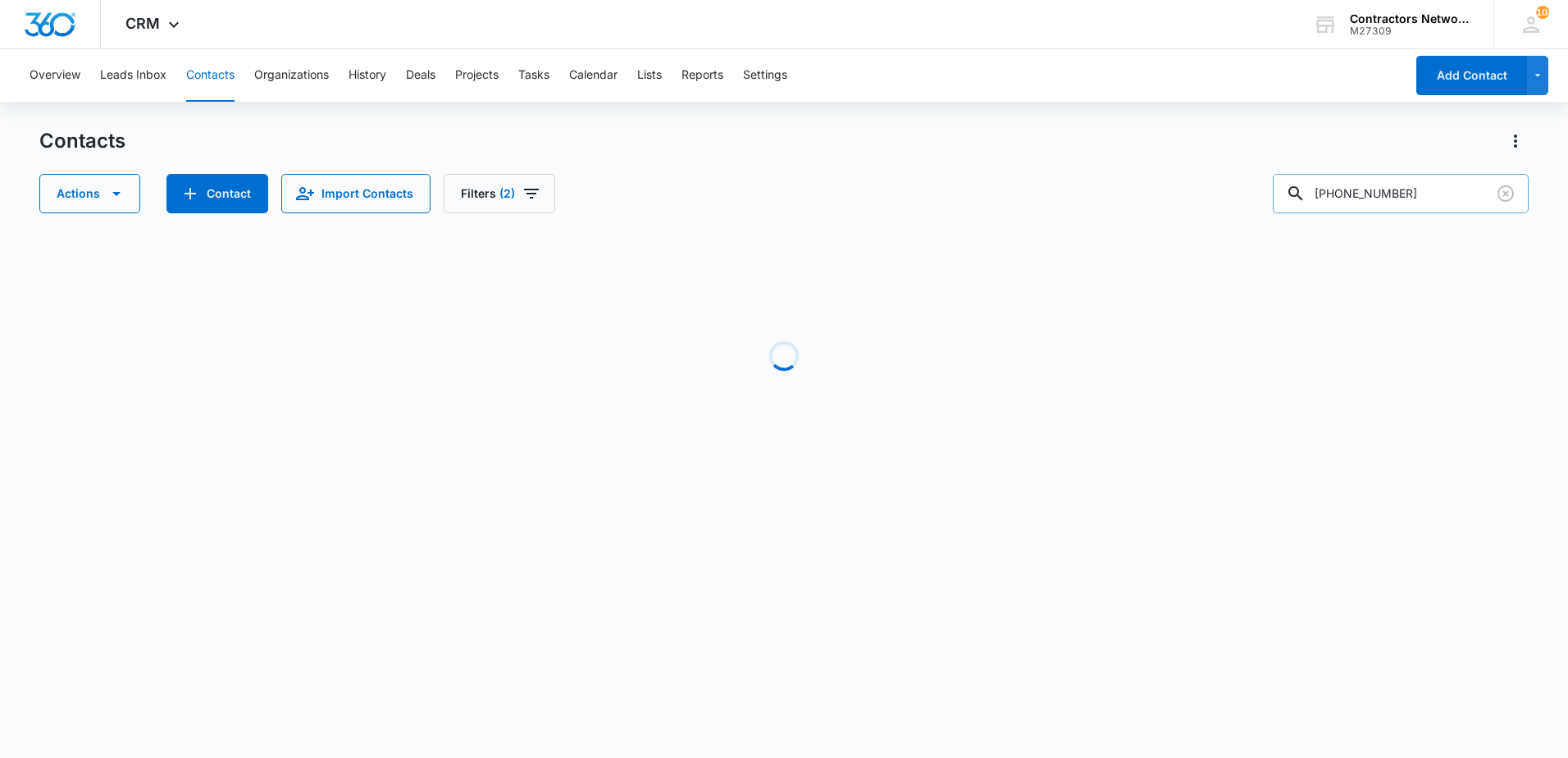
scroll to position [0, 0]
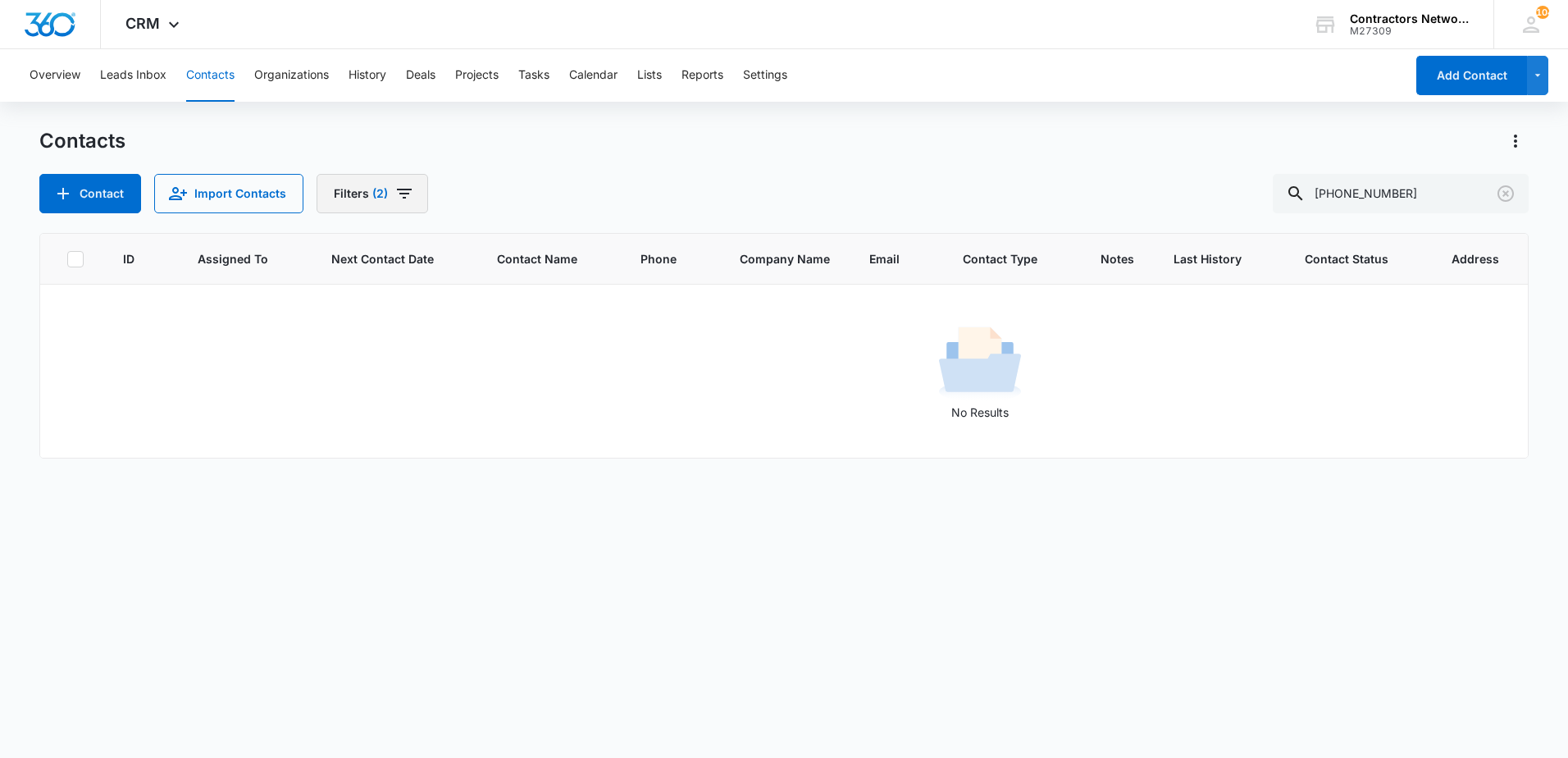
click at [405, 190] on icon "Filters" at bounding box center [404, 194] width 14 height 10
click at [427, 532] on button "Clear All" at bounding box center [429, 526] width 189 height 31
click at [1382, 205] on input "309-317-5673" at bounding box center [1400, 193] width 256 height 39
click at [1356, 200] on input "309-3175673" at bounding box center [1400, 193] width 256 height 39
click at [1371, 202] on input "3093175673" at bounding box center [1400, 193] width 256 height 39
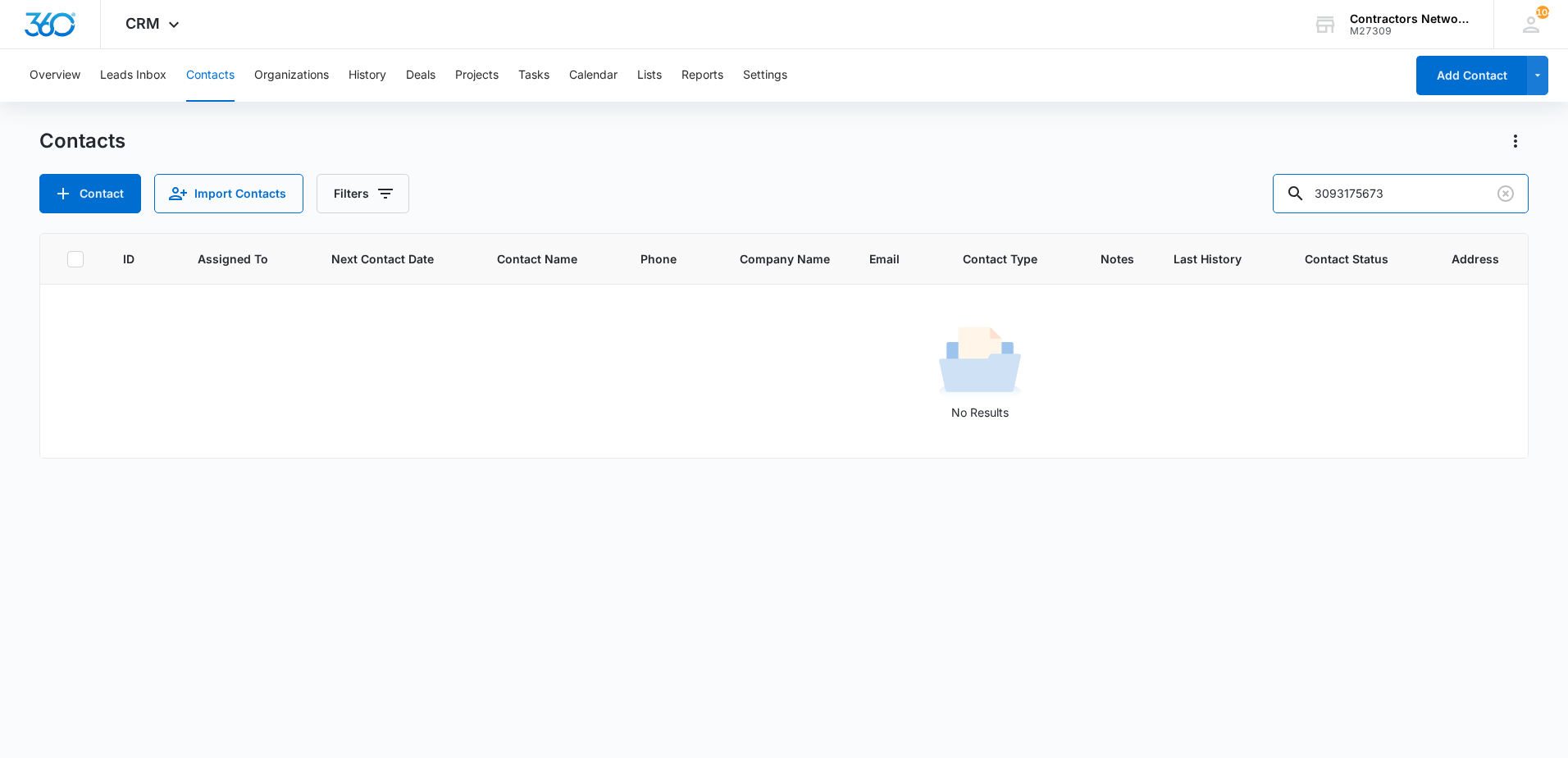
drag, startPoint x: 1371, startPoint y: 202, endPoint x: 1239, endPoint y: 191, distance: 132.5
click at [1239, 191] on div "Contact Import Contacts Filters 3093175673" at bounding box center [784, 193] width 1489 height 39
drag, startPoint x: 1376, startPoint y: 199, endPoint x: 1315, endPoint y: 200, distance: 61.0
click at [1315, 200] on div "5673" at bounding box center [1400, 193] width 256 height 39
type input "mtzroofing"
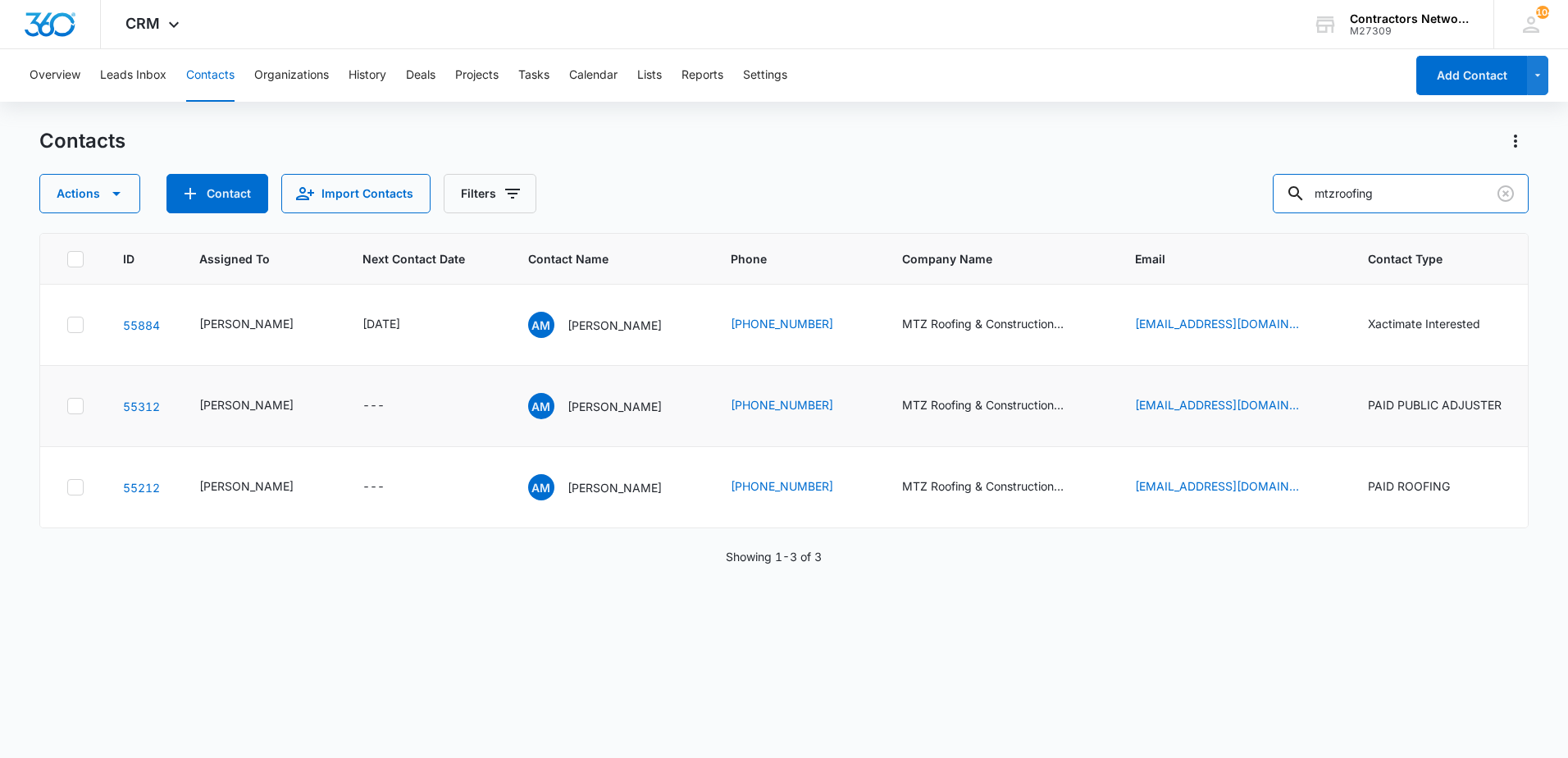
scroll to position [129, 0]
click at [588, 496] on p "Alberto Martinez" at bounding box center [615, 487] width 94 height 17
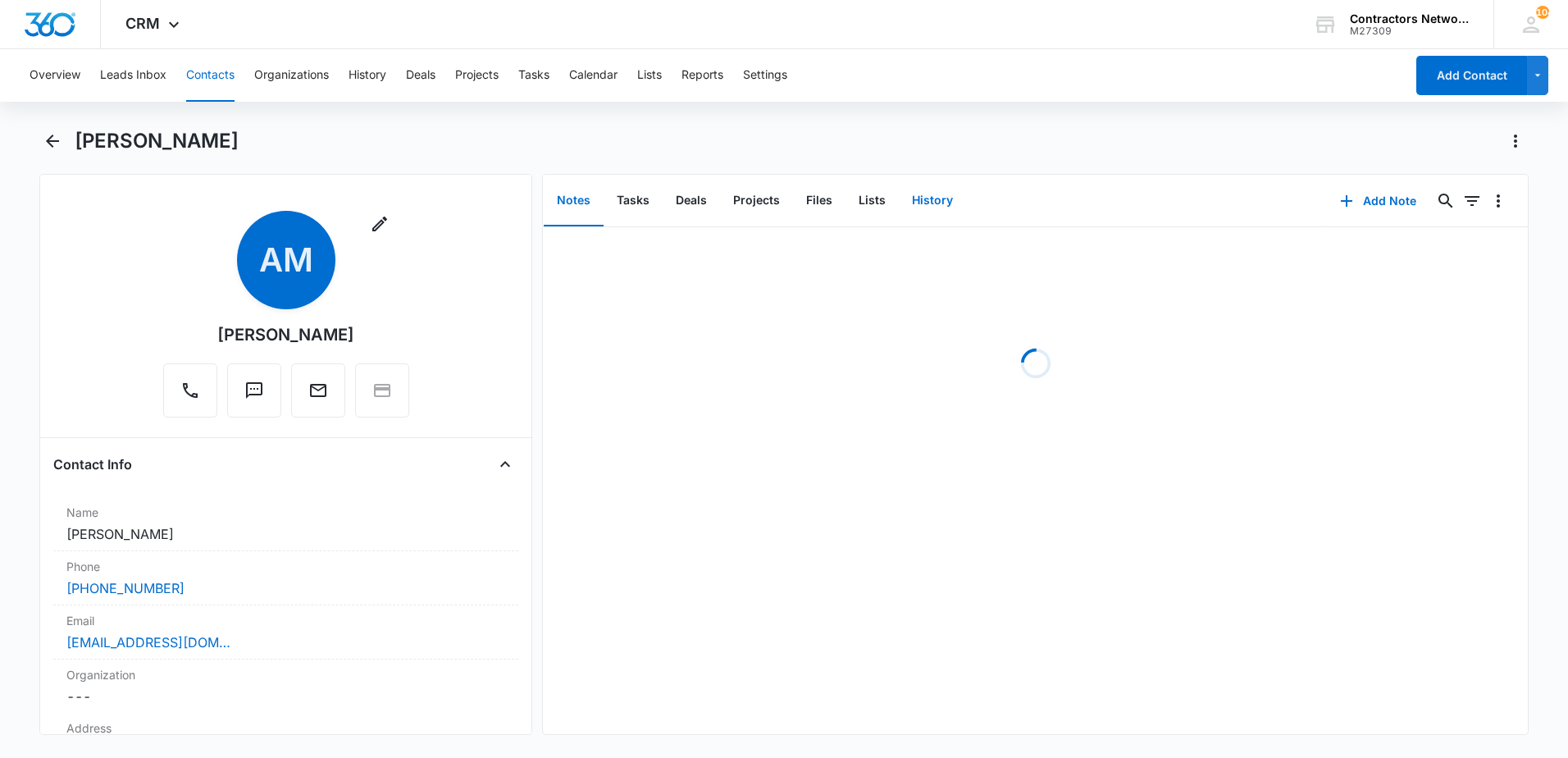
click at [944, 201] on button "History" at bounding box center [932, 201] width 67 height 51
click at [1322, 203] on icon "button" at bounding box center [1332, 201] width 20 height 20
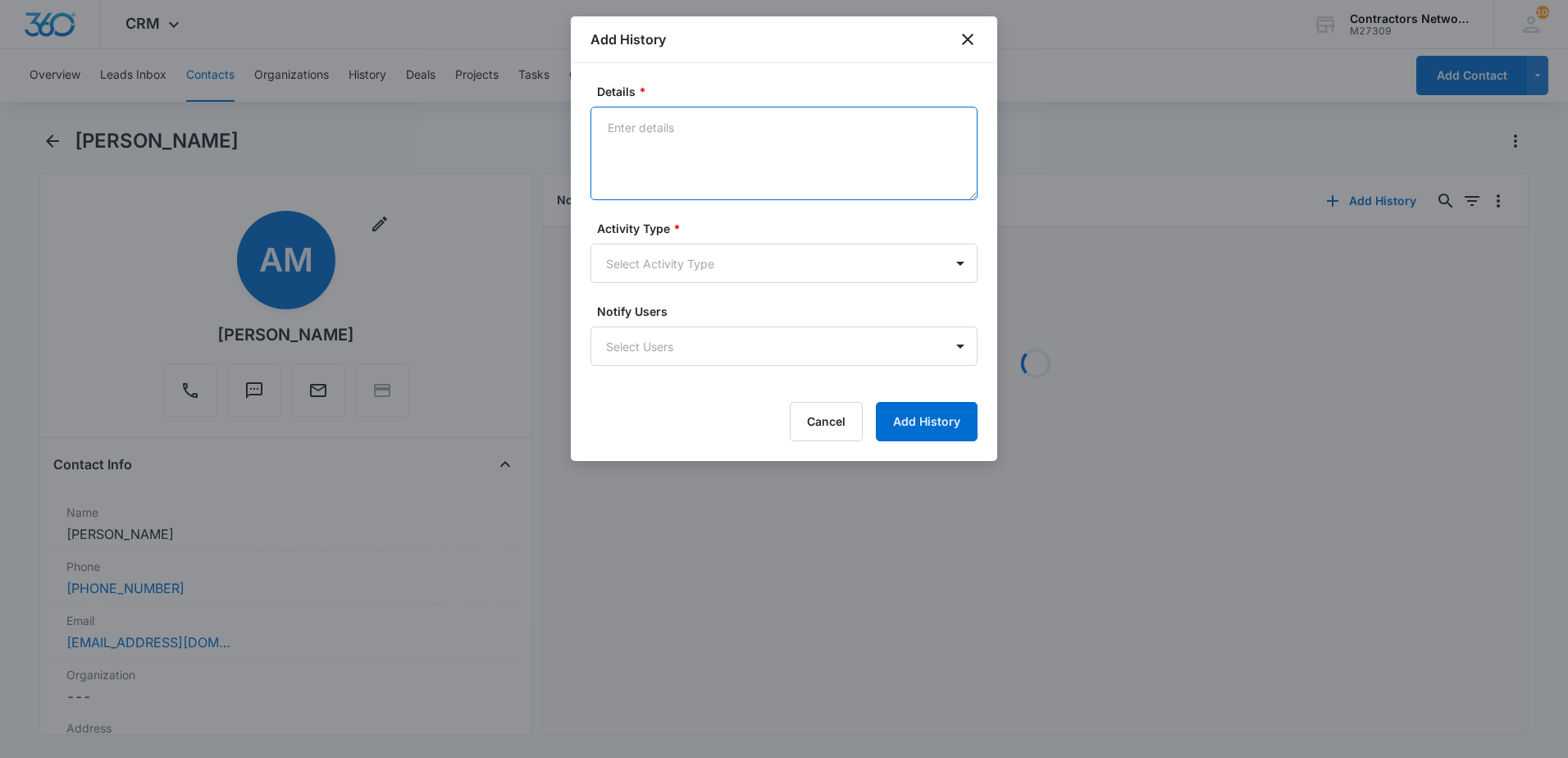
click at [762, 184] on textarea "Details *" at bounding box center [784, 153] width 387 height 93
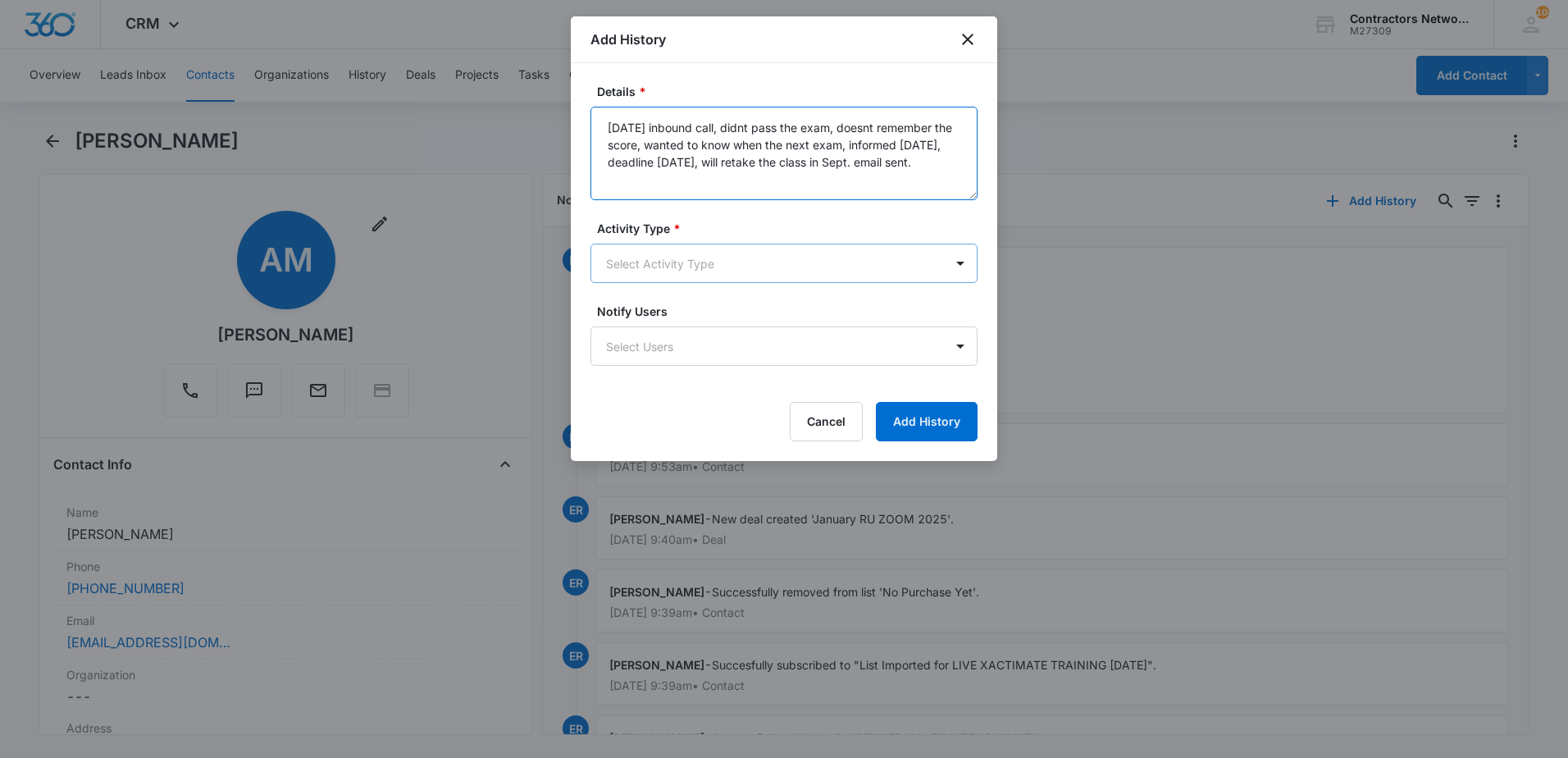
type textarea "8/15/25 inbound call, didnt pass the exam, doesnt remember the score, wanted to…"
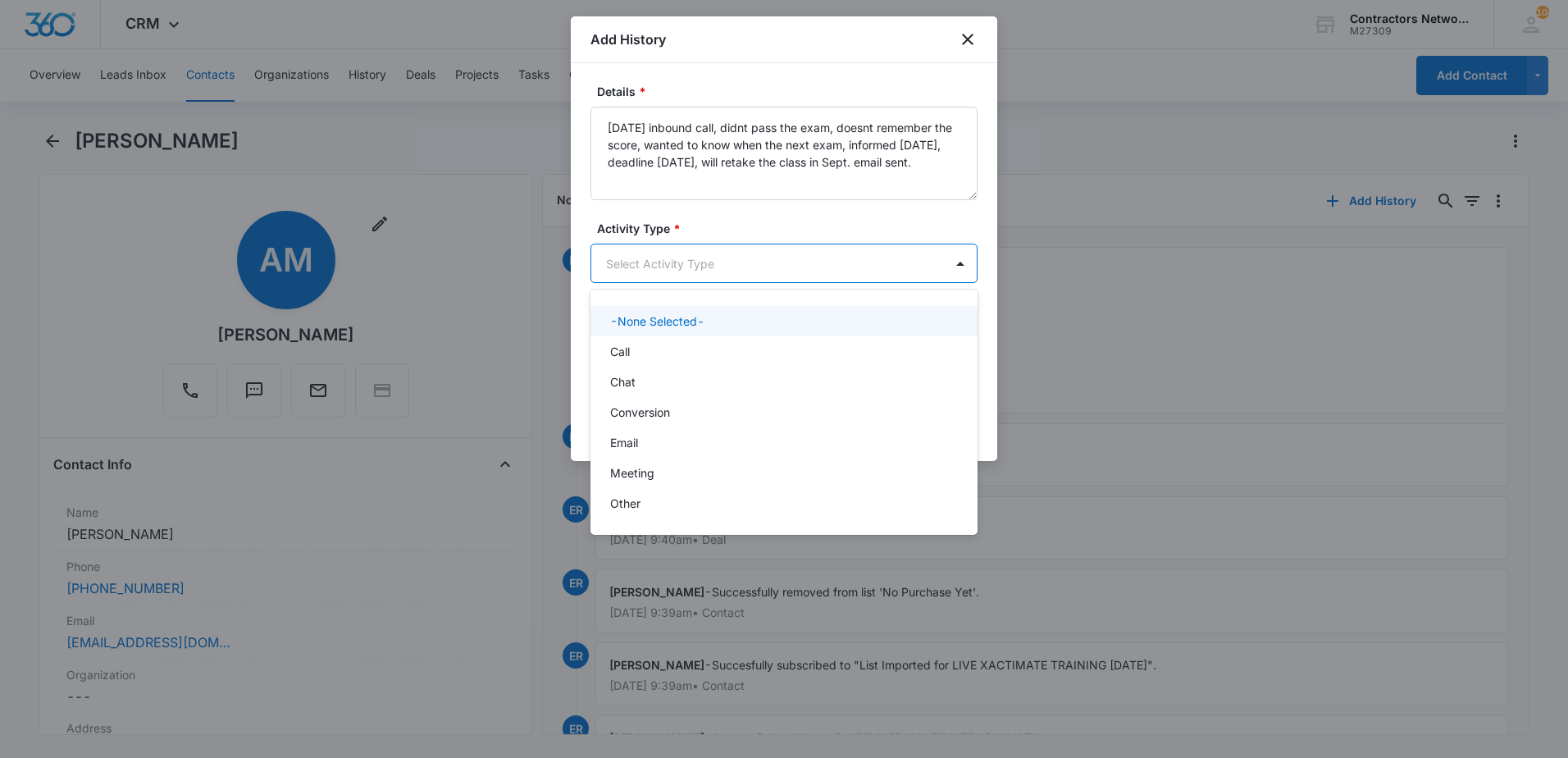
click at [736, 274] on body "CRM Apps Reputation Websites Forms CRM Email Social Shop Payments POS Content A…" at bounding box center [784, 379] width 1568 height 758
click at [710, 341] on div "Call" at bounding box center [784, 352] width 387 height 31
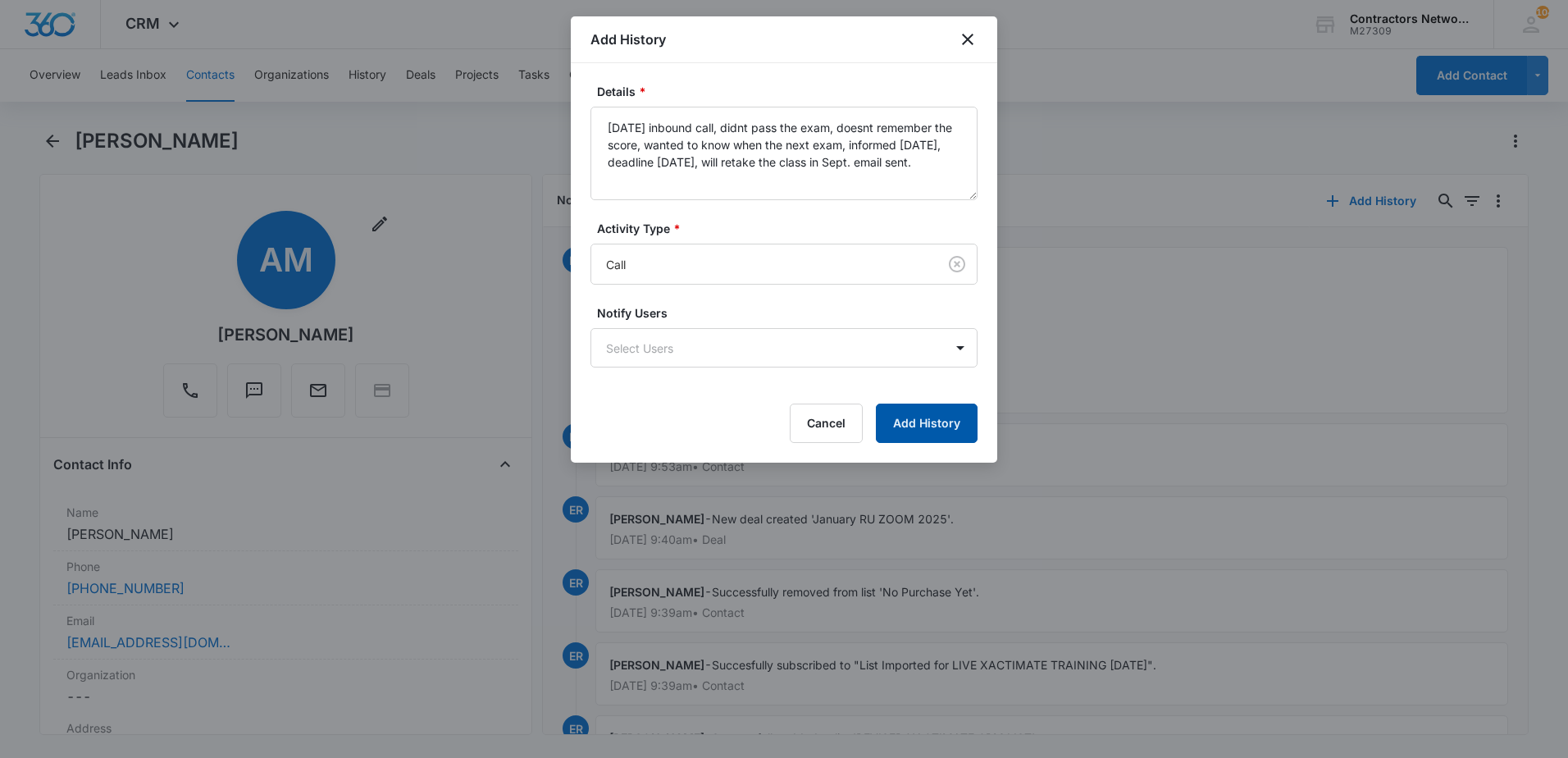
click at [902, 426] on button "Add History" at bounding box center [926, 423] width 102 height 39
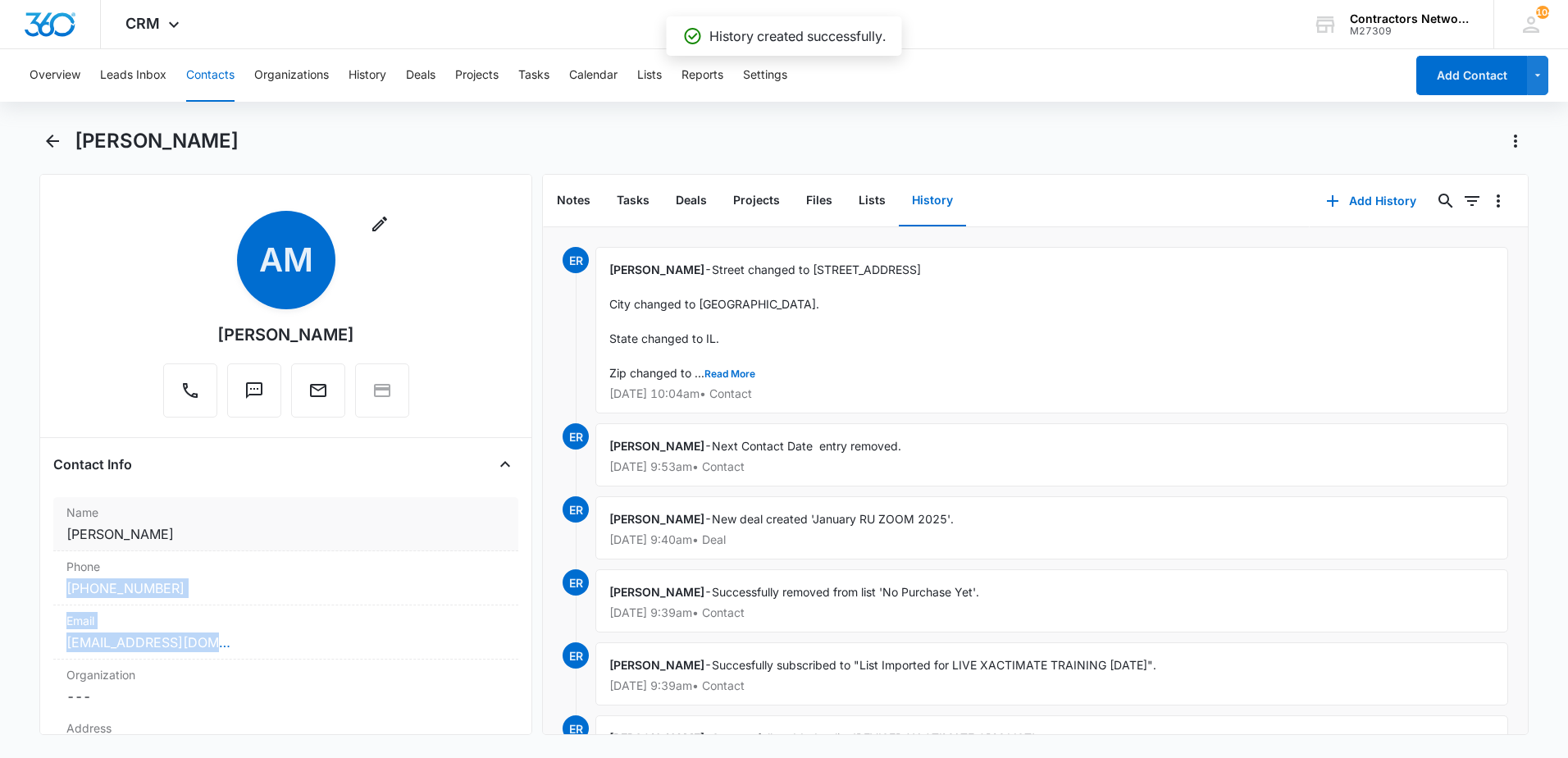
drag, startPoint x: 282, startPoint y: 641, endPoint x: 337, endPoint y: 549, distance: 107.2
click at [337, 549] on dl "Name Cancel Save Changes Alberto Martinez Phone Cancel Save Changes (309) 317-9…" at bounding box center [286, 631] width 465 height 270
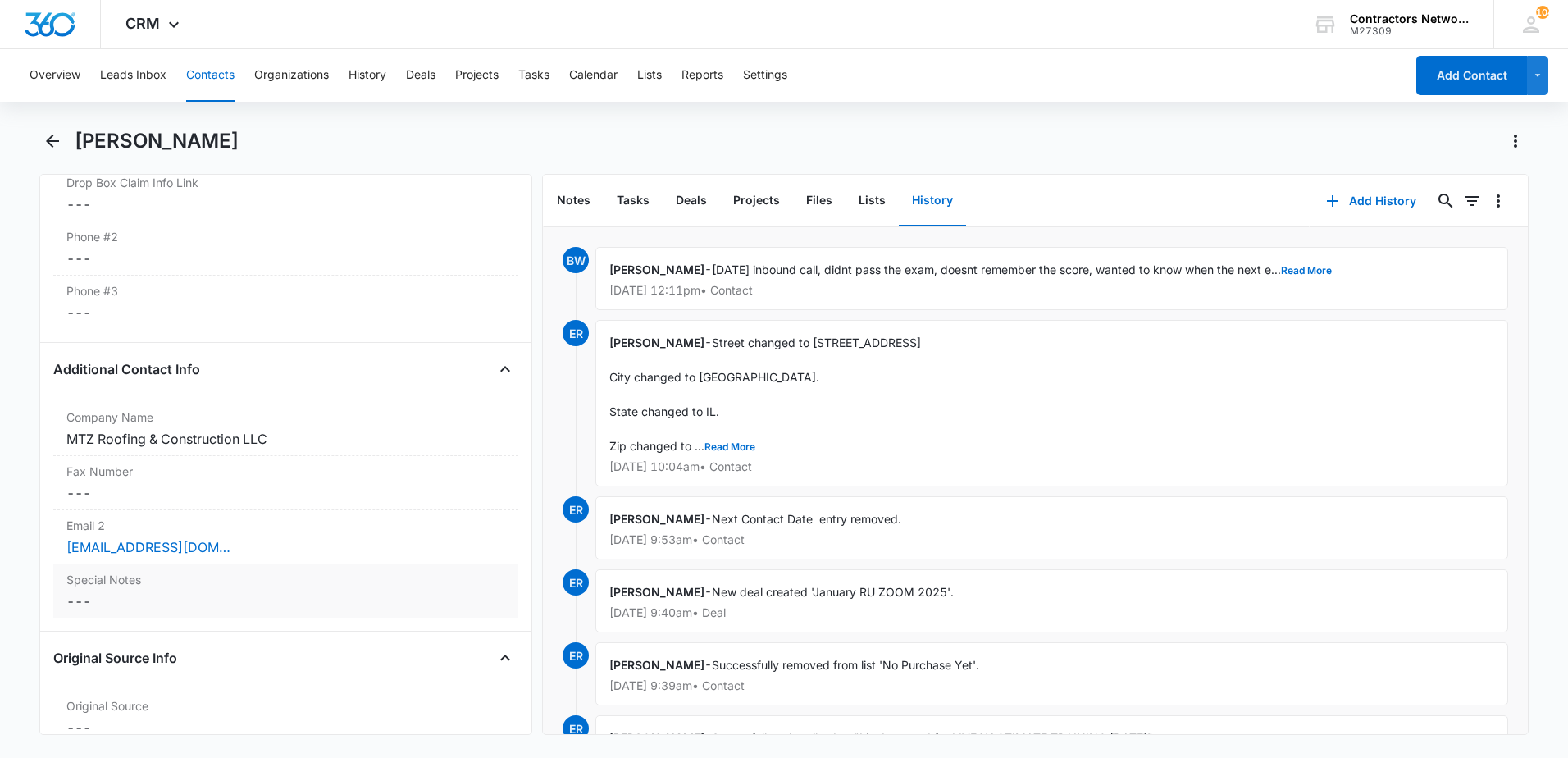
scroll to position [1313, 0]
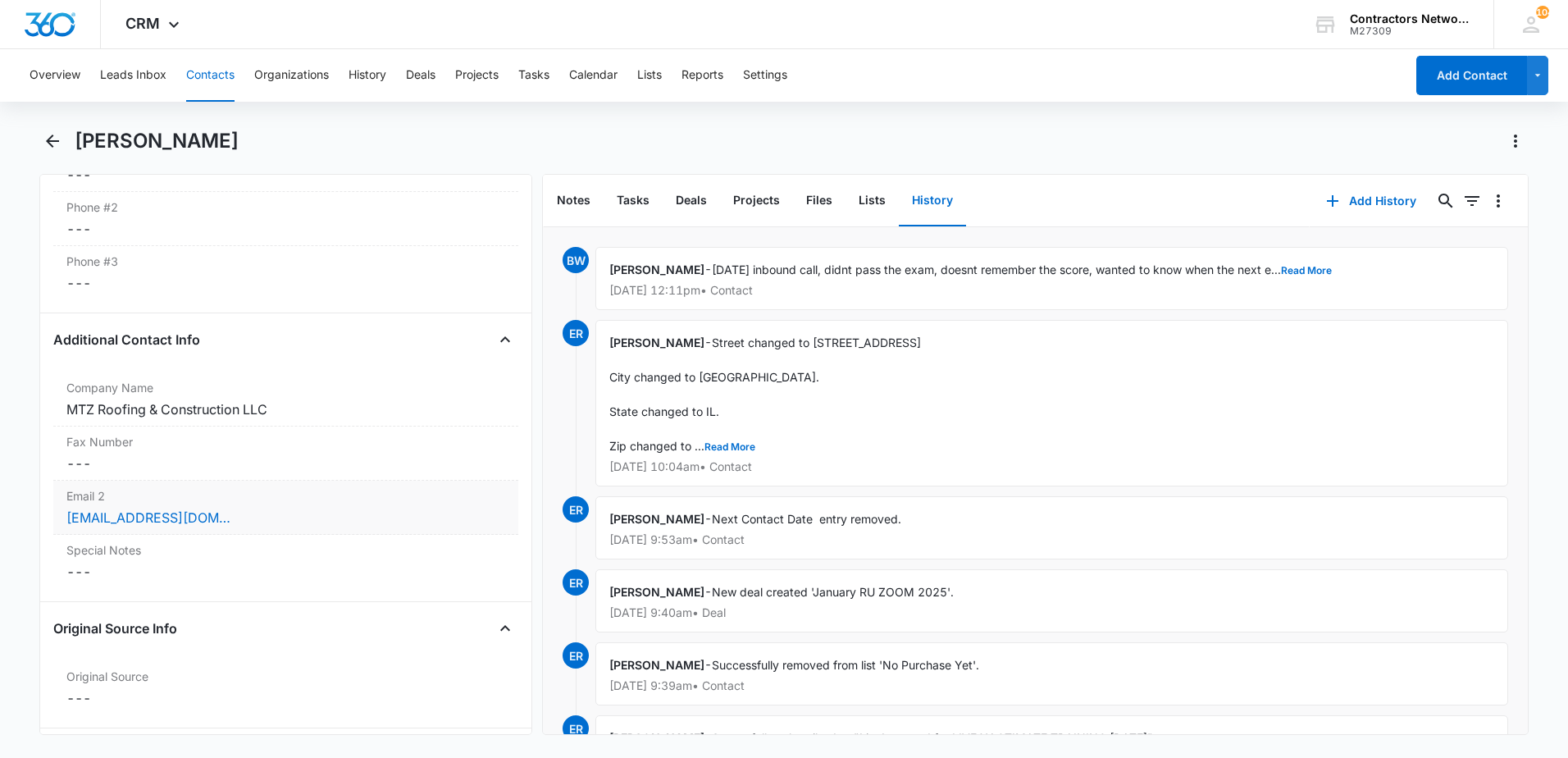
click at [345, 533] on div "Email 2 Cancel Save Changes Mtzroofingandconstructionllc@gmail.com" at bounding box center [286, 508] width 465 height 54
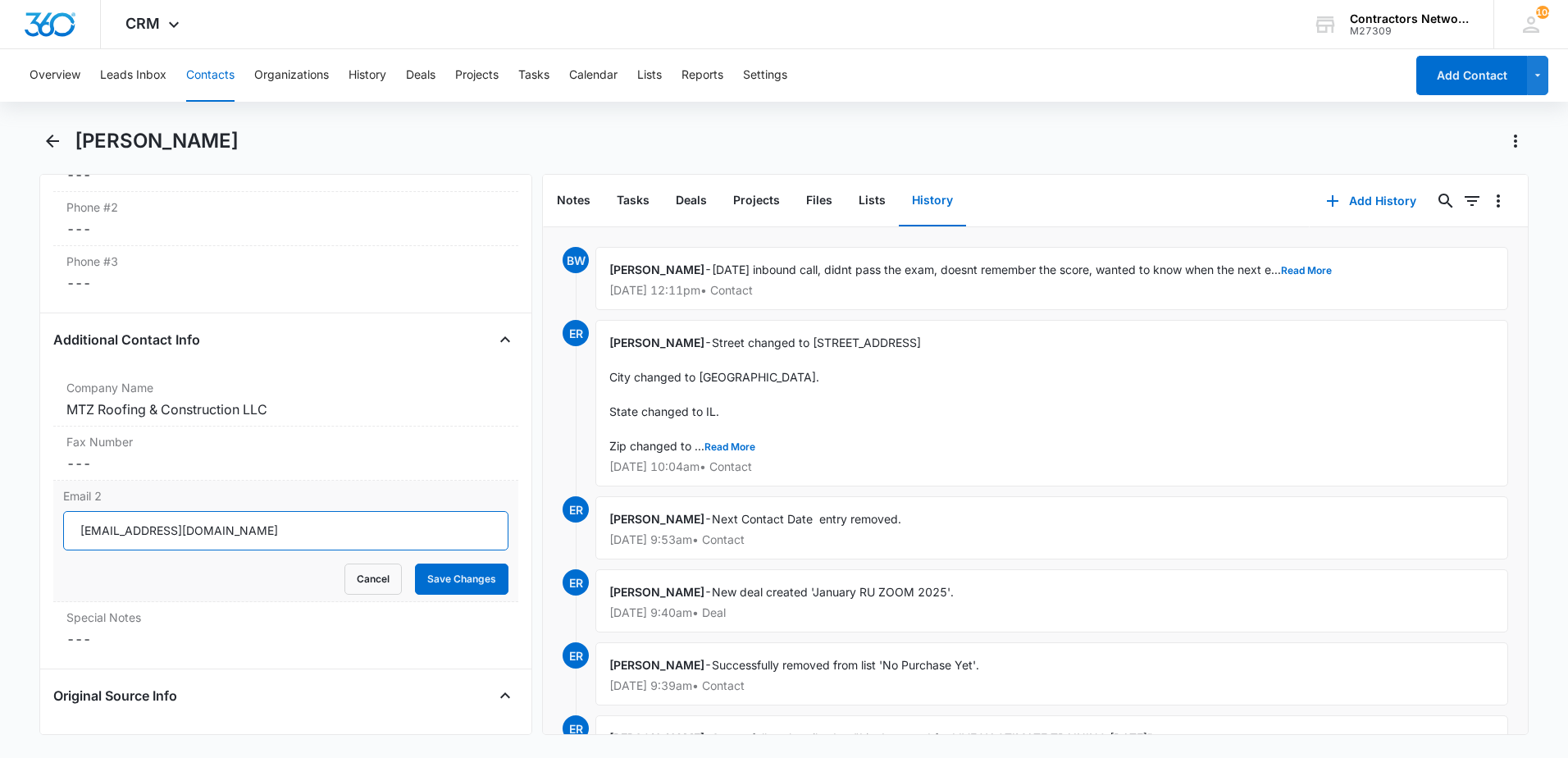
click at [345, 533] on input "Mtzroofingandconstructionllc@gmail.com" at bounding box center [286, 531] width 445 height 39
click at [344, 533] on input "Mtzroofingandconstructionllc@gmail.com" at bounding box center [286, 531] width 445 height 39
click at [690, 211] on button "Deals" at bounding box center [691, 201] width 58 height 51
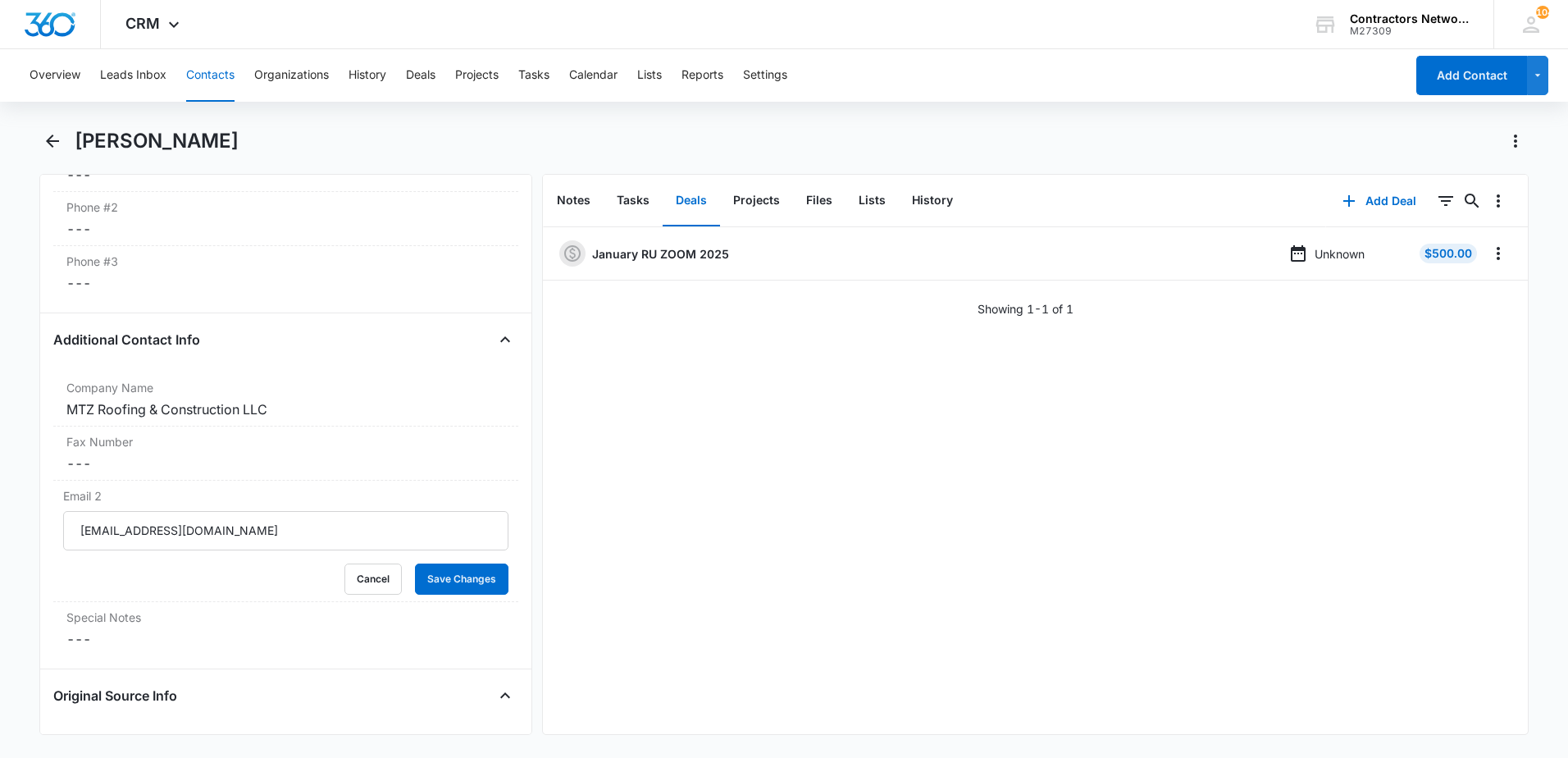
click at [195, 71] on button "Contacts" at bounding box center [210, 75] width 48 height 53
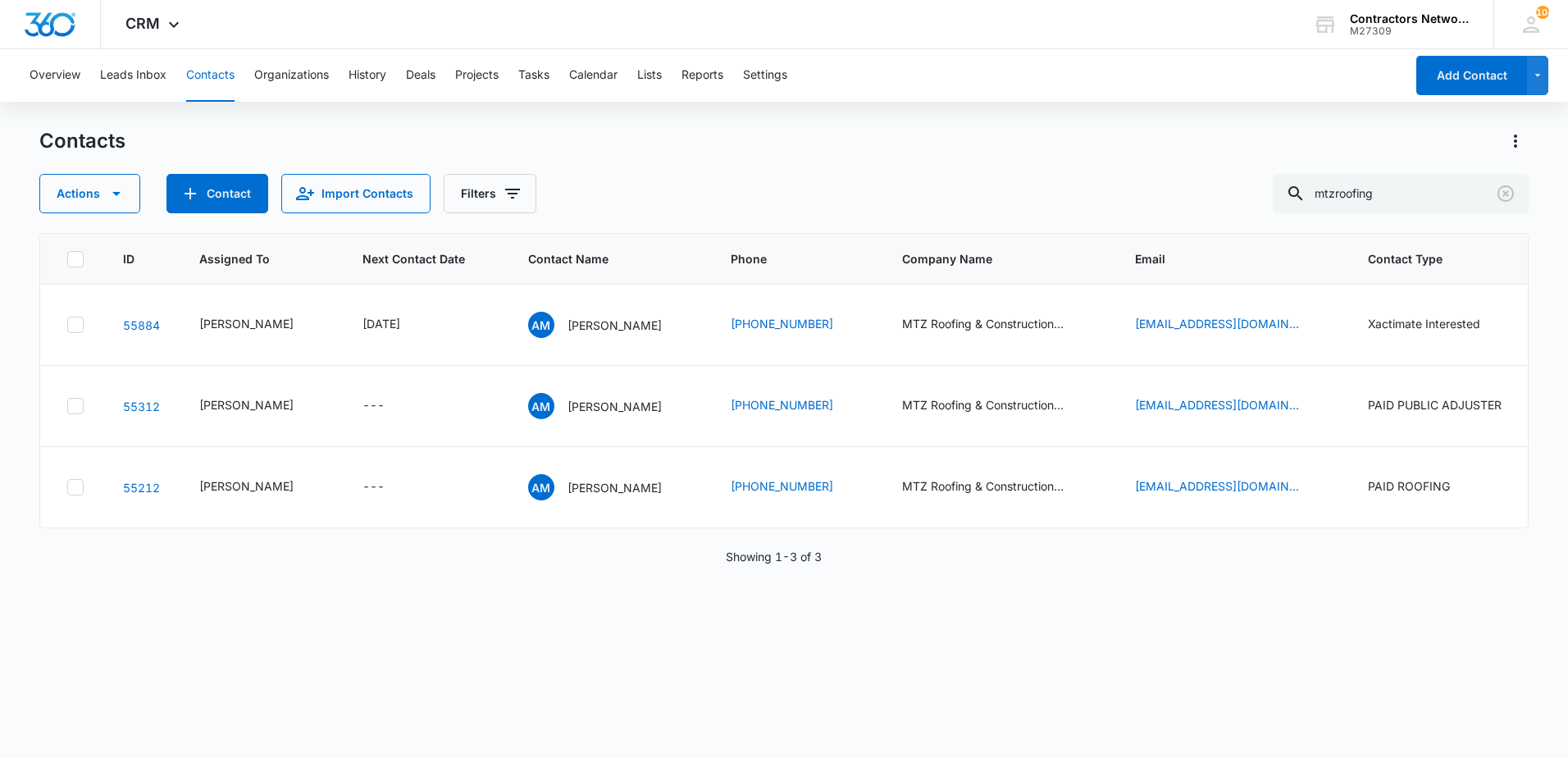
scroll to position [129, 0]
click at [1509, 188] on icon "Clear" at bounding box center [1505, 193] width 16 height 16
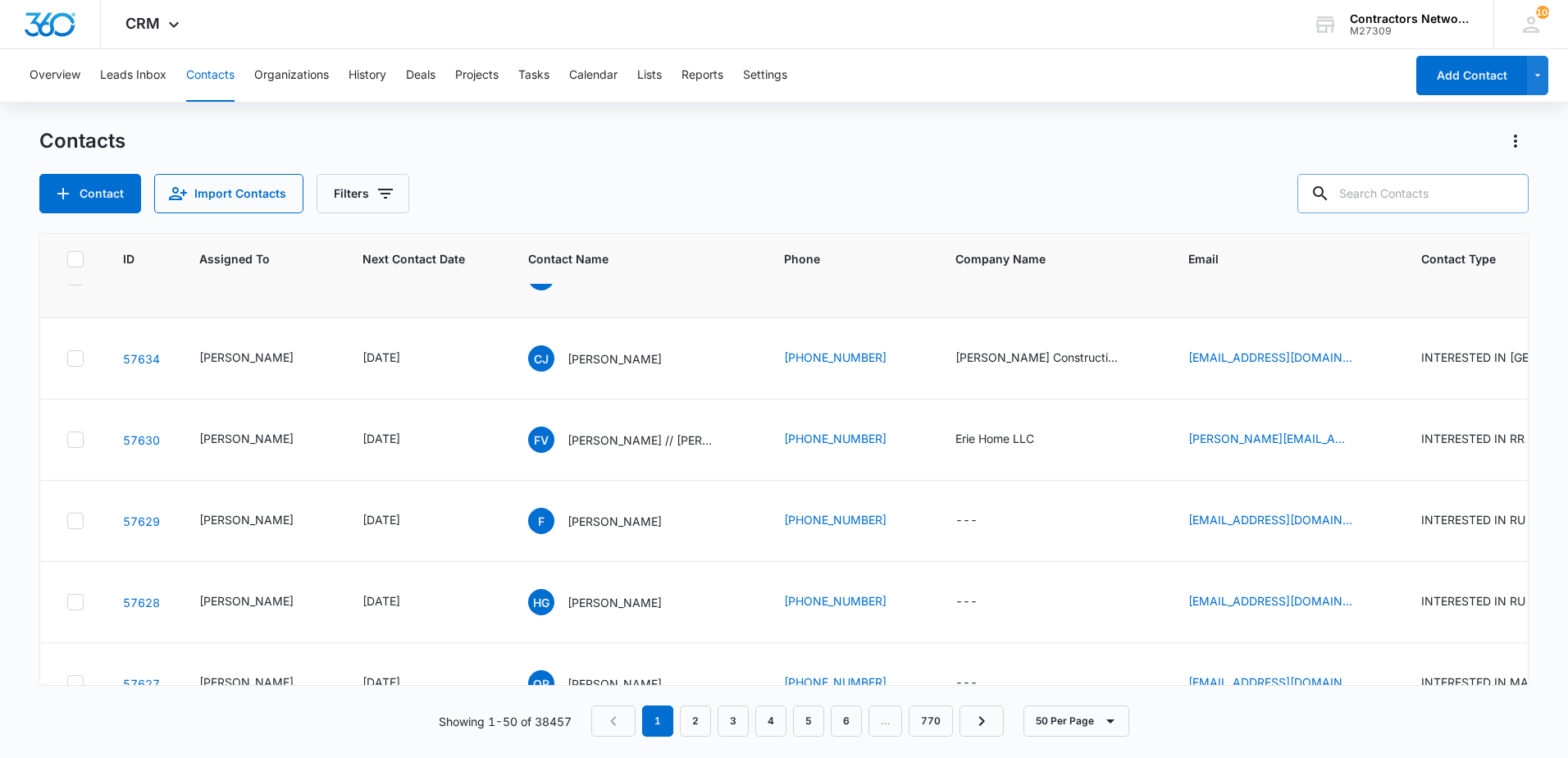
scroll to position [0, 0]
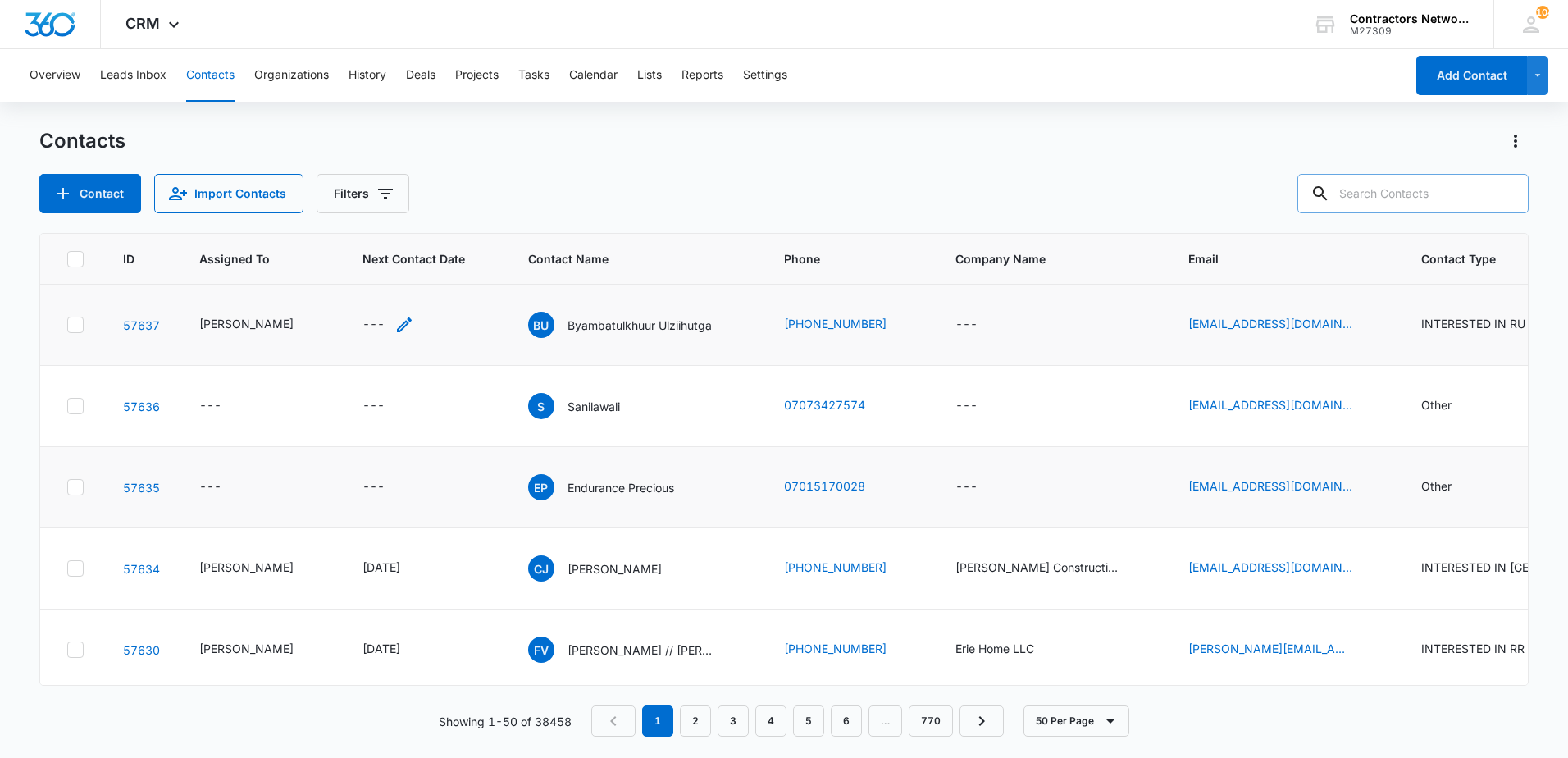
click at [397, 329] on icon "Next Contact Date - - Select to Edit Field" at bounding box center [404, 324] width 14 height 14
click at [389, 217] on div at bounding box center [381, 182] width 190 height 74
click at [385, 184] on input at bounding box center [374, 186] width 121 height 18
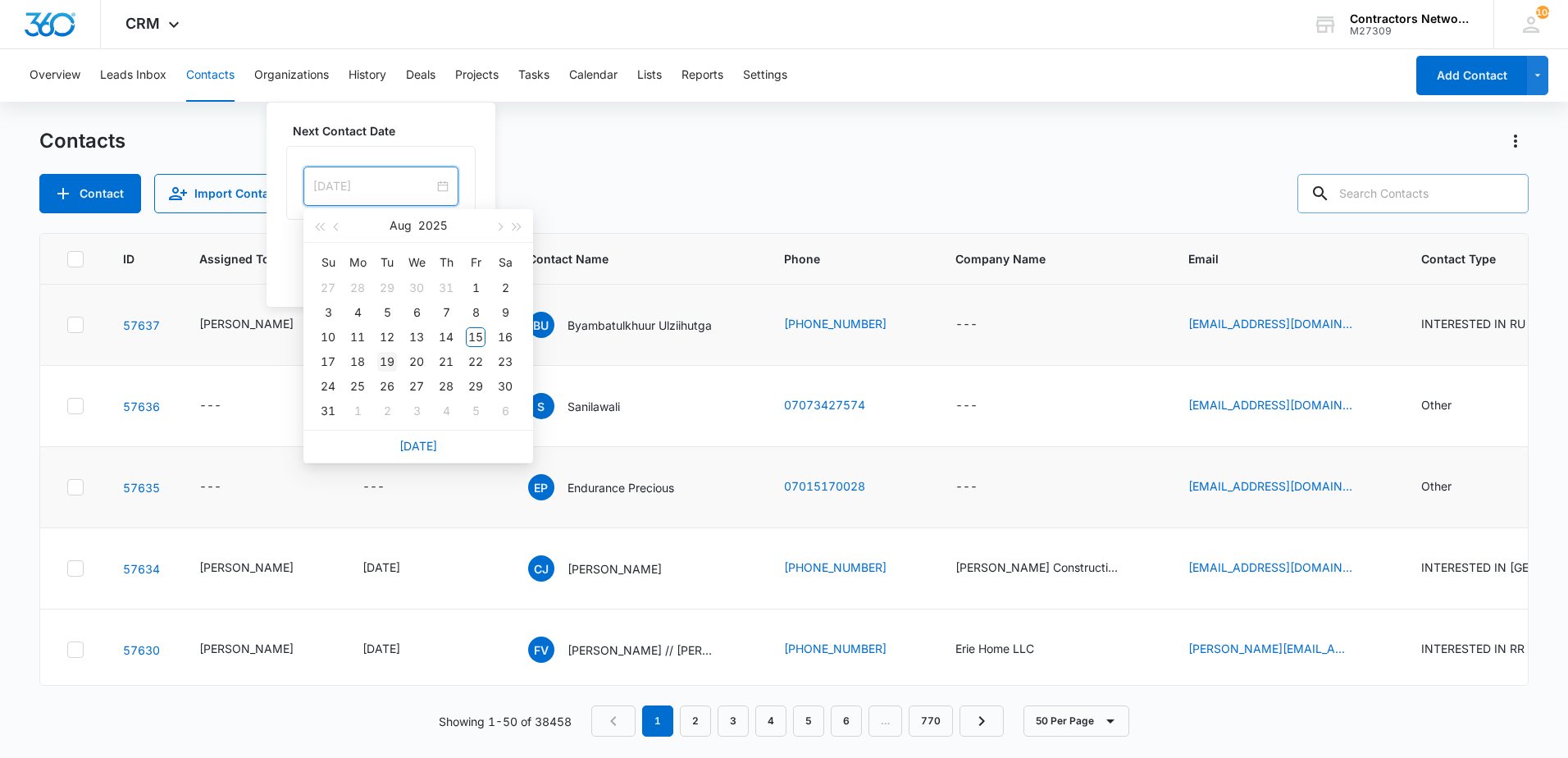
type input "[DATE]"
drag, startPoint x: 356, startPoint y: 356, endPoint x: 384, endPoint y: 350, distance: 28.6
click at [384, 350] on tr "17 18 19 20 21 22 23" at bounding box center [416, 362] width 206 height 25
click at [384, 350] on td "19" at bounding box center [386, 362] width 30 height 25
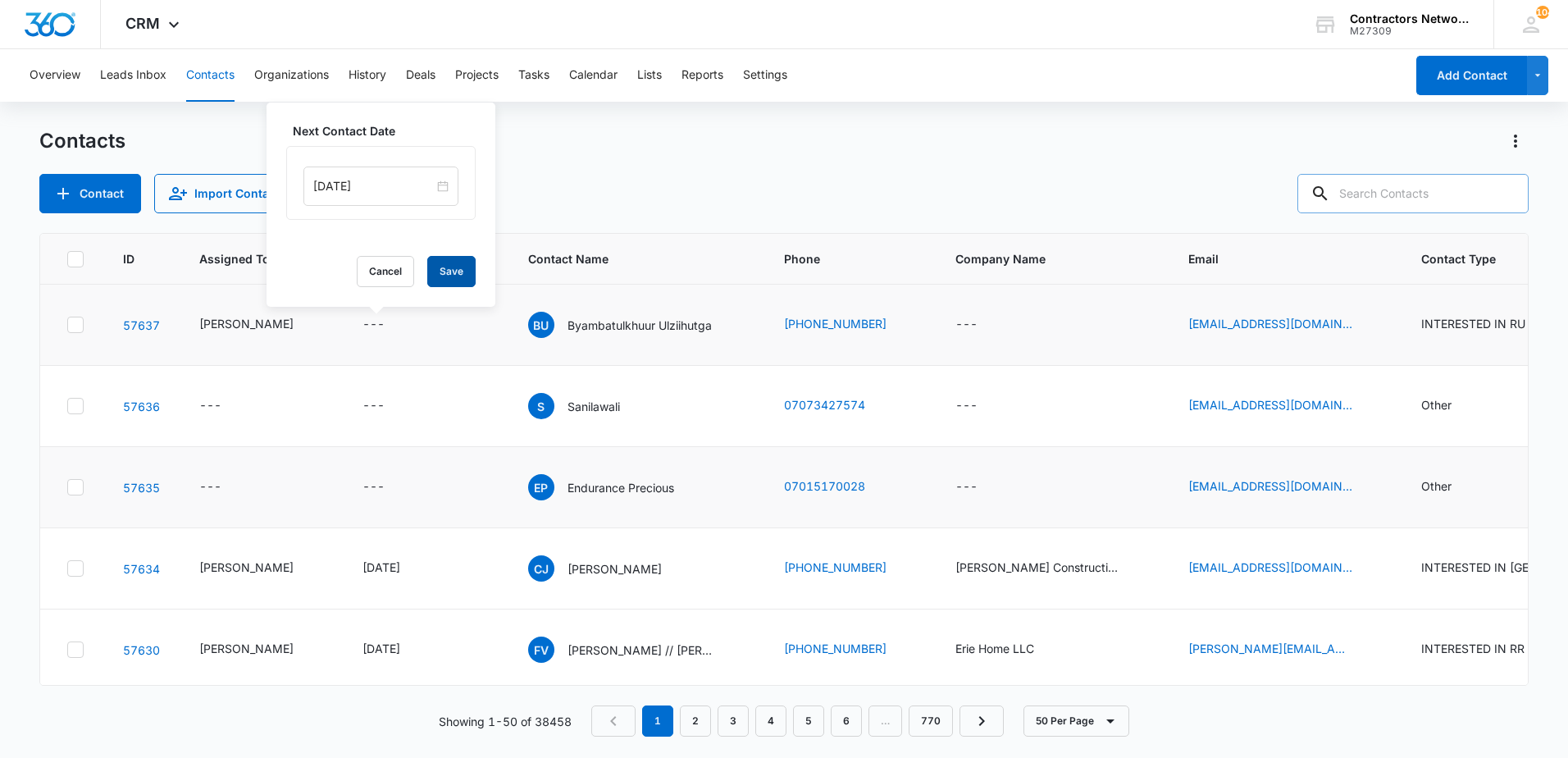
click at [441, 280] on button "Save" at bounding box center [451, 272] width 48 height 31
paste input "[PHONE_NUMBER]"
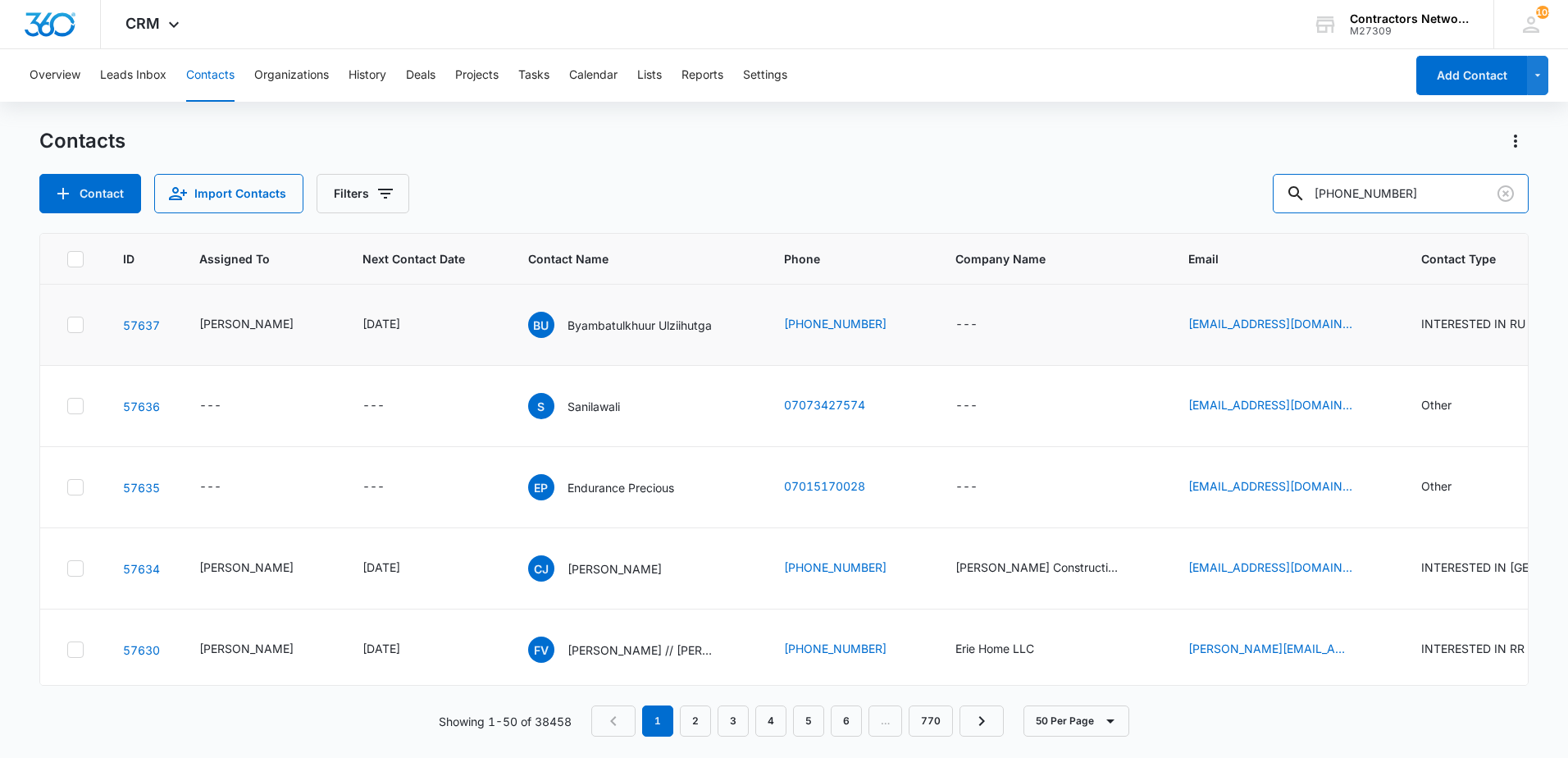
type input "[PHONE_NUMBER]"
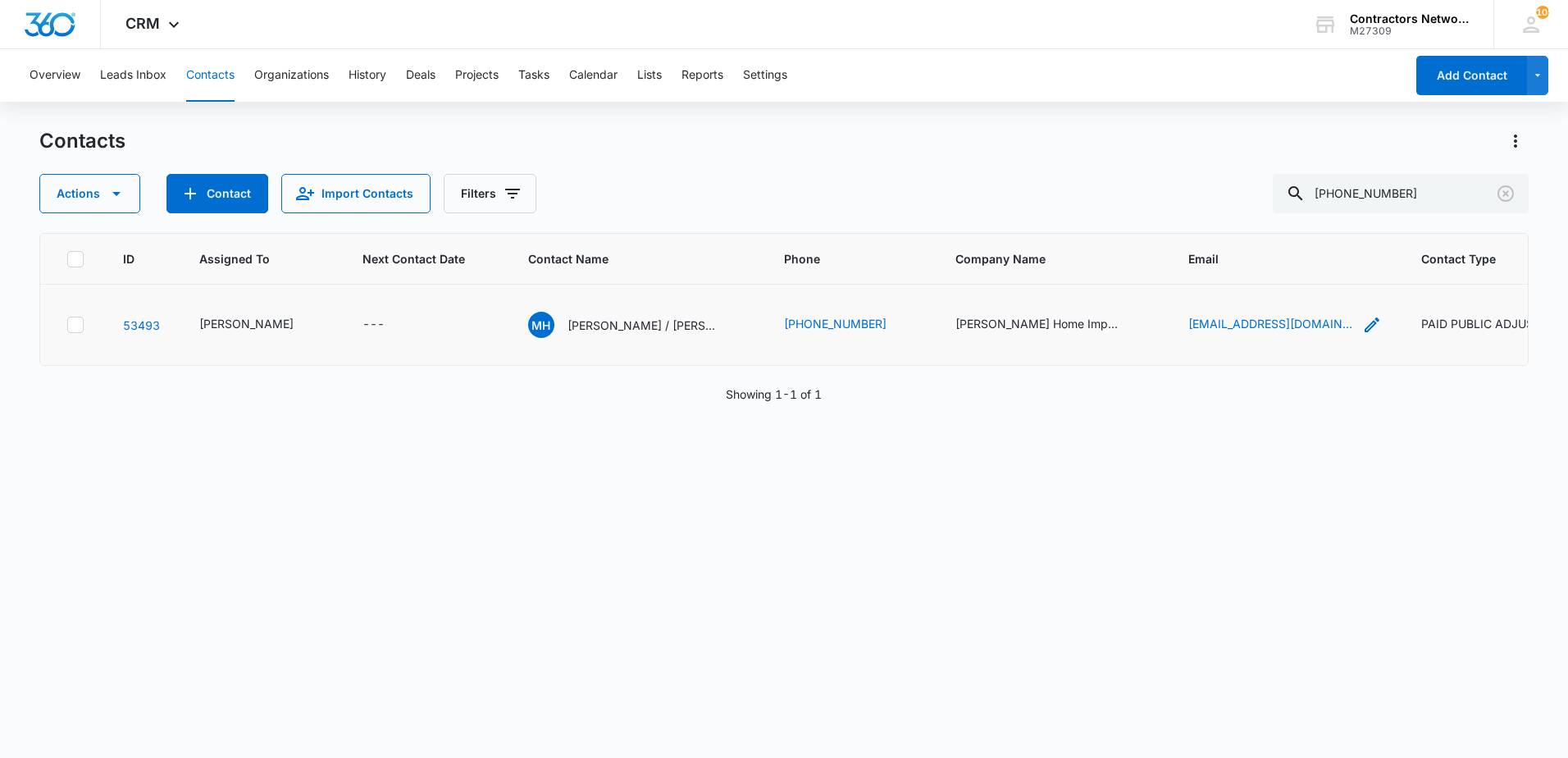
click at [1362, 335] on icon "Email - saldihillc@gmail.com - Select to Edit Field" at bounding box center [1371, 324] width 20 height 20
click at [1252, 230] on input "[EMAIL_ADDRESS][DOMAIN_NAME]" at bounding box center [1224, 230] width 206 height 39
drag, startPoint x: 1424, startPoint y: 192, endPoint x: 1247, endPoint y: 195, distance: 177.0
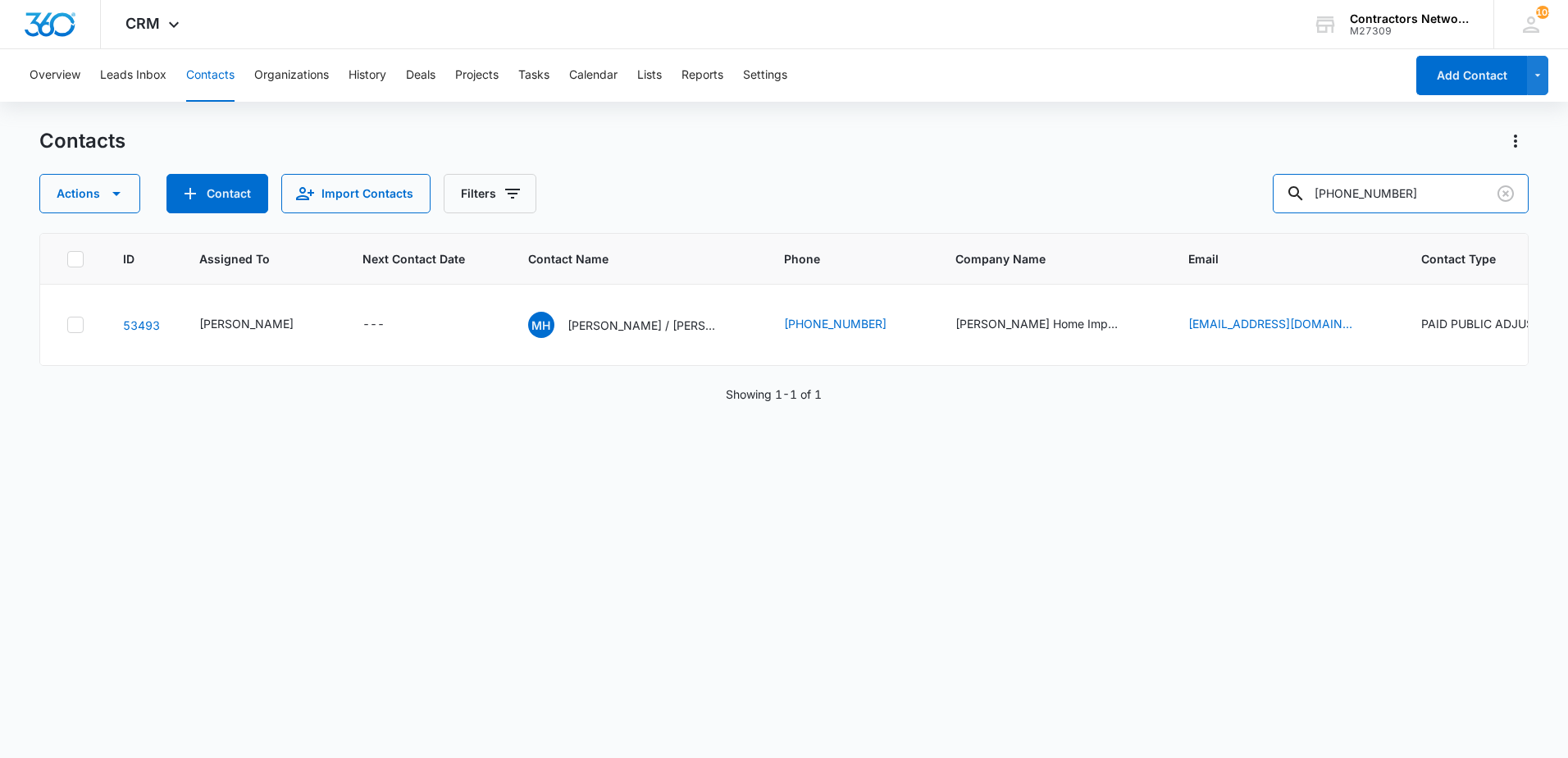
click at [1247, 194] on div "Actions Contact Import Contacts Filters [PHONE_NUMBER]" at bounding box center [784, 193] width 1489 height 39
paste input "[PHONE_NUMBER]"
type input "[PHONE_NUMBER]"
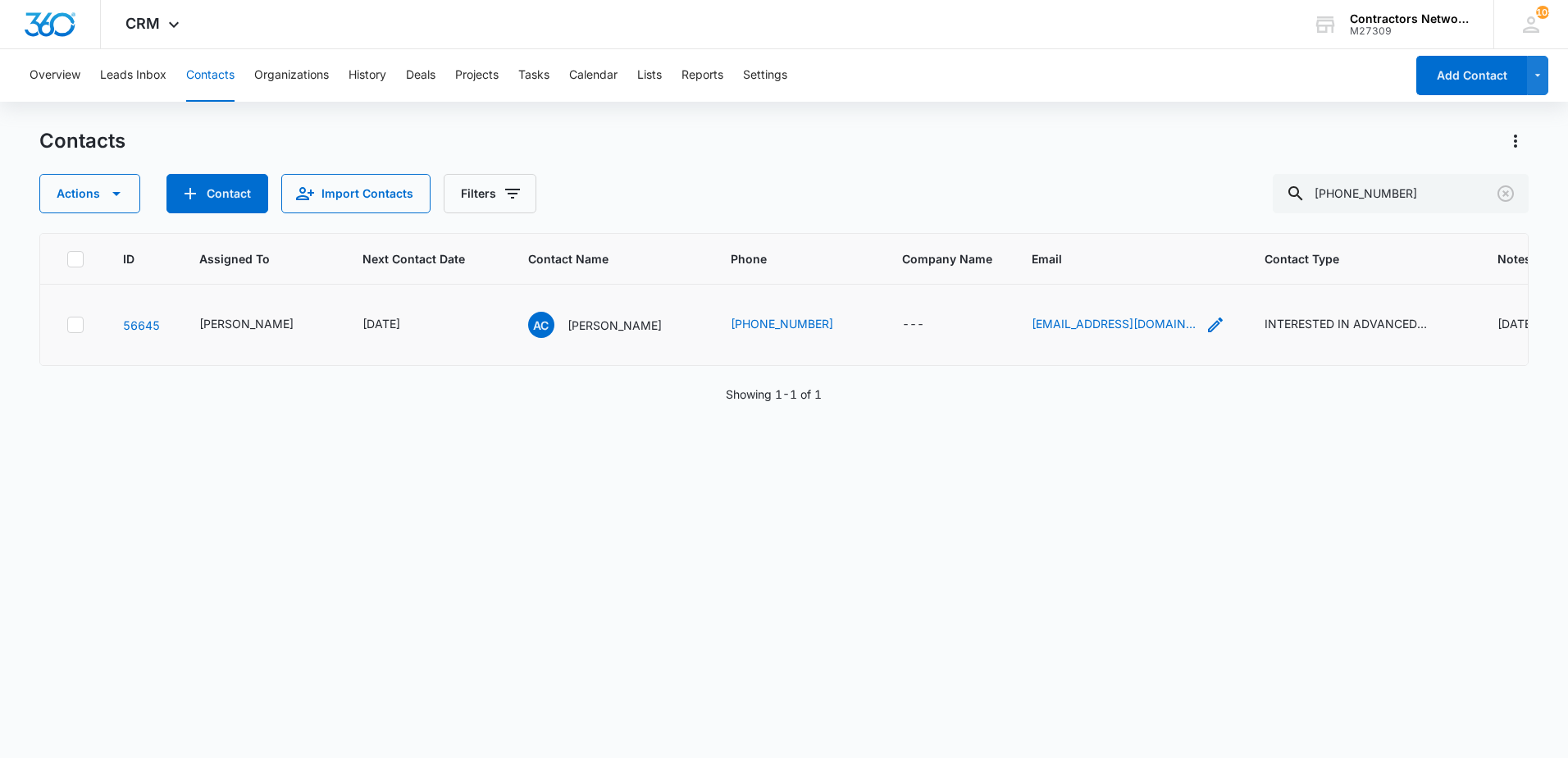
click at [1205, 327] on icon "Email - albertoconejo10@gmail.com - Select to Edit Field" at bounding box center [1215, 324] width 20 height 20
click at [1169, 225] on input "[EMAIL_ADDRESS][DOMAIN_NAME]" at bounding box center [1095, 220] width 206 height 39
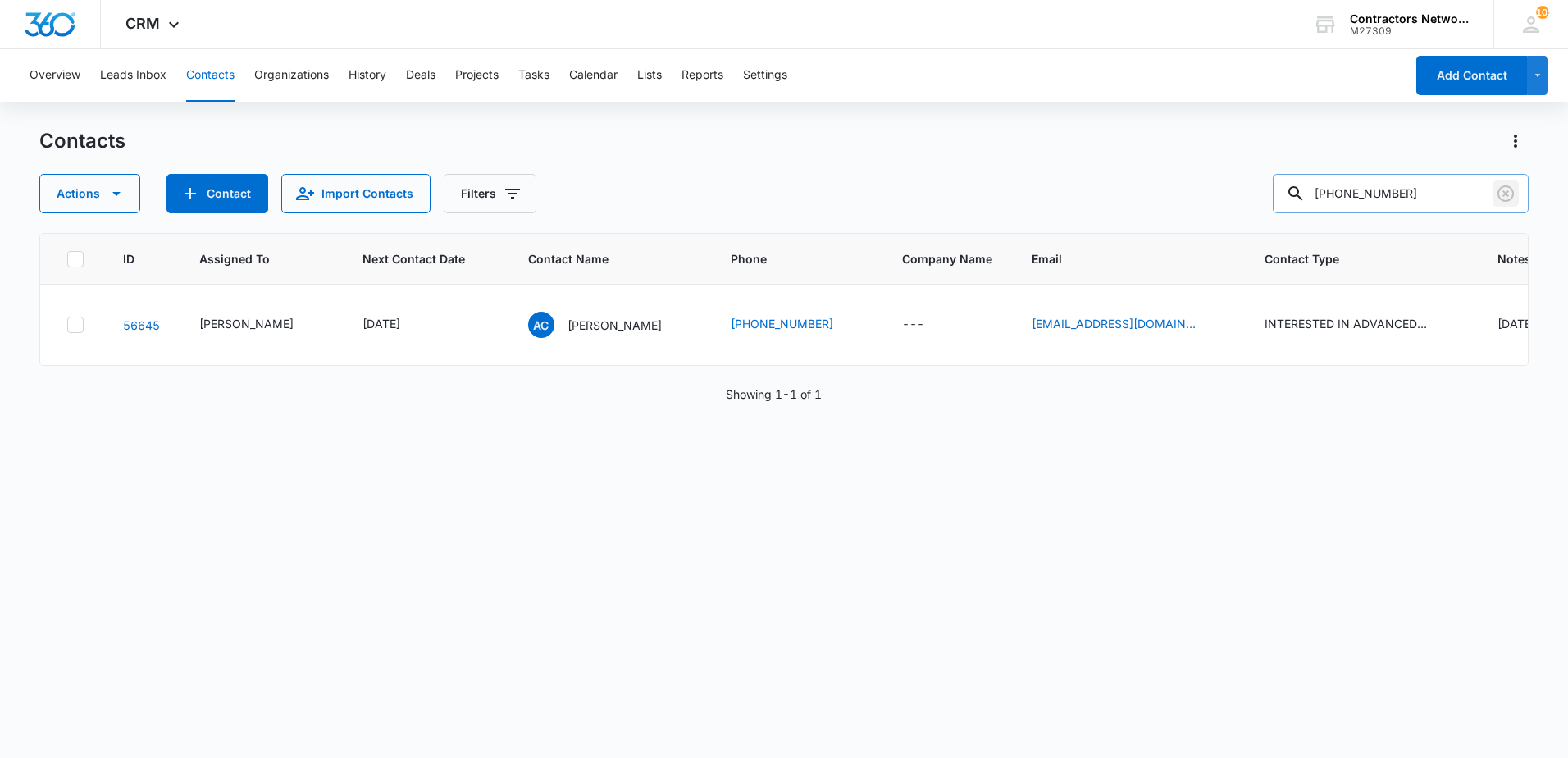
drag, startPoint x: 1507, startPoint y: 197, endPoint x: 1501, endPoint y: 189, distance: 10.0
click at [1501, 194] on icon "Clear" at bounding box center [1506, 194] width 20 height 20
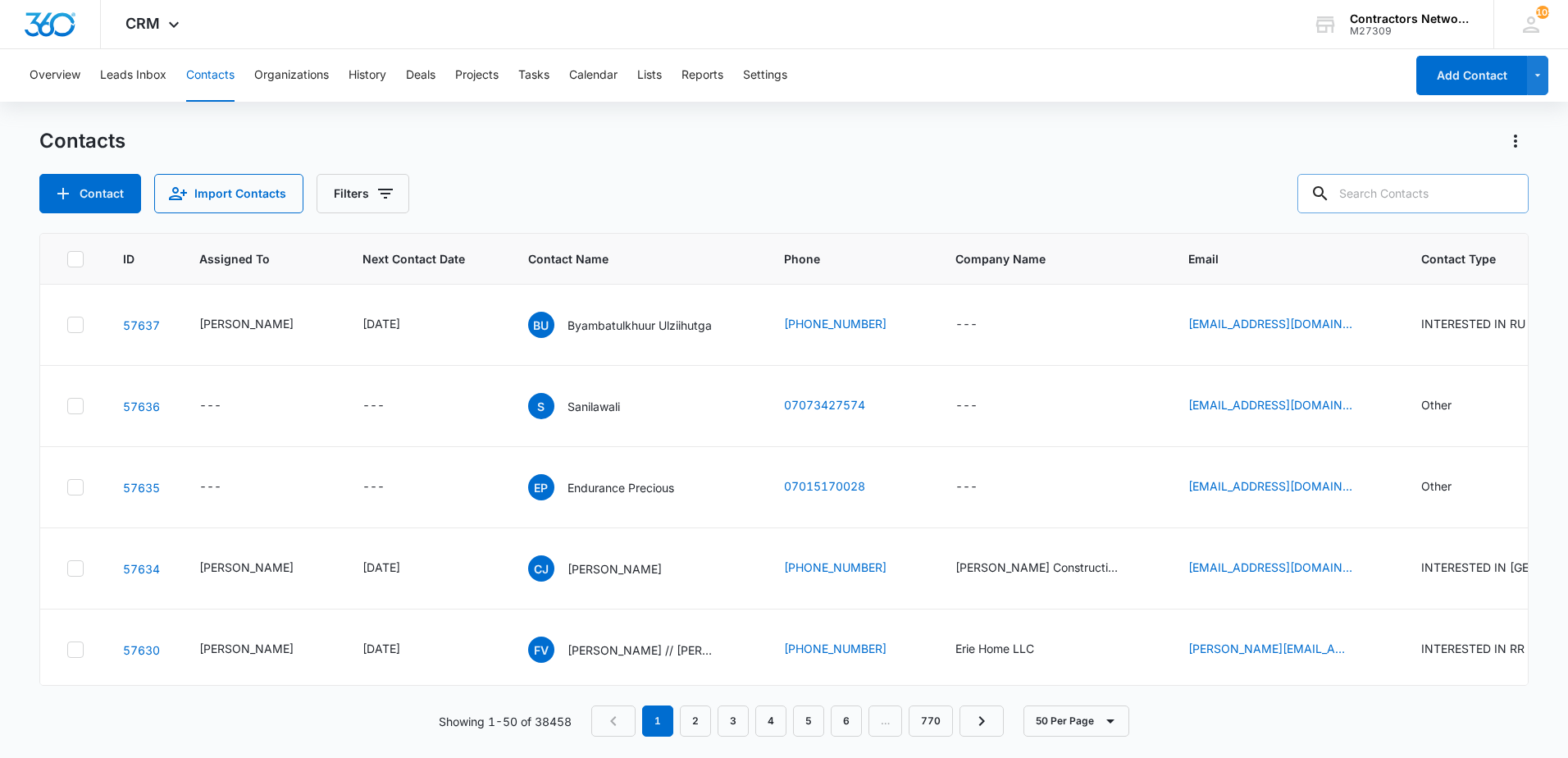
paste input "[PHONE_NUMBER]"
type input "[PHONE_NUMBER]"
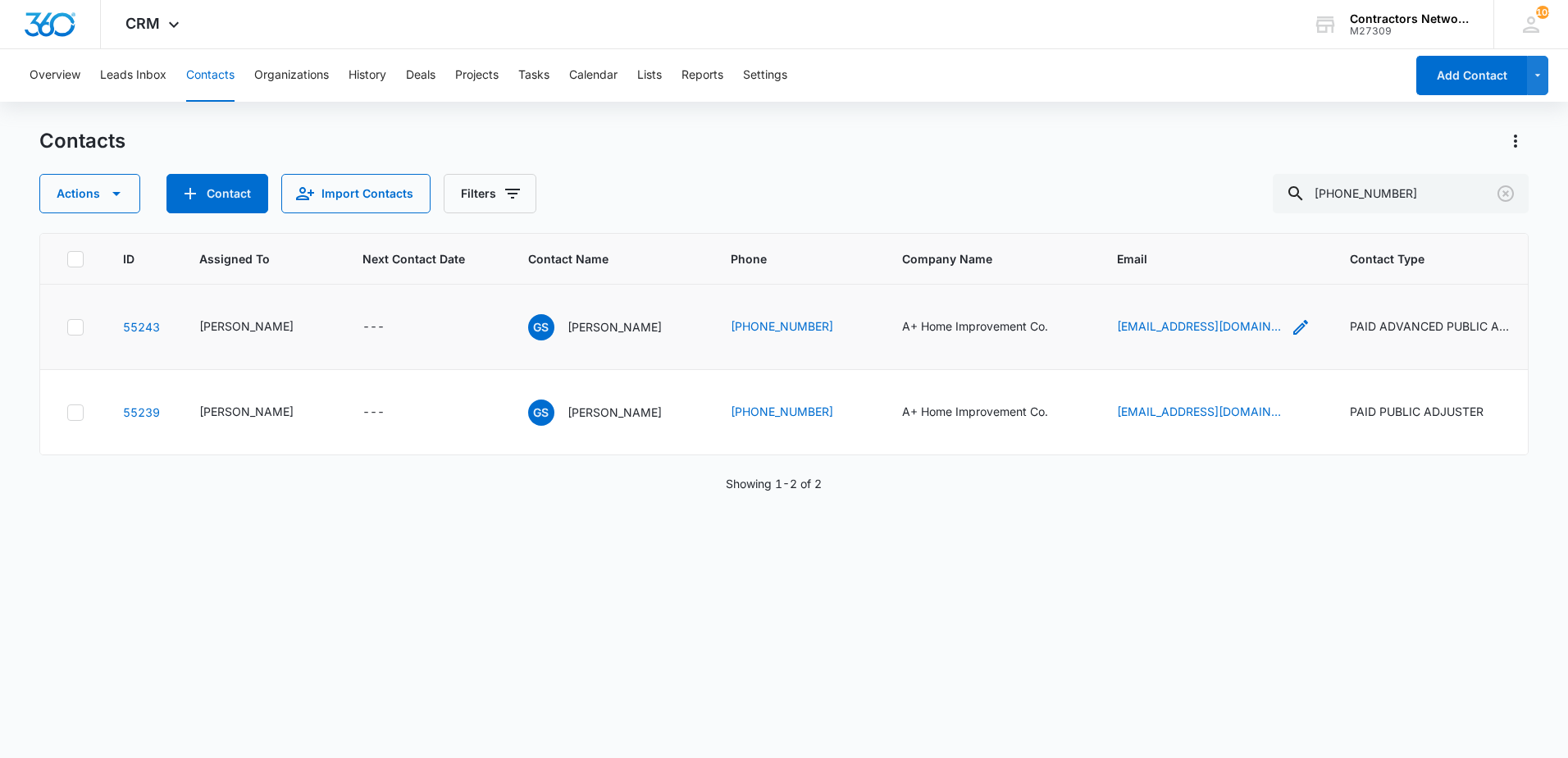
click at [1291, 337] on icon "Email - Roofingsidingcompany@gmail.com - Select to Edit Field" at bounding box center [1300, 327] width 20 height 20
click at [1223, 262] on input "[EMAIL_ADDRESS][DOMAIN_NAME]" at bounding box center [1158, 256] width 206 height 39
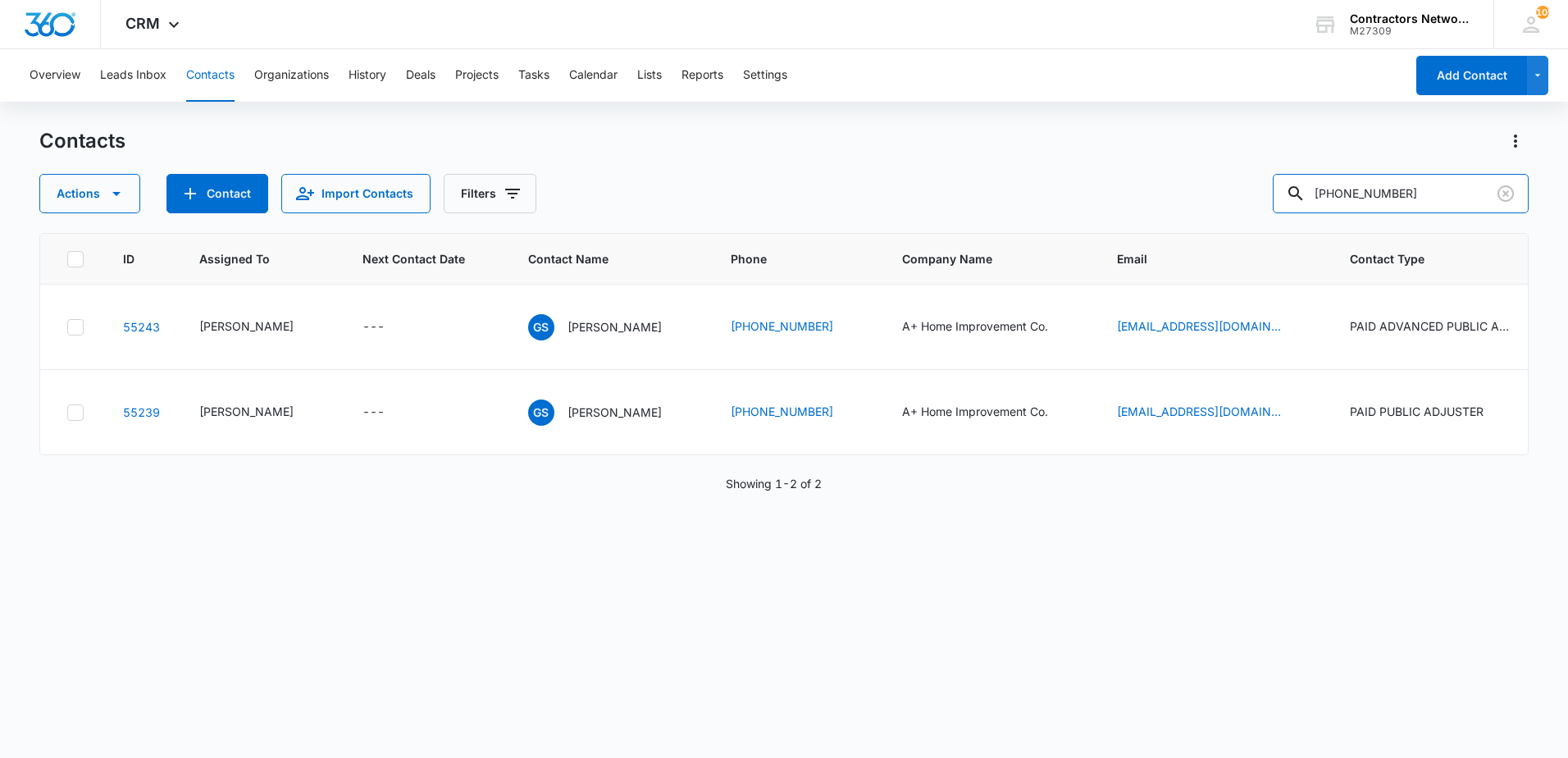
drag, startPoint x: 1439, startPoint y: 199, endPoint x: 1267, endPoint y: 196, distance: 172.0
click at [1267, 196] on div "Actions Contact Import Contacts Filters [PHONE_NUMBER]" at bounding box center [784, 193] width 1489 height 39
paste input "[PHONE_NUMBER]"
type input "[PHONE_NUMBER]"
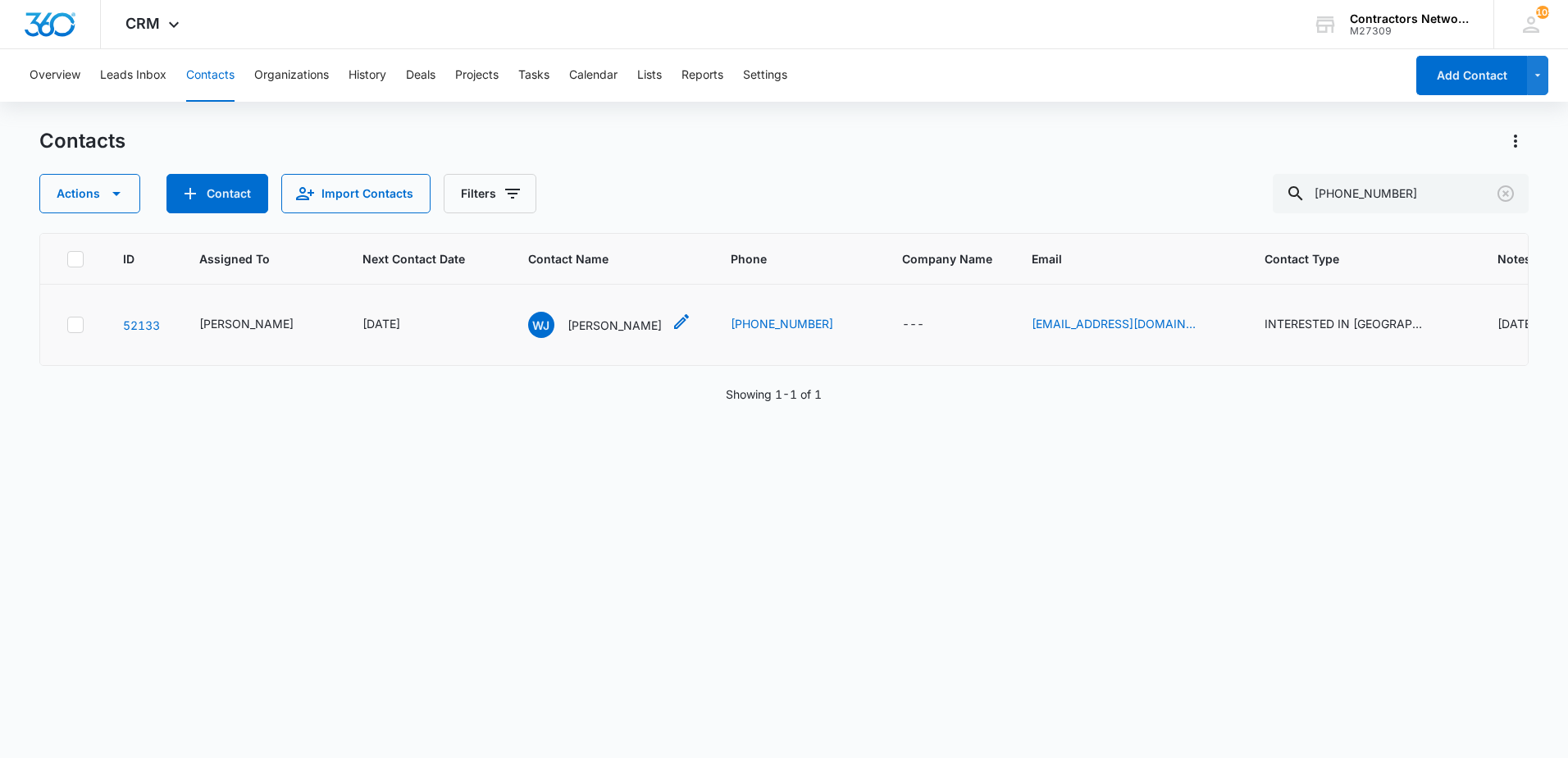
click at [568, 321] on p "[PERSON_NAME]" at bounding box center [615, 325] width 94 height 17
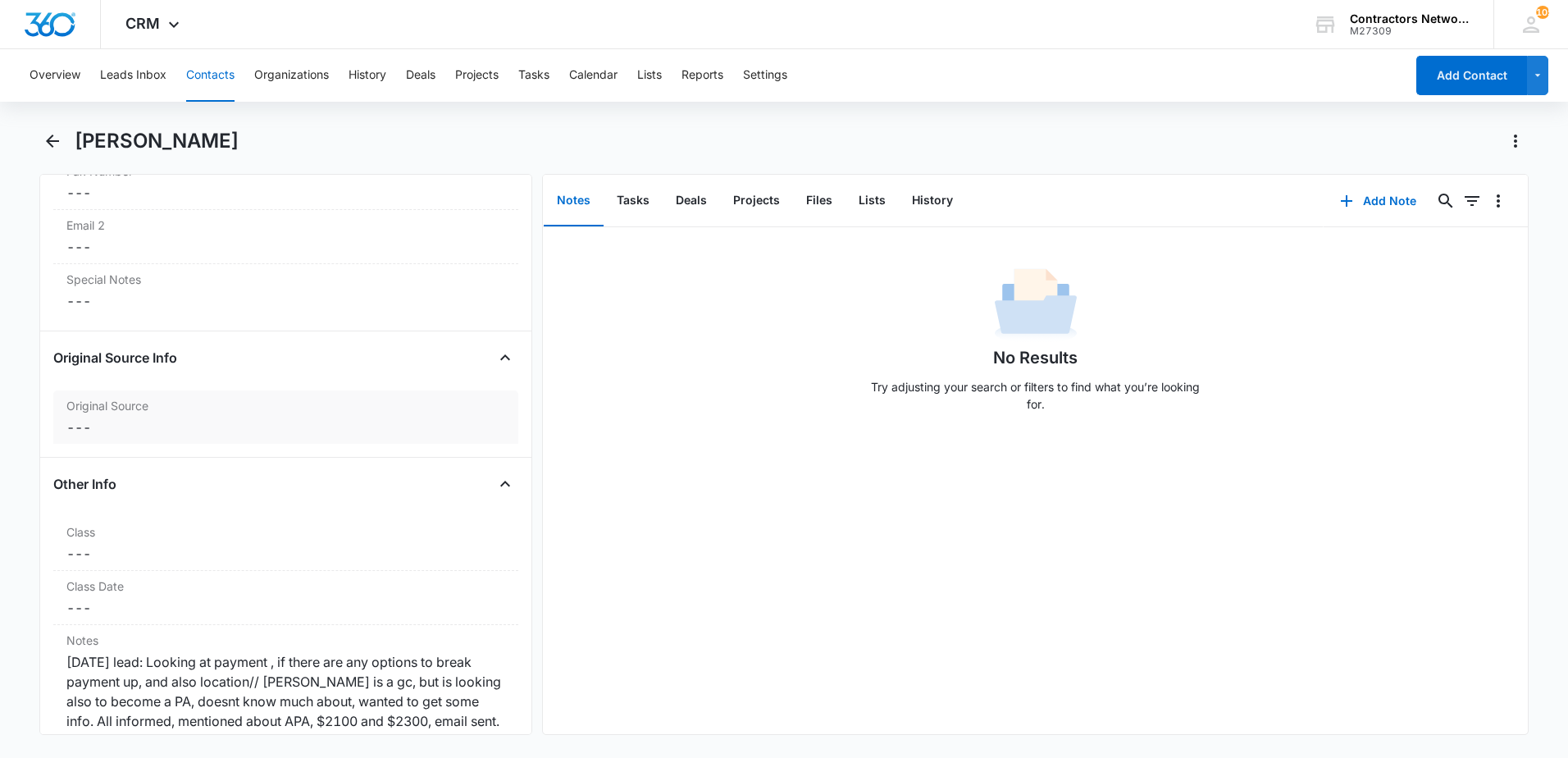
scroll to position [1805, 0]
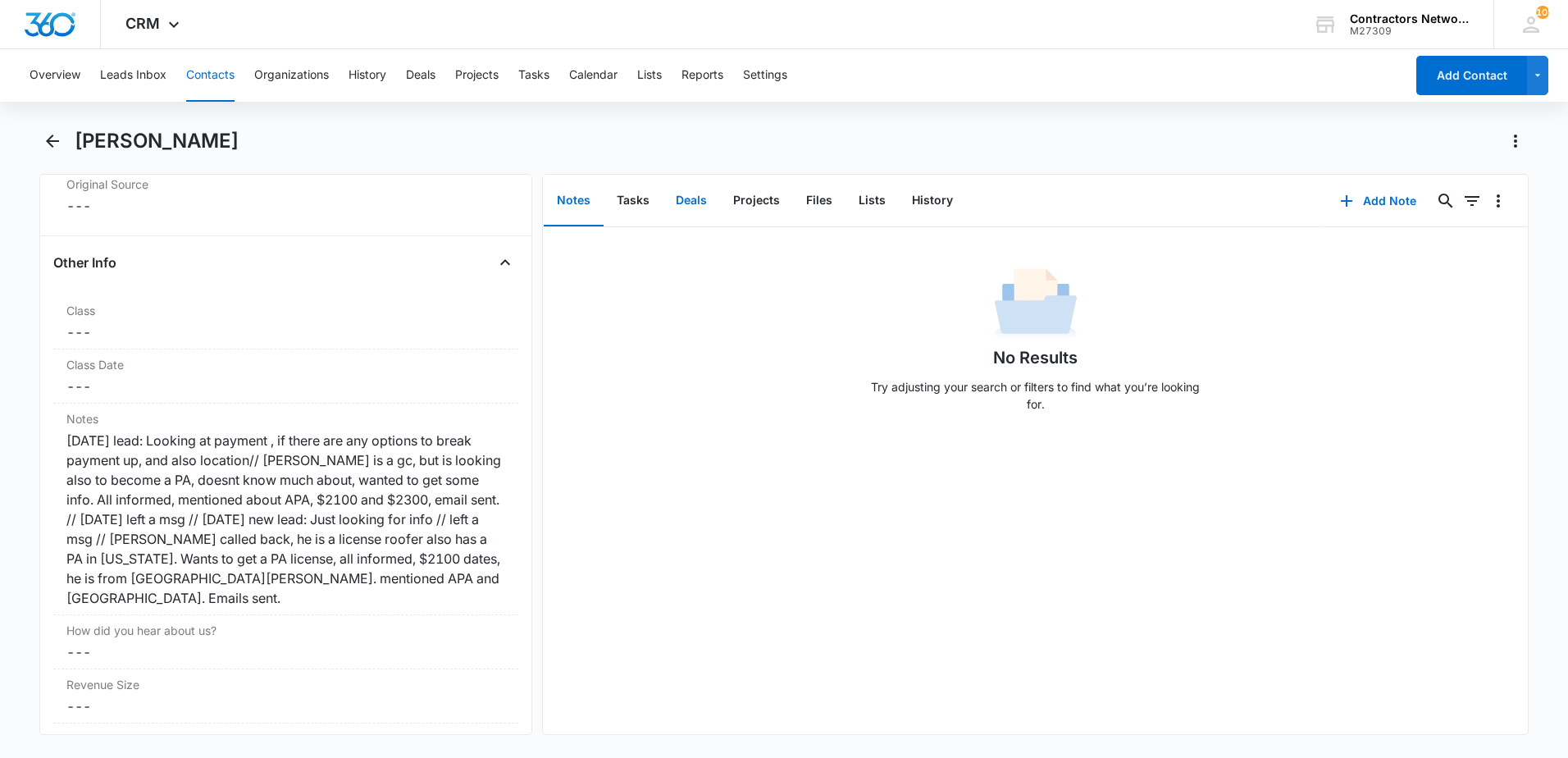
click at [687, 195] on button "Deals" at bounding box center [691, 201] width 58 height 51
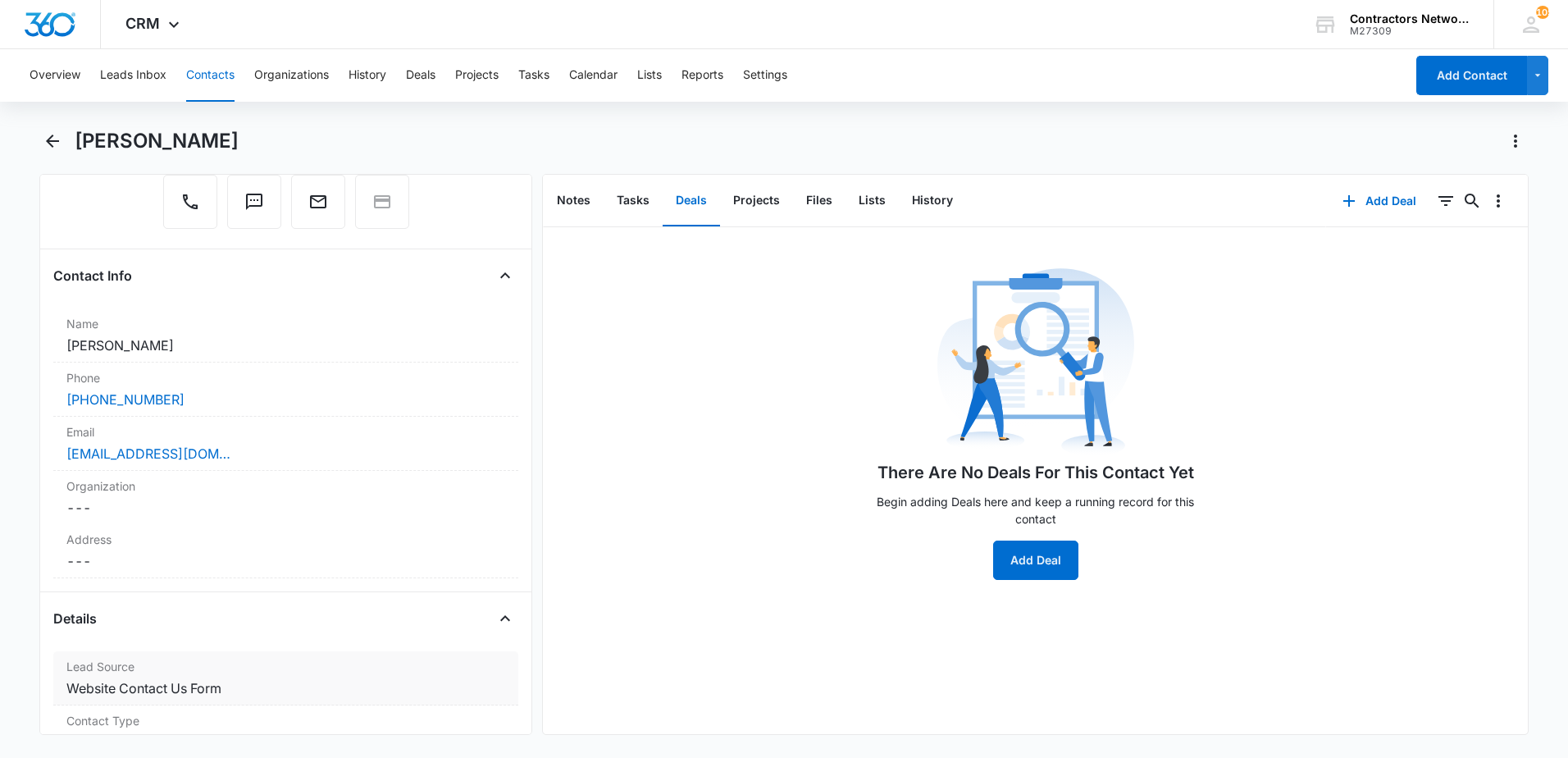
scroll to position [164, 0]
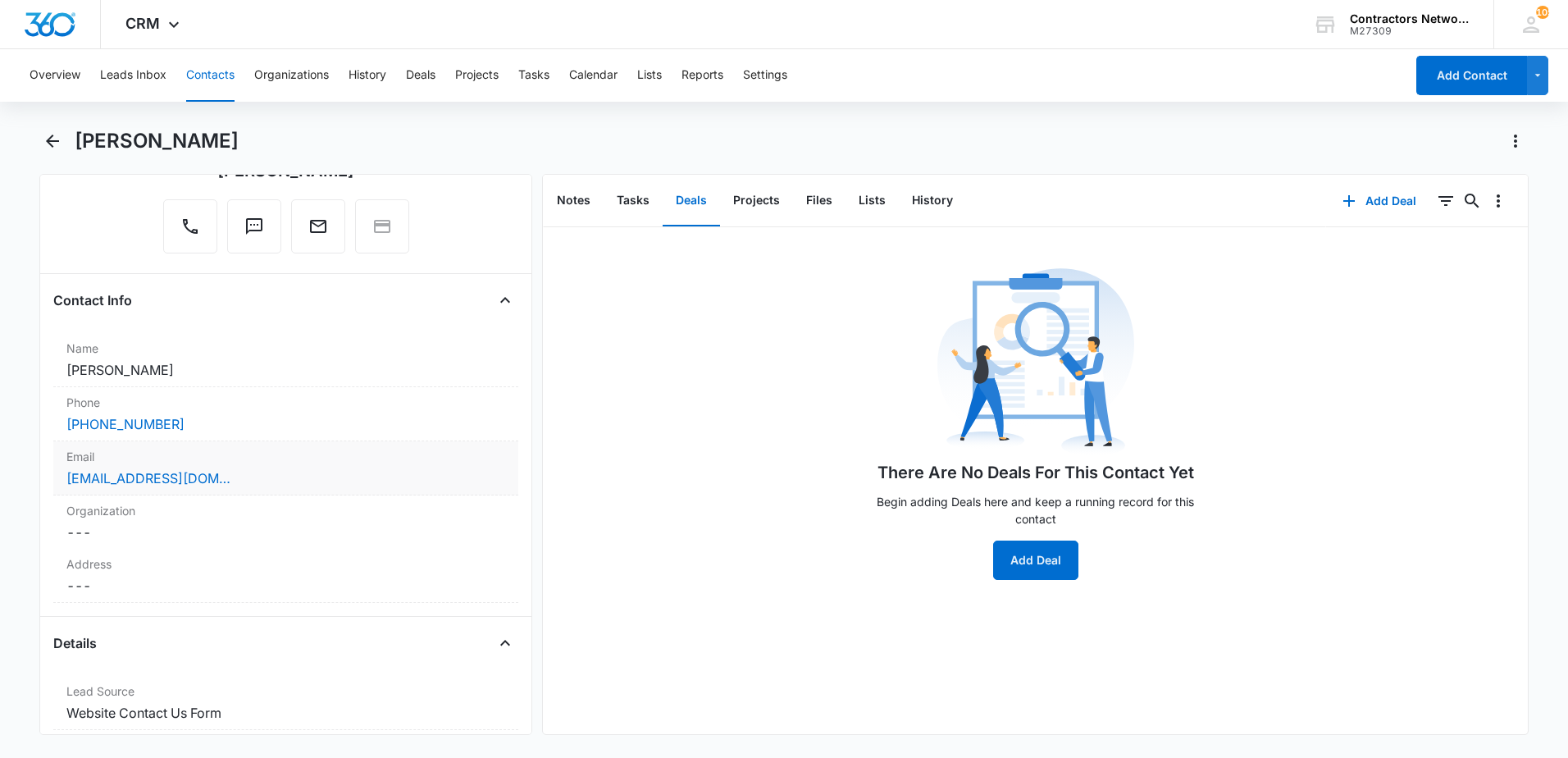
click at [353, 485] on div "[EMAIL_ADDRESS][DOMAIN_NAME]" at bounding box center [285, 478] width 438 height 20
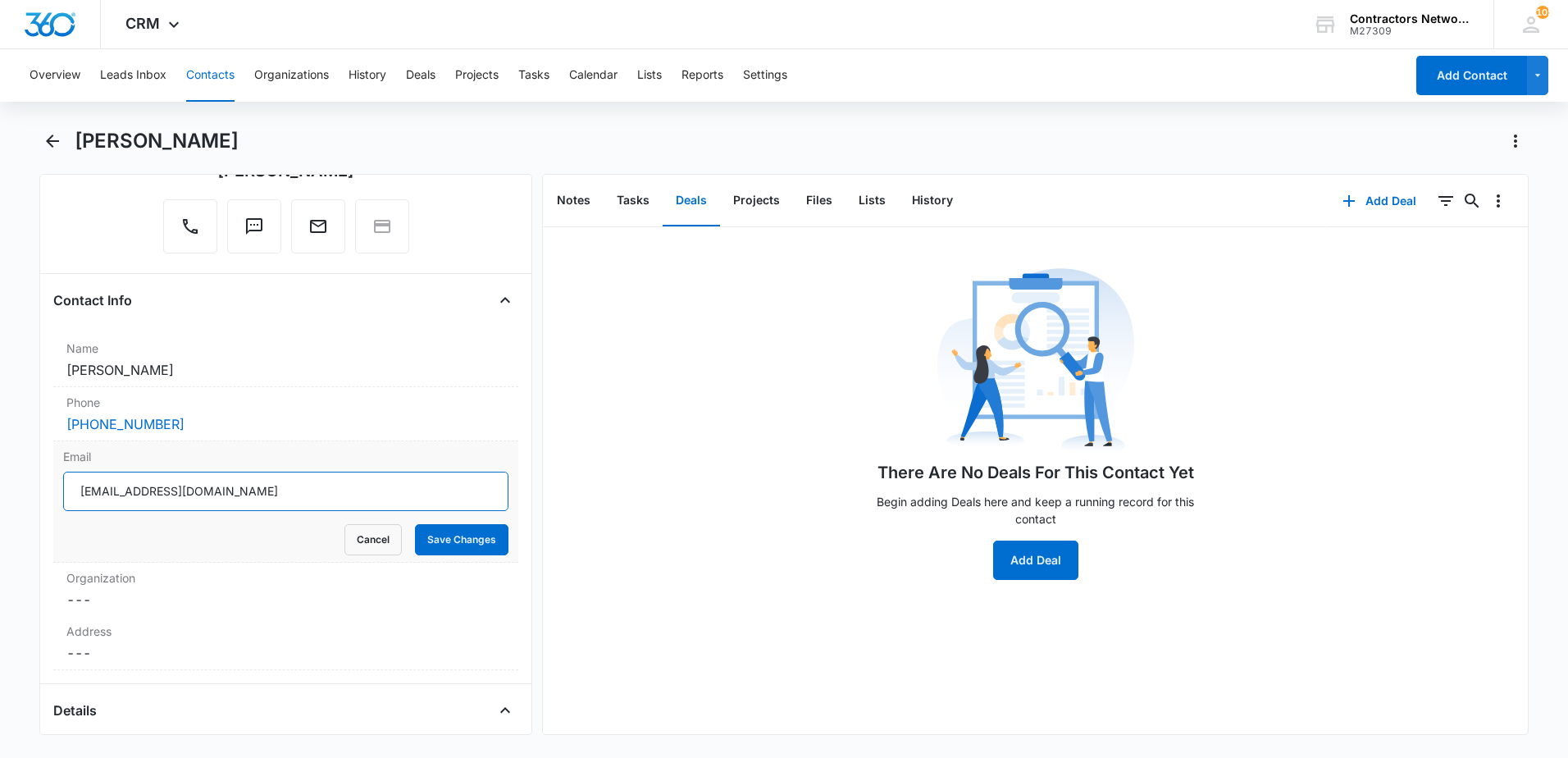
click at [258, 486] on input "[EMAIL_ADDRESS][DOMAIN_NAME]" at bounding box center [286, 491] width 445 height 39
click at [54, 138] on icon "Back" at bounding box center [52, 141] width 20 height 20
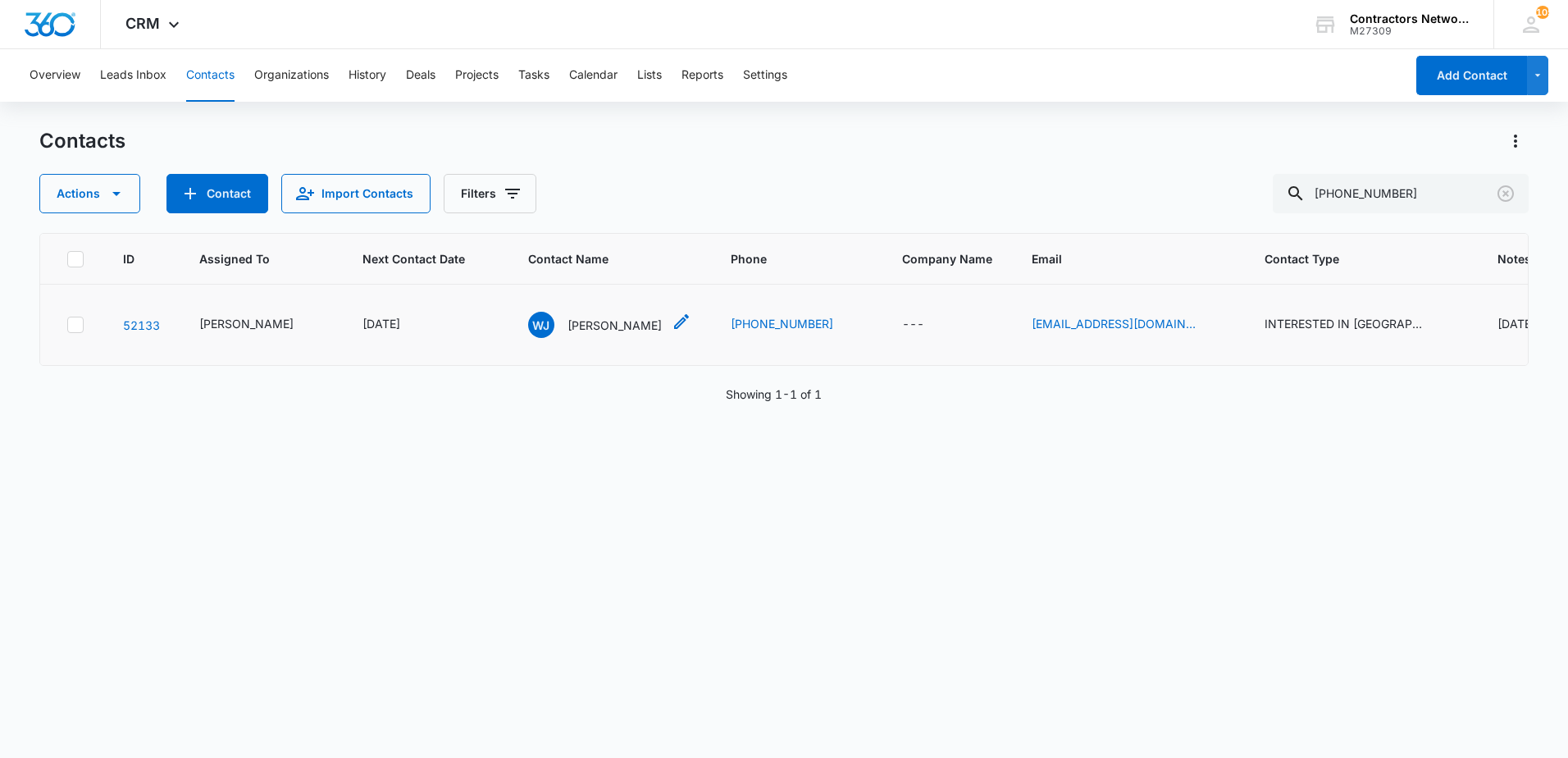
click at [594, 323] on p "[PERSON_NAME]" at bounding box center [615, 325] width 94 height 17
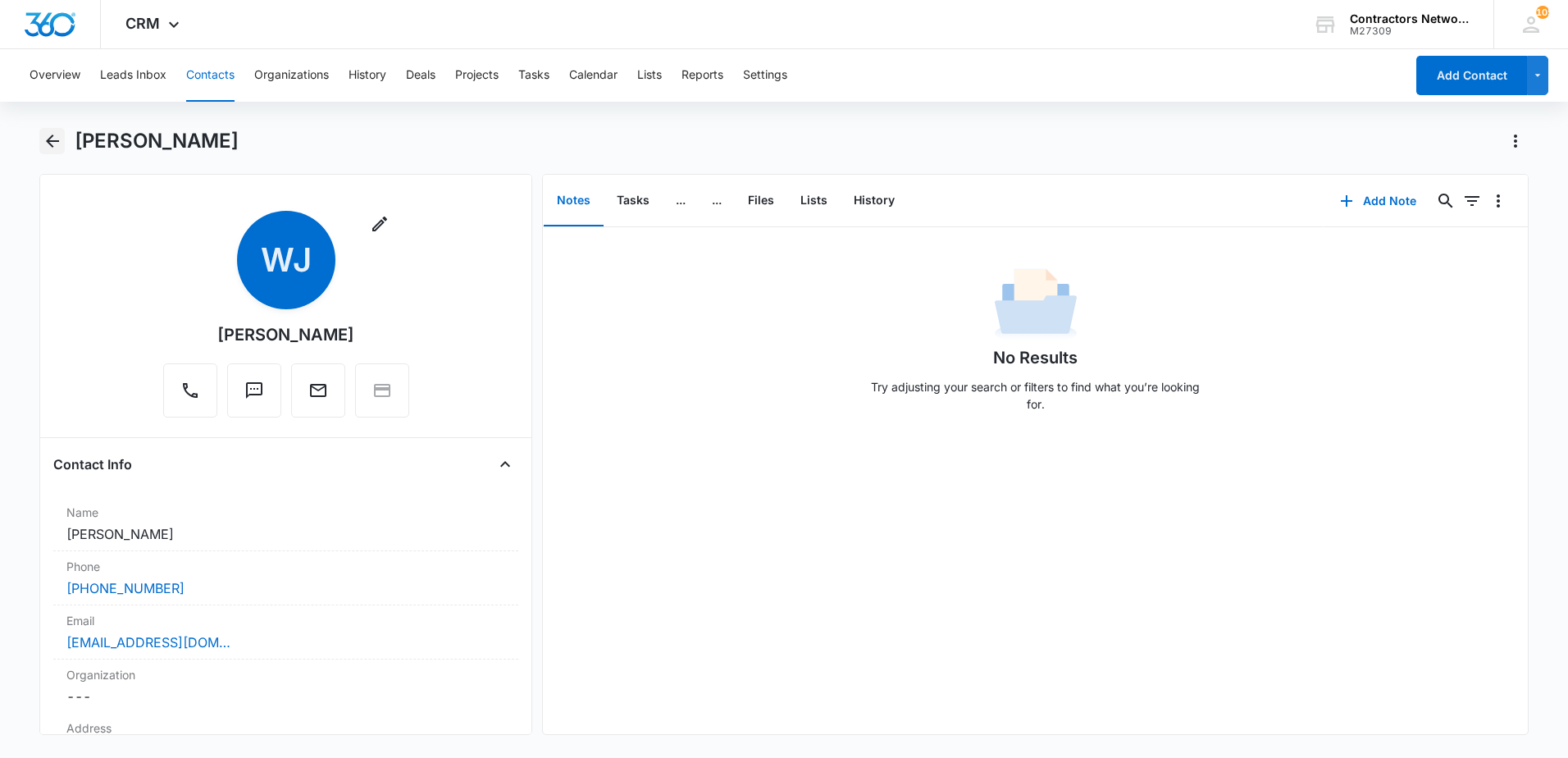
click at [43, 142] on icon "Back" at bounding box center [52, 141] width 20 height 20
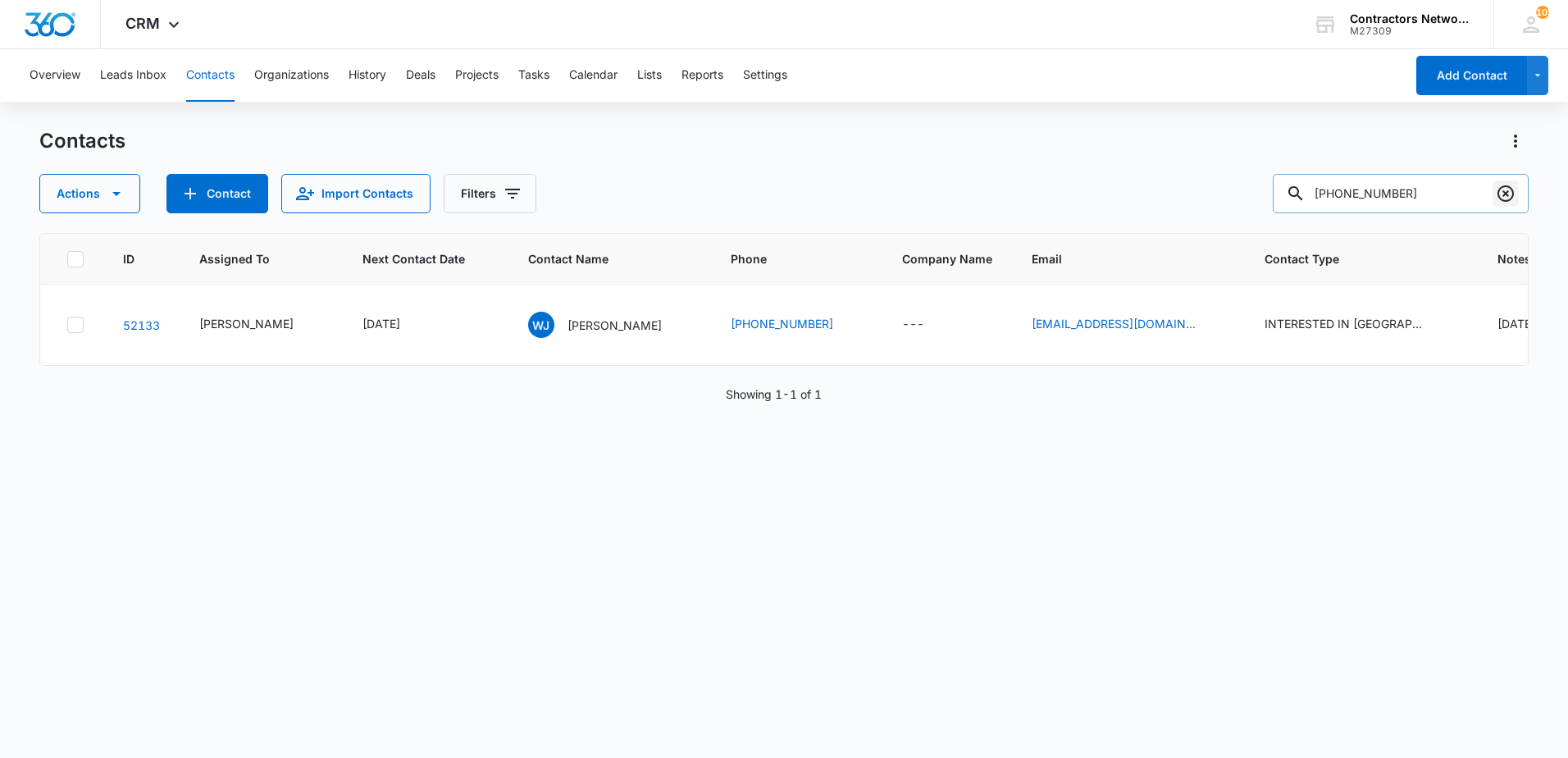
click at [1509, 195] on icon "Clear" at bounding box center [1506, 194] width 20 height 20
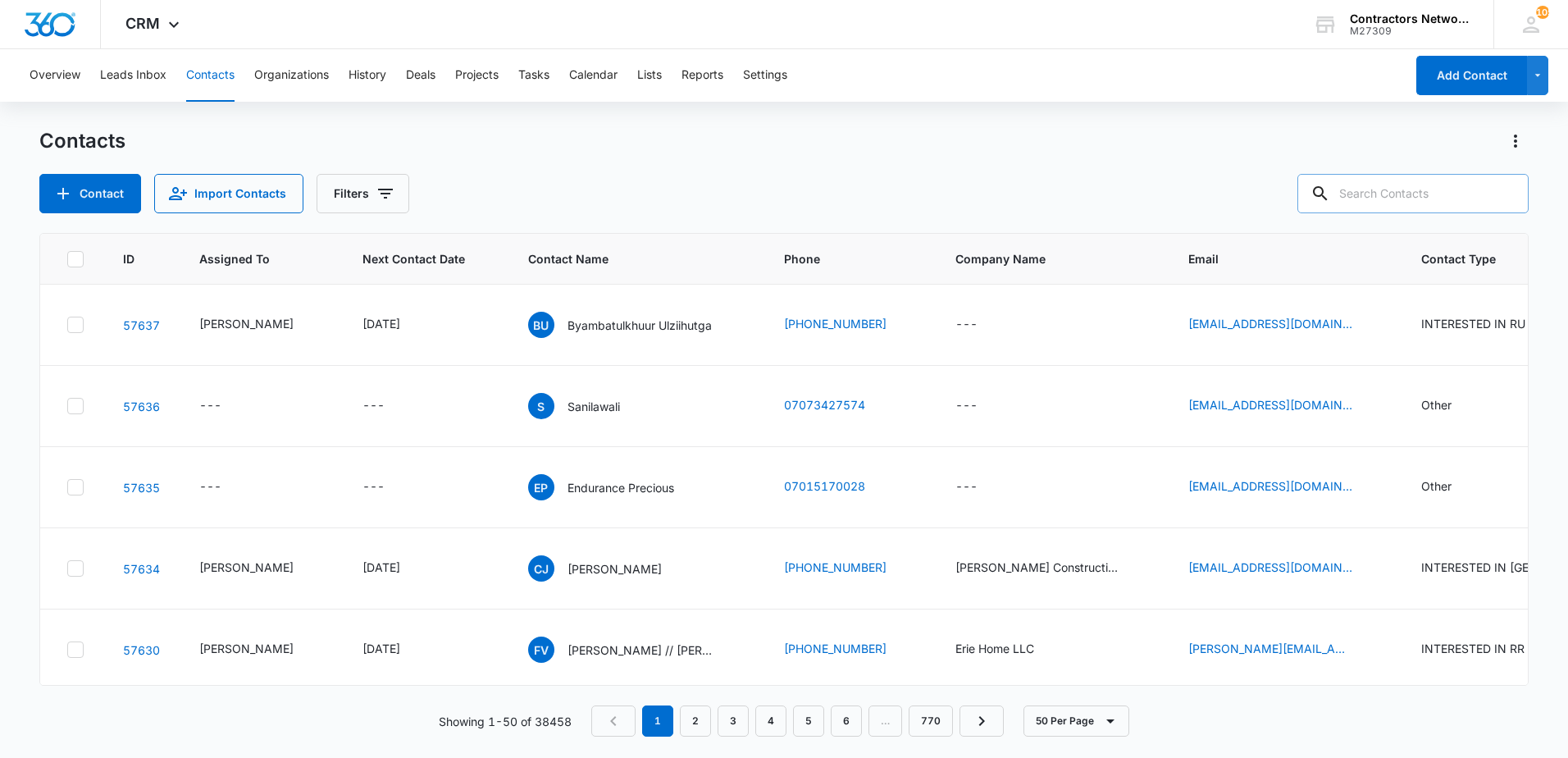
paste input "[PHONE_NUMBER]"
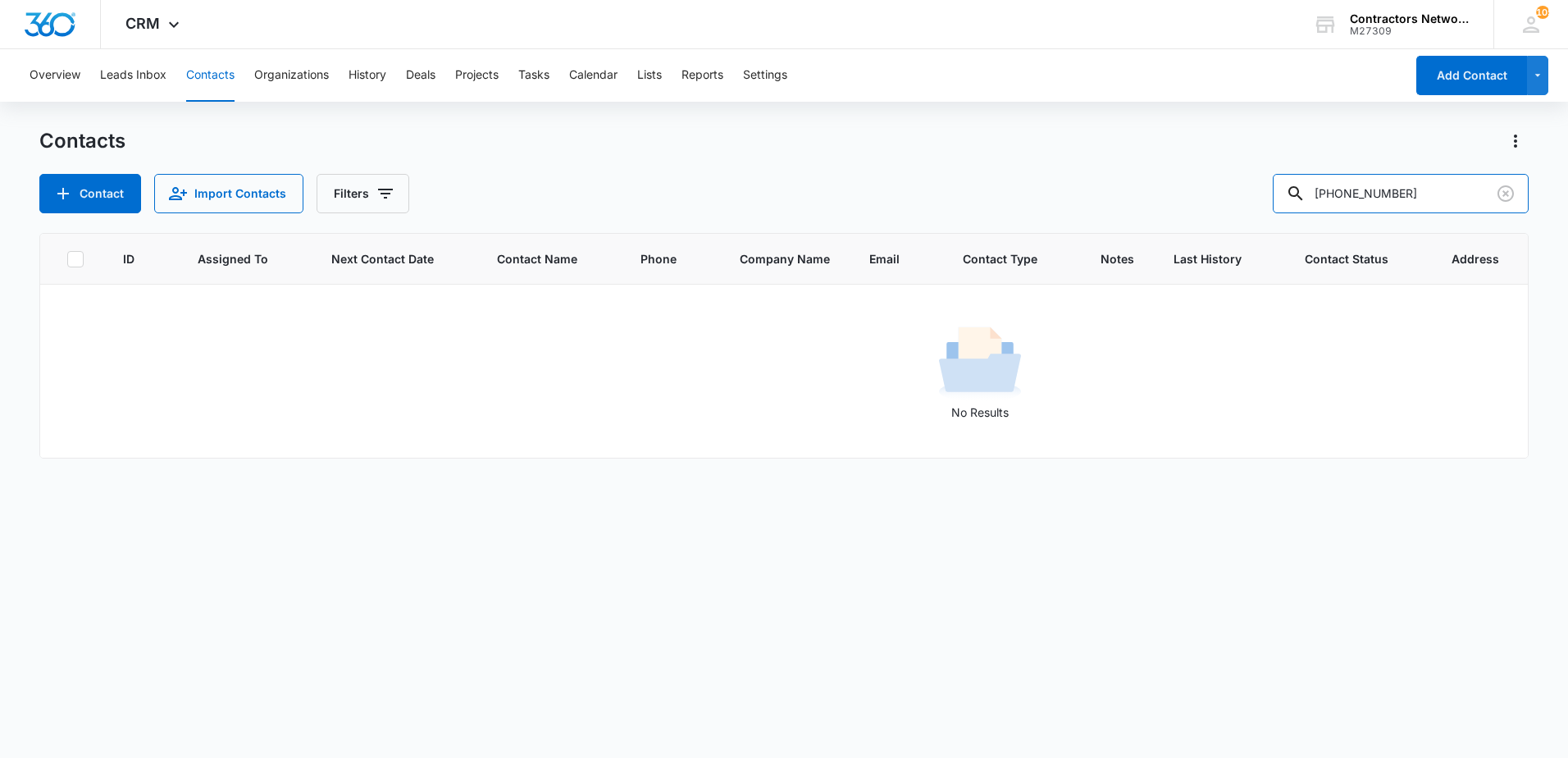
drag, startPoint x: 1377, startPoint y: 194, endPoint x: 1259, endPoint y: 220, distance: 120.8
click at [1269, 218] on div "Contacts Contact Import Contacts Filters [PHONE_NUMBER] ID Assigned To Next Con…" at bounding box center [784, 441] width 1489 height 628
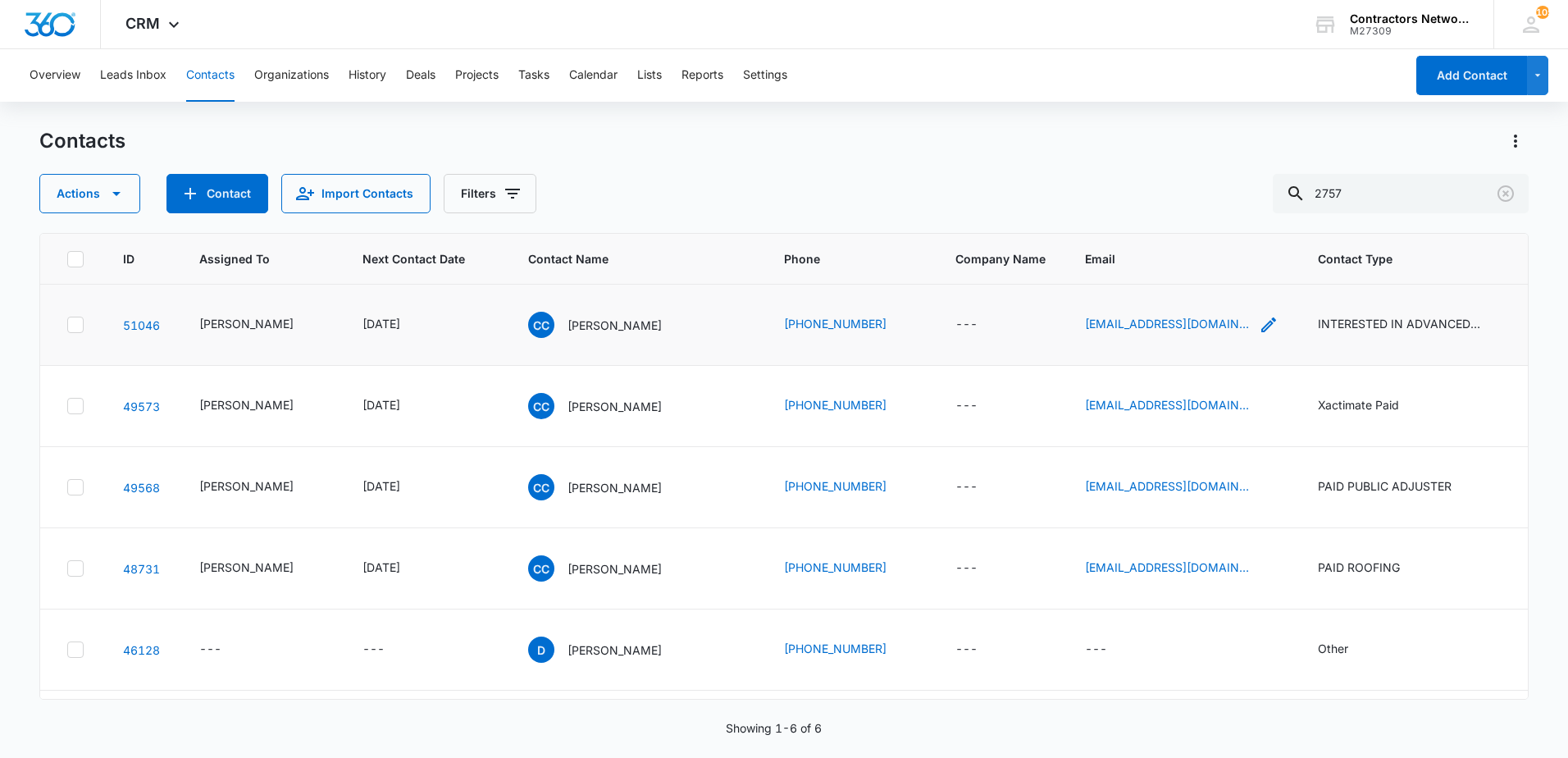
click at [1261, 332] on icon "Email - calderac23@yahoo.com - Select to Edit Field" at bounding box center [1268, 324] width 14 height 14
click at [1210, 260] on input "[EMAIL_ADDRESS][DOMAIN_NAME]" at bounding box center [1150, 256] width 206 height 39
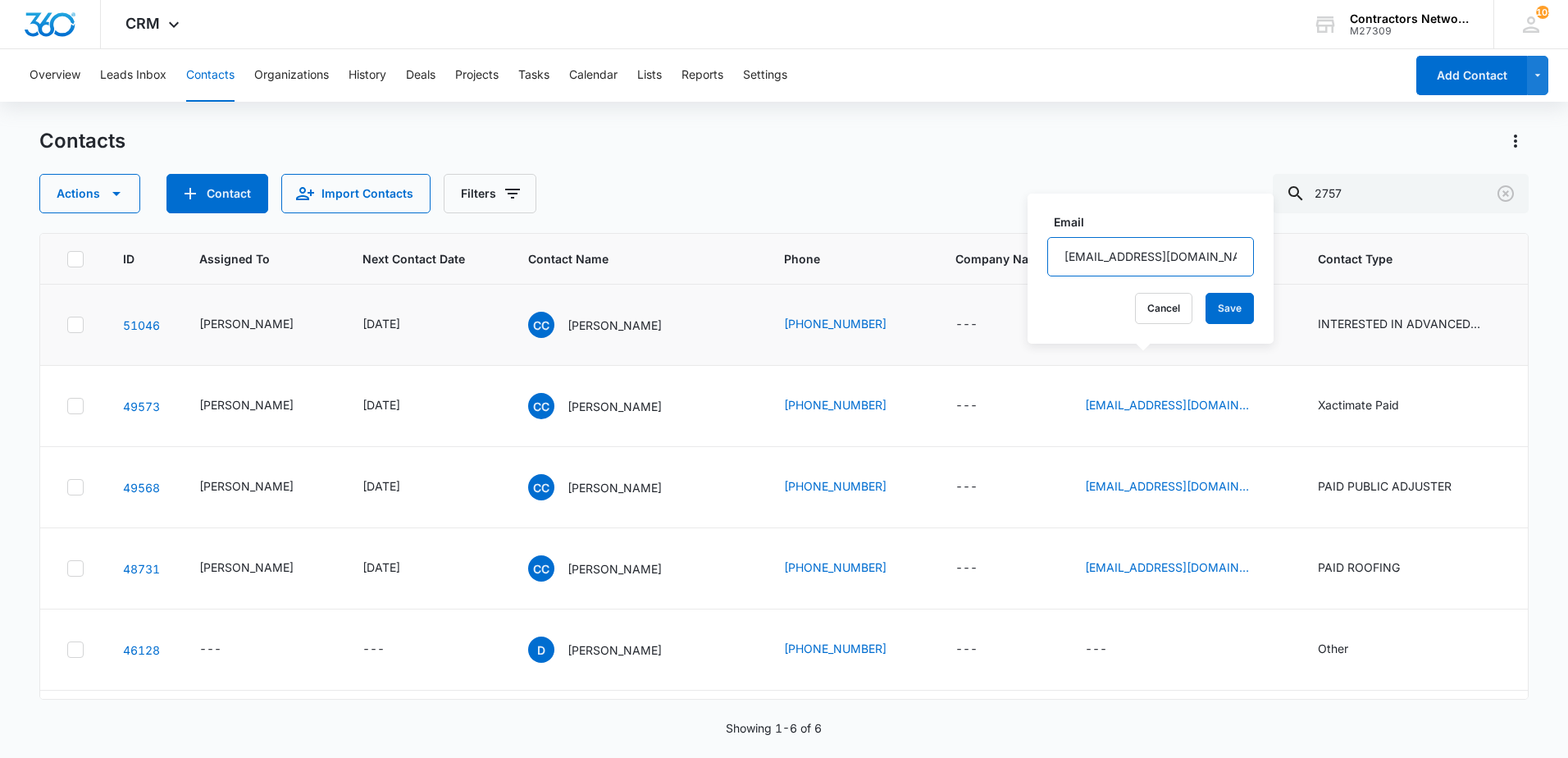
click at [1210, 260] on input "[EMAIL_ADDRESS][DOMAIN_NAME]" at bounding box center [1150, 256] width 206 height 39
drag, startPoint x: 1424, startPoint y: 201, endPoint x: 1231, endPoint y: 199, distance: 193.0
click at [1231, 199] on div "Actions Contact Import Contacts Filters 2757" at bounding box center [784, 193] width 1489 height 39
type input "2242660155"
